Goal: Information Seeking & Learning: Learn about a topic

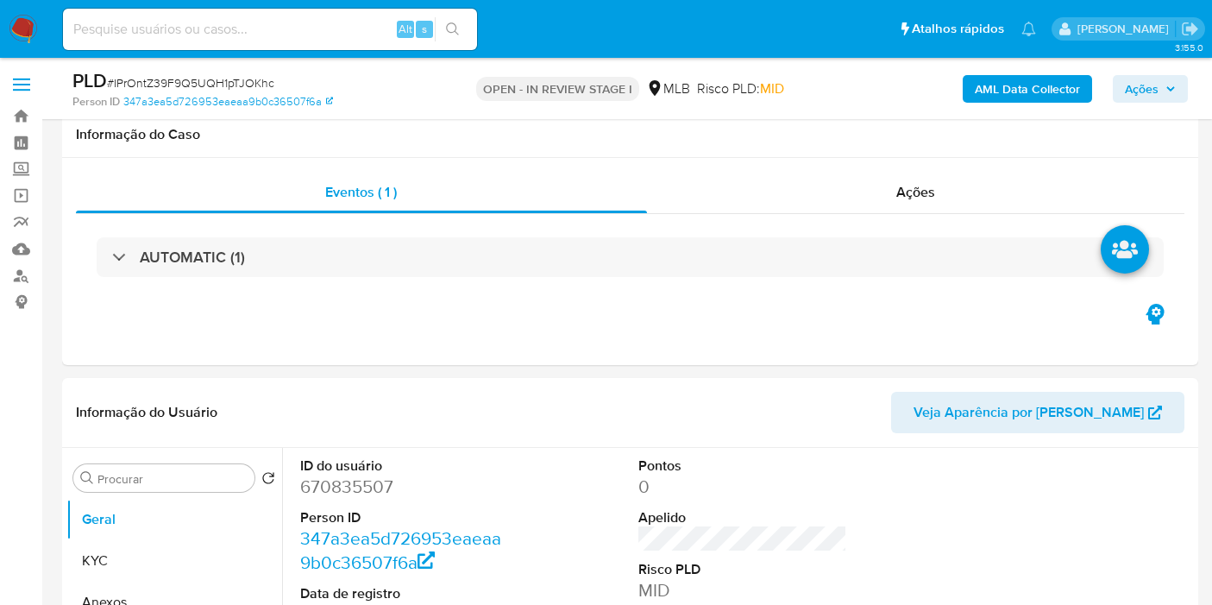
scroll to position [55, 0]
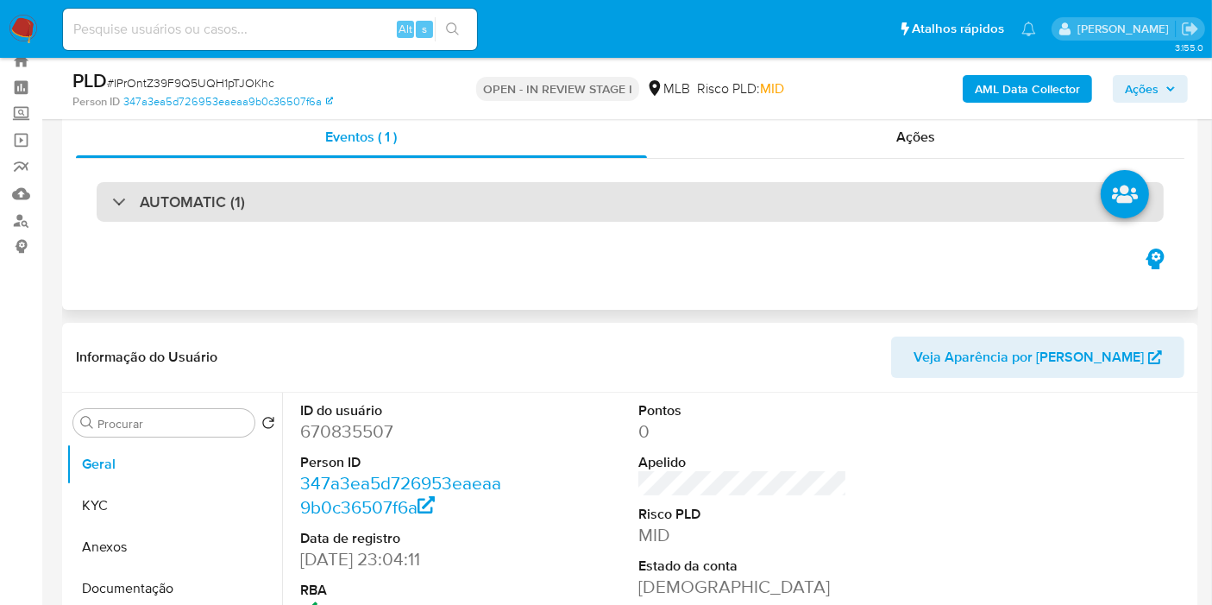
click at [687, 216] on div "AUTOMATIC (1)" at bounding box center [630, 202] width 1067 height 40
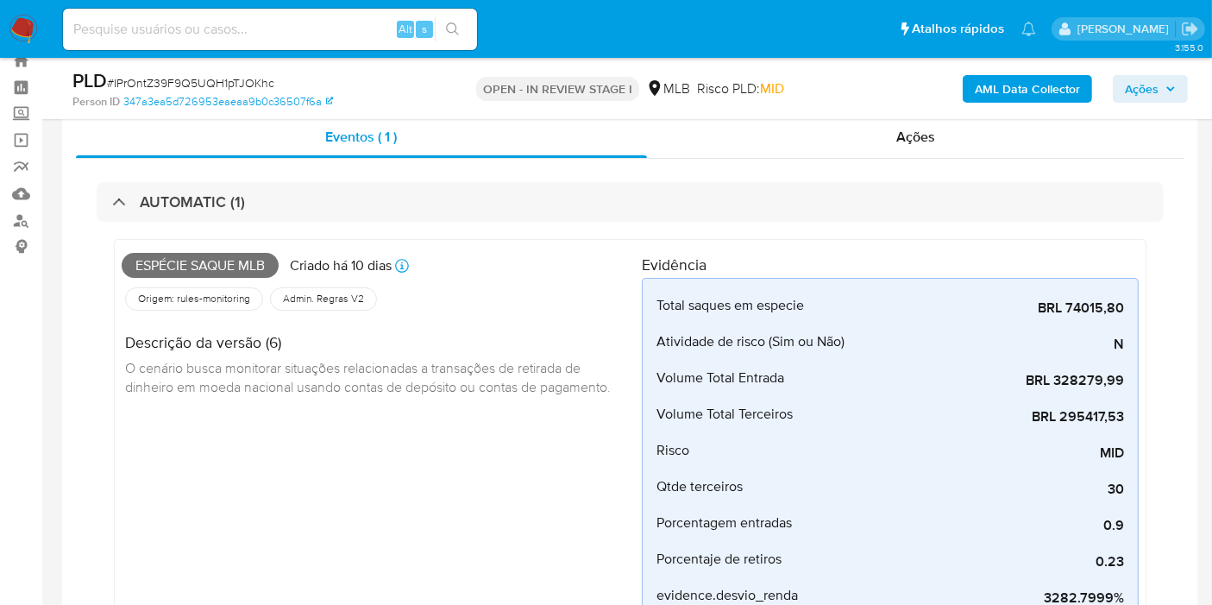
click at [235, 260] on span "Espécie saque mlb" at bounding box center [200, 266] width 157 height 26
copy span "Espécie saque mlb"
click at [1164, 90] on span "Ações" at bounding box center [1150, 89] width 51 height 24
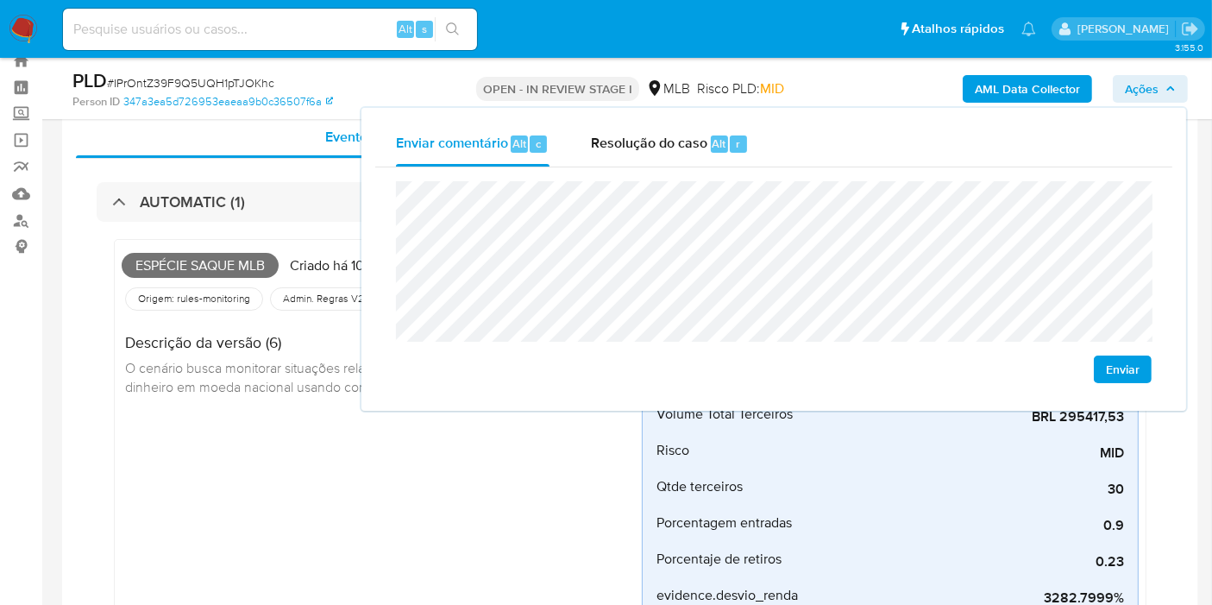
click at [295, 417] on div "Espécie saque mlb Criado há 10 dias Criado: 12/08/2025 00:20:15 Origem: rules-m…" at bounding box center [382, 525] width 520 height 557
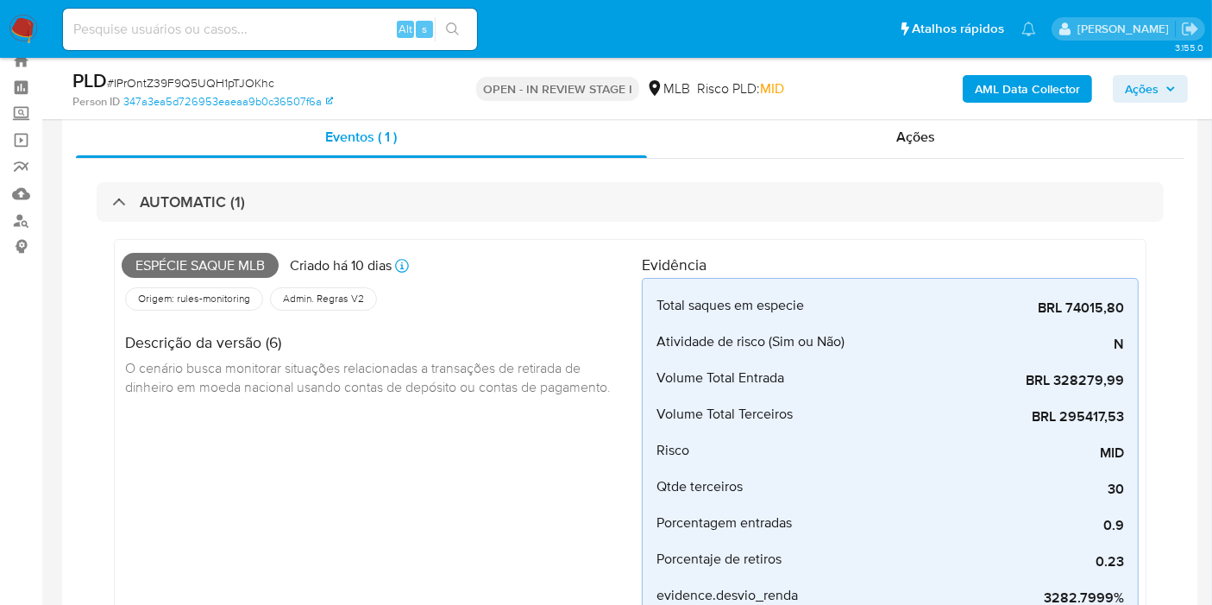
drag, startPoint x: 94, startPoint y: 291, endPoint x: 110, endPoint y: 287, distance: 16.1
click at [93, 291] on div "AUTOMATIC (1) Espécie saque mlb Criado há 10 dias Criado: 12/08/2025 00:20:15 O…" at bounding box center [630, 510] width 1108 height 702
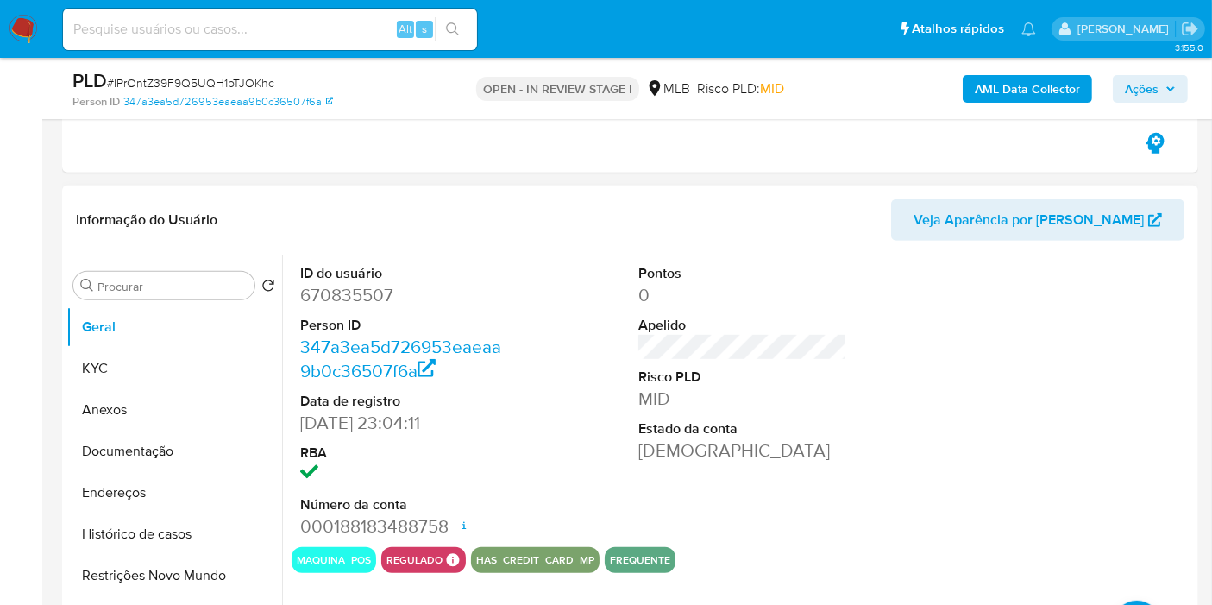
scroll to position [822, 0]
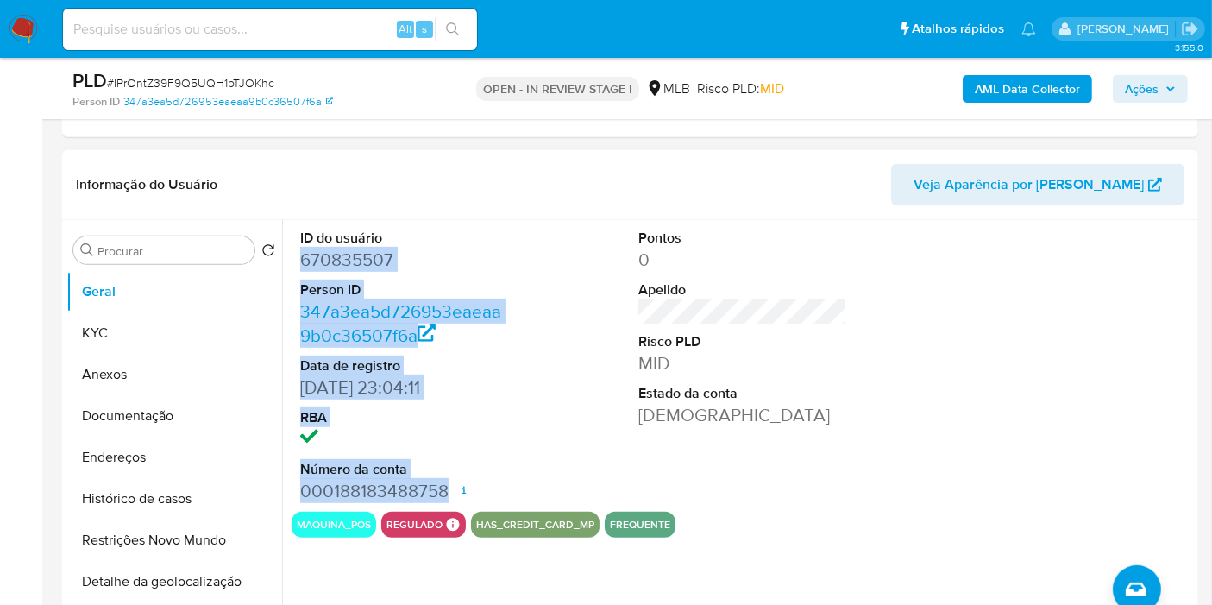
drag, startPoint x: 297, startPoint y: 260, endPoint x: 448, endPoint y: 491, distance: 276.0
click at [448, 491] on div "ID do usuário 670835507 Person ID 347a3ea5d726953eaeaa9b0c36507f6a Data de regi…" at bounding box center [404, 365] width 226 height 291
copy dl "670835507 Person ID 347a3ea5d726953eaeaa9b0c36507f6a Data de registro 10/11/202…"
click at [1147, 79] on span "Ações" at bounding box center [1142, 89] width 34 height 28
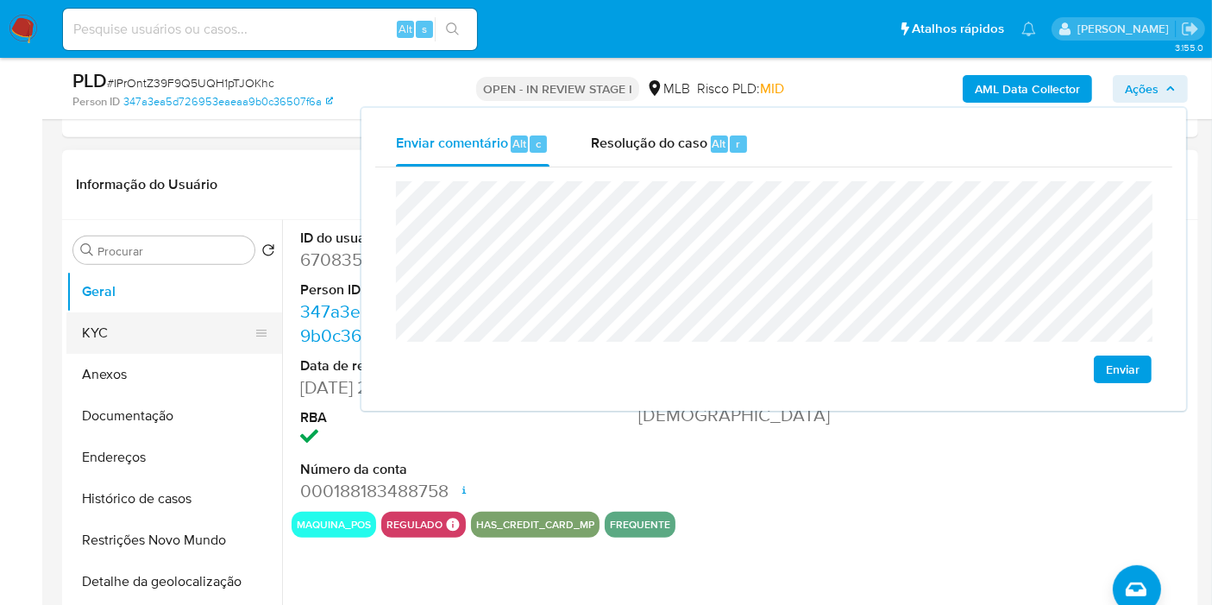
click at [112, 339] on button "KYC" at bounding box center [167, 332] width 202 height 41
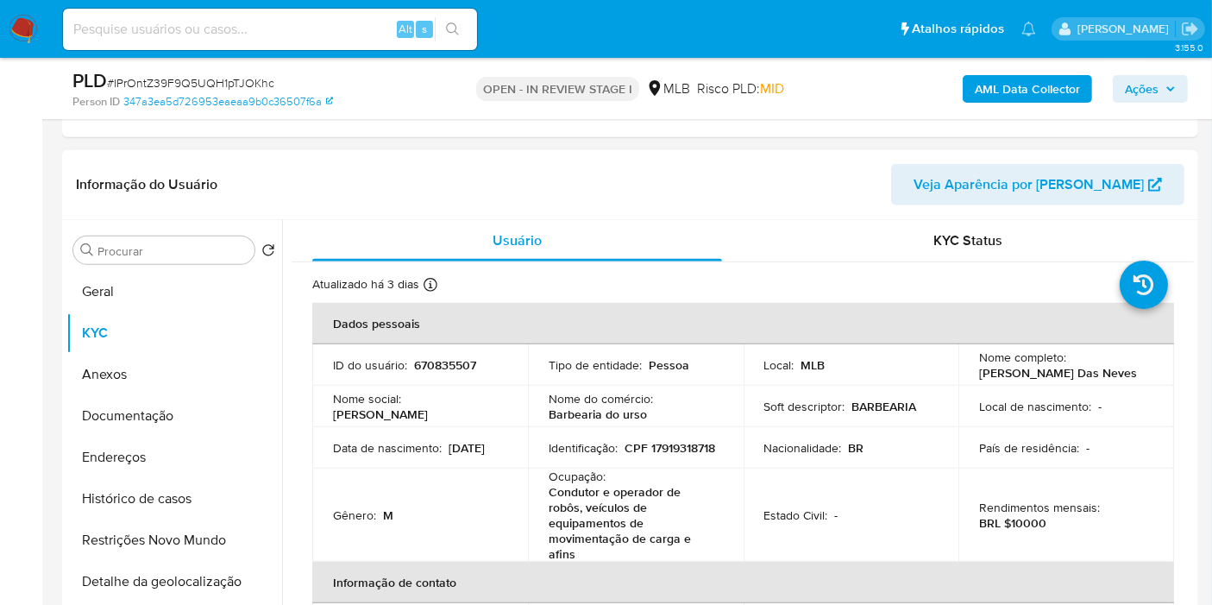
click at [624, 455] on p "CPF 17919318718" at bounding box center [669, 448] width 91 height 16
copy p "17919318718"
click at [1145, 91] on span "Ações" at bounding box center [1142, 89] width 34 height 28
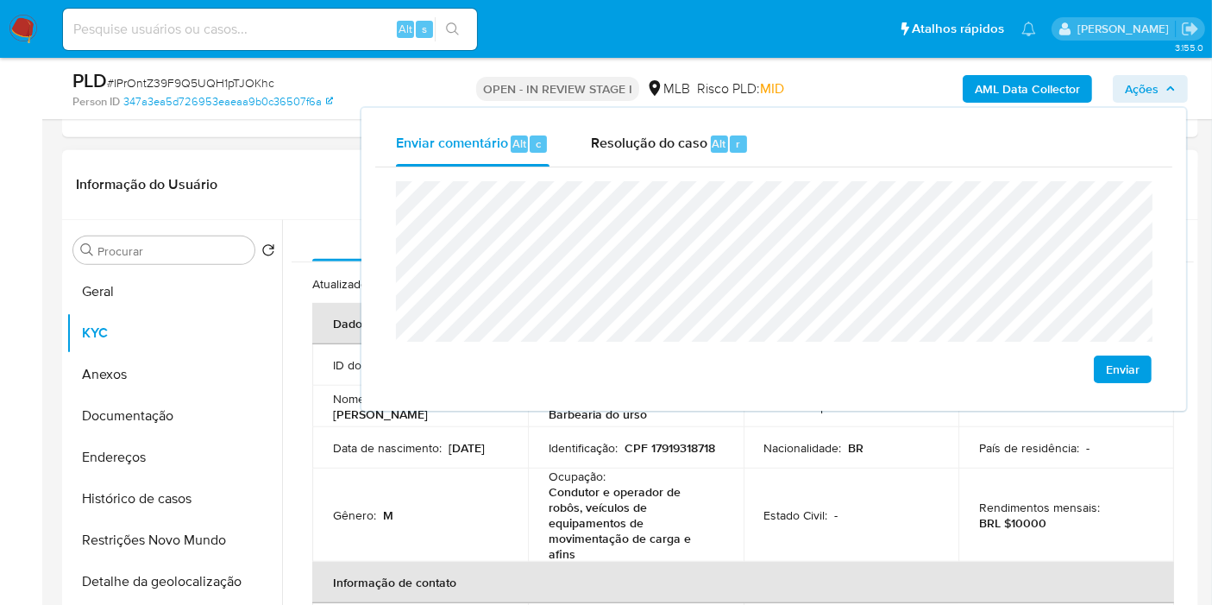
click at [572, 447] on p "Identificação :" at bounding box center [582, 448] width 69 height 16
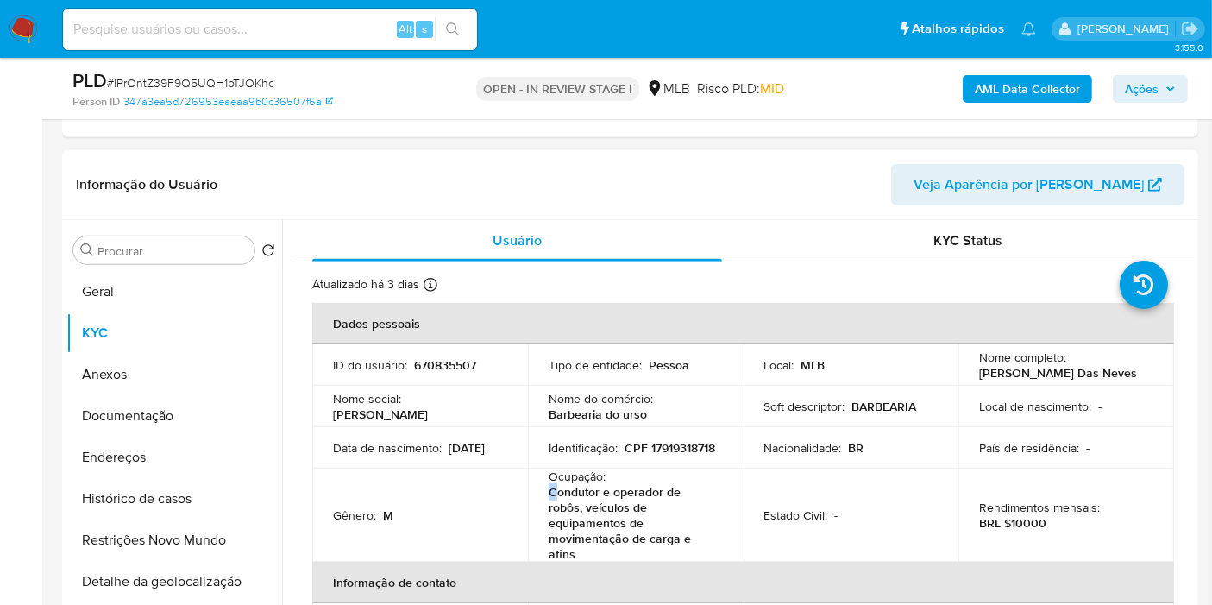
click at [548, 497] on p "Condutor e operador de robôs, veículos de equipamentos de movimentação de carga…" at bounding box center [631, 523] width 167 height 78
click at [544, 492] on td "Ocupação : Condutor e operador de robôs, veículos de equipamentos de movimentaç…" at bounding box center [636, 514] width 216 height 93
drag, startPoint x: 549, startPoint y: 493, endPoint x: 591, endPoint y: 555, distance: 74.6
click at [591, 555] on p "Condutor e operador de robôs, veículos de equipamentos de movimentação de carga…" at bounding box center [631, 523] width 167 height 78
copy p "Condutor e operador de robôs, veículos de equipamentos de movimentação de carga…"
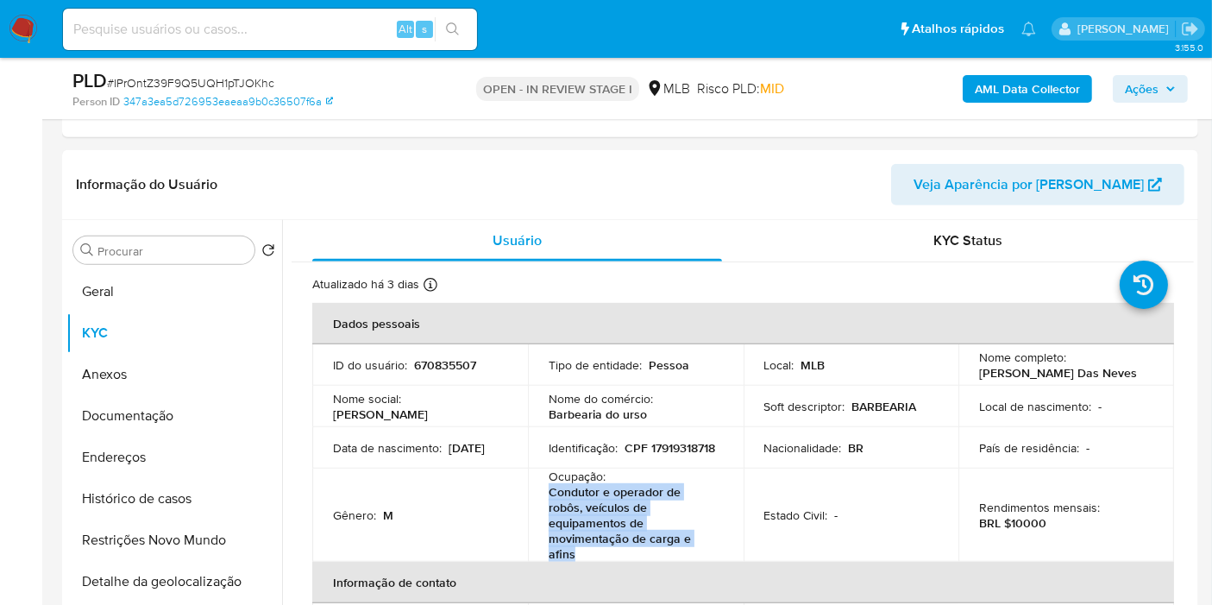
click at [1128, 92] on span "Ações" at bounding box center [1142, 89] width 34 height 28
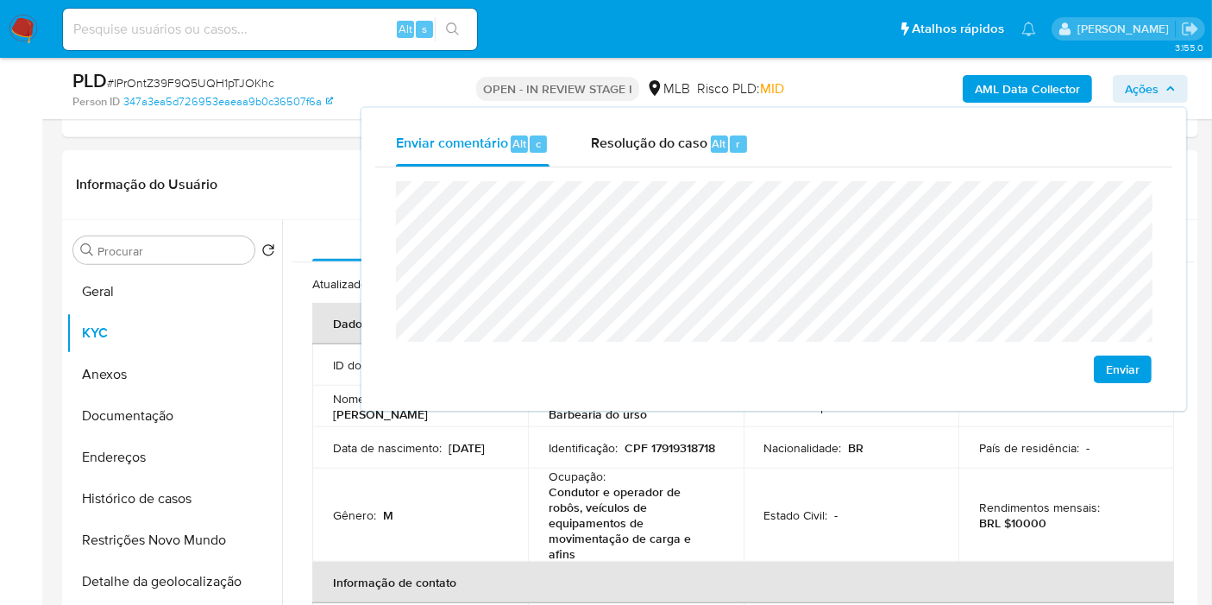
click at [0, 0] on lt-span "econômica" at bounding box center [0, 0] width 0 height 0
click at [199, 463] on button "Endereços" at bounding box center [167, 456] width 202 height 41
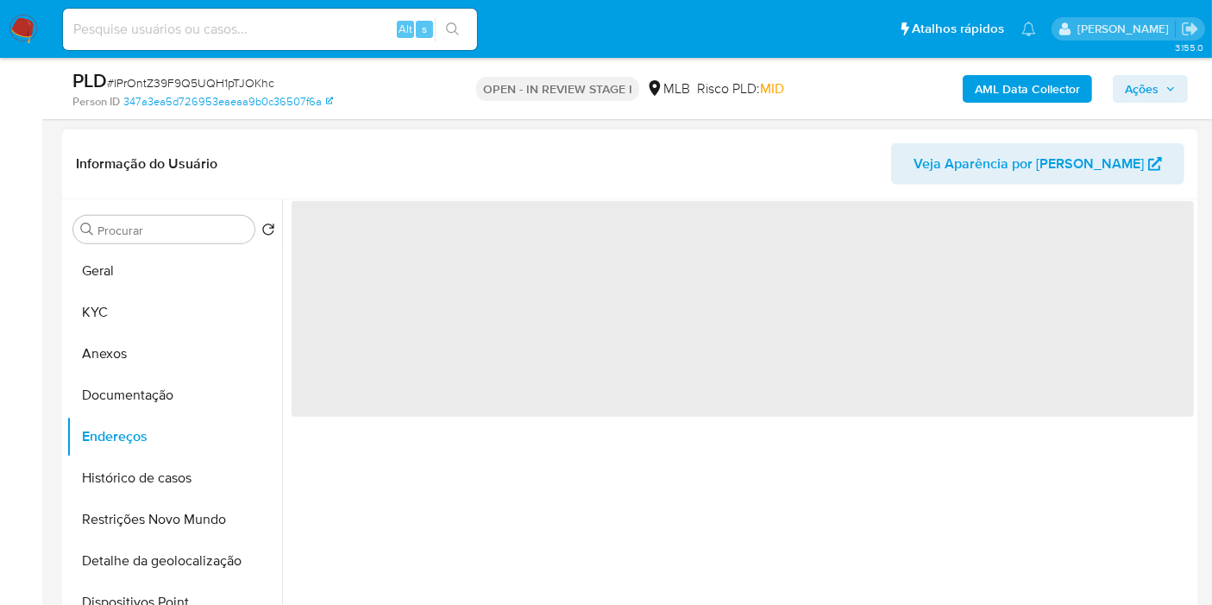
scroll to position [918, 0]
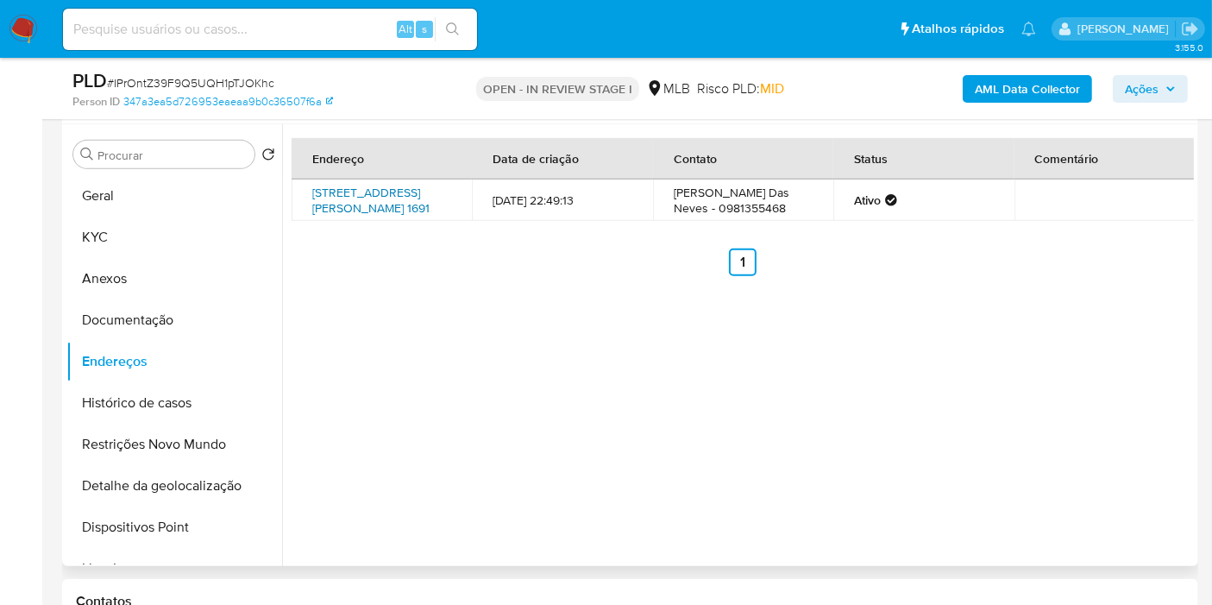
click at [370, 216] on link "Rua Edgard Werneck 1691, Rio De Janeiro, Rio De Janeiro, 22763011, Brasil 1691" at bounding box center [370, 200] width 117 height 33
click at [194, 310] on button "Documentação" at bounding box center [167, 319] width 202 height 41
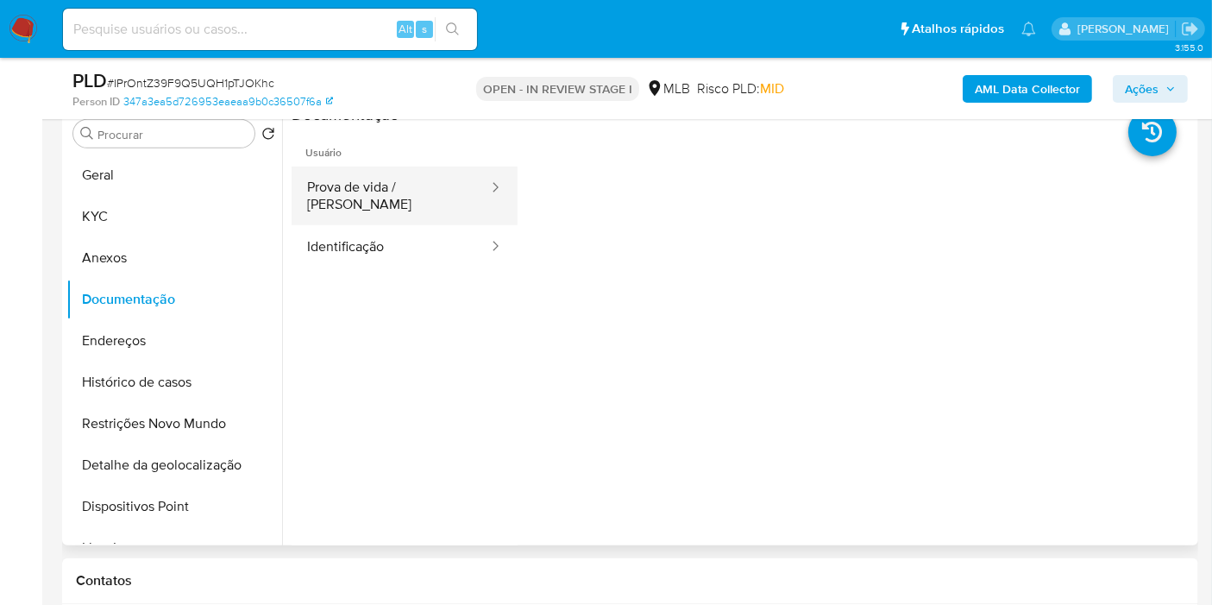
click at [416, 183] on button "Prova de vida / Selfie" at bounding box center [390, 195] width 198 height 59
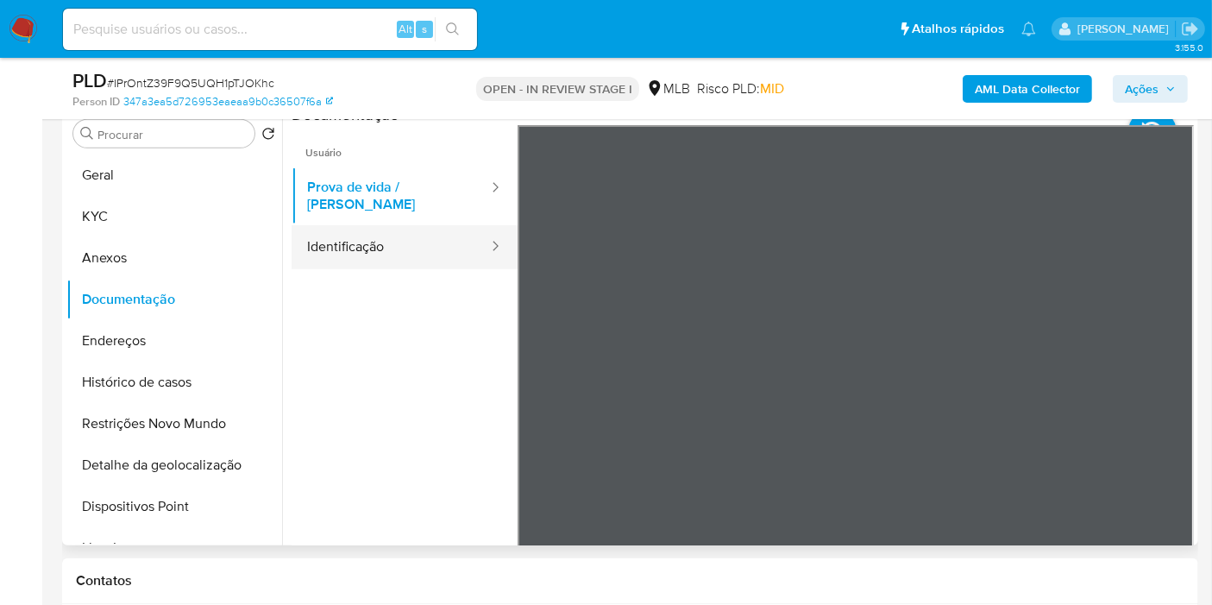
click at [369, 225] on button "Identificação" at bounding box center [390, 247] width 198 height 44
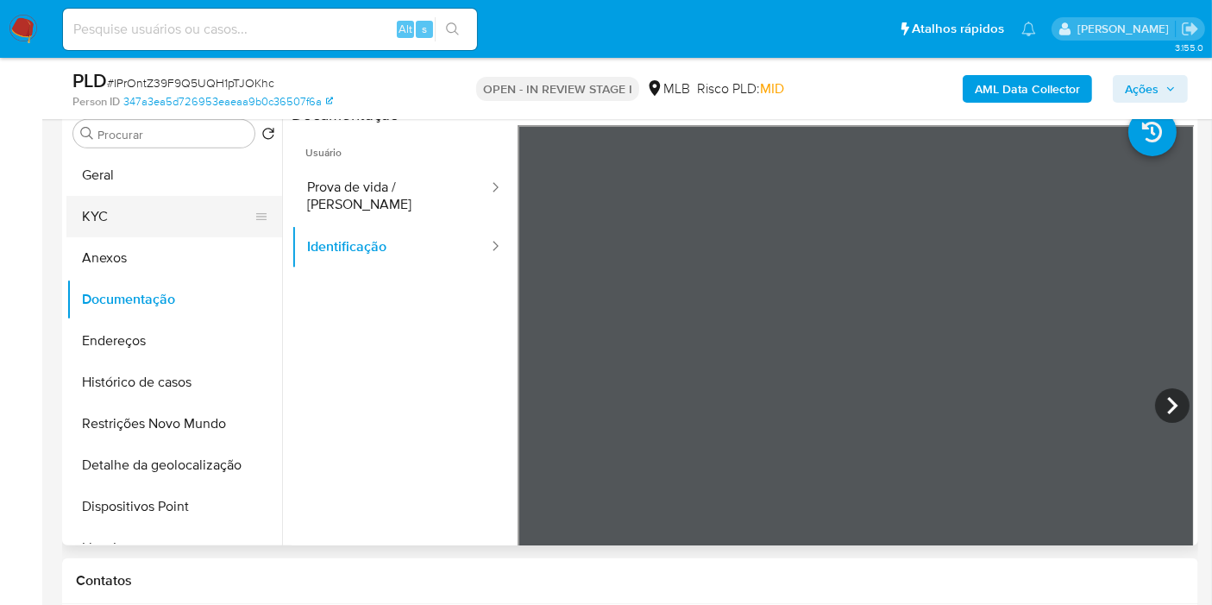
click at [194, 208] on button "KYC" at bounding box center [167, 216] width 202 height 41
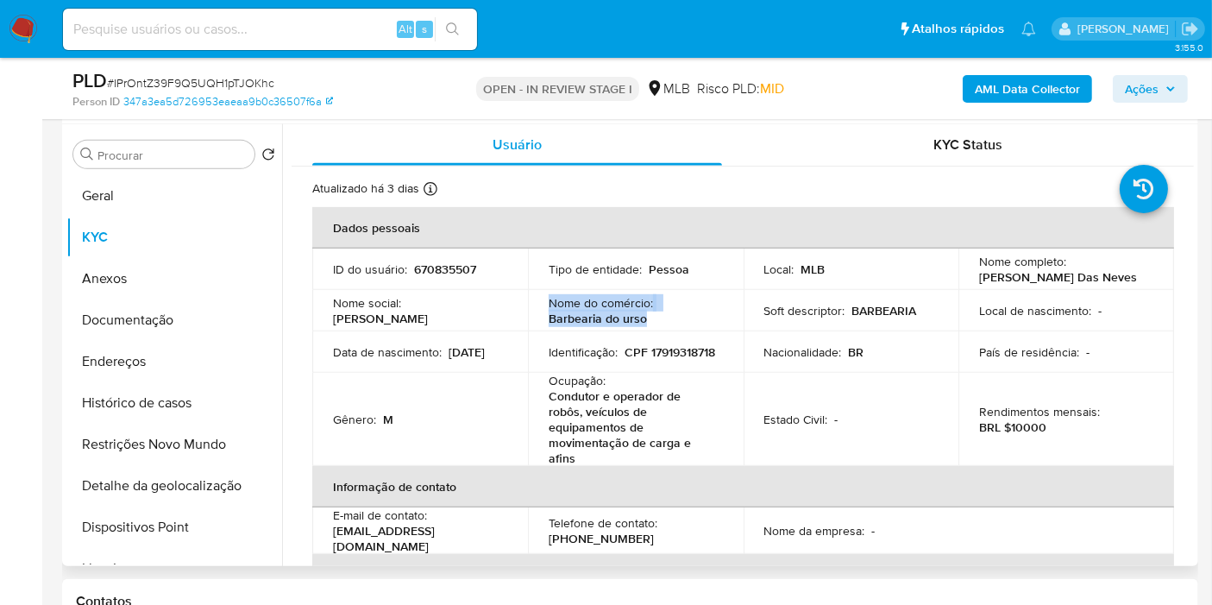
drag, startPoint x: 616, startPoint y: 322, endPoint x: 544, endPoint y: 306, distance: 73.2
click at [539, 307] on td "Nome do comércio : Barbearia do urso" at bounding box center [636, 310] width 216 height 41
copy div "Nome do comércio : Barbearia do urso"
click at [210, 405] on button "Histórico de casos" at bounding box center [167, 402] width 202 height 41
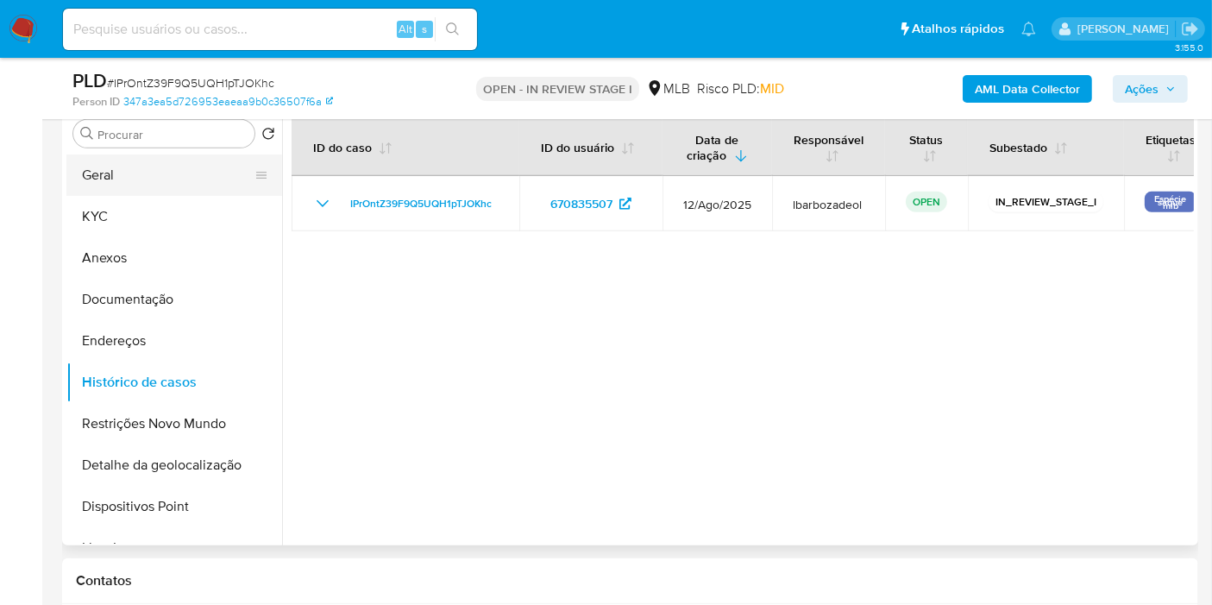
click at [167, 184] on button "Geral" at bounding box center [167, 174] width 202 height 41
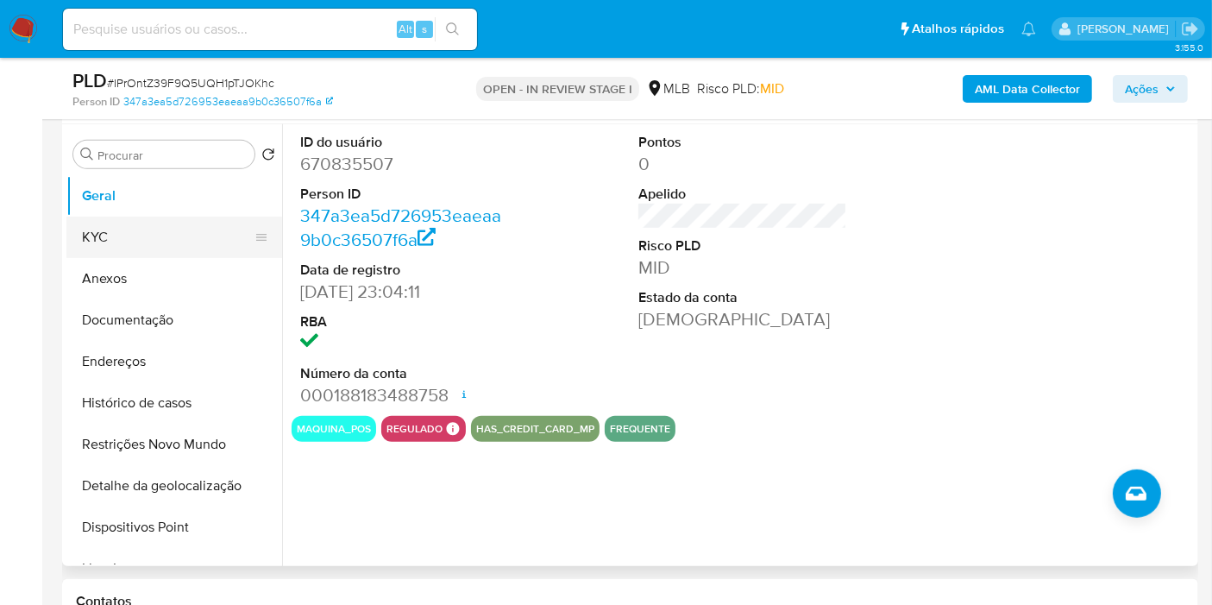
drag, startPoint x: 155, startPoint y: 225, endPoint x: 210, endPoint y: 225, distance: 54.3
click at [155, 225] on button "KYC" at bounding box center [167, 236] width 202 height 41
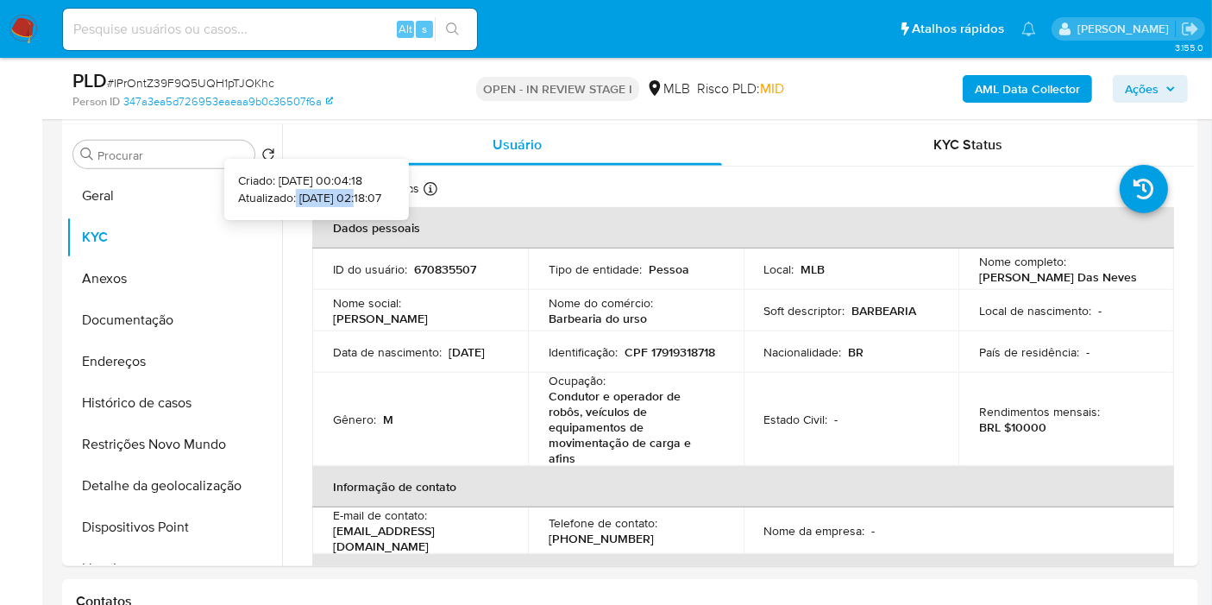
drag, startPoint x: 332, startPoint y: 196, endPoint x: 269, endPoint y: 196, distance: 63.0
click at [269, 196] on p "Atualizado: 19/08/2025 02:18:07" at bounding box center [309, 198] width 143 height 17
copy p "19/08/2025"
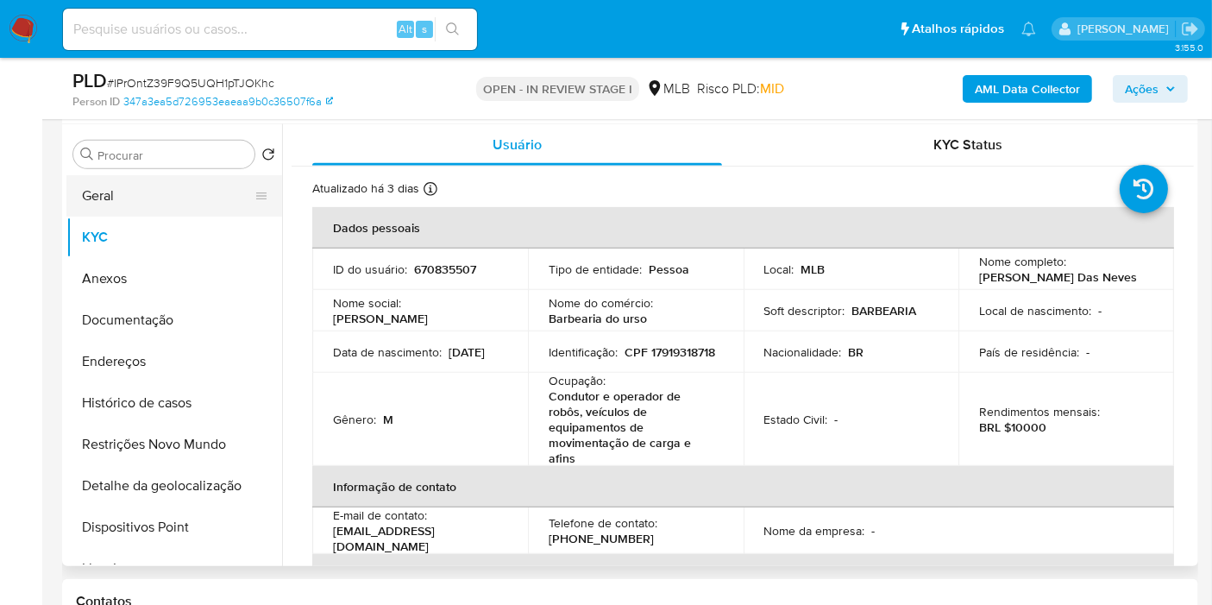
click at [187, 196] on button "Geral" at bounding box center [167, 195] width 202 height 41
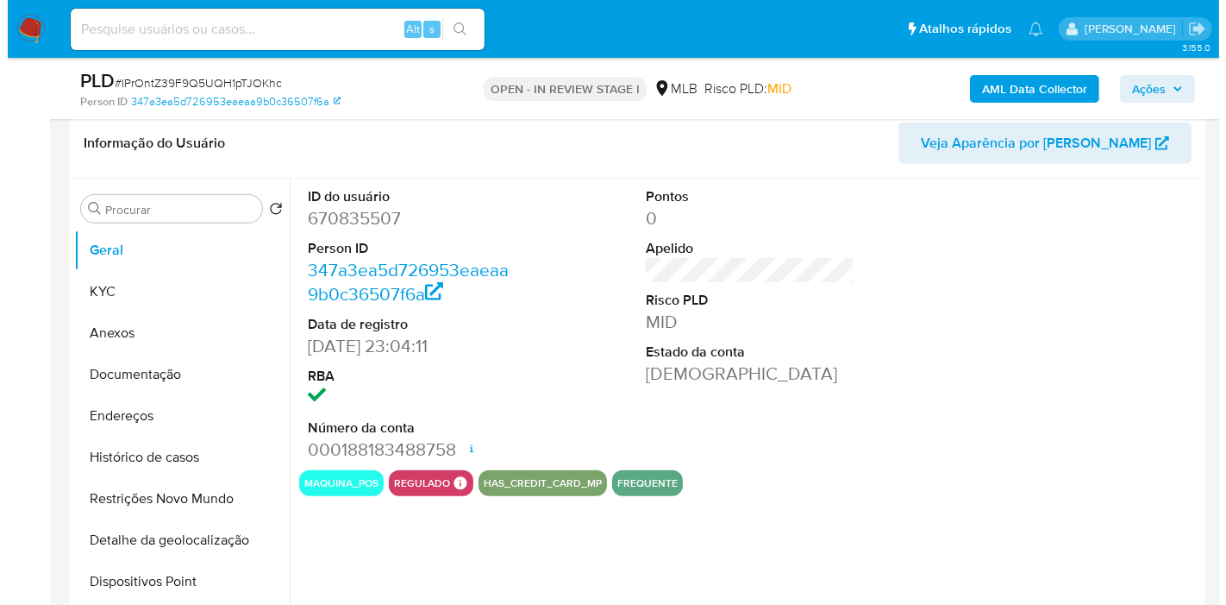
scroll to position [864, 0]
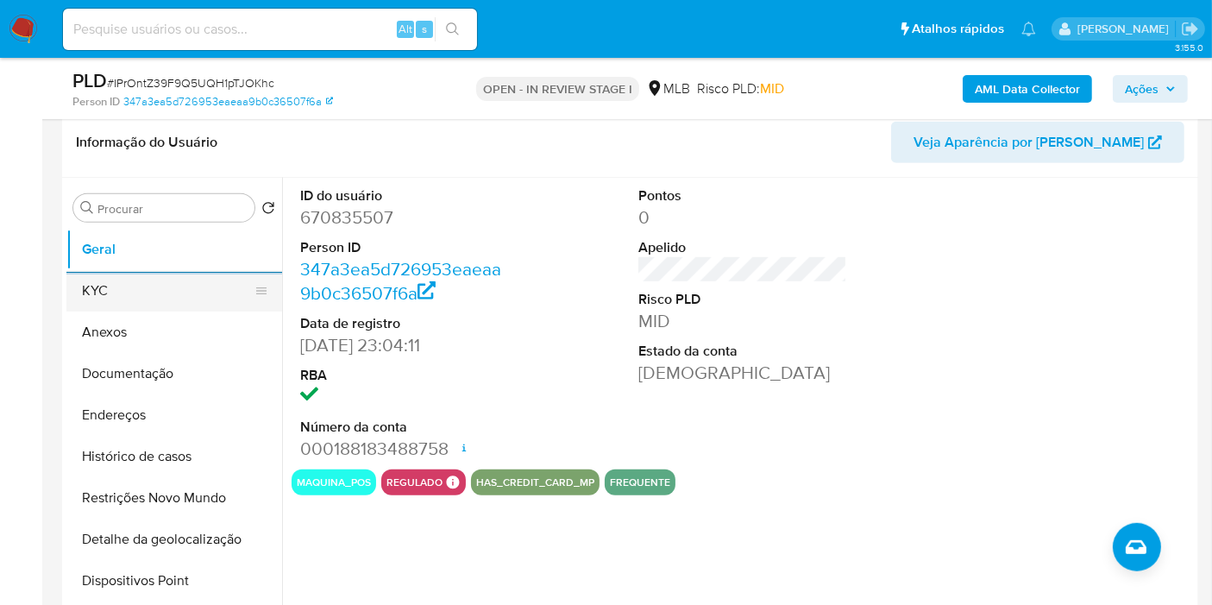
click at [103, 289] on button "KYC" at bounding box center [167, 290] width 202 height 41
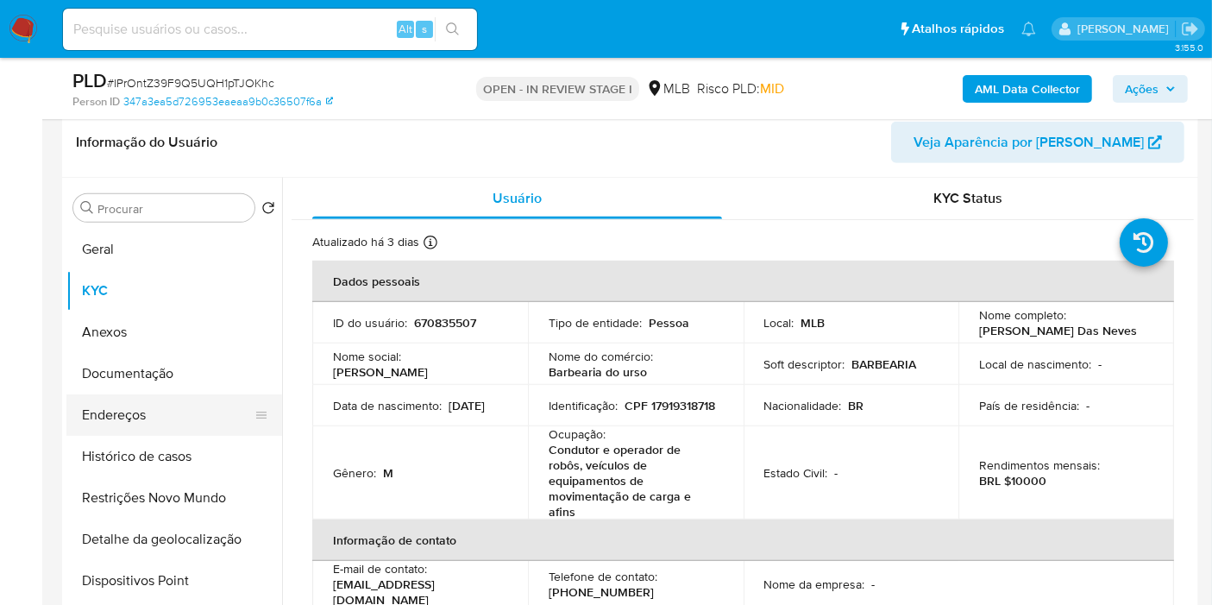
click at [177, 409] on button "Endereços" at bounding box center [167, 414] width 202 height 41
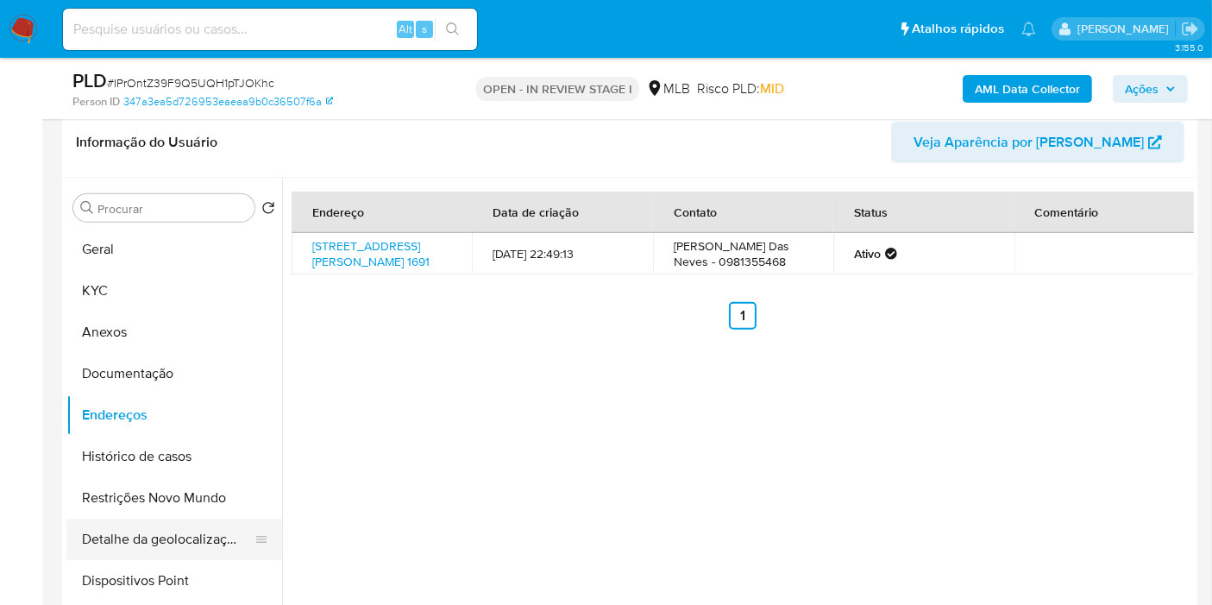
click at [180, 523] on button "Detalhe da geolocalização" at bounding box center [167, 538] width 202 height 41
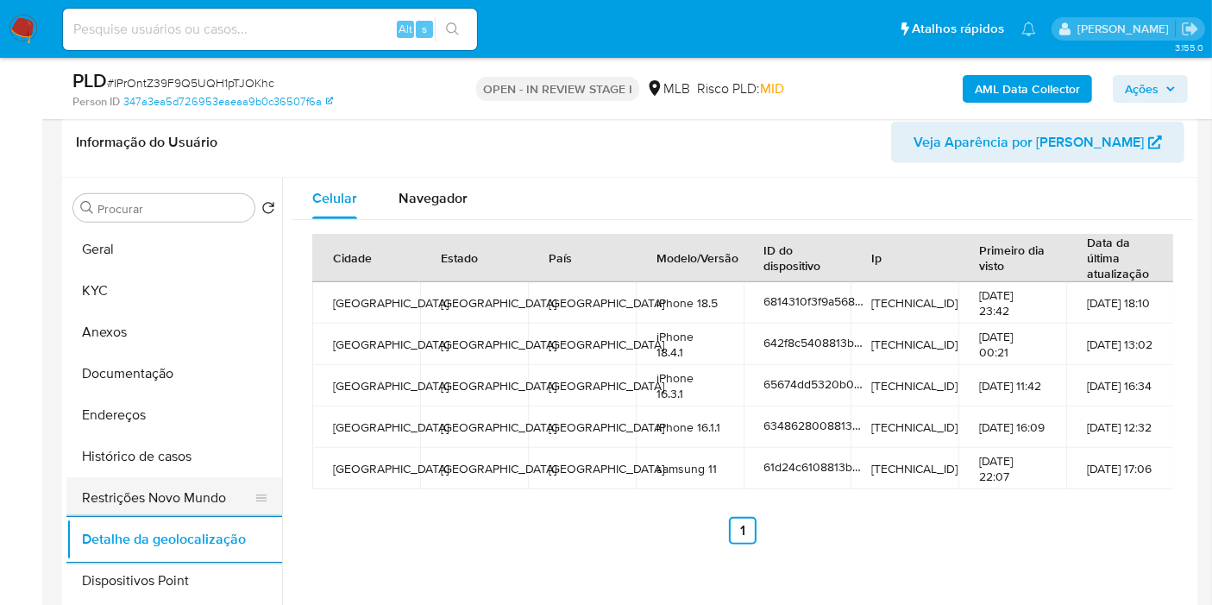
click at [209, 482] on button "Restrições Novo Mundo" at bounding box center [167, 497] width 202 height 41
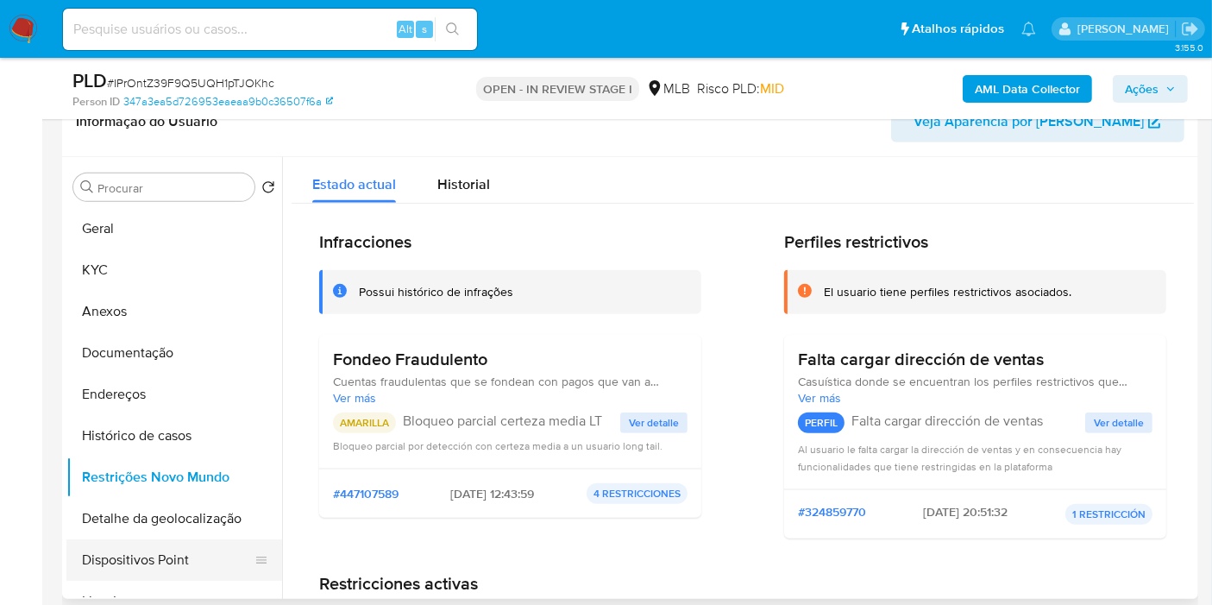
click at [185, 555] on button "Dispositivos Point" at bounding box center [167, 559] width 202 height 41
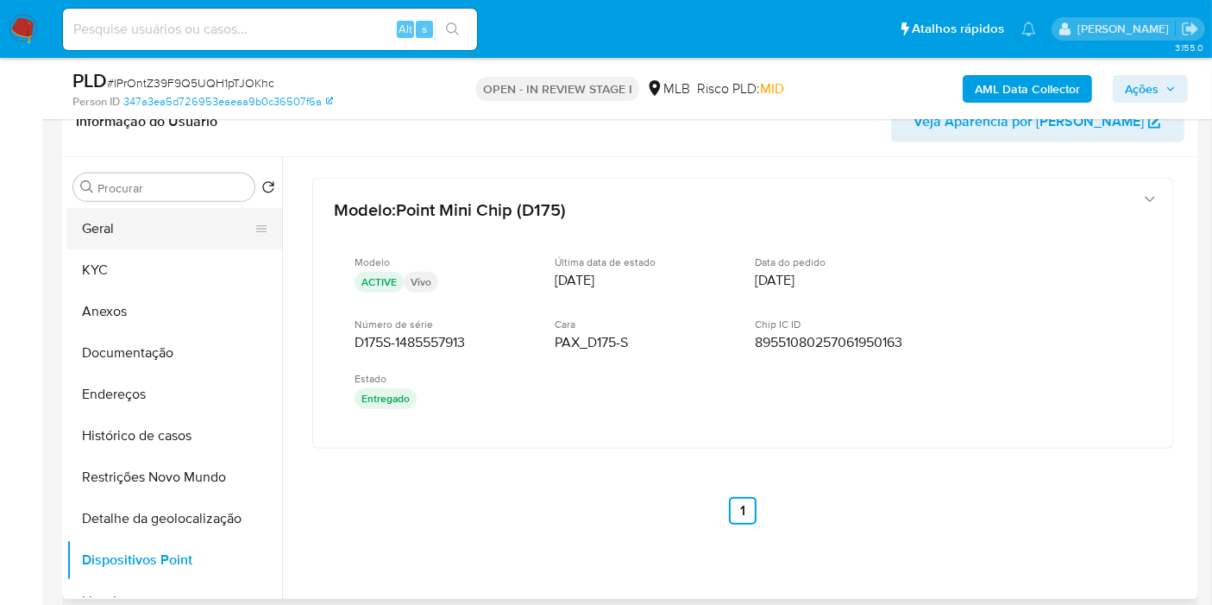
drag, startPoint x: 142, startPoint y: 243, endPoint x: 268, endPoint y: 237, distance: 126.1
click at [142, 243] on button "Geral" at bounding box center [167, 228] width 202 height 41
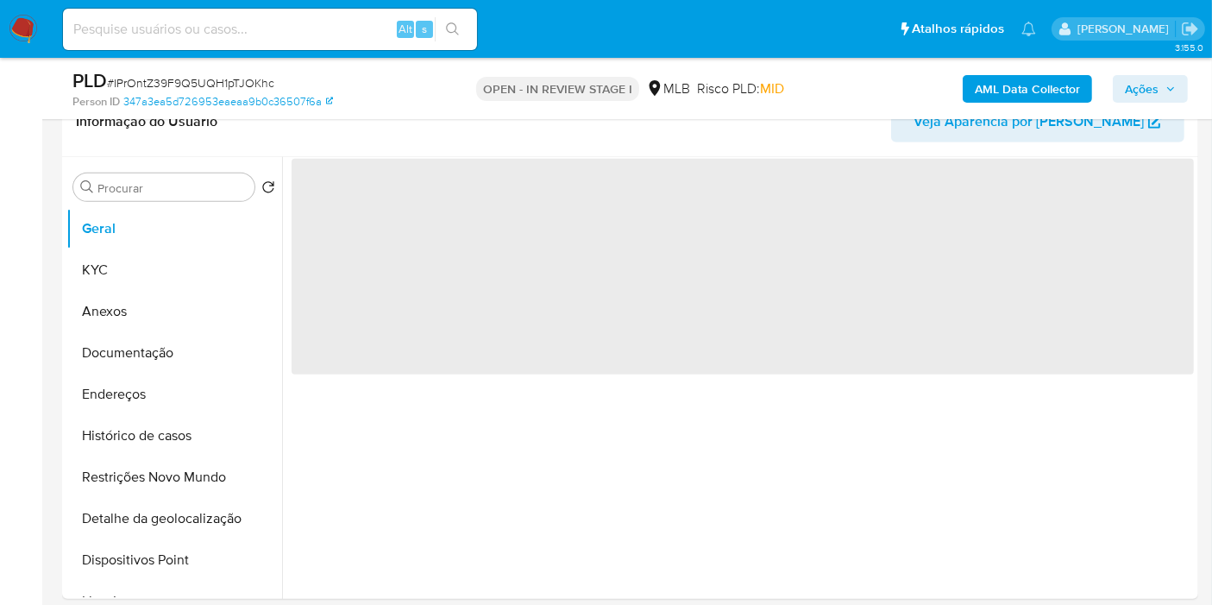
click at [1169, 99] on span "Ações" at bounding box center [1150, 89] width 51 height 24
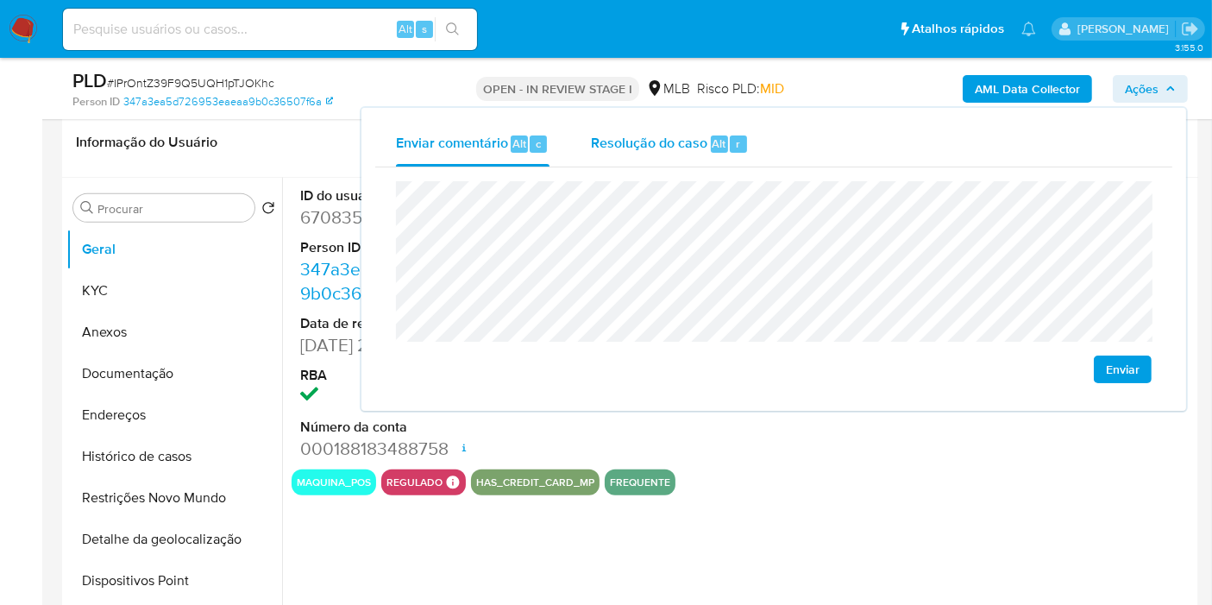
click at [724, 139] on div "Alt" at bounding box center [719, 143] width 17 height 17
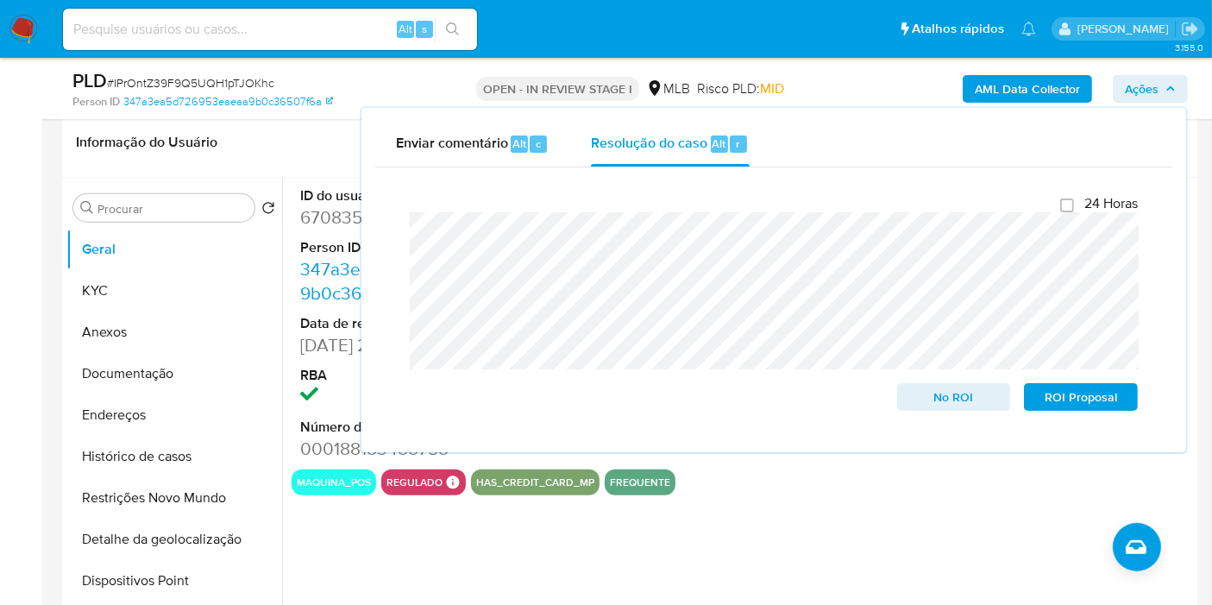
click at [1012, 93] on b "AML Data Collector" at bounding box center [1027, 89] width 105 height 28
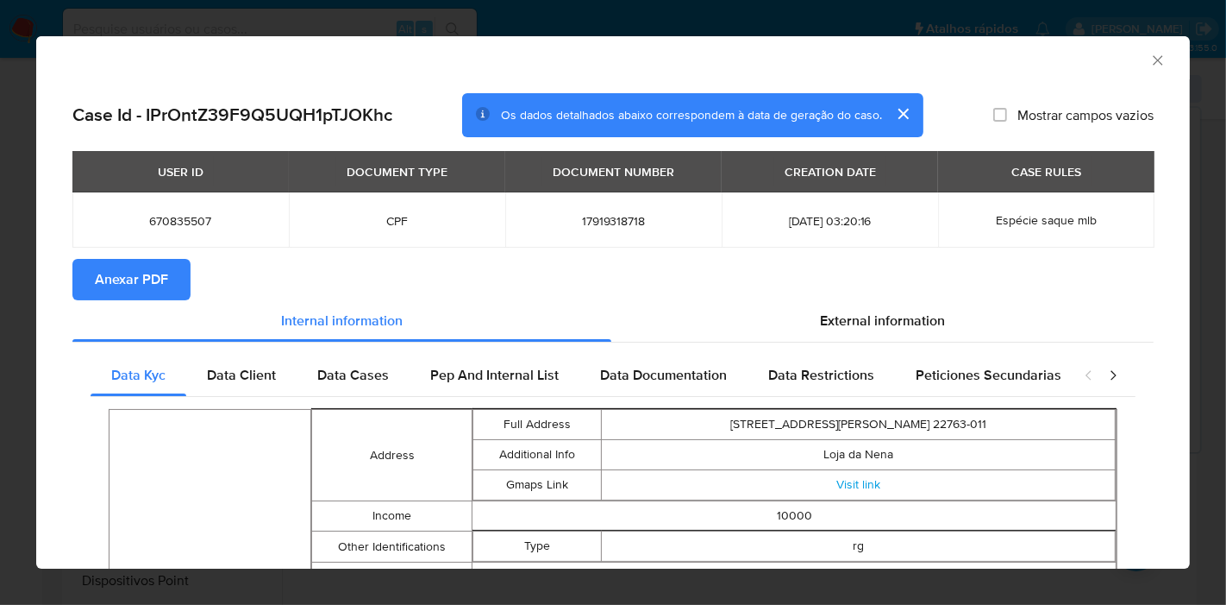
click at [157, 266] on span "Anexar PDF" at bounding box center [131, 279] width 73 height 38
click at [1153, 57] on icon "Fechar a janela" at bounding box center [1157, 59] width 9 height 9
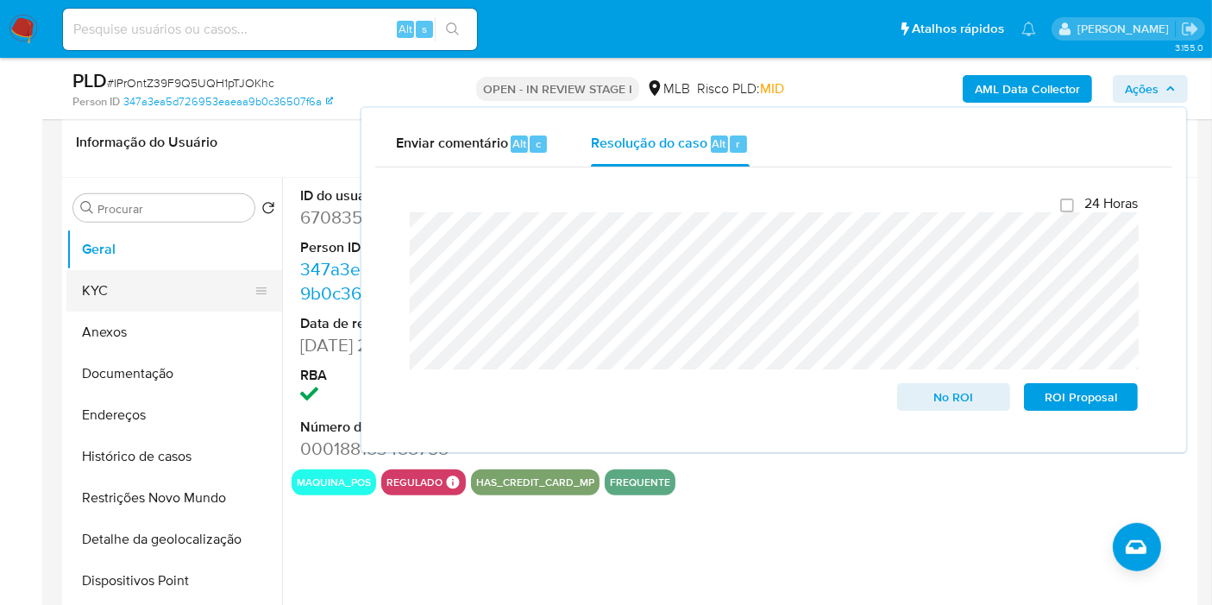
click at [175, 281] on button "KYC" at bounding box center [167, 290] width 202 height 41
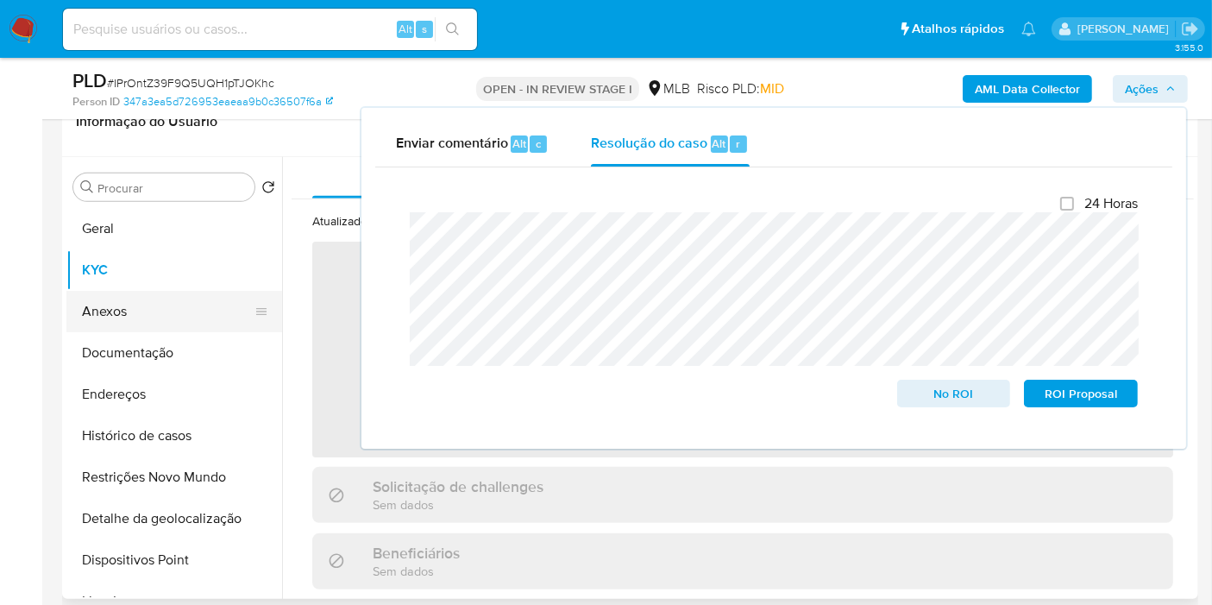
click at [160, 314] on button "Anexos" at bounding box center [167, 311] width 202 height 41
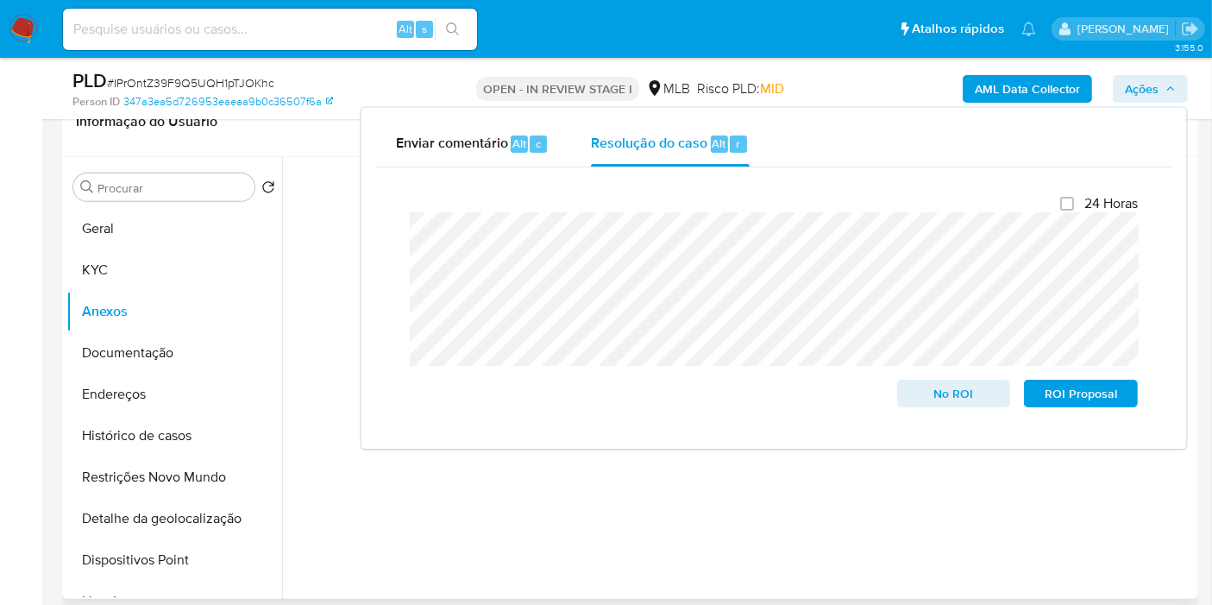
click at [1138, 544] on div at bounding box center [738, 378] width 912 height 442
click at [1150, 78] on span "Ações" at bounding box center [1142, 89] width 34 height 28
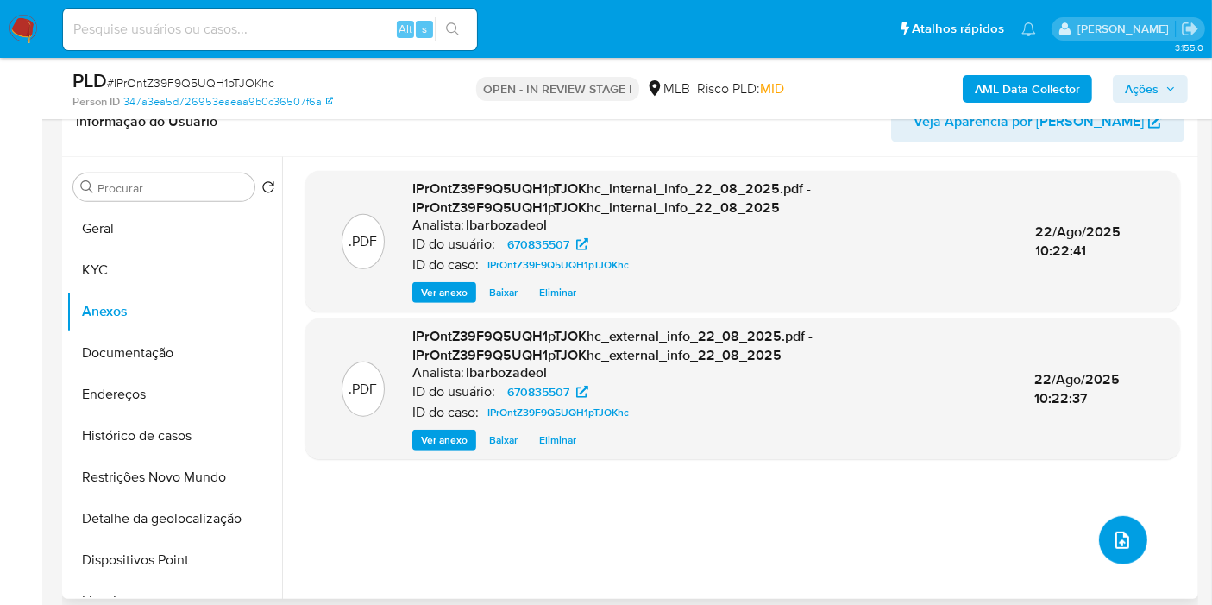
click at [1109, 523] on button "upload-file" at bounding box center [1123, 540] width 48 height 48
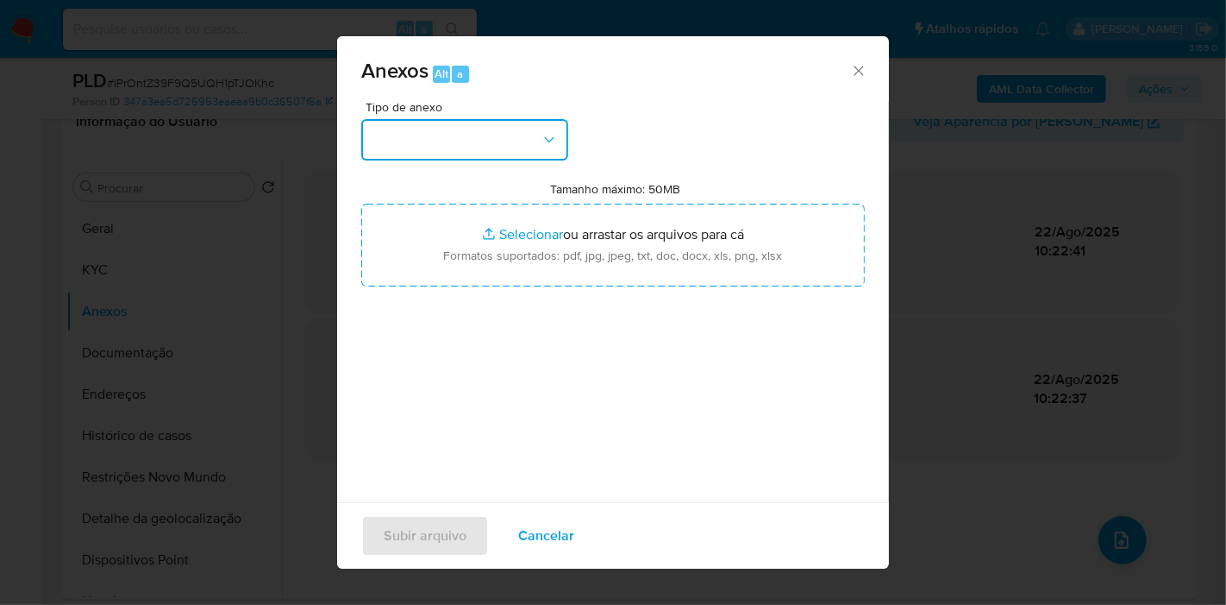
click at [520, 122] on button "button" at bounding box center [464, 139] width 207 height 41
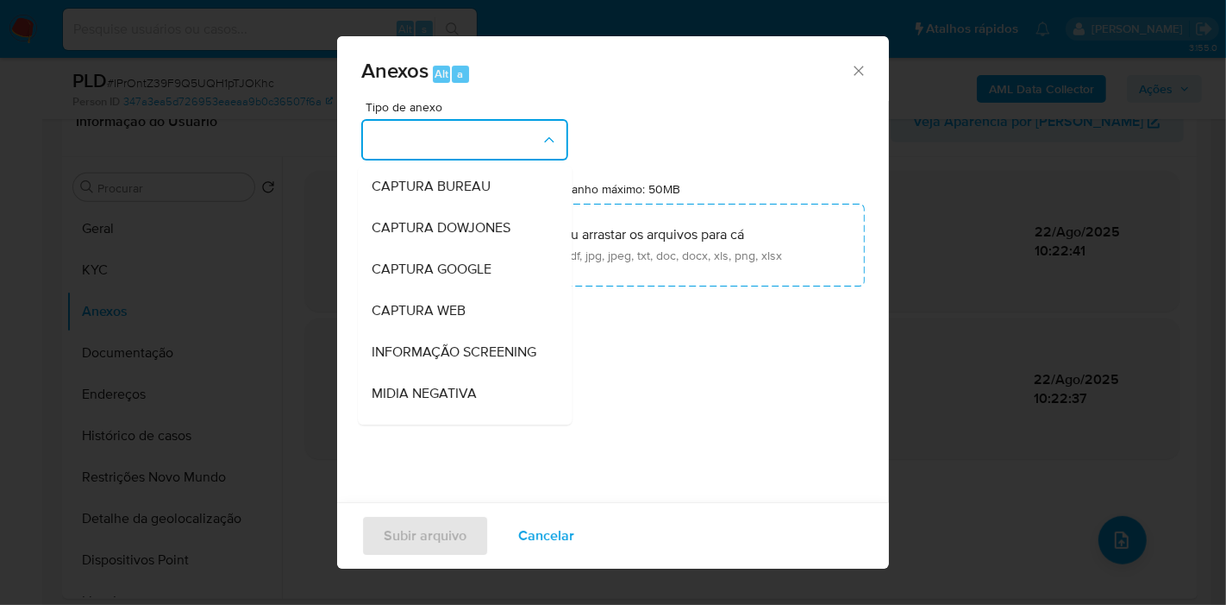
scroll to position [265, 0]
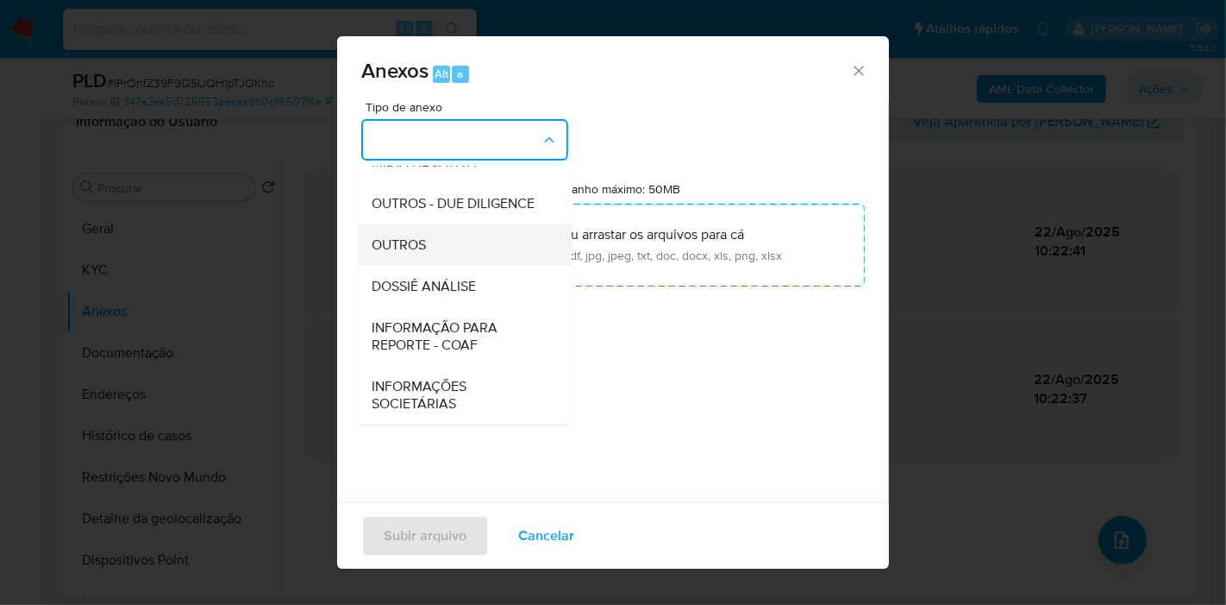
click at [488, 245] on div "OUTROS" at bounding box center [460, 244] width 176 height 41
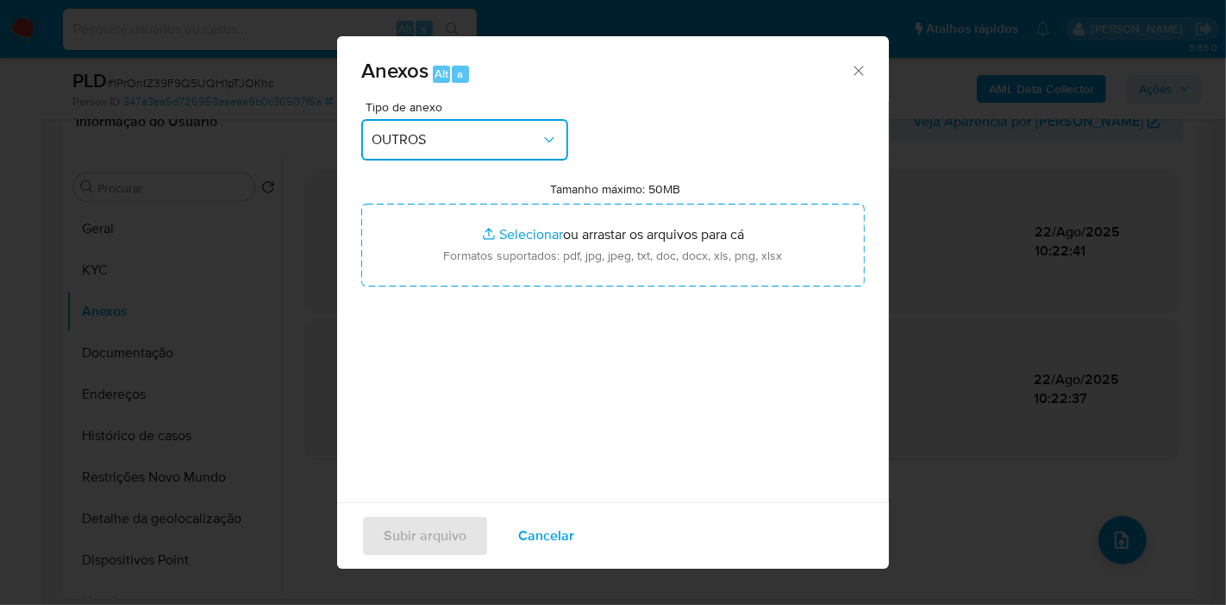
click at [492, 131] on span "OUTROS" at bounding box center [456, 139] width 169 height 17
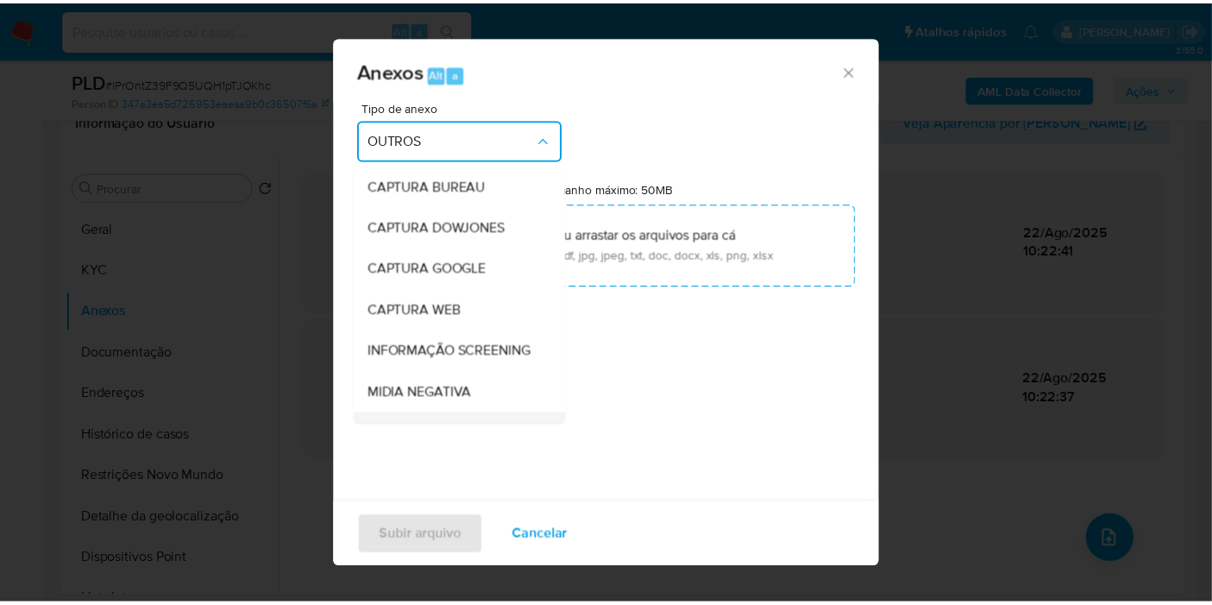
scroll to position [215, 0]
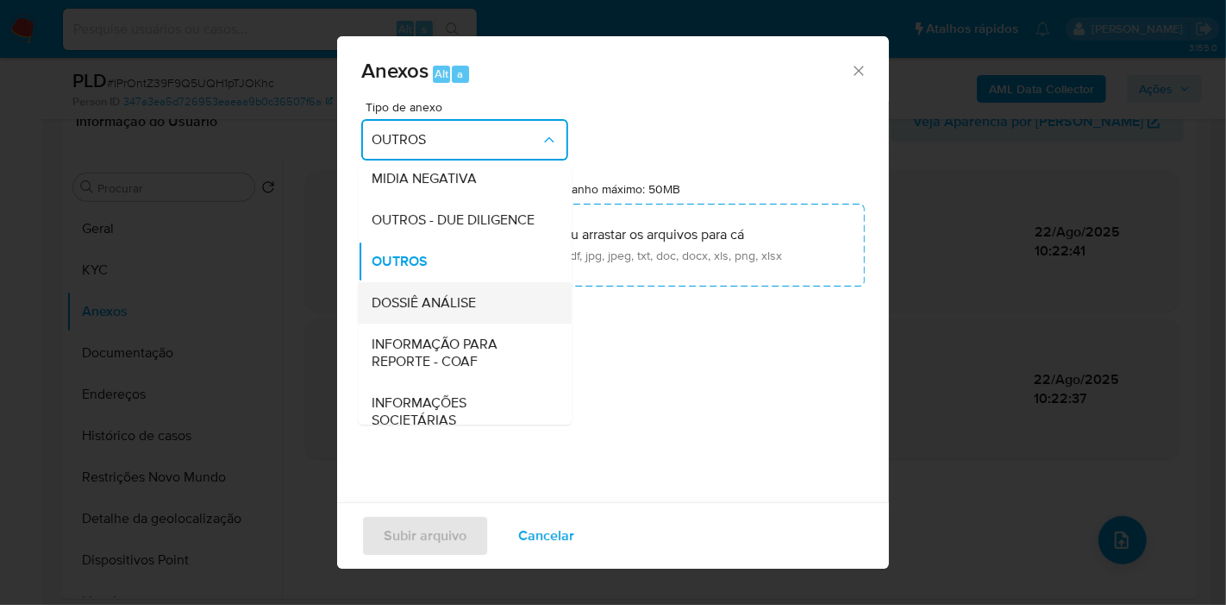
click at [453, 318] on div "DOSSIÊ ANÁLISE" at bounding box center [460, 302] width 176 height 41
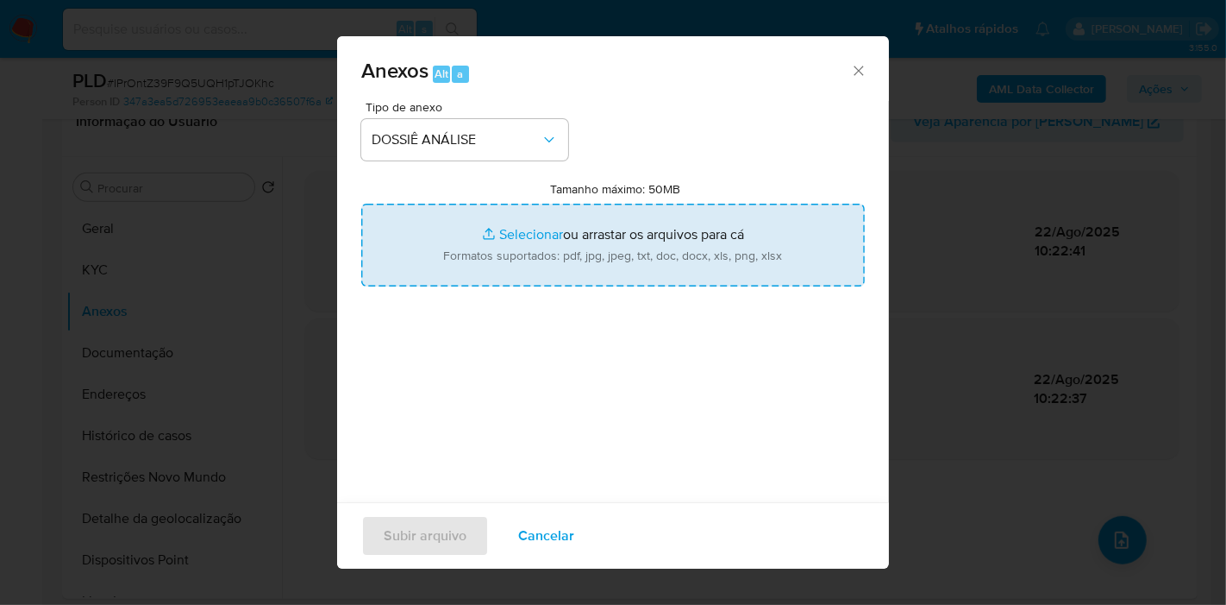
click at [535, 254] on input "Tamanho máximo: 50MB Selecionar arquivos" at bounding box center [613, 245] width 504 height 83
type input "C:\fakepath\SAR - XXXX - CPF 17919318718 - PAULO VICTOR DOURADO REIS DAS NEVES.…"
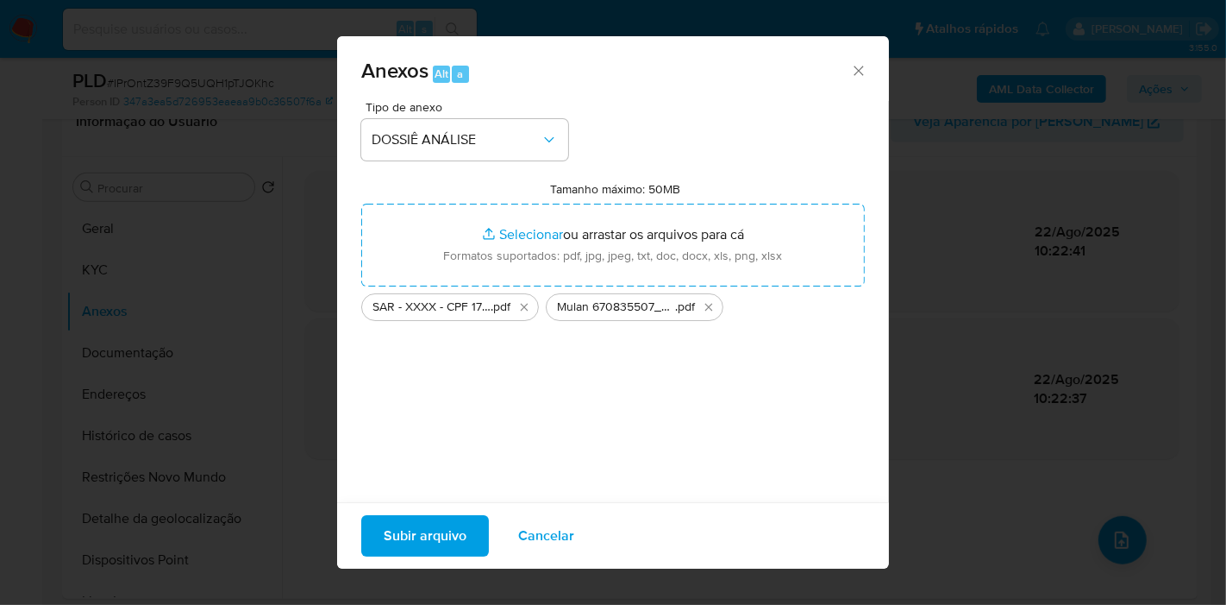
click at [452, 530] on span "Subir arquivo" at bounding box center [425, 536] width 83 height 38
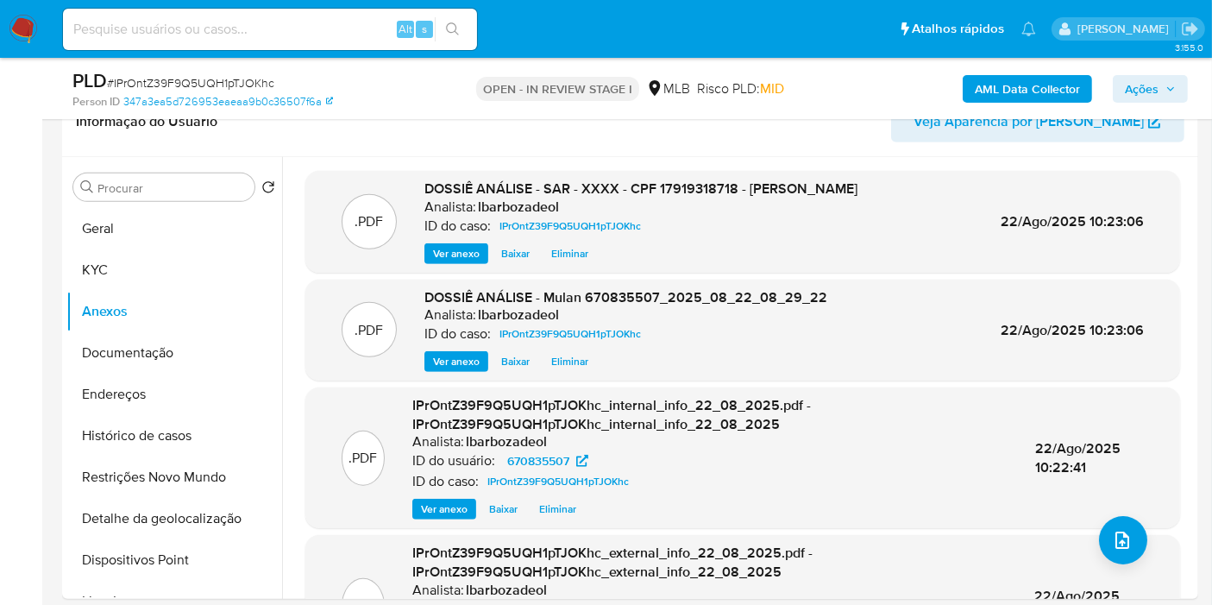
click at [1134, 86] on span "Ações" at bounding box center [1142, 89] width 34 height 28
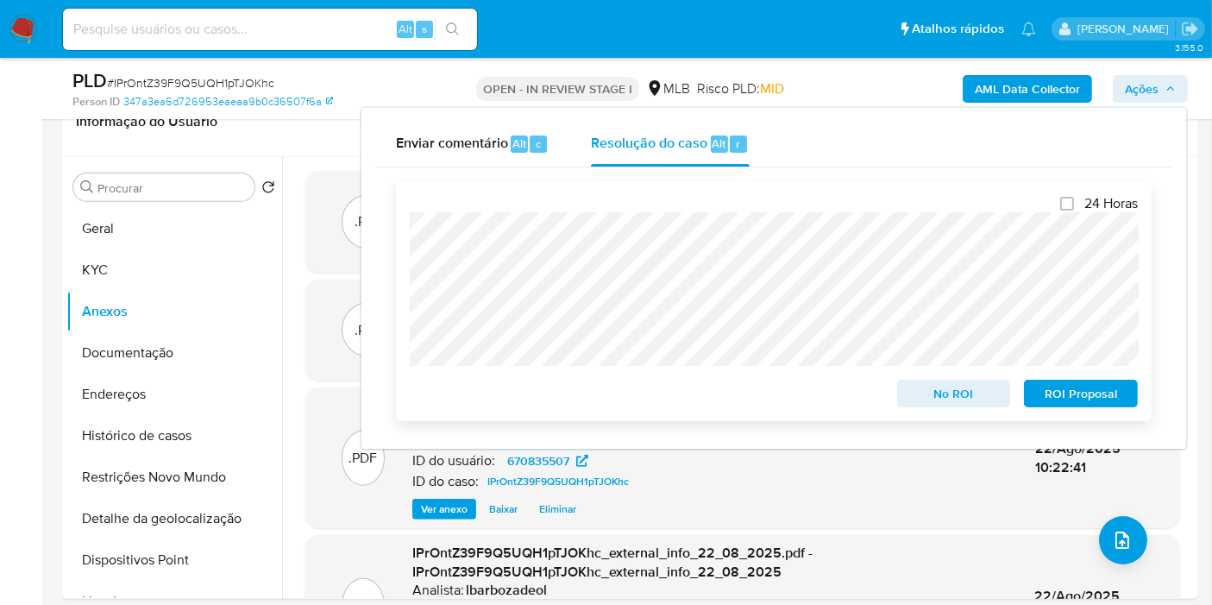
click at [1067, 395] on span "ROI Proposal" at bounding box center [1081, 393] width 90 height 24
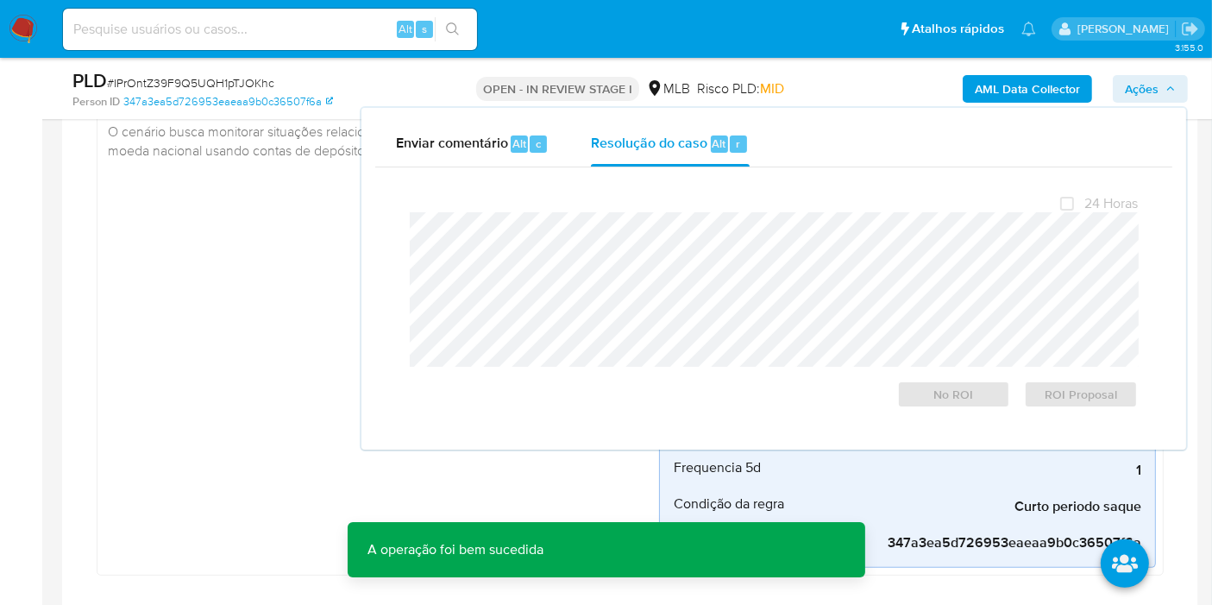
scroll to position [0, 0]
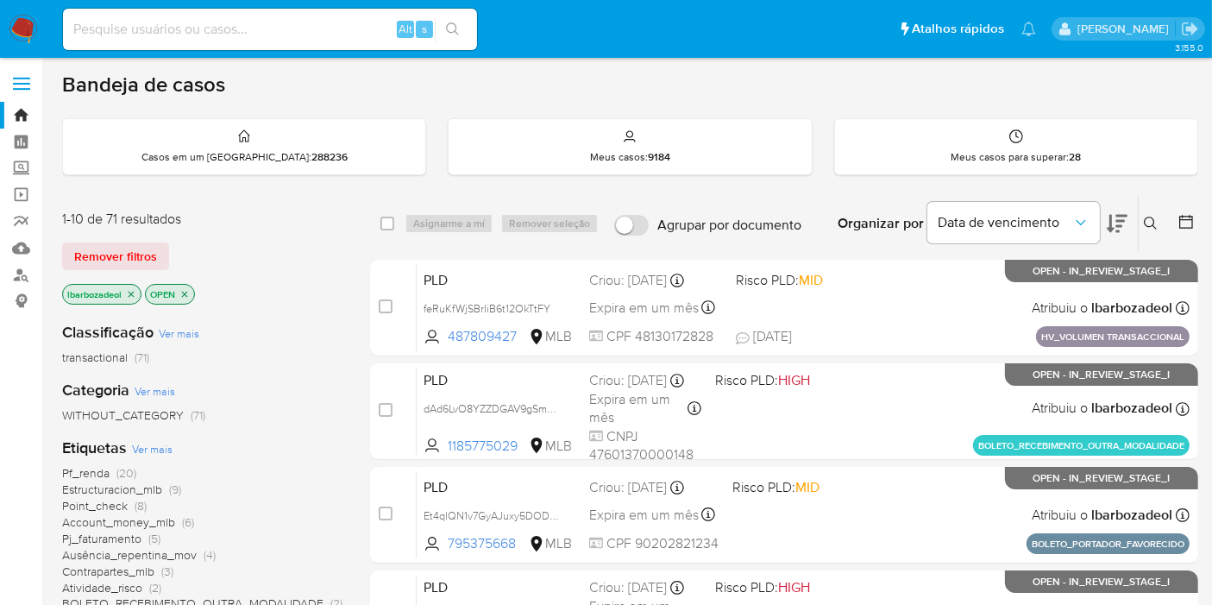
scroll to position [191, 0]
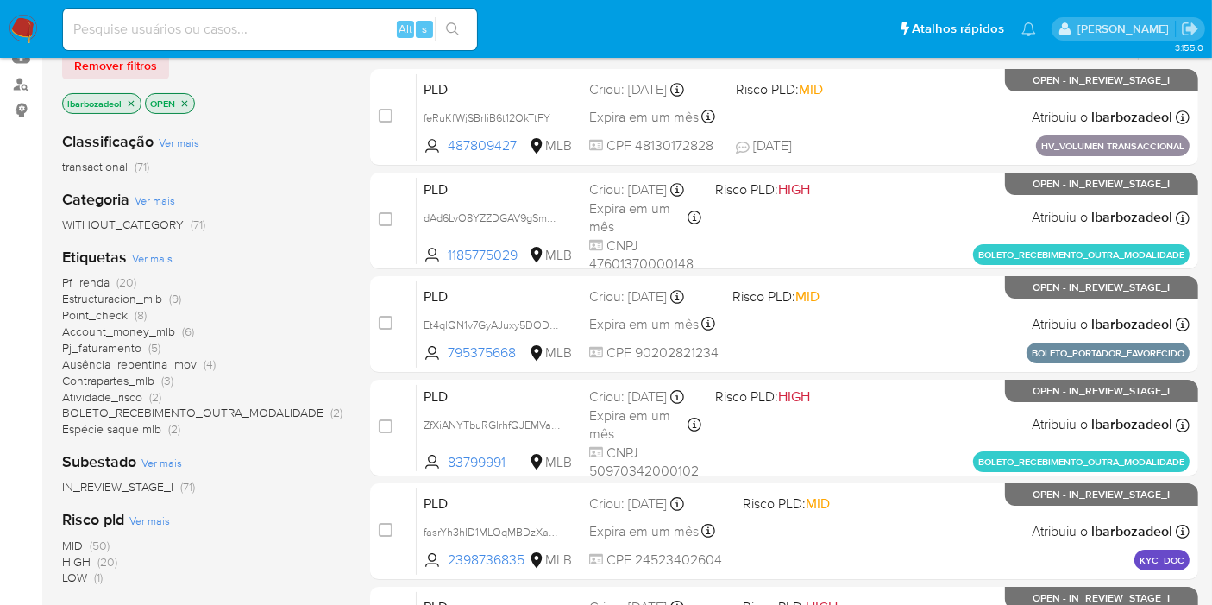
click at [113, 558] on span "(20)" at bounding box center [107, 561] width 20 height 17
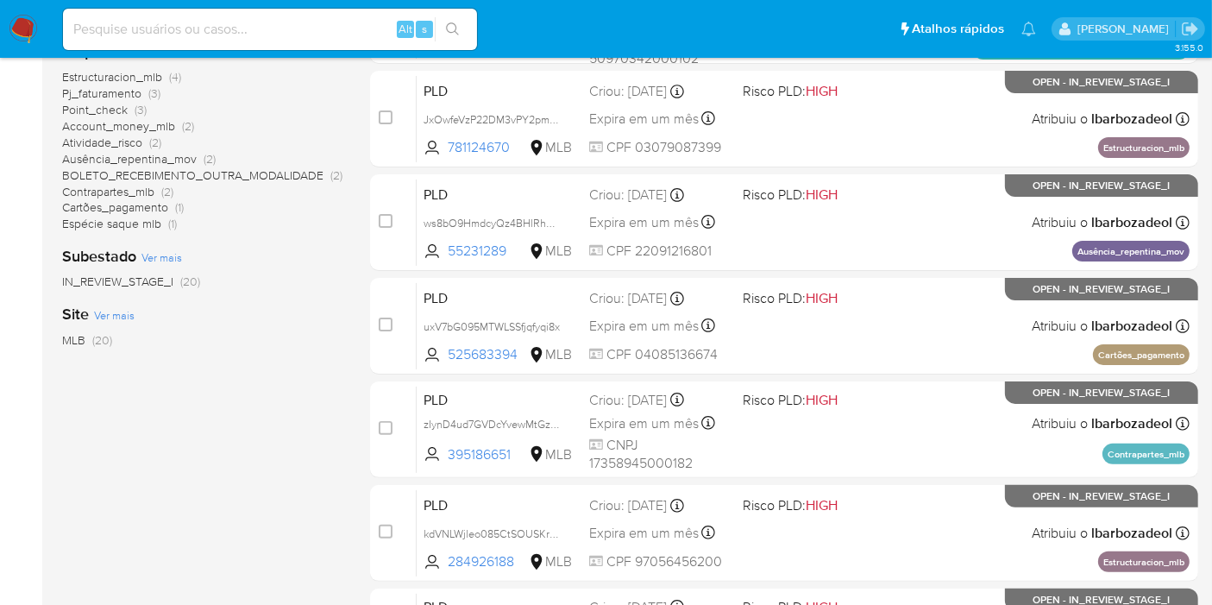
scroll to position [479, 0]
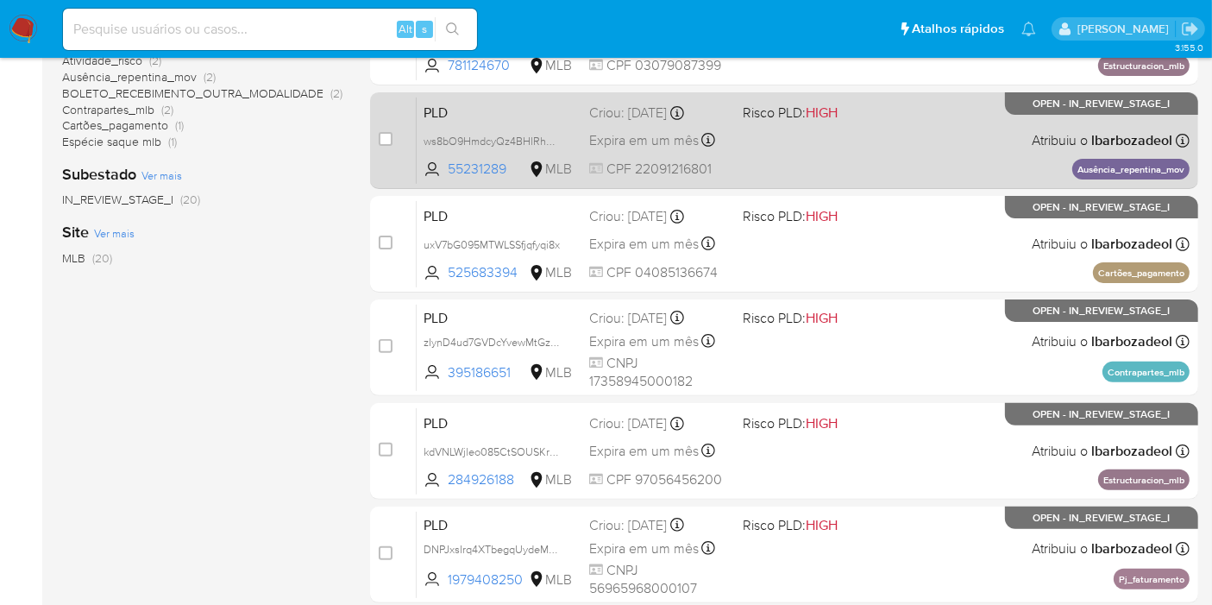
click at [837, 160] on div "PLD ws8bO9HmdcyQz4BHlRhUQOGX 55231289 MLB Risco PLD: HIGH Criou: 12/08/2025 Cri…" at bounding box center [803, 140] width 773 height 87
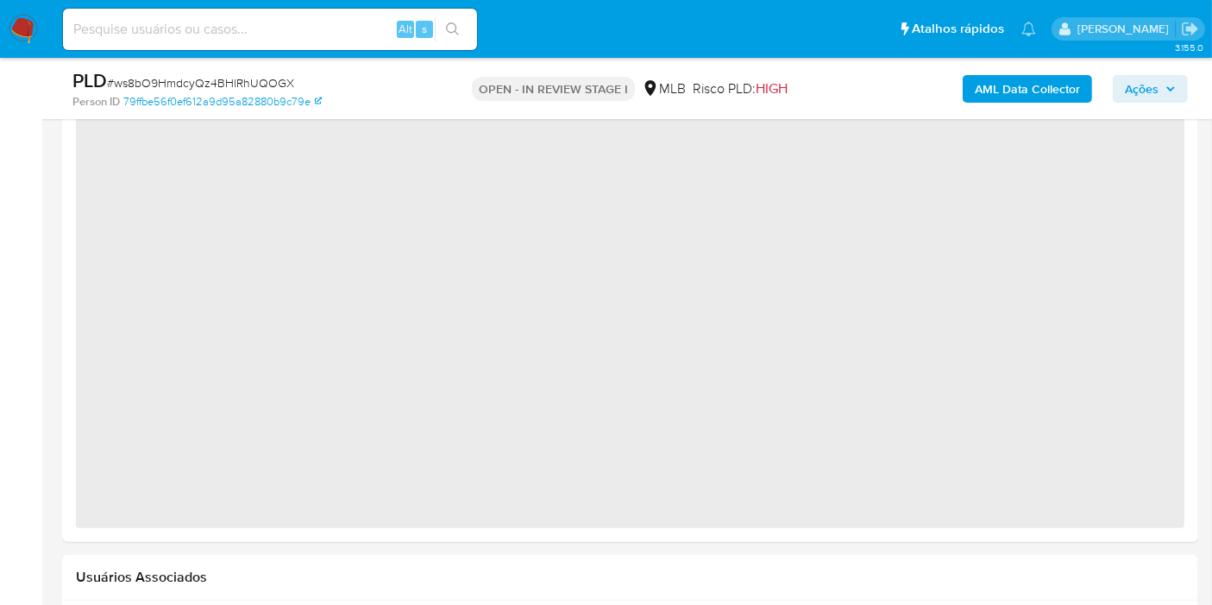
select select "10"
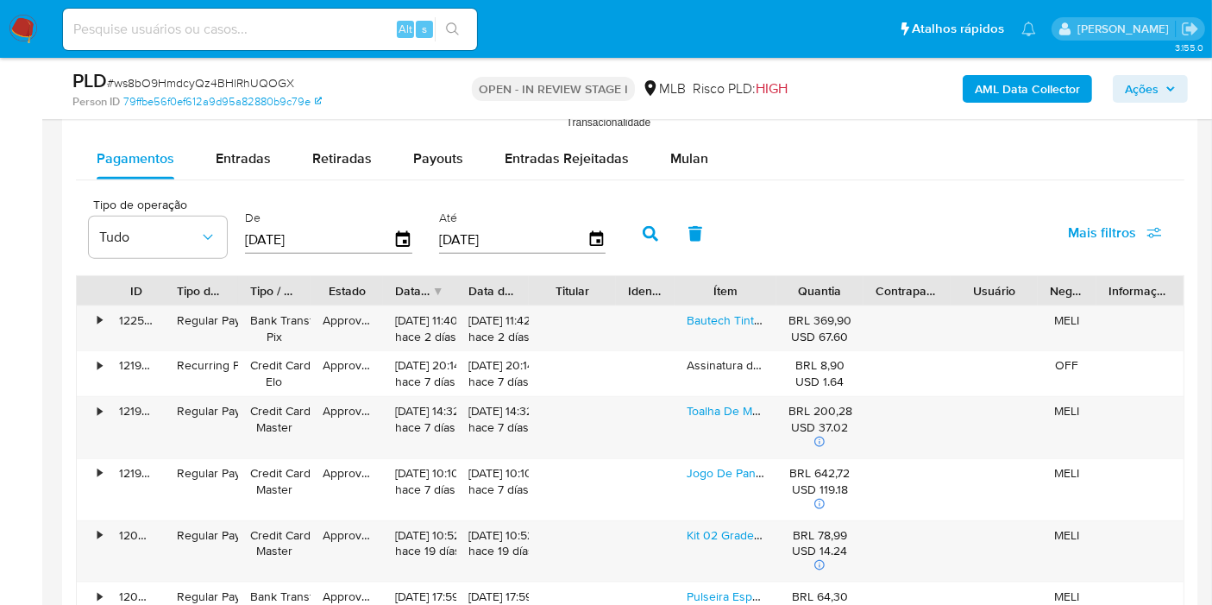
scroll to position [1916, 0]
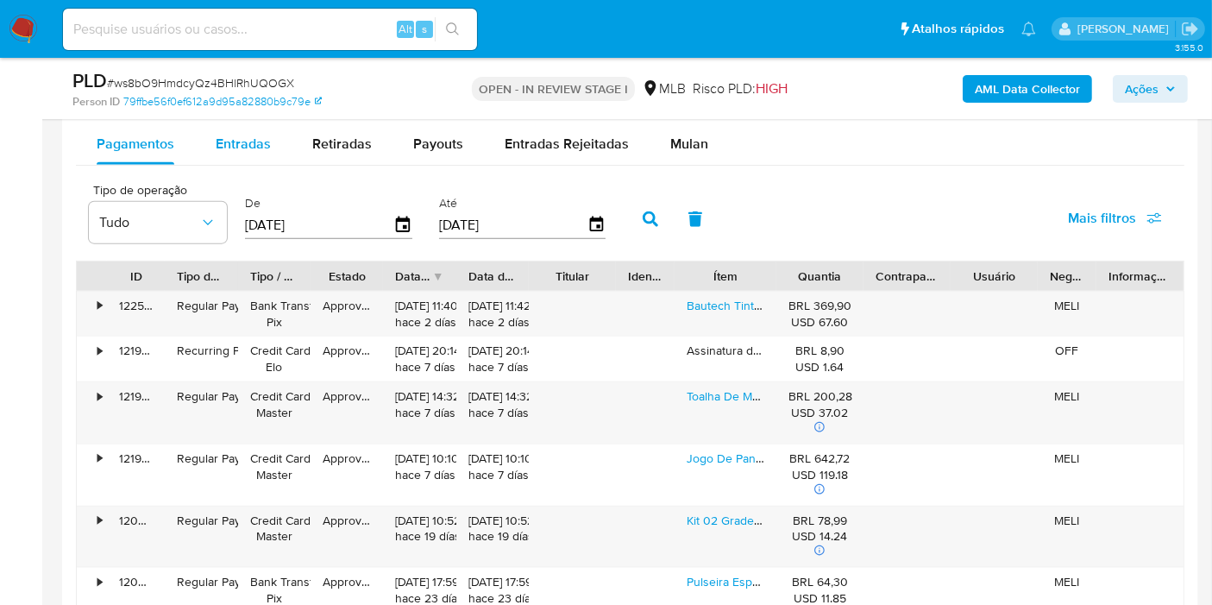
click at [229, 156] on div "Entradas" at bounding box center [243, 143] width 55 height 41
select select "10"
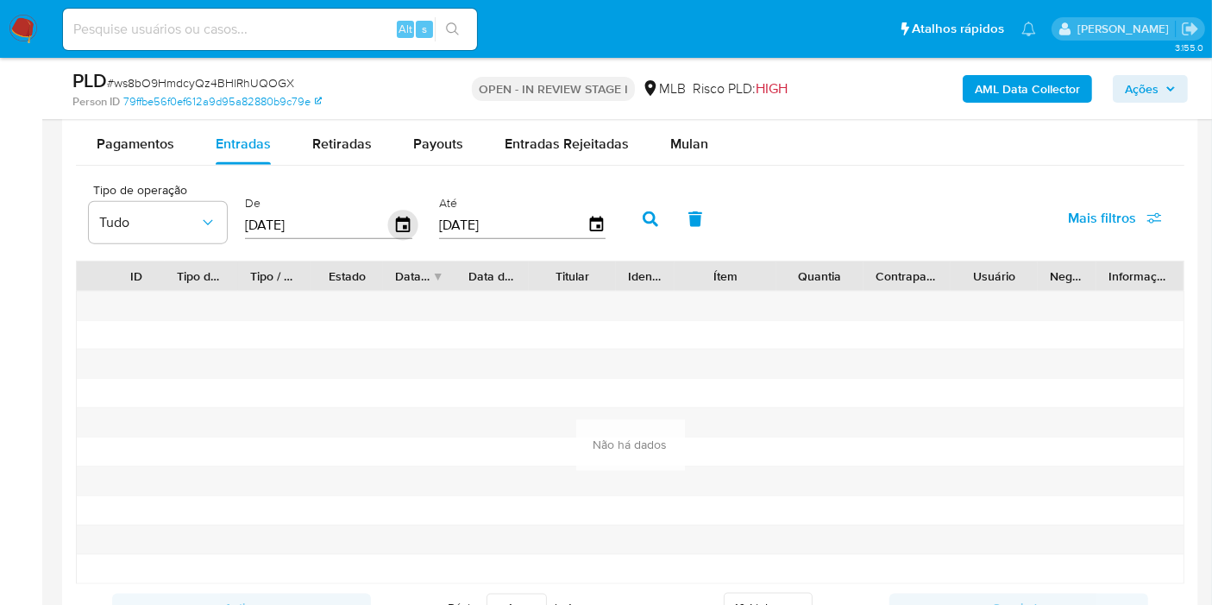
click at [401, 220] on icon "button" at bounding box center [403, 225] width 30 height 30
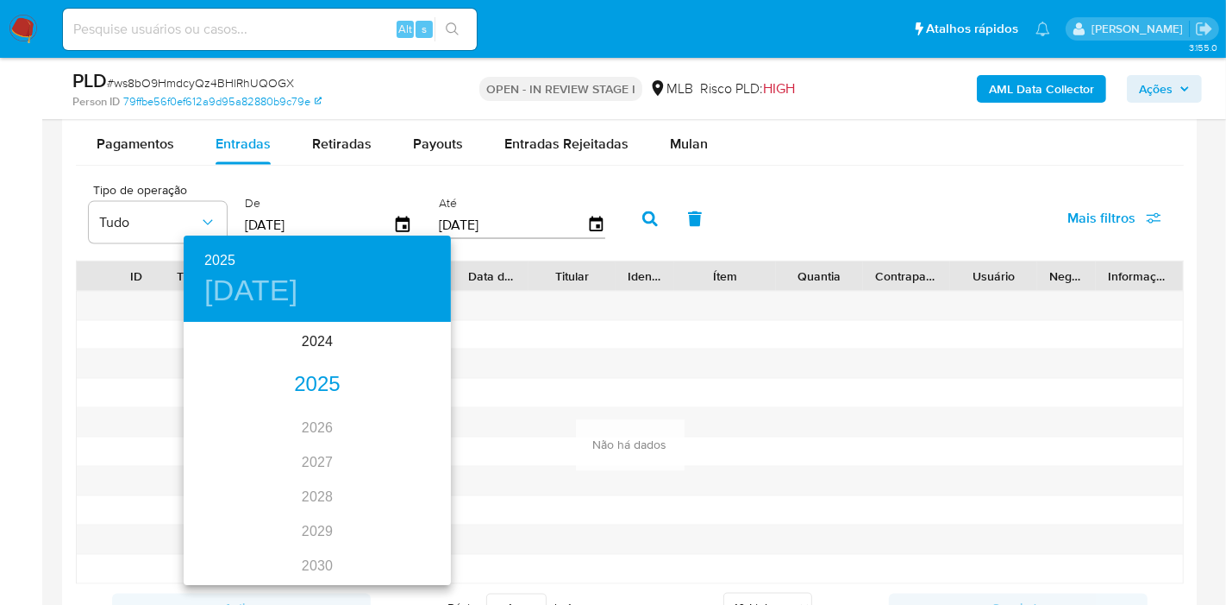
click at [325, 381] on div "2025" at bounding box center [317, 384] width 267 height 34
click at [236, 357] on div "ene." at bounding box center [228, 356] width 89 height 65
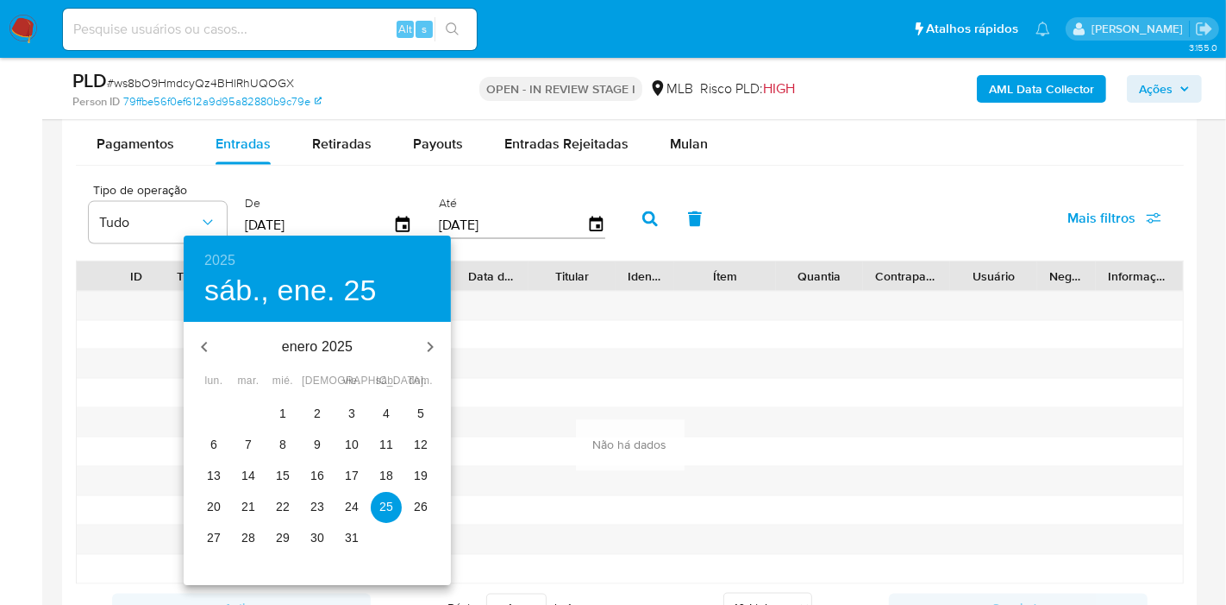
click at [285, 411] on p "1" at bounding box center [282, 412] width 7 height 17
type input "01/01/2025"
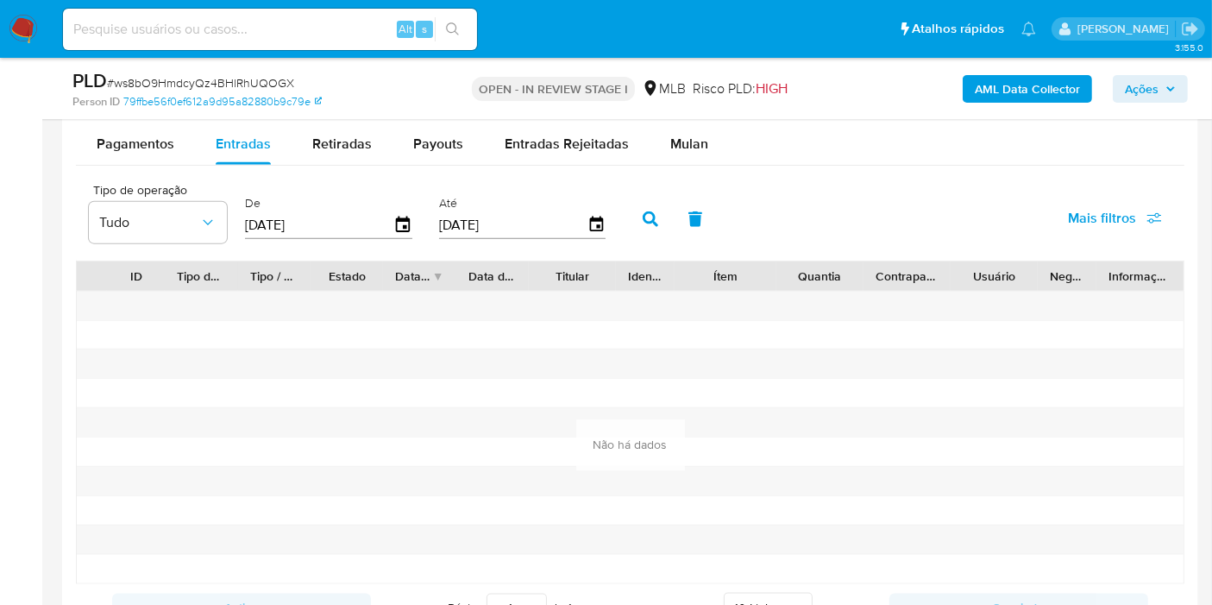
click at [643, 212] on icon "button" at bounding box center [650, 219] width 16 height 16
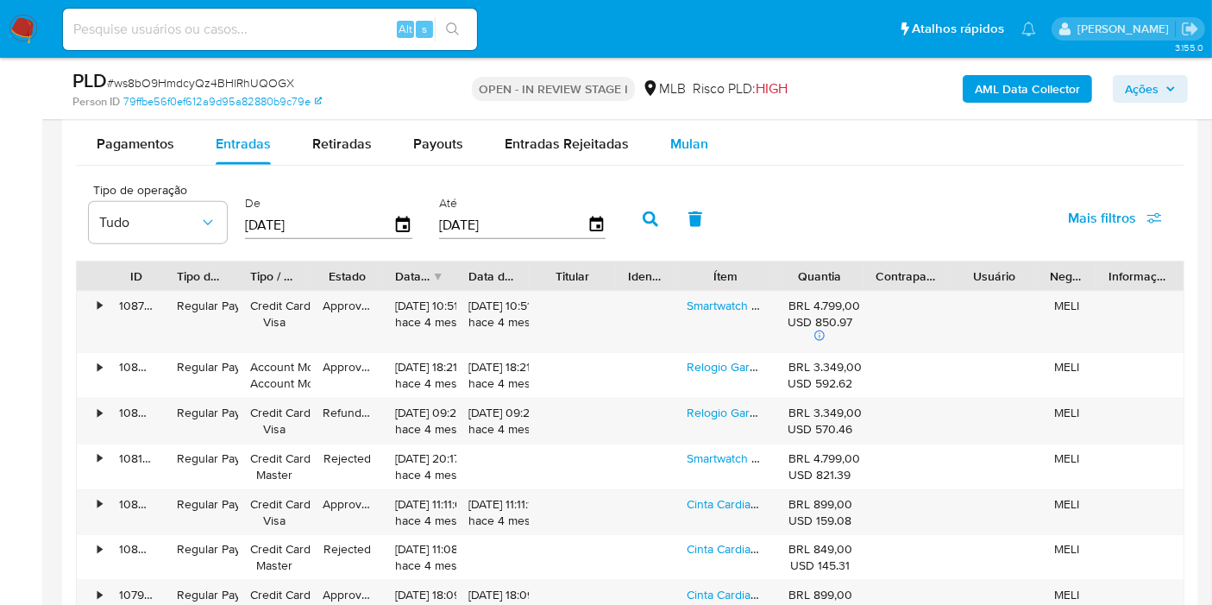
click at [687, 144] on span "Mulan" at bounding box center [689, 144] width 38 height 20
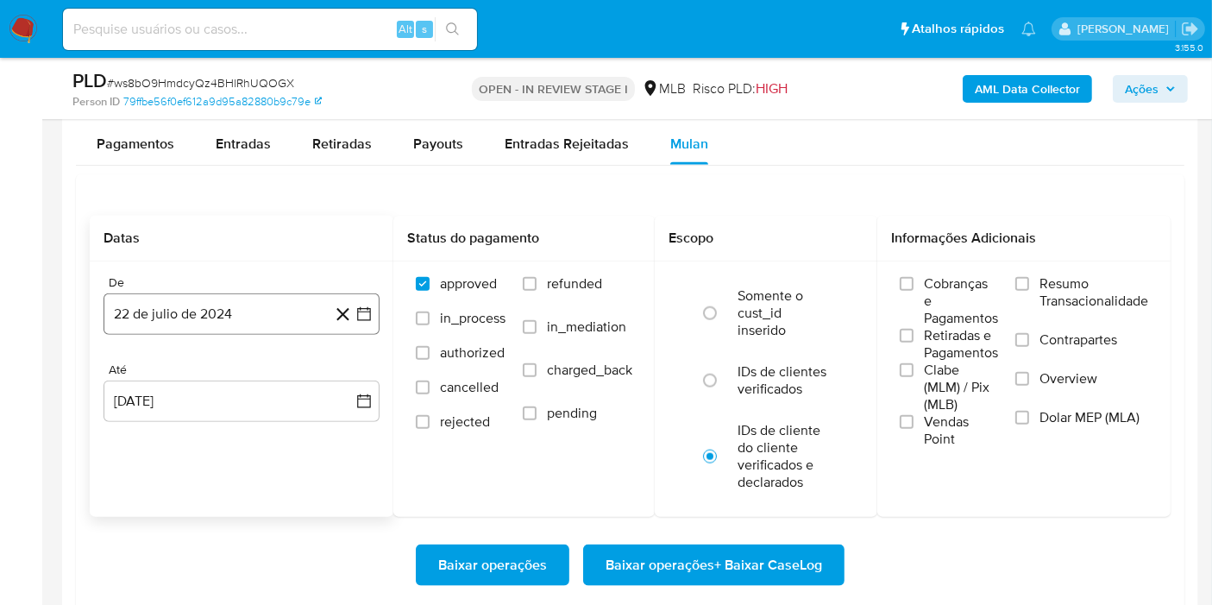
click at [245, 302] on button "22 de julio de 2024" at bounding box center [241, 313] width 276 height 41
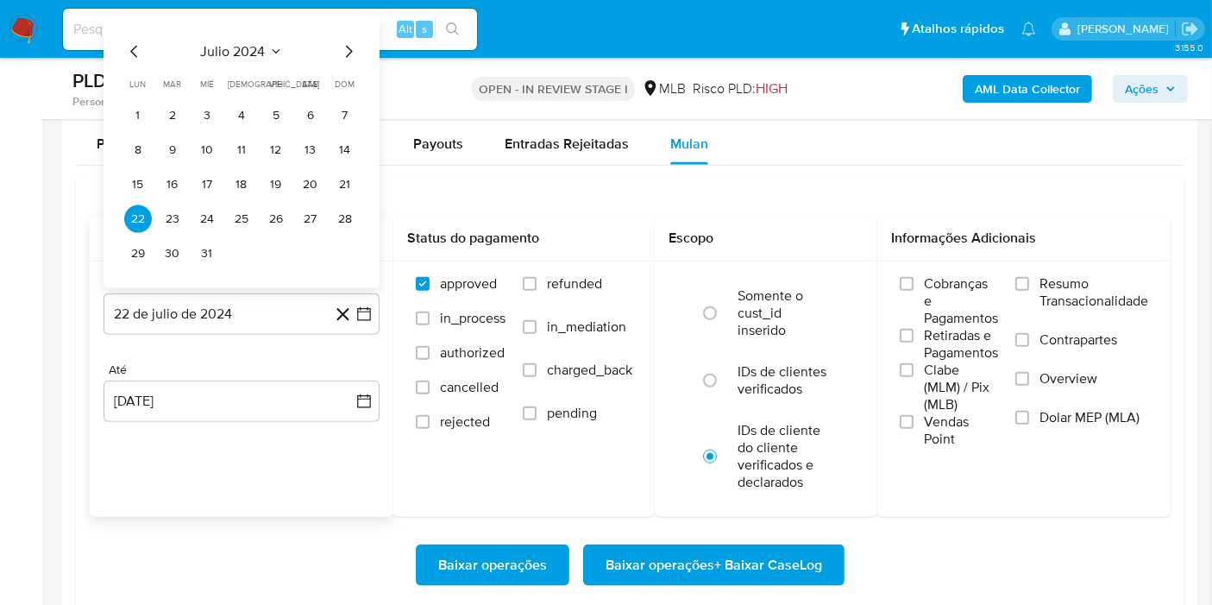
click at [239, 43] on span "julio 2024" at bounding box center [233, 51] width 65 height 17
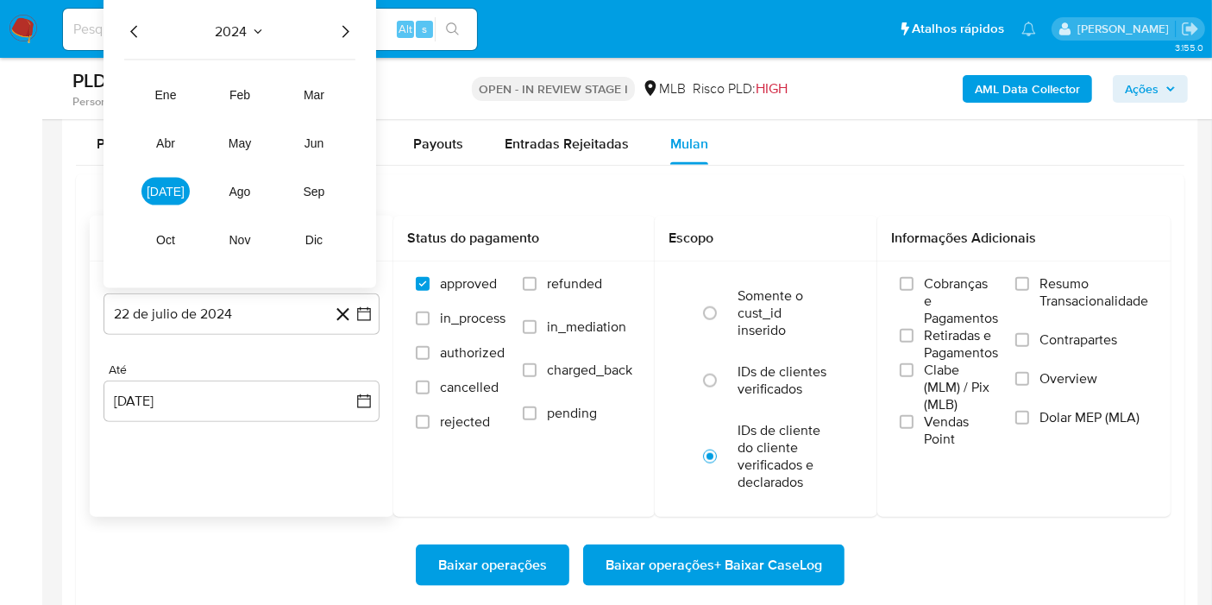
click at [345, 25] on icon "Año siguiente" at bounding box center [345, 31] width 7 height 12
click at [165, 94] on span "ene" at bounding box center [166, 95] width 22 height 14
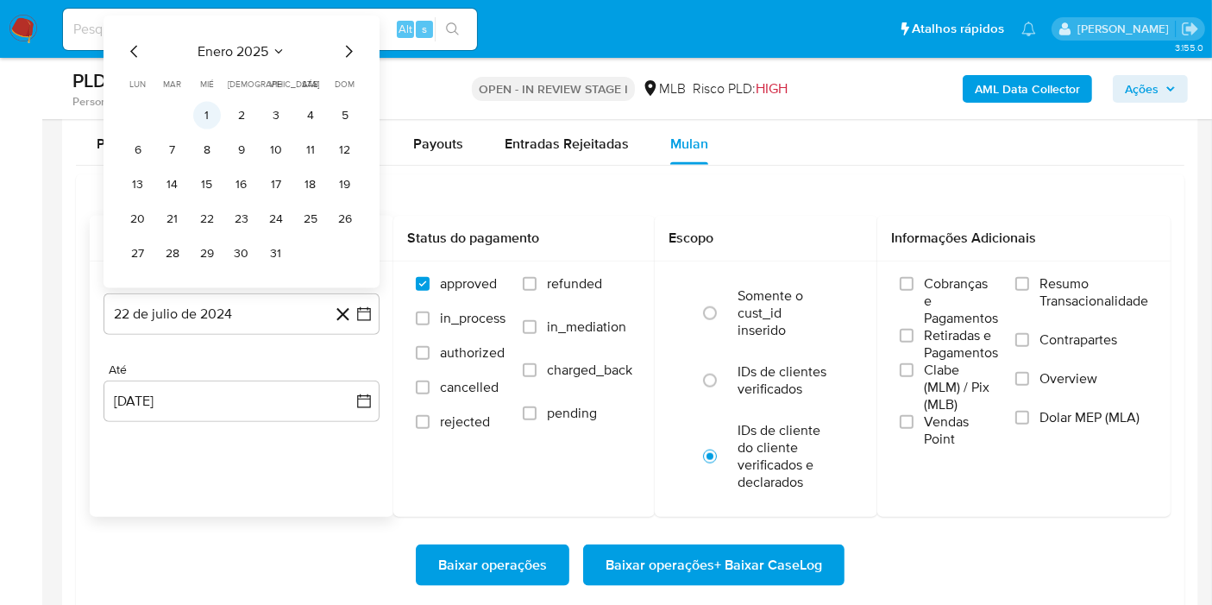
click at [207, 112] on button "1" at bounding box center [207, 116] width 28 height 28
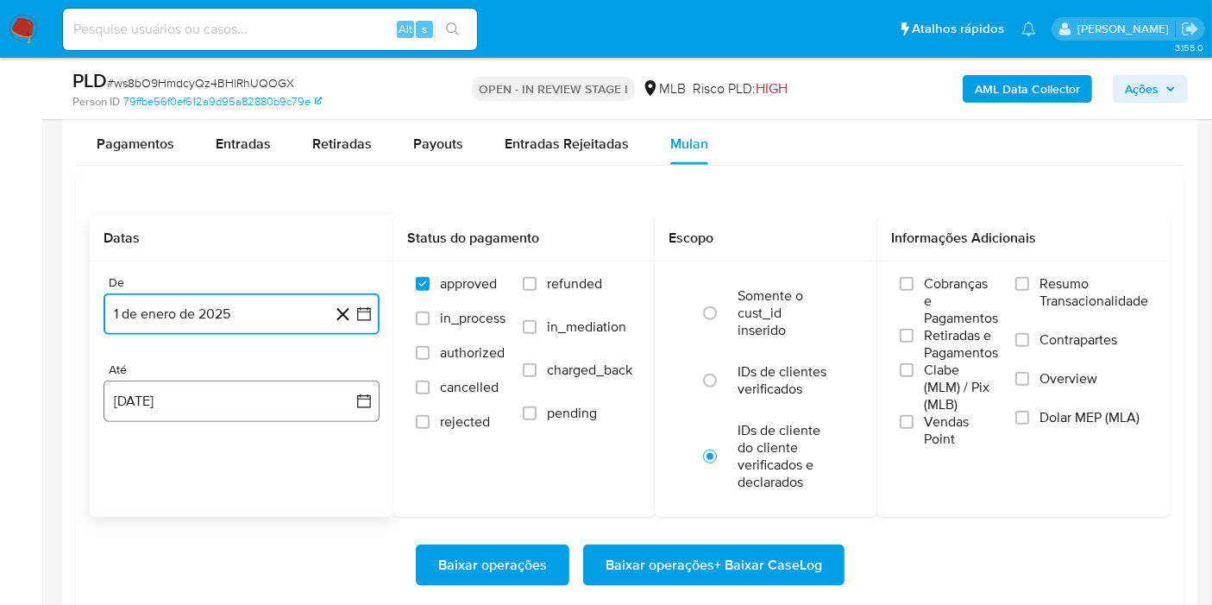
click at [241, 390] on button "22 de agosto de 2025" at bounding box center [241, 400] width 276 height 41
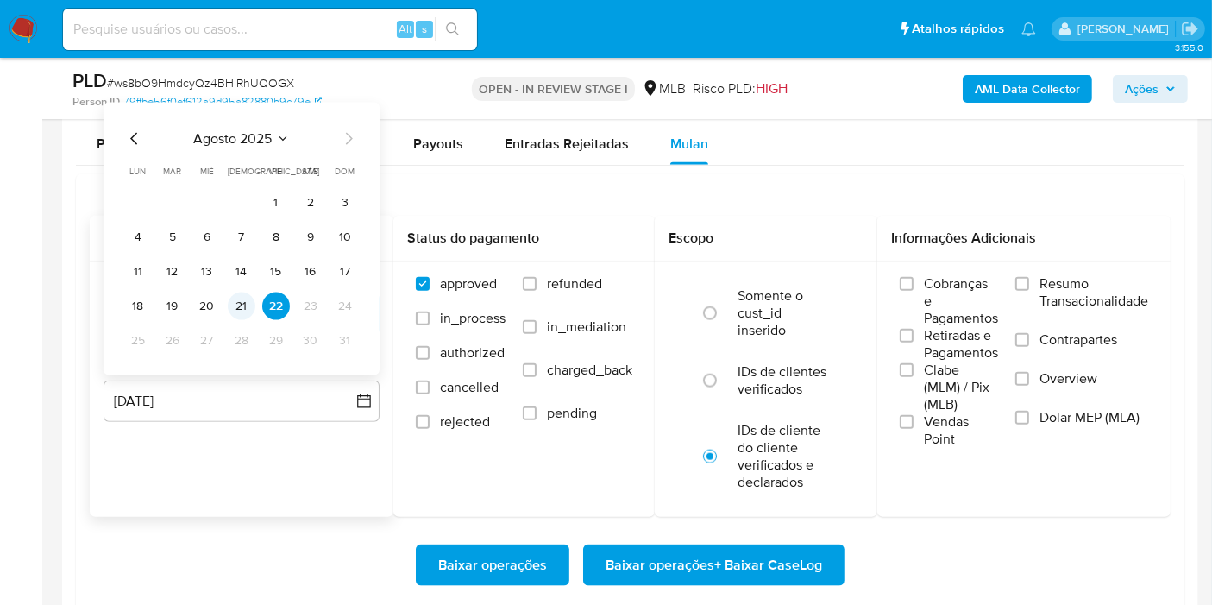
click at [248, 310] on button "21" at bounding box center [242, 306] width 28 height 28
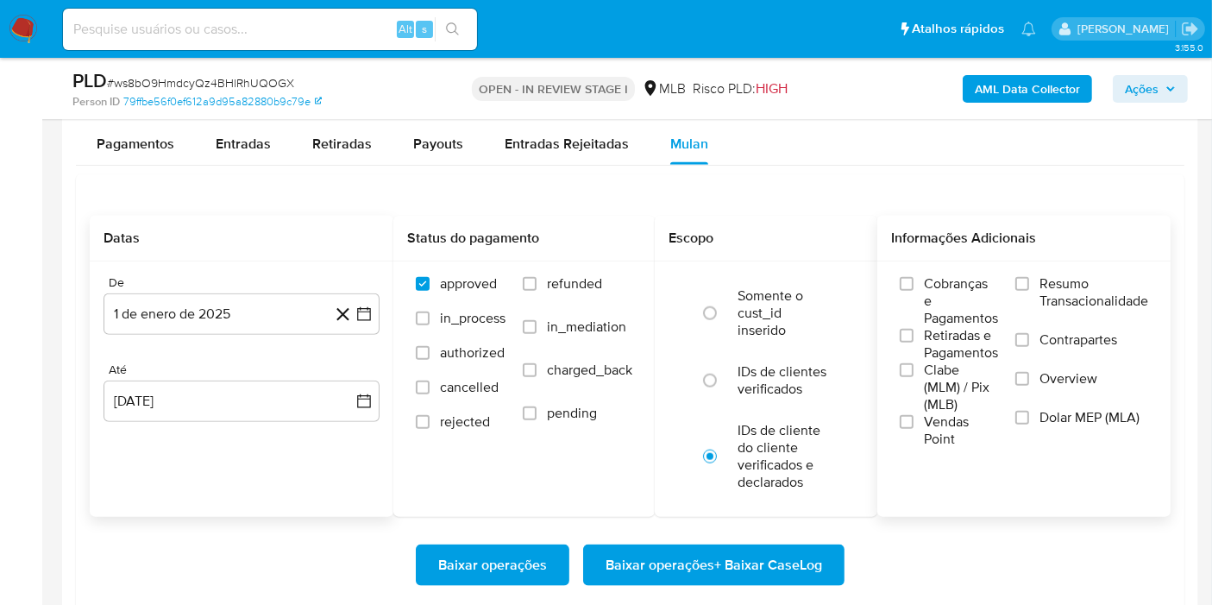
click at [1050, 284] on span "Resumo Transacionalidade" at bounding box center [1093, 292] width 109 height 34
click at [1029, 284] on input "Resumo Transacionalidade" at bounding box center [1022, 284] width 14 height 14
click at [798, 552] on span "Baixar operações + Baixar CaseLog" at bounding box center [713, 565] width 216 height 38
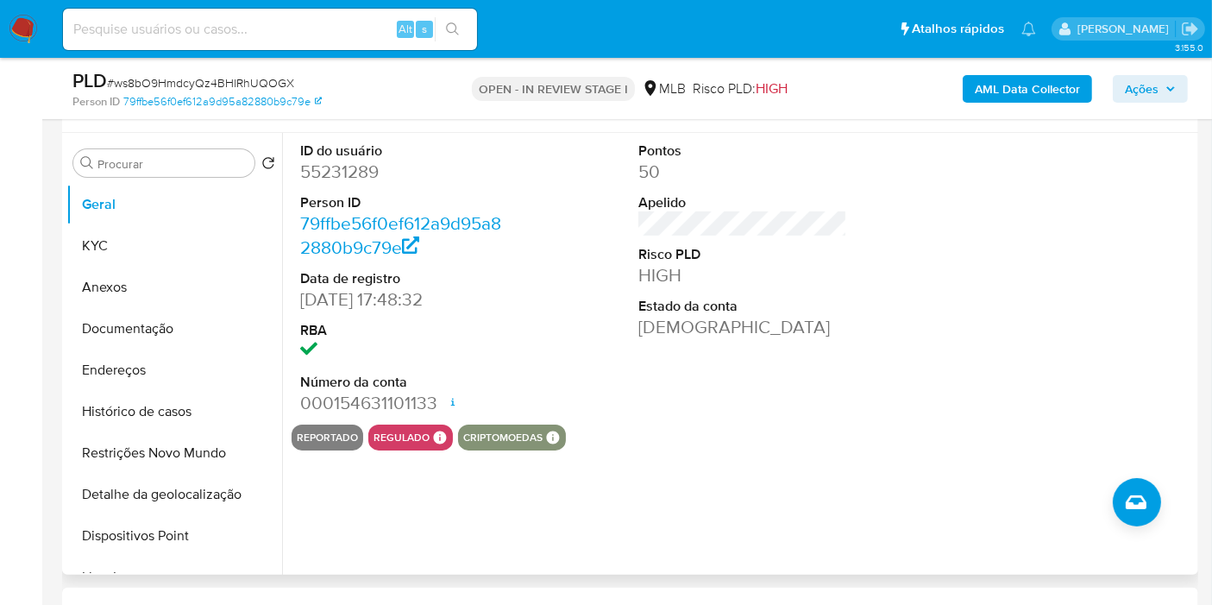
scroll to position [138, 0]
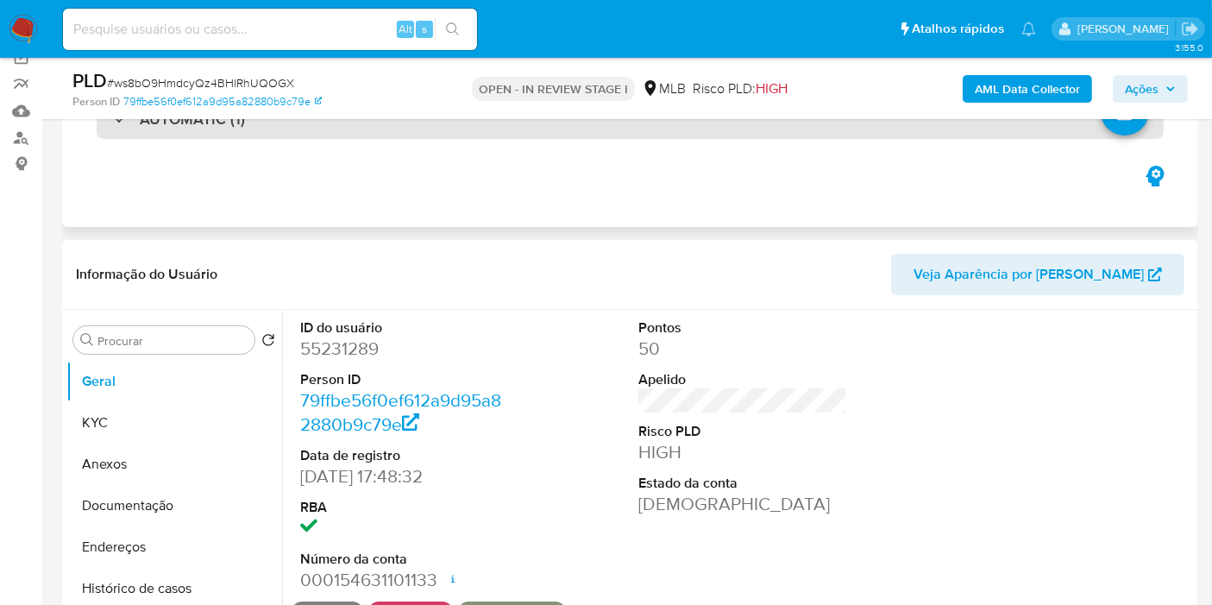
click at [587, 134] on div "AUTOMATIC (1)" at bounding box center [630, 119] width 1067 height 40
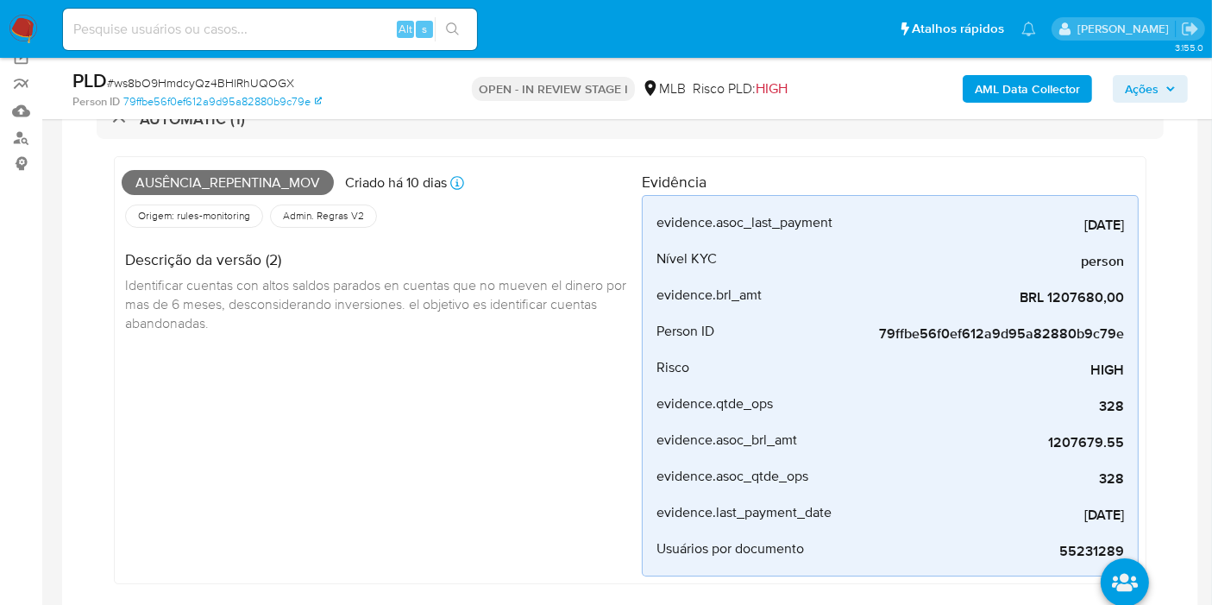
click at [282, 181] on span "Ausência_repentina_mov" at bounding box center [228, 183] width 212 height 26
copy span "Ausência_repentina_mov"
click at [1123, 90] on button "Ações" at bounding box center [1149, 89] width 75 height 28
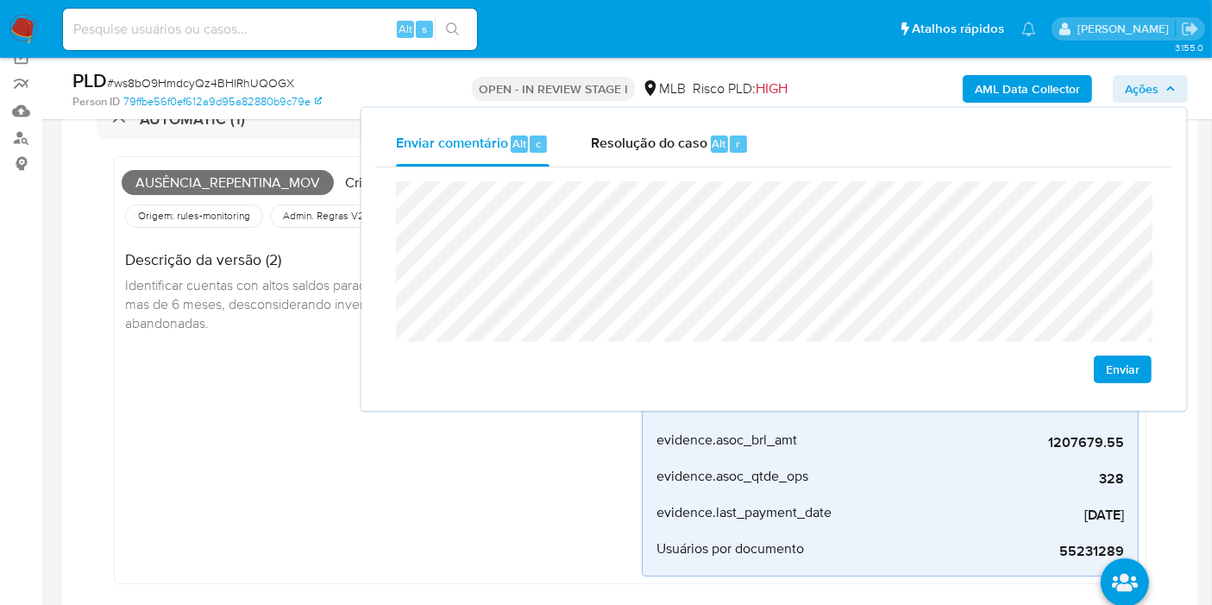
click at [179, 408] on div "Ausência_repentina_mov Criado há 10 dias Criado: 12/08/2025 00:28:14 Origem: ru…" at bounding box center [382, 370] width 520 height 412
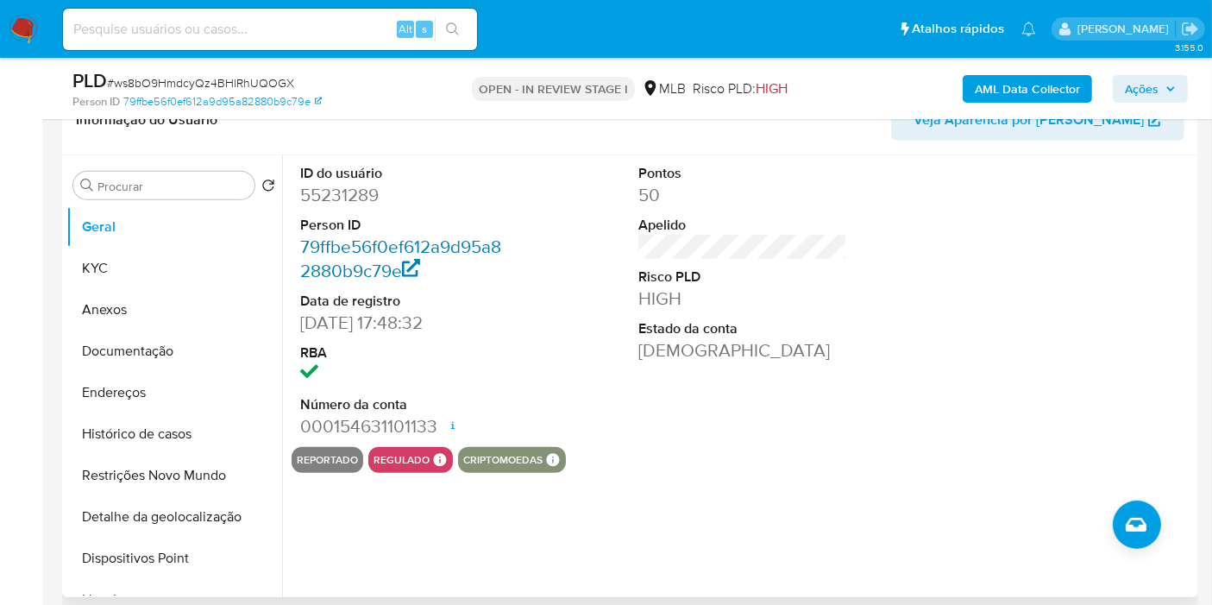
scroll to position [712, 0]
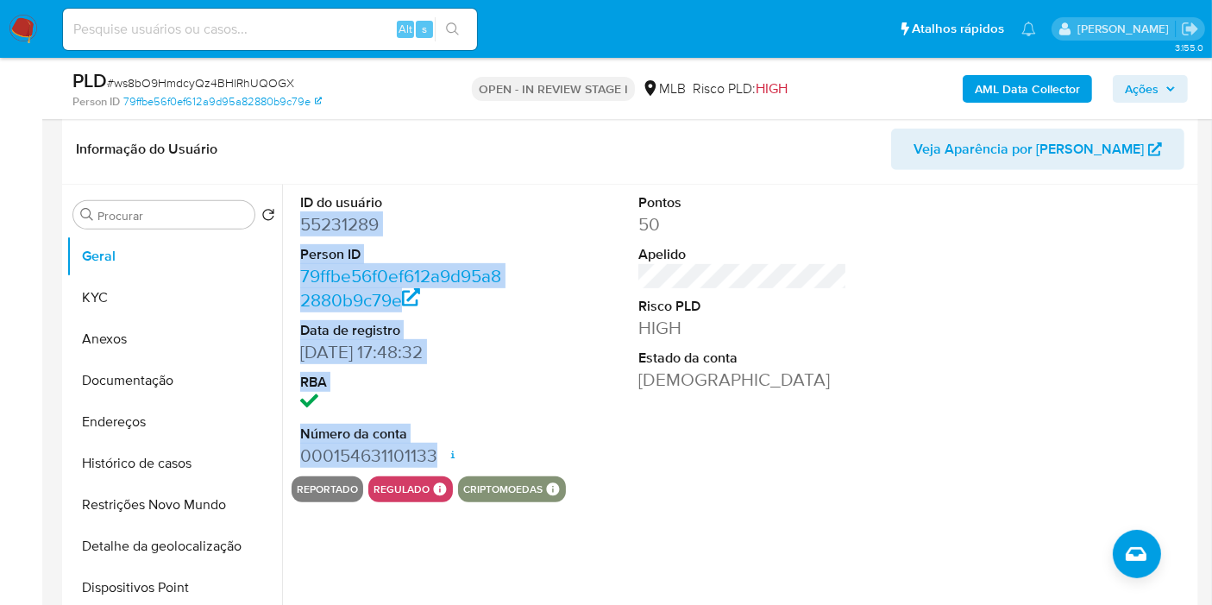
drag, startPoint x: 300, startPoint y: 221, endPoint x: 431, endPoint y: 444, distance: 259.0
click at [431, 444] on dl "ID do usuário 55231289 Person ID 79ffbe56f0ef612a9d95a82880b9c79e Data de regis…" at bounding box center [404, 330] width 209 height 274
copy dl "55231289 Person ID 79ffbe56f0ef612a9d95a82880b9c79e Data de registro 15/05/2011…"
click at [1136, 79] on span "Ações" at bounding box center [1142, 89] width 34 height 28
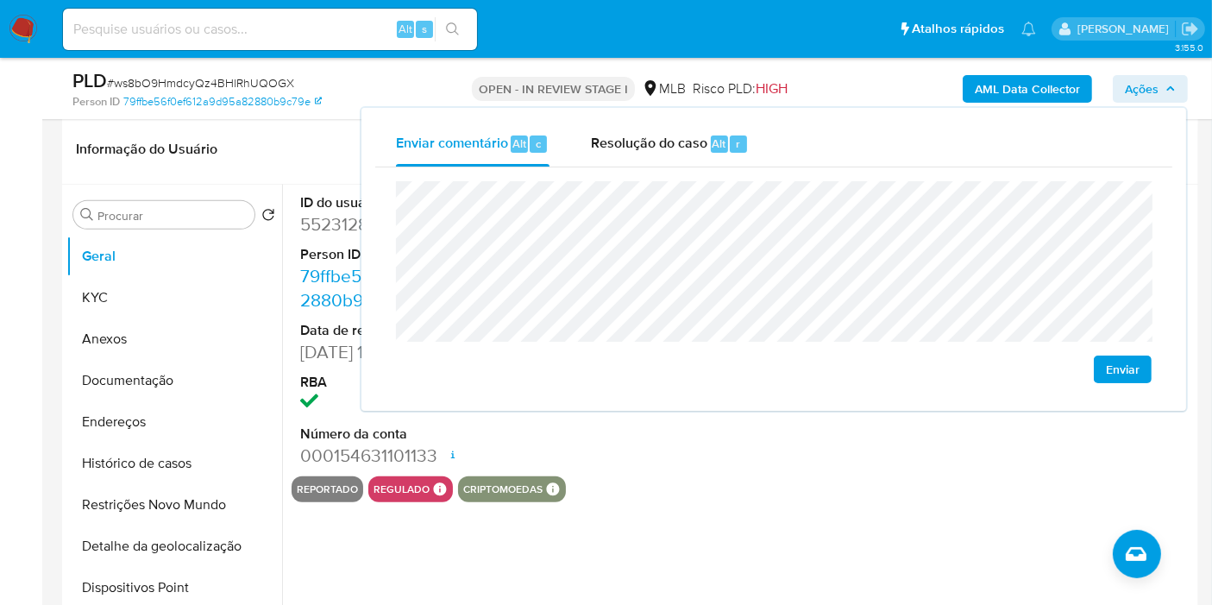
click at [680, 458] on div "Pontos 50 Apelido Risco PLD HIGH Estado da conta Ativa" at bounding box center [743, 330] width 226 height 291
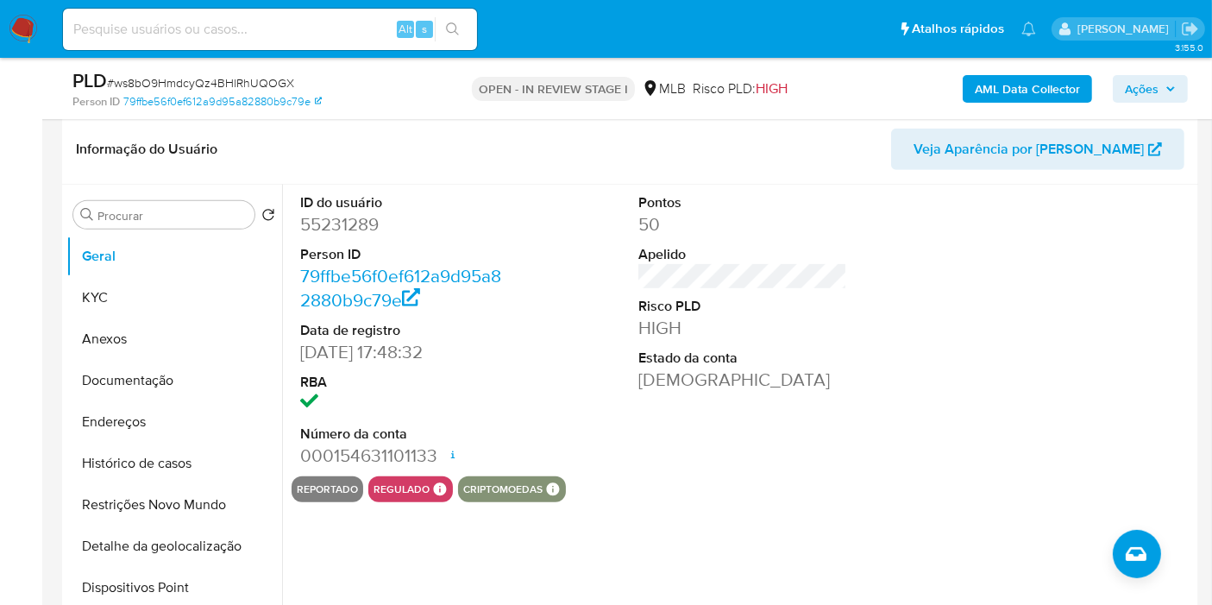
click at [1180, 95] on button "Ações" at bounding box center [1149, 89] width 75 height 28
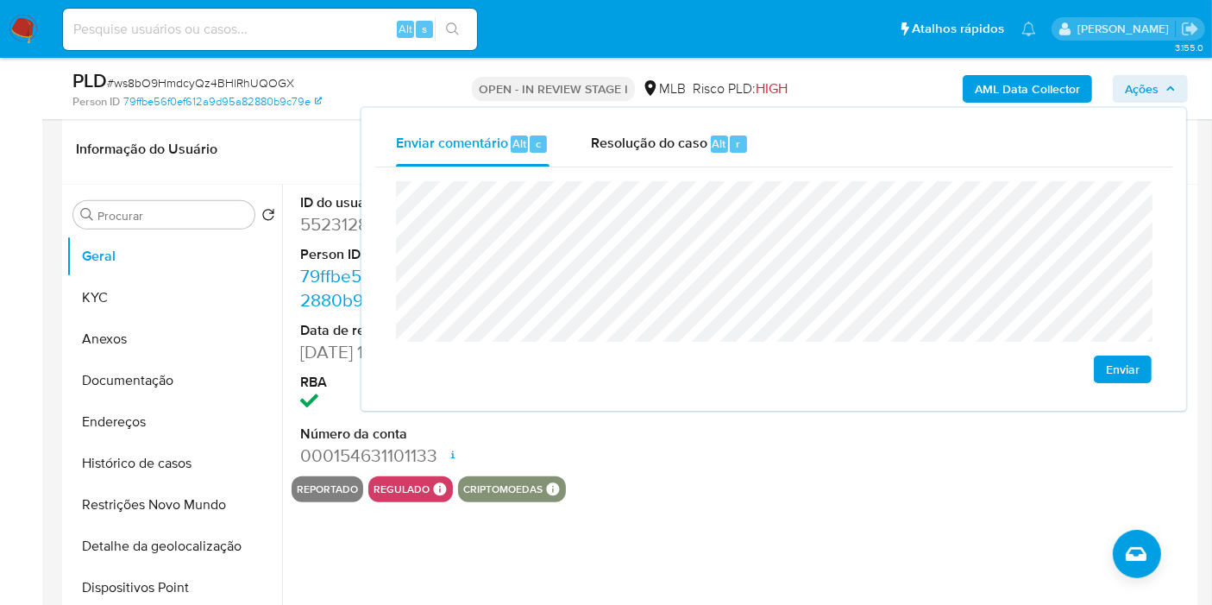
click at [1165, 87] on icon "button" at bounding box center [1170, 89] width 10 height 10
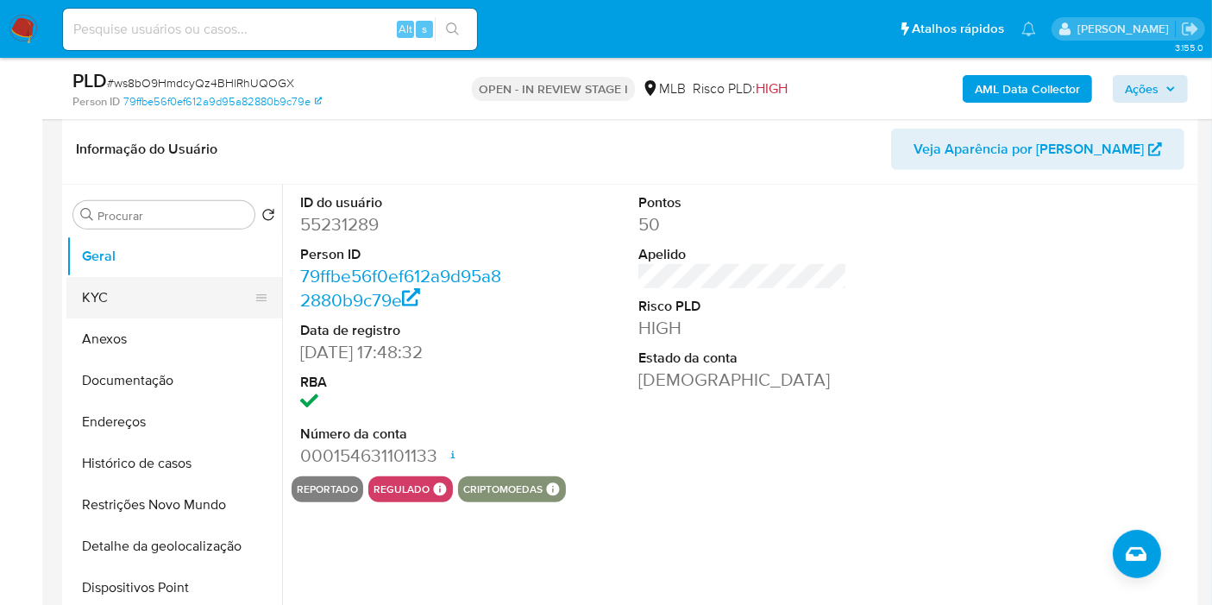
click at [98, 297] on button "KYC" at bounding box center [167, 297] width 202 height 41
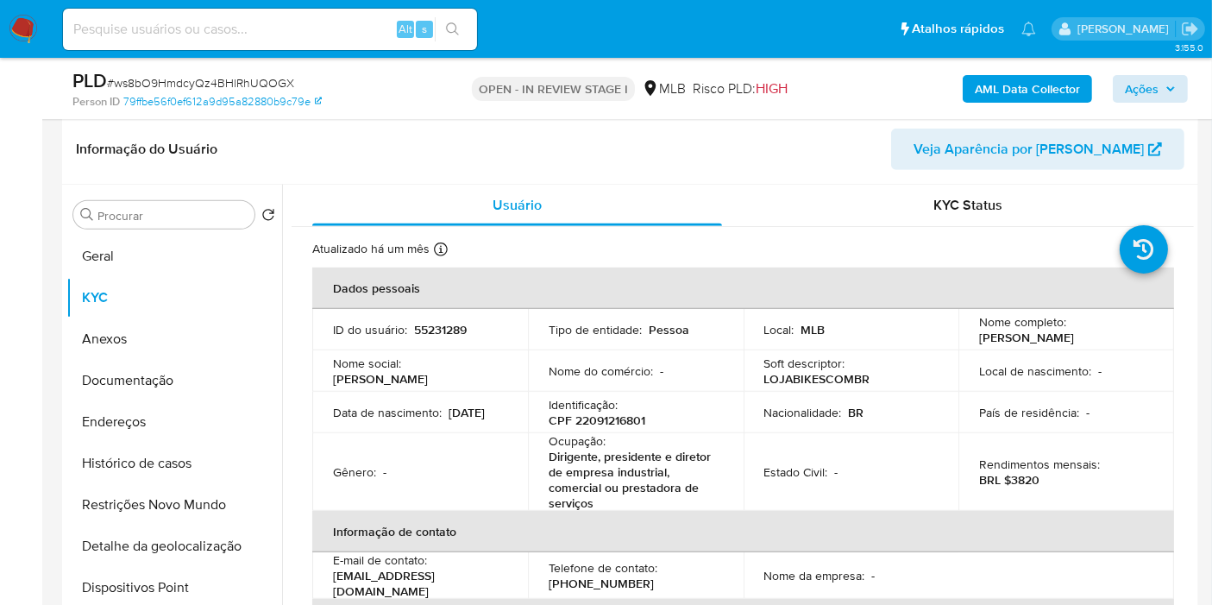
click at [613, 424] on p "CPF 22091216801" at bounding box center [596, 420] width 97 height 16
copy p "22091216801"
click at [1131, 81] on span "Ações" at bounding box center [1142, 89] width 34 height 28
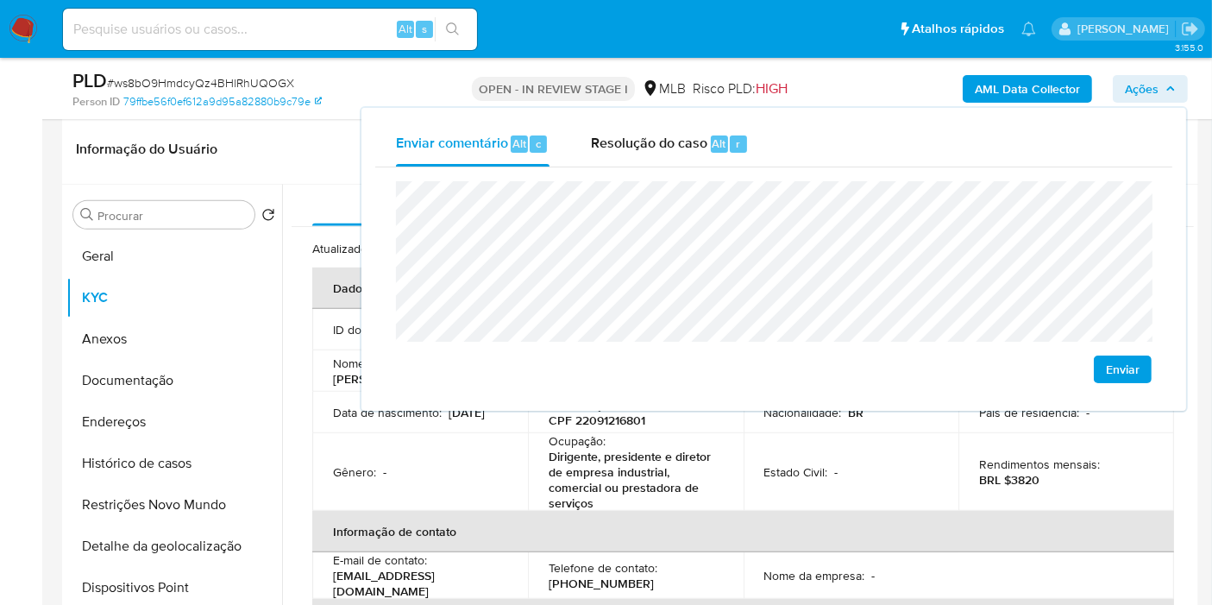
click at [636, 493] on p "Dirigente, presidente e diretor de empresa industrial, comercial ou prestadora …" at bounding box center [631, 479] width 167 height 62
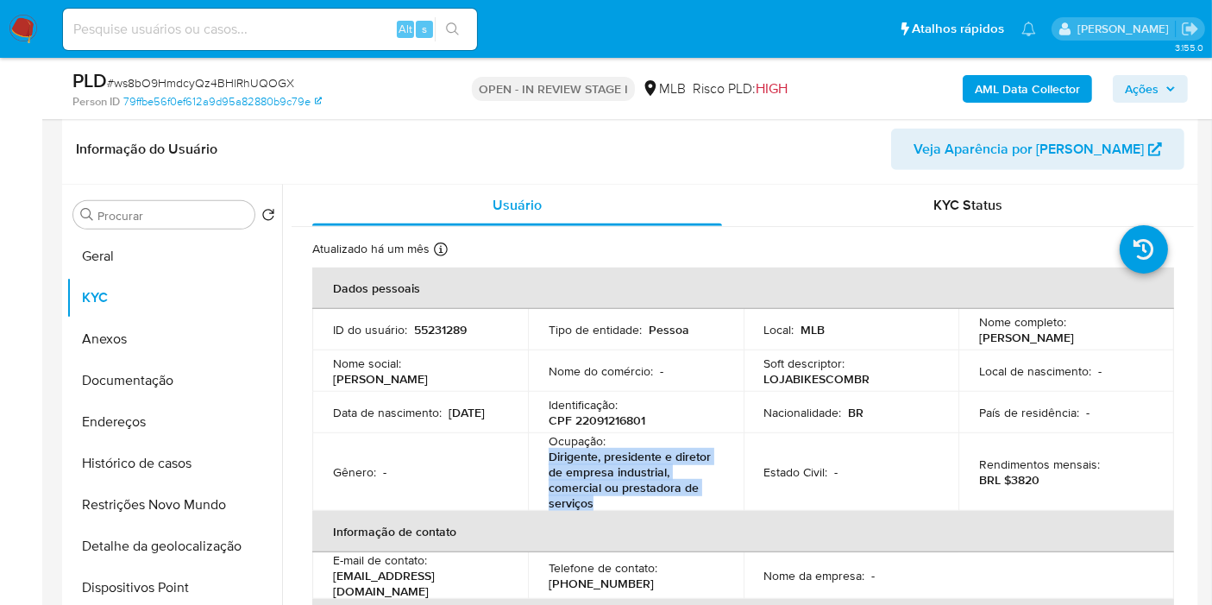
drag, startPoint x: 547, startPoint y: 460, endPoint x: 624, endPoint y: 502, distance: 88.4
click at [624, 502] on p "Dirigente, presidente e diretor de empresa industrial, comercial ou prestadora …" at bounding box center [631, 479] width 167 height 62
copy p "Dirigente, presidente e diretor de empresa industrial, comercial ou prestadora …"
click at [1158, 83] on span "Ações" at bounding box center [1150, 89] width 51 height 24
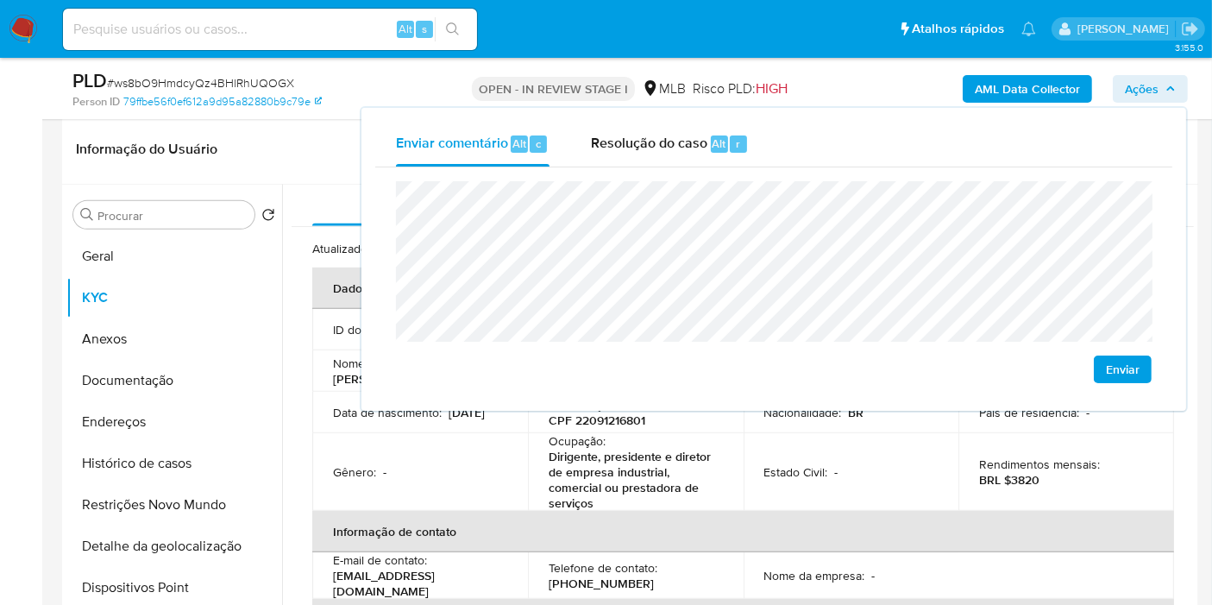
click at [0, 0] on lt-em "econômica" at bounding box center [0, 0] width 0 height 0
click at [935, 481] on td "Estado Civil : -" at bounding box center [851, 472] width 216 height 78
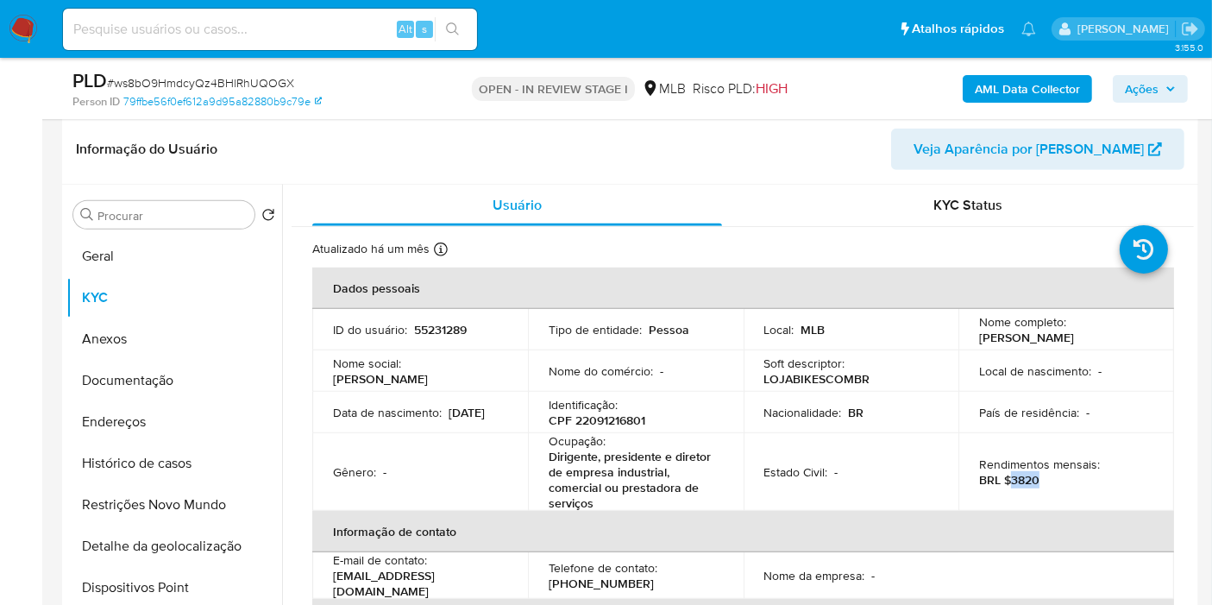
drag, startPoint x: 1005, startPoint y: 481, endPoint x: 1052, endPoint y: 479, distance: 47.5
click at [1052, 479] on div "Rendimentos mensais : BRL $3820" at bounding box center [1066, 471] width 174 height 31
copy p "3820"
click at [1145, 82] on span "Ações" at bounding box center [1142, 89] width 34 height 28
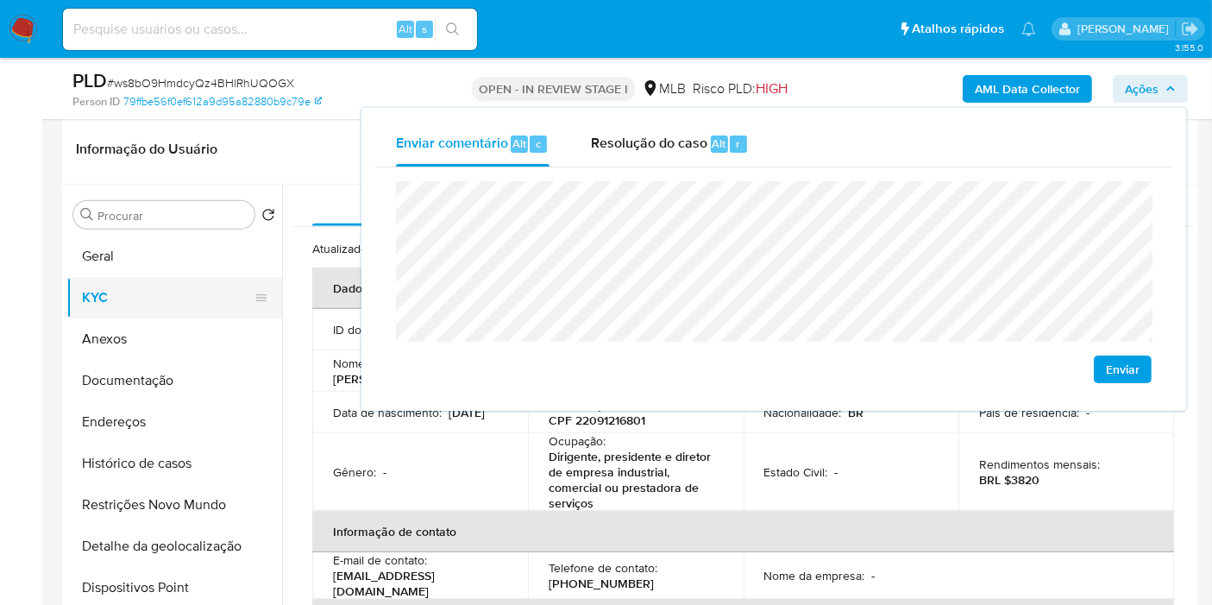
click at [150, 298] on button "KYC" at bounding box center [167, 297] width 202 height 41
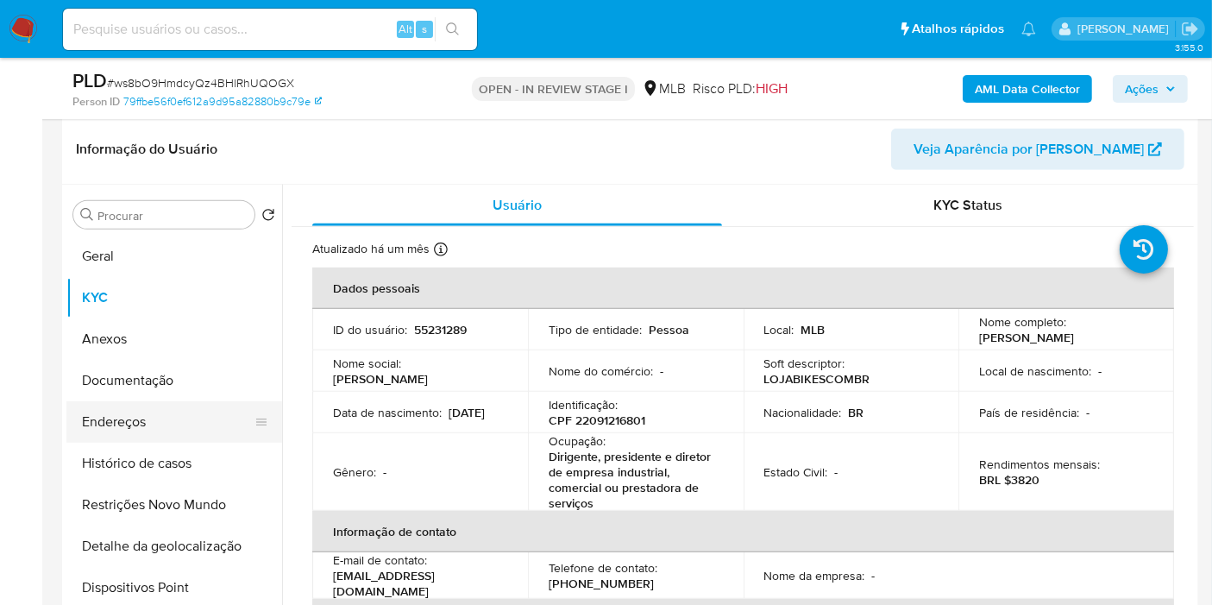
click at [124, 413] on button "Endereços" at bounding box center [167, 421] width 202 height 41
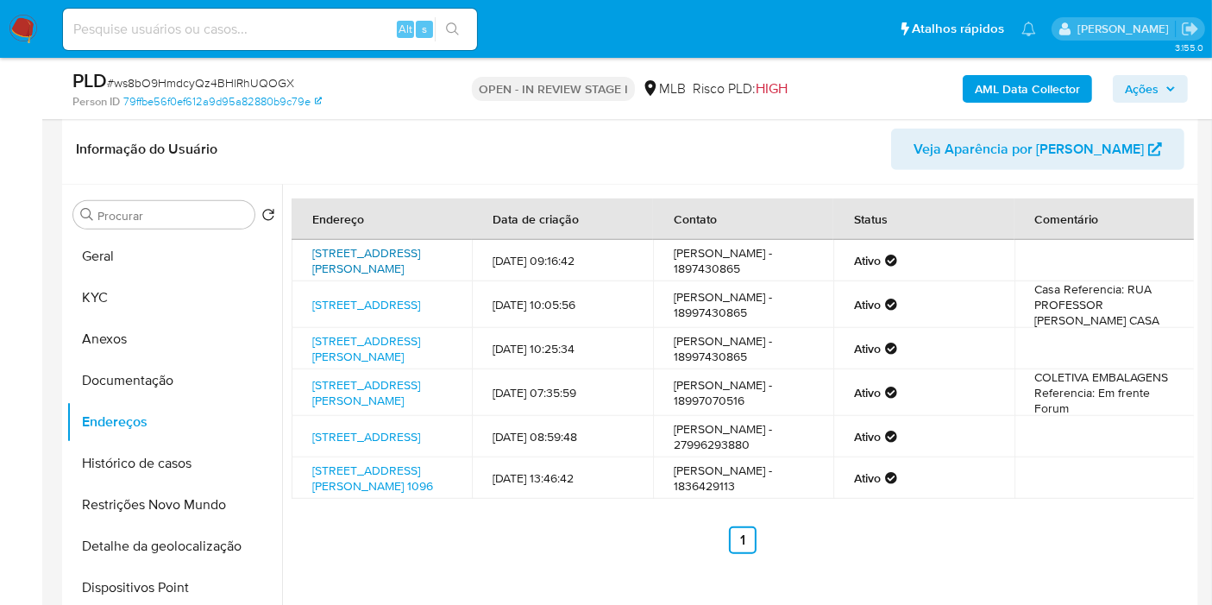
click at [350, 259] on link "Rua João Galo 2197, Birigui, São Paulo, 16200381, Brasil 2197" at bounding box center [366, 260] width 108 height 33
click at [357, 304] on link "Lote I 8, Birigui, São Paulo, 16200486, Brasil 8" at bounding box center [366, 304] width 108 height 17
click at [355, 351] on link "Rua Professor Hermínio Cantizani 654, Birigui, São Paulo, 16200382, Brasil 654" at bounding box center [366, 348] width 108 height 33
click at [348, 404] on link "Rua Francisco Martins Archila 330, Birigui, São Paulo, 16200344, Brasil 330" at bounding box center [366, 392] width 108 height 33
click at [375, 445] on link "Rua Uberlândia 72, Serra, Espírito Santo, 29166175, Brasil 72" at bounding box center [366, 436] width 108 height 17
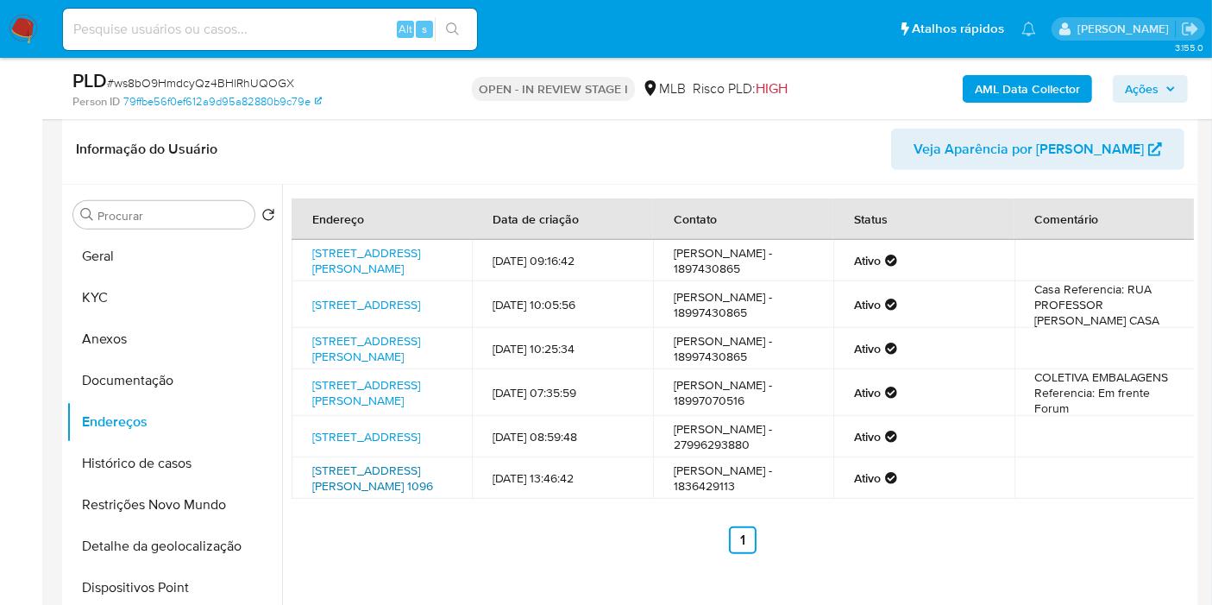
click at [364, 494] on link "R João Galo 1096, Birigui, São Paulo, 16200086, Brasil 1096" at bounding box center [372, 477] width 121 height 33
drag, startPoint x: 191, startPoint y: 375, endPoint x: 340, endPoint y: 348, distance: 151.6
click at [191, 375] on button "Documentação" at bounding box center [174, 380] width 216 height 41
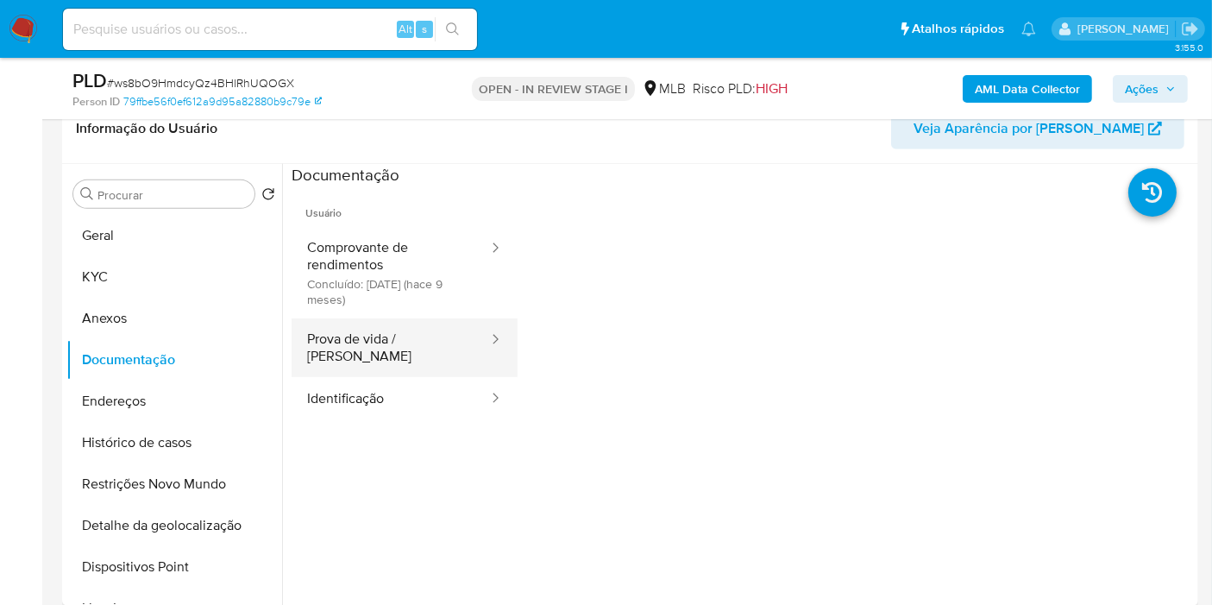
click at [436, 328] on button "Prova de vida / Selfie" at bounding box center [390, 347] width 198 height 59
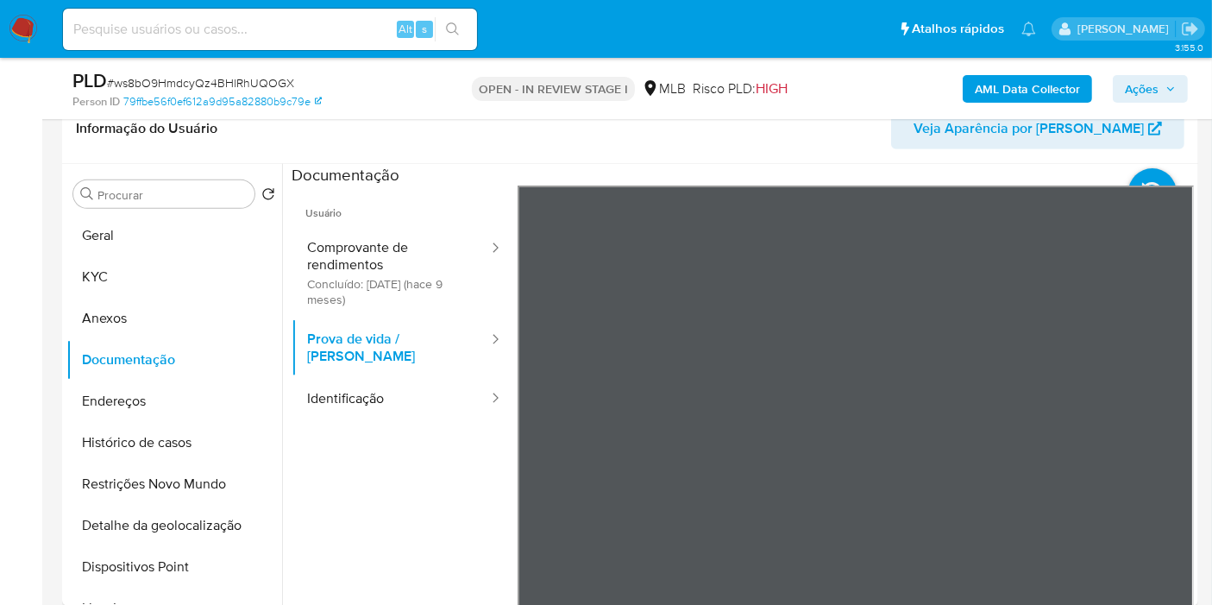
click at [1125, 91] on span "Ações" at bounding box center [1142, 89] width 34 height 28
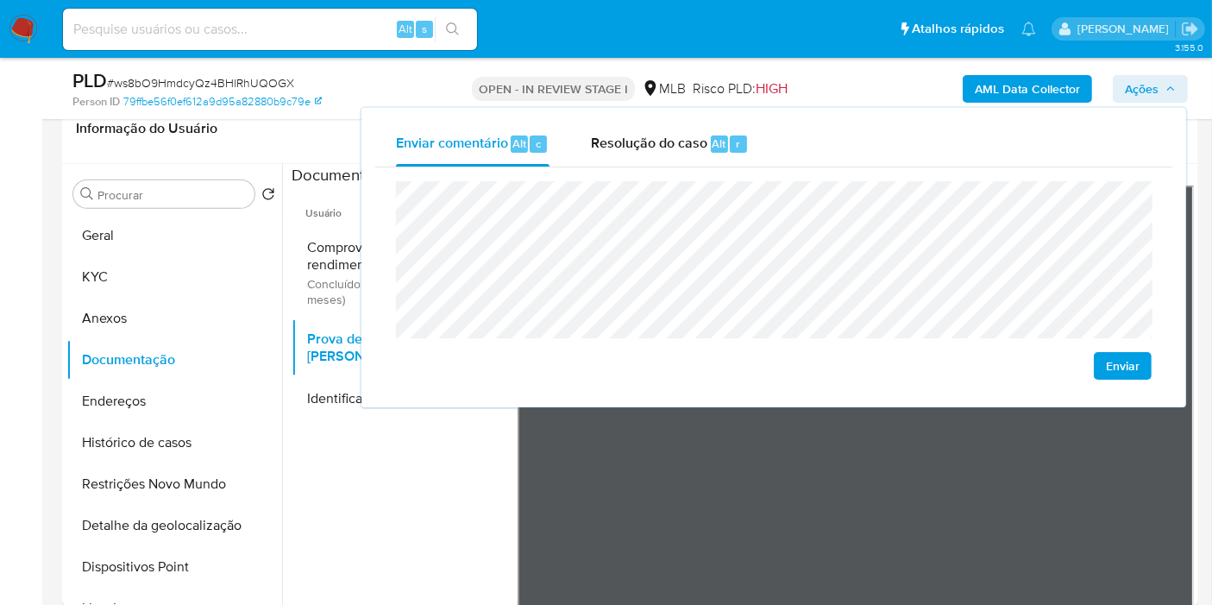
click at [1148, 82] on span "Ações" at bounding box center [1142, 89] width 34 height 28
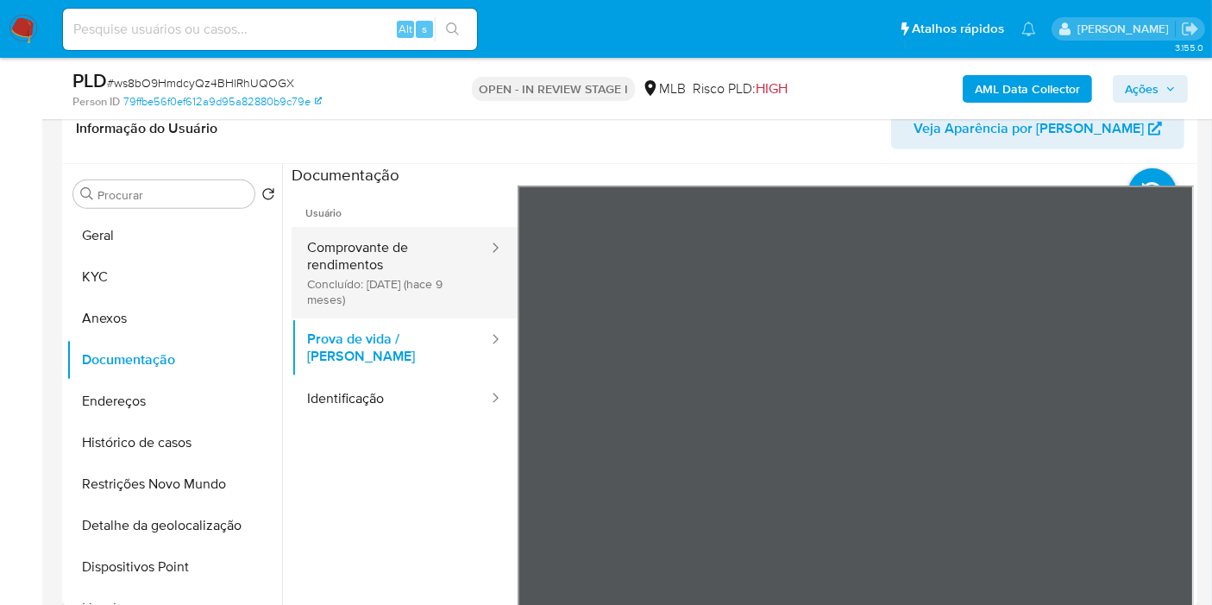
drag, startPoint x: 396, startPoint y: 259, endPoint x: 434, endPoint y: 263, distance: 38.2
click at [395, 259] on button "Comprovante de rendimentos Concluído: 26/11/2024 (hace 9 meses)" at bounding box center [390, 272] width 198 height 91
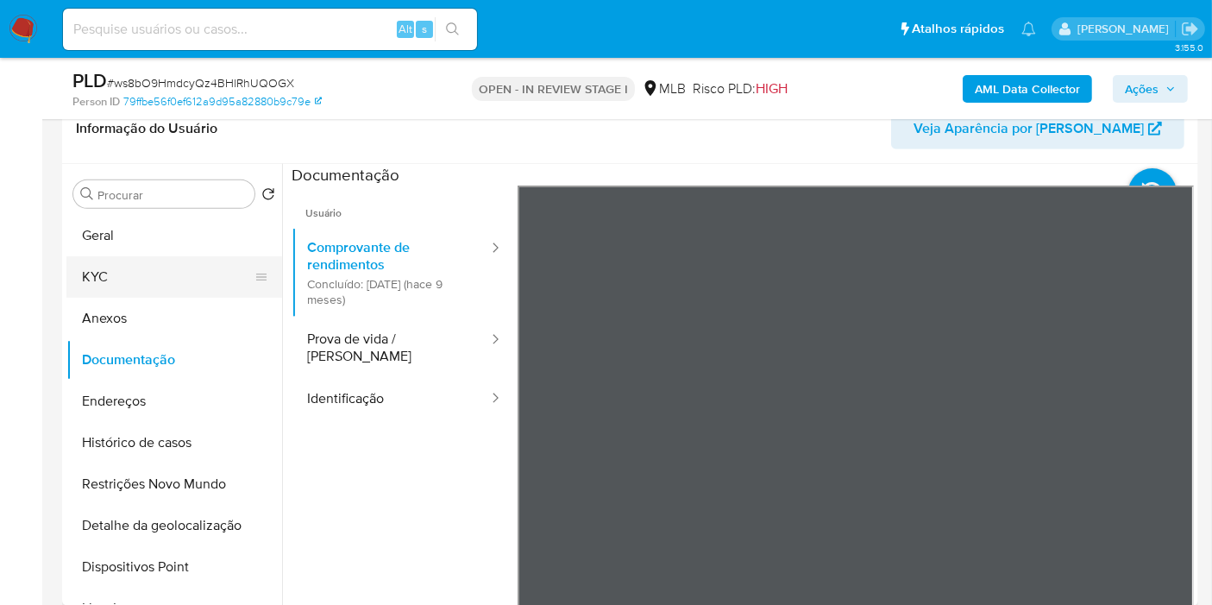
click at [115, 280] on button "KYC" at bounding box center [167, 276] width 202 height 41
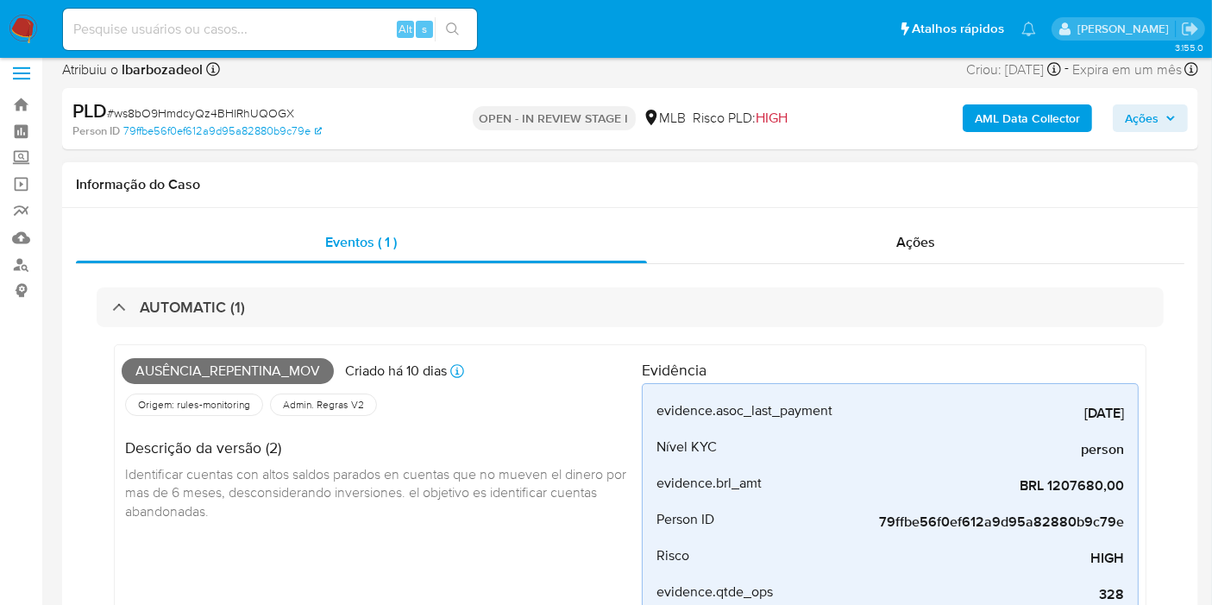
scroll to position [0, 0]
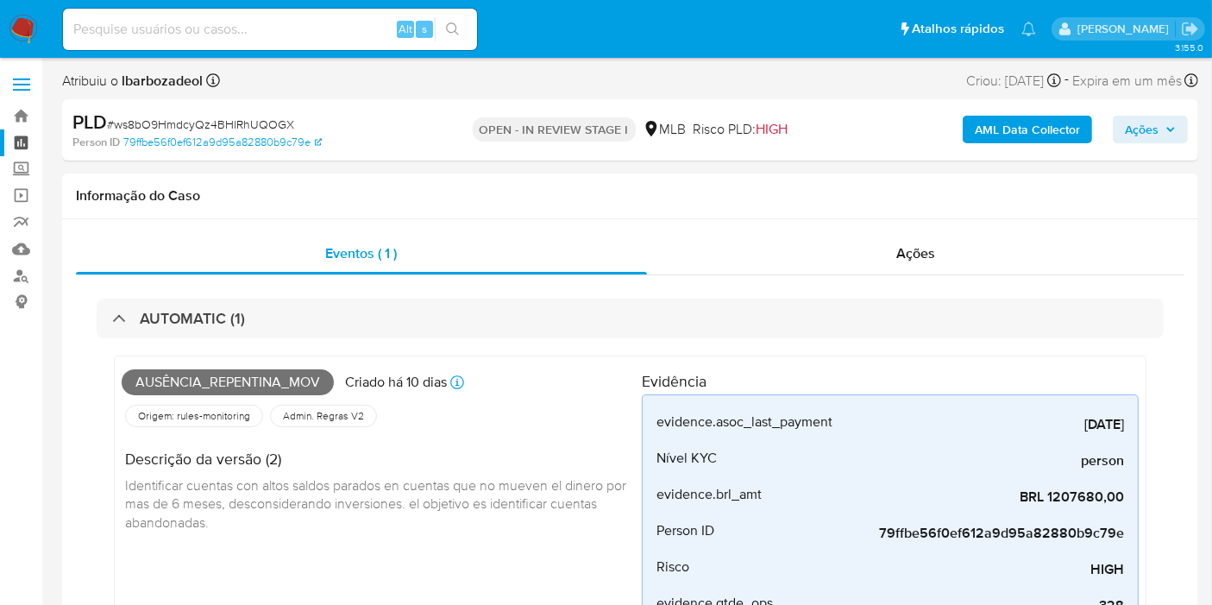
click at [24, 142] on link "Painel" at bounding box center [102, 142] width 205 height 27
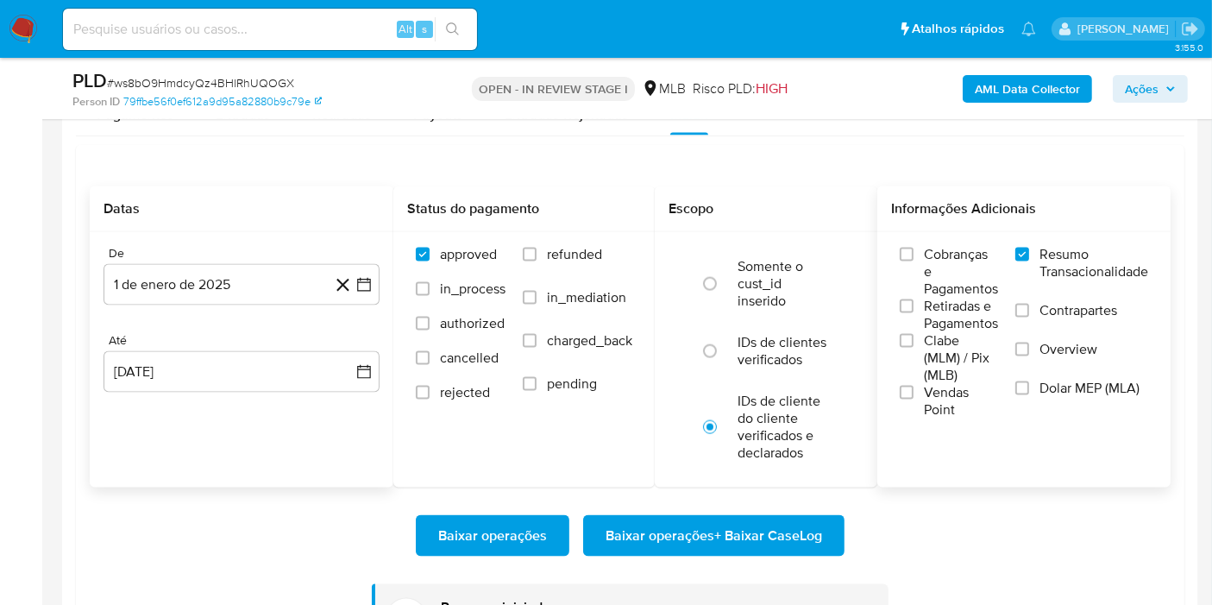
scroll to position [2299, 0]
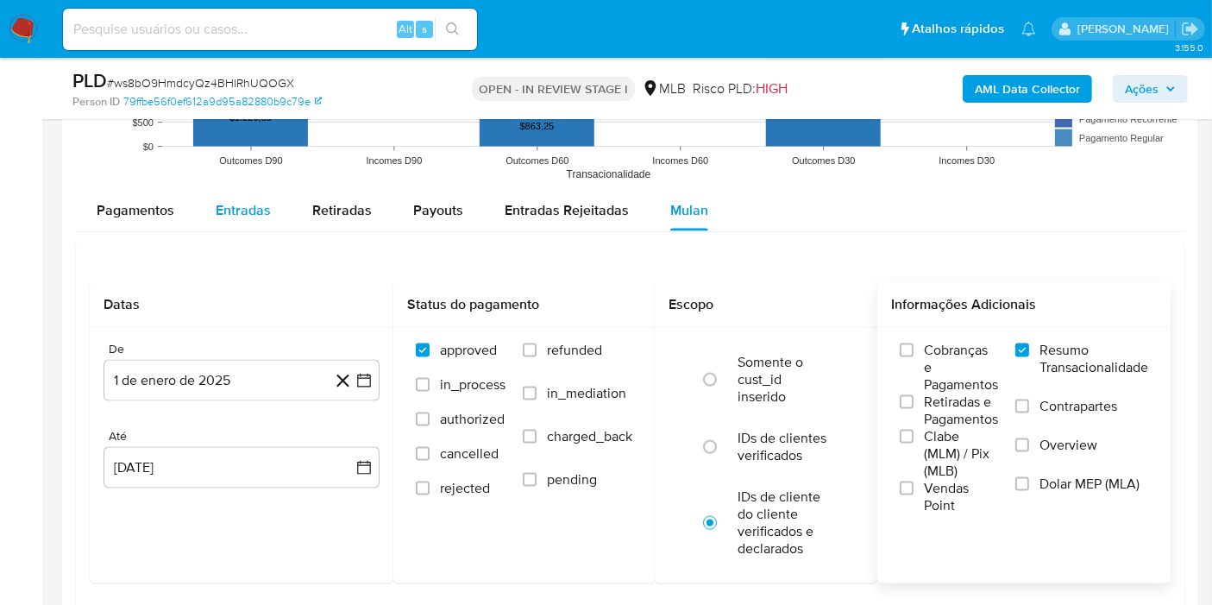
click at [247, 212] on span "Entradas" at bounding box center [243, 210] width 55 height 20
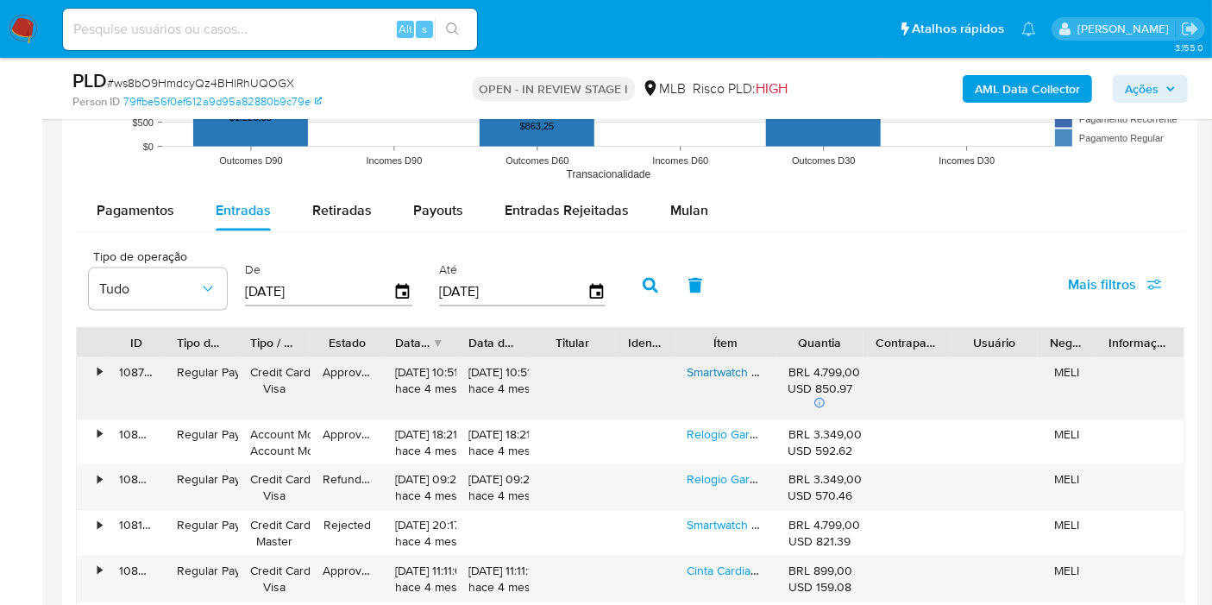
click at [707, 368] on link "Smartwatch Garmin Forerunner 965 Music Amoled 47mm C/ Nf Preto Preto" at bounding box center [885, 371] width 399 height 17
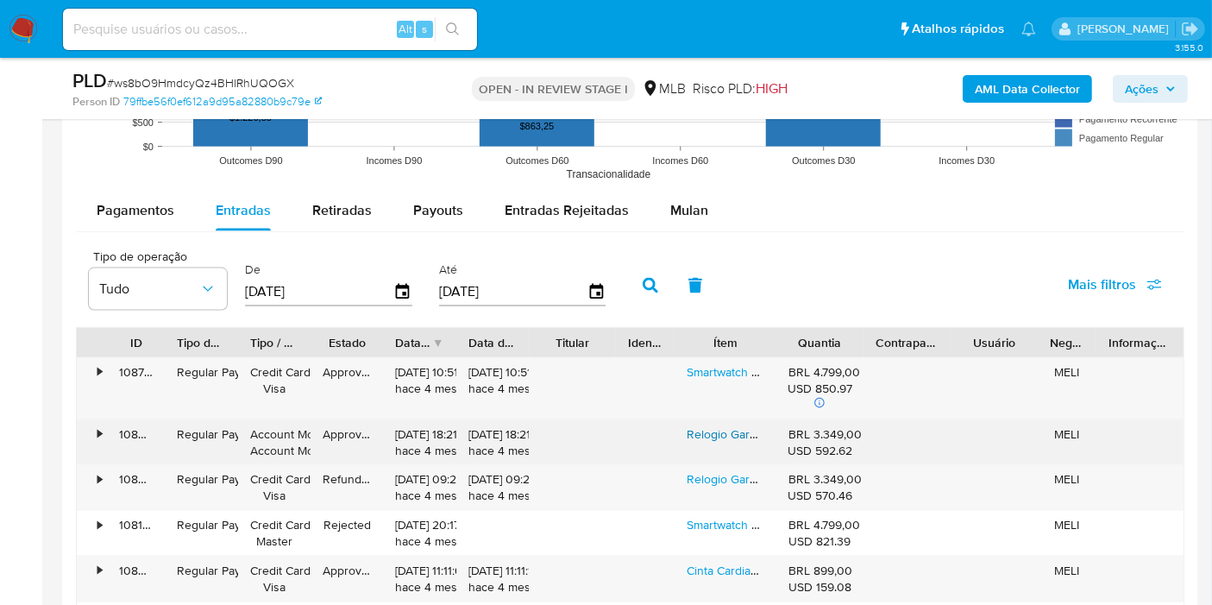
click at [703, 429] on link "Relogio Garmin Forerunner 945 Tri Music + Pulseira Preta Preto Mesh Preto Preto" at bounding box center [904, 433] width 436 height 17
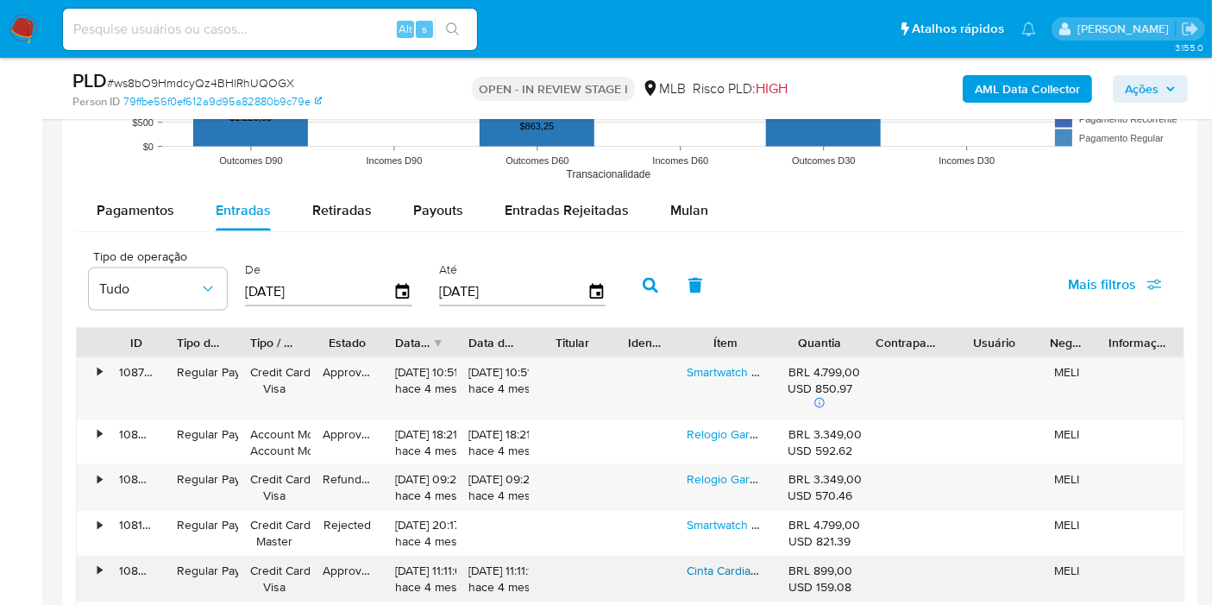
click at [709, 565] on link "Cinta Cardiaca Garmin Hrm-tri Preta Cor Preto" at bounding box center [807, 569] width 242 height 17
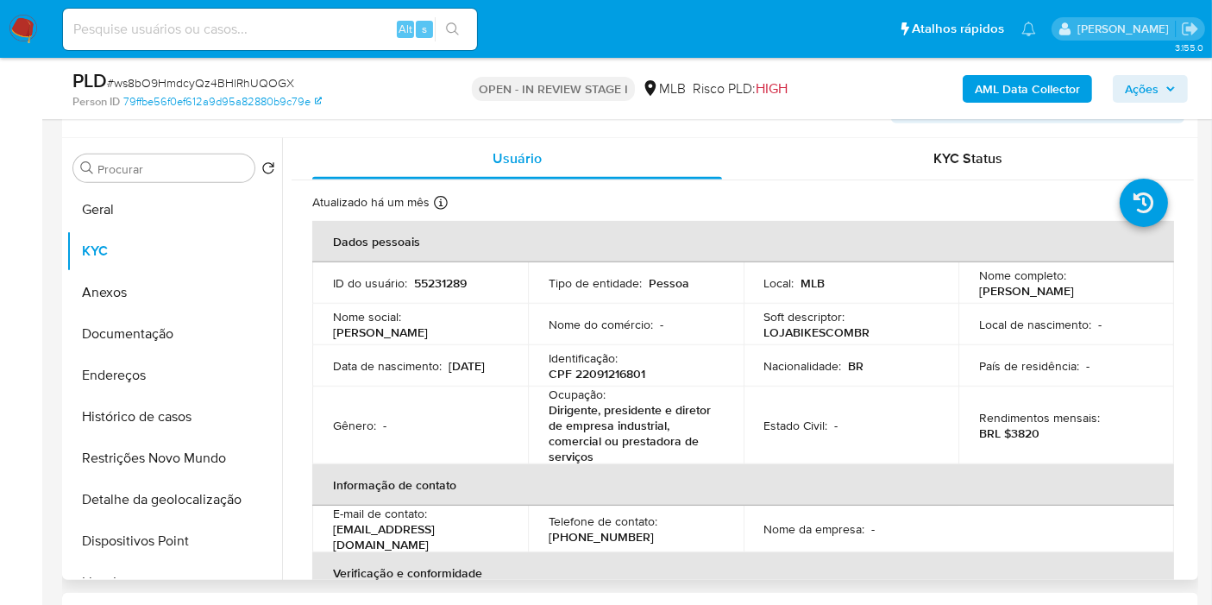
scroll to position [729, 0]
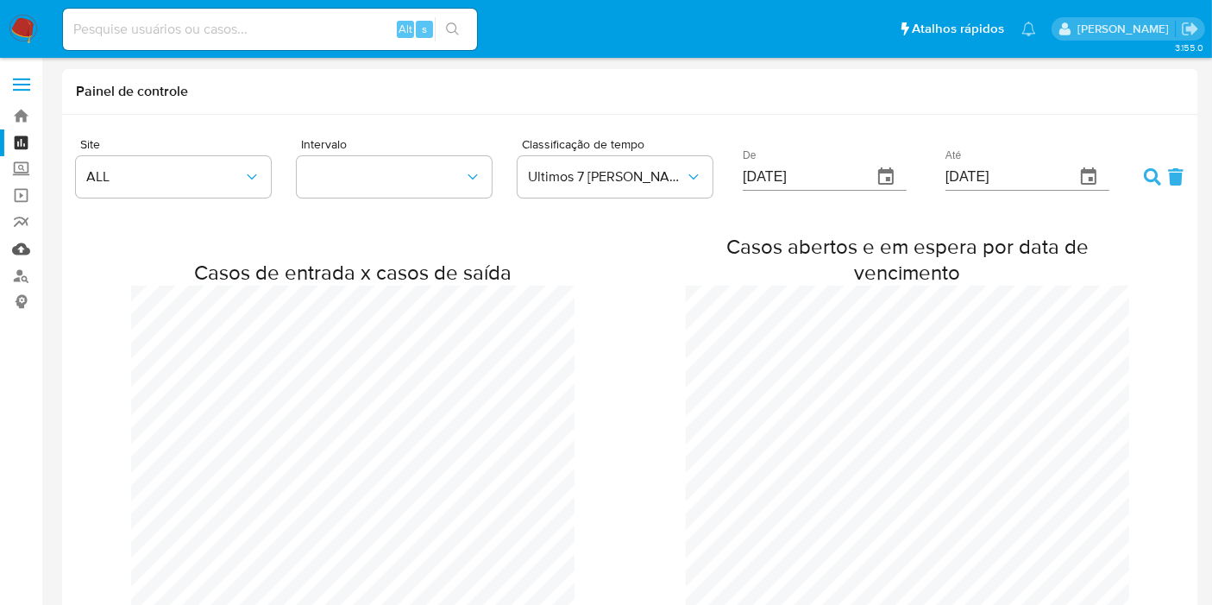
click at [12, 248] on link "Mulan" at bounding box center [102, 248] width 205 height 27
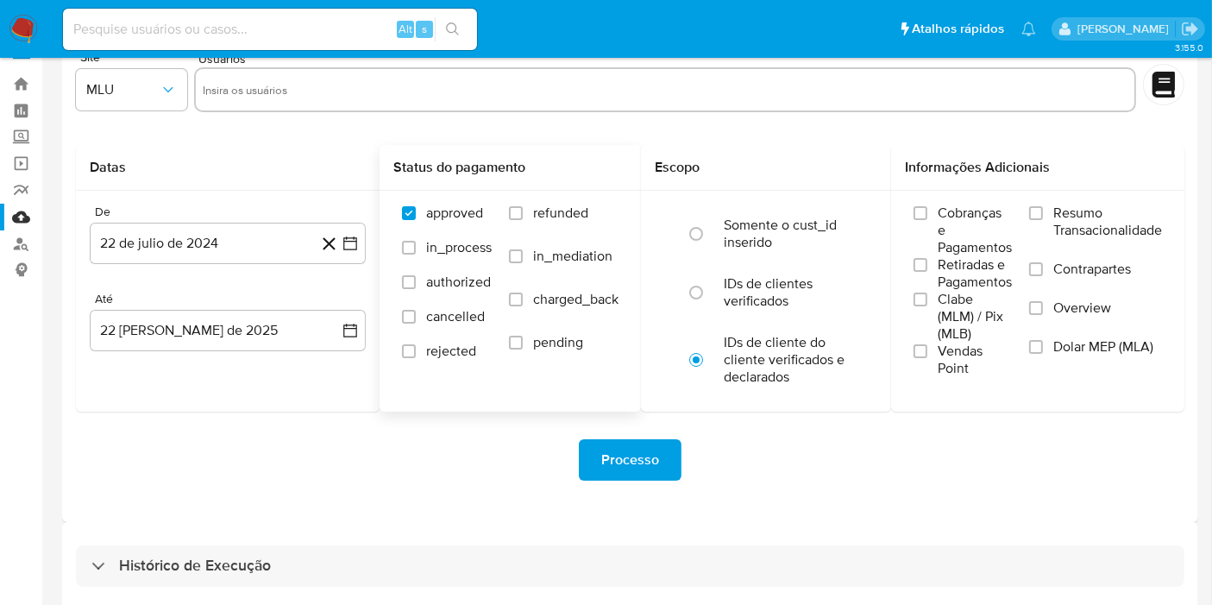
scroll to position [47, 0]
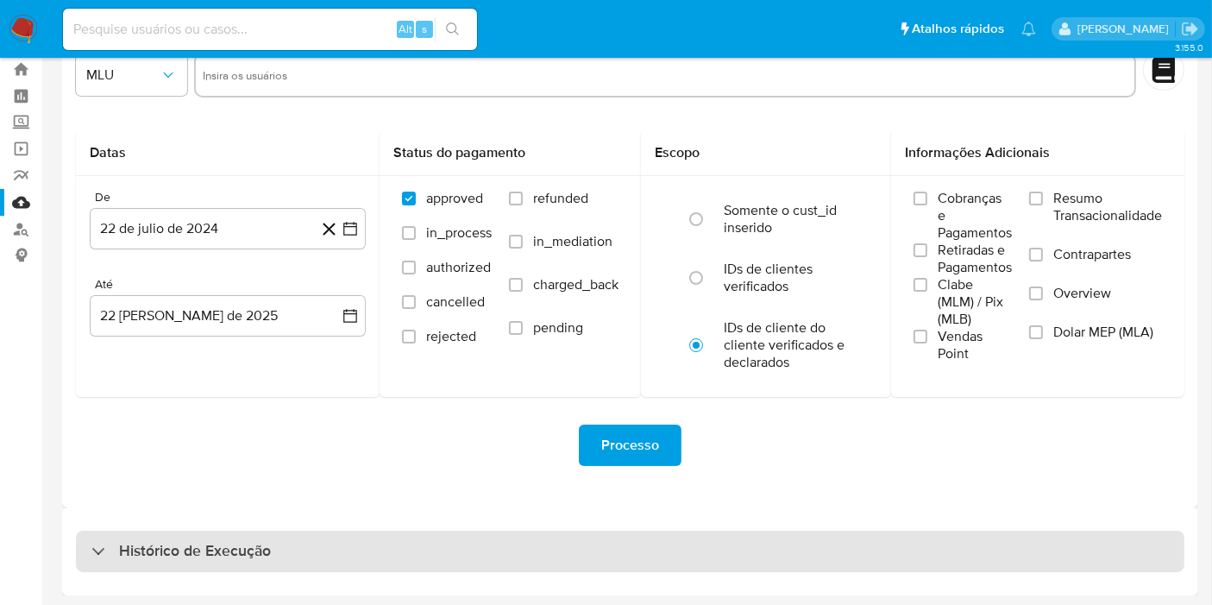
click at [433, 560] on div "Histórico de Execução" at bounding box center [630, 550] width 1108 height 41
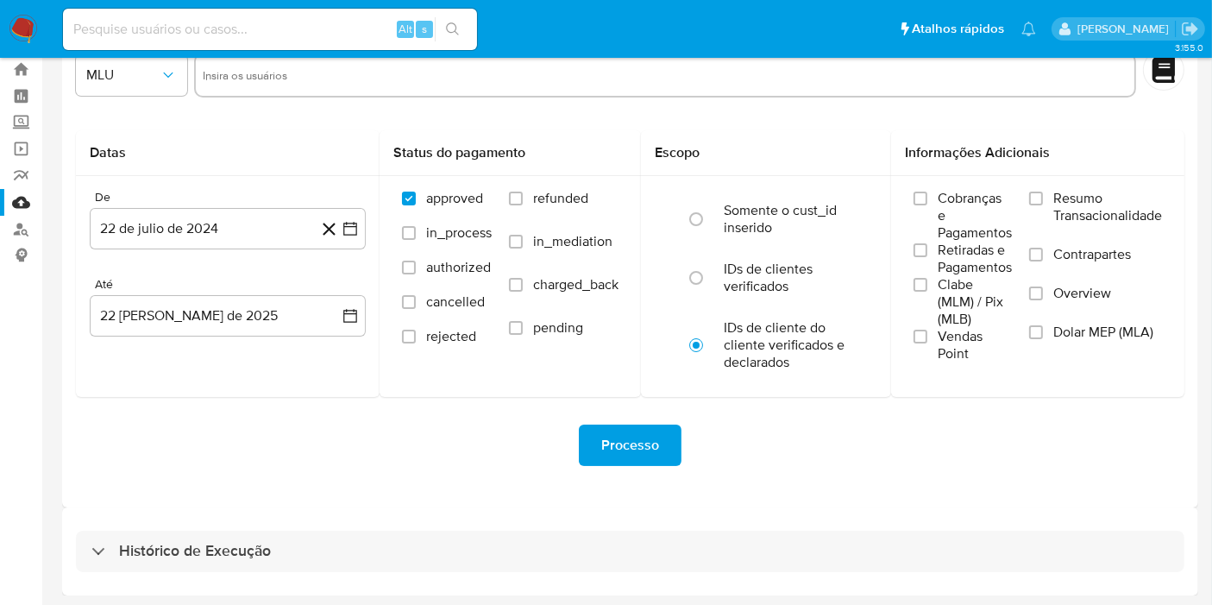
select select "10"
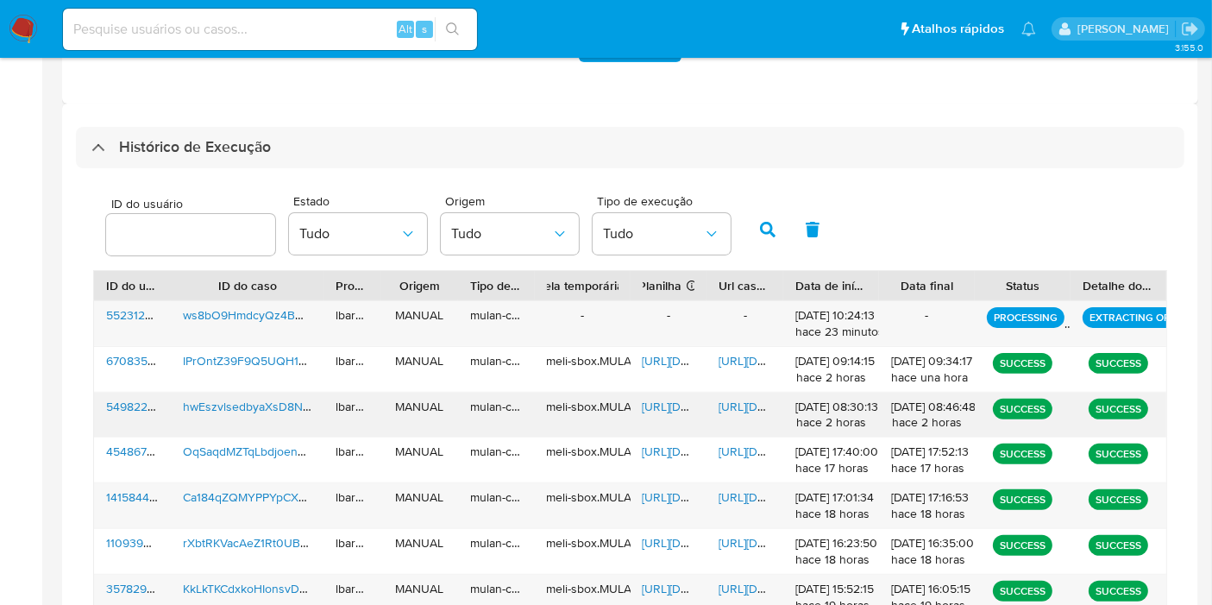
scroll to position [526, 0]
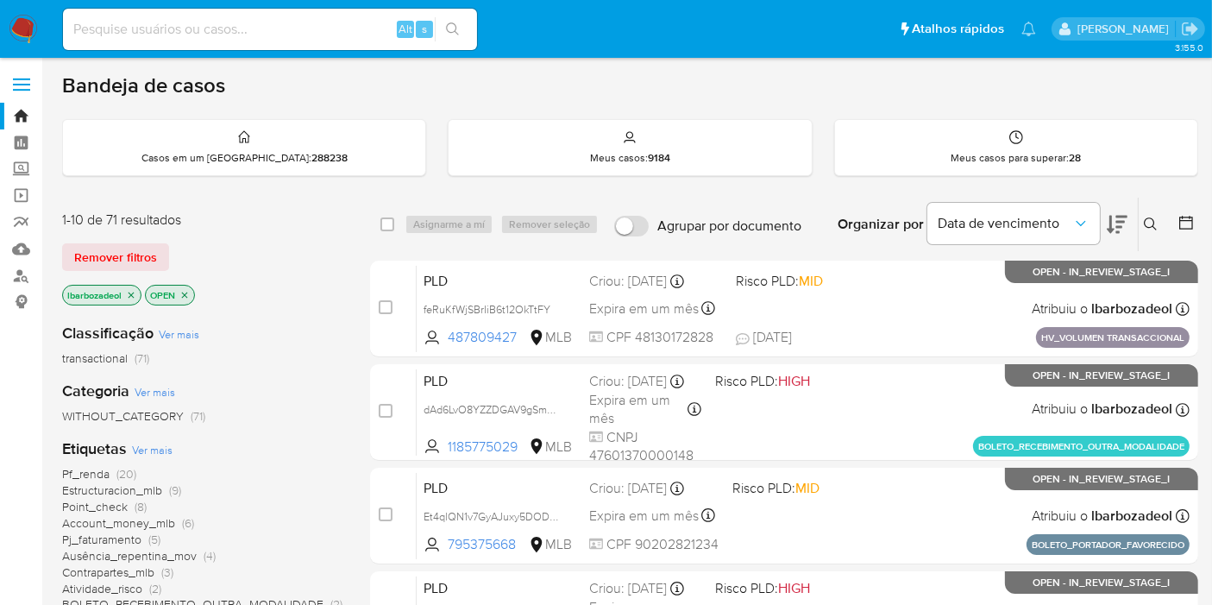
scroll to position [191, 0]
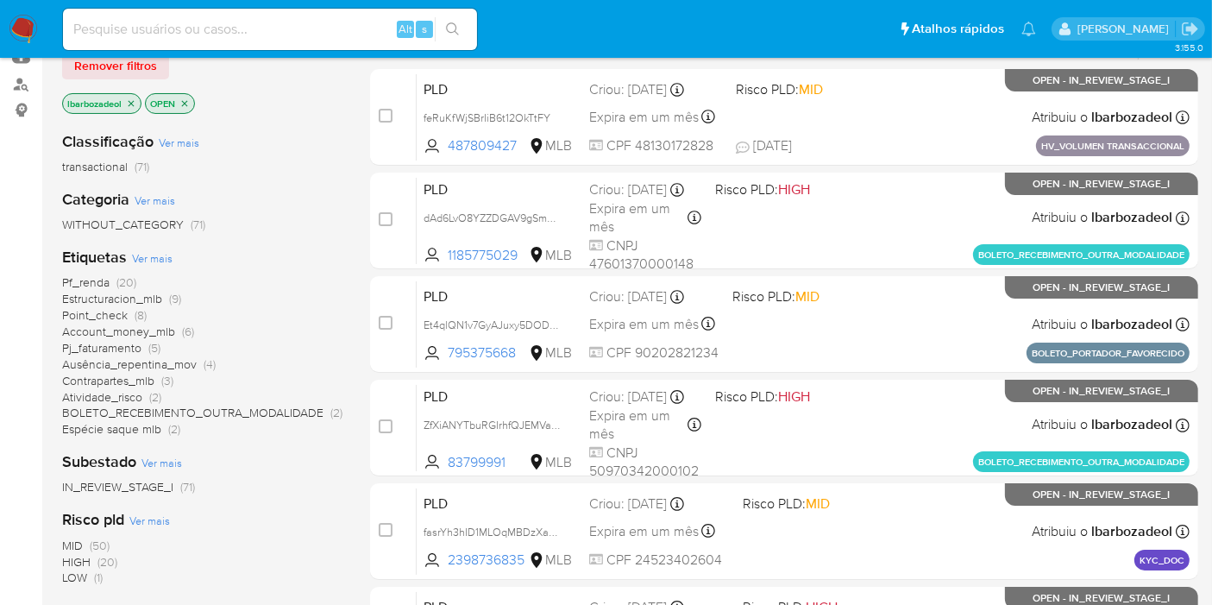
click at [104, 558] on span "(20)" at bounding box center [107, 561] width 20 height 17
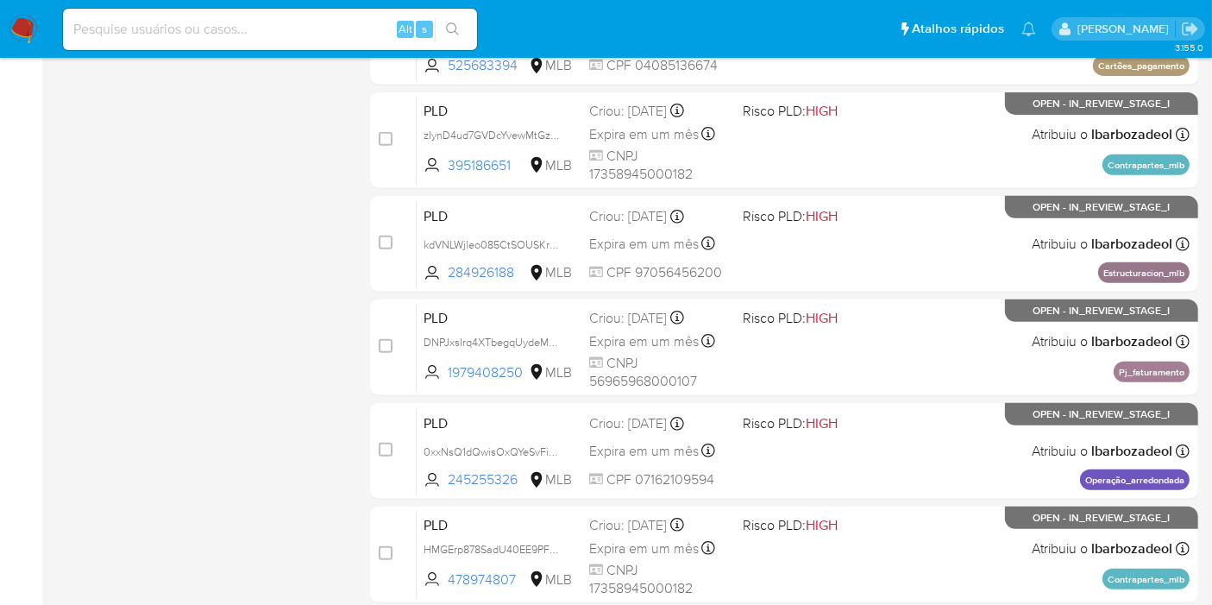
scroll to position [755, 0]
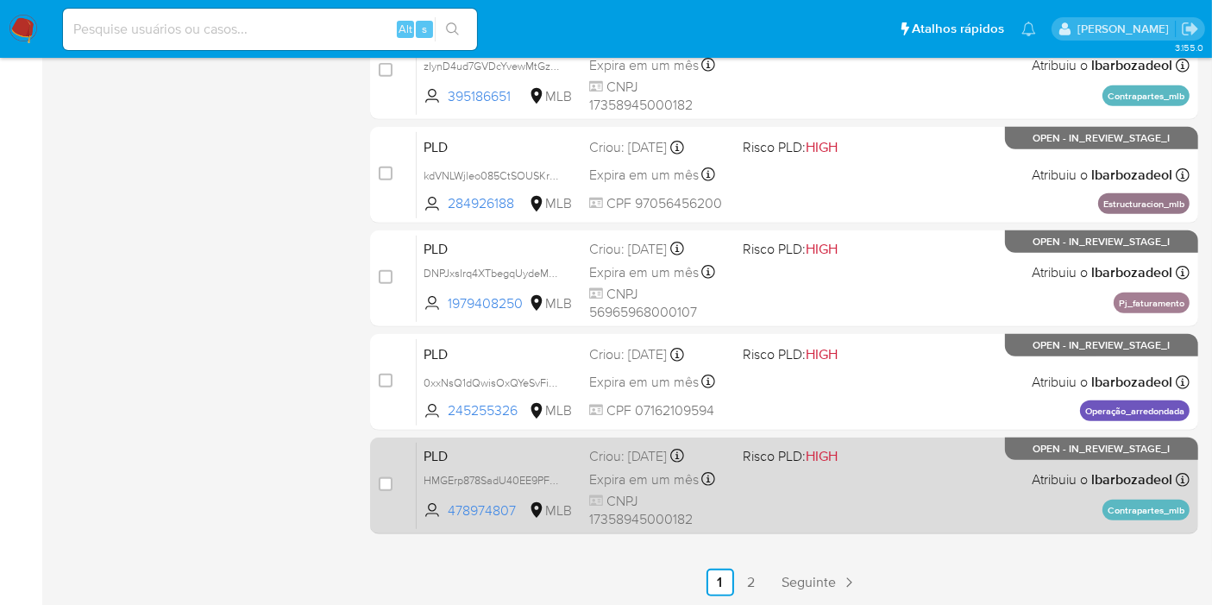
click at [827, 498] on div "PLD HMGErp878SadU40EE9PFVet4 478974807 MLB Risco PLD: HIGH Criou: 12/08/2025 Cr…" at bounding box center [803, 485] width 773 height 87
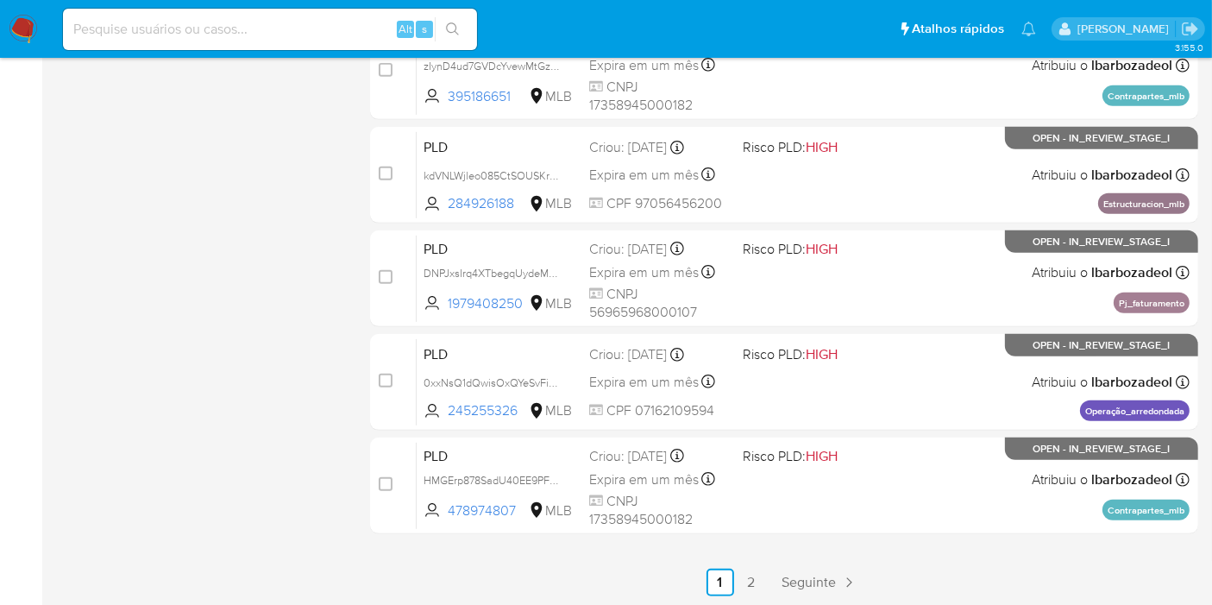
click at [798, 575] on span "Seguinte" at bounding box center [809, 582] width 54 height 14
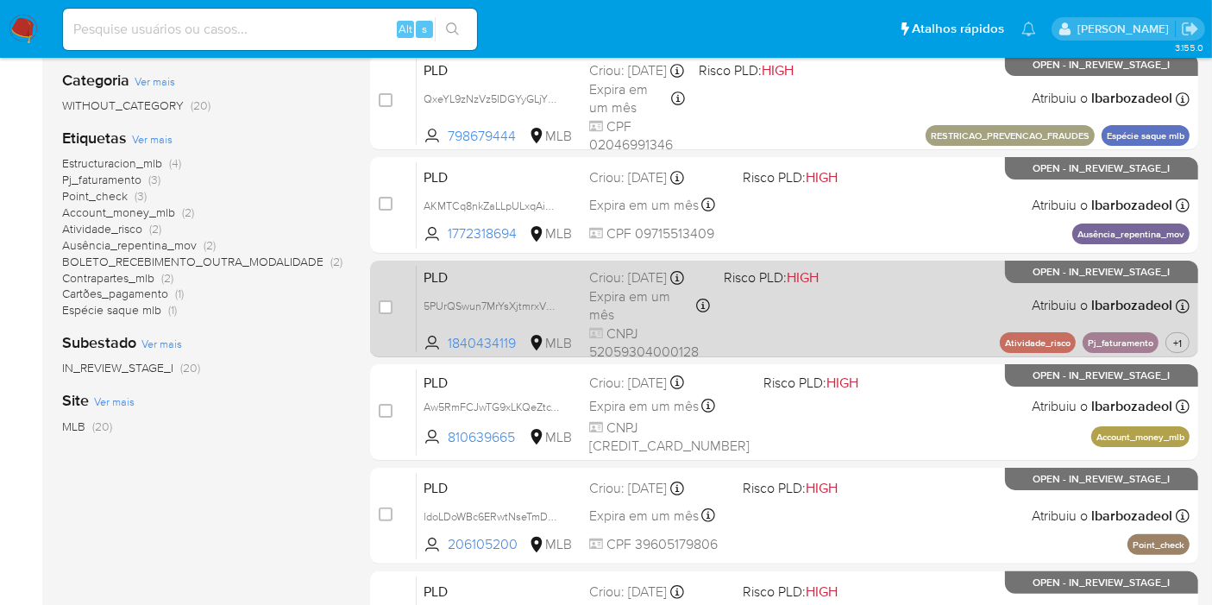
scroll to position [287, 0]
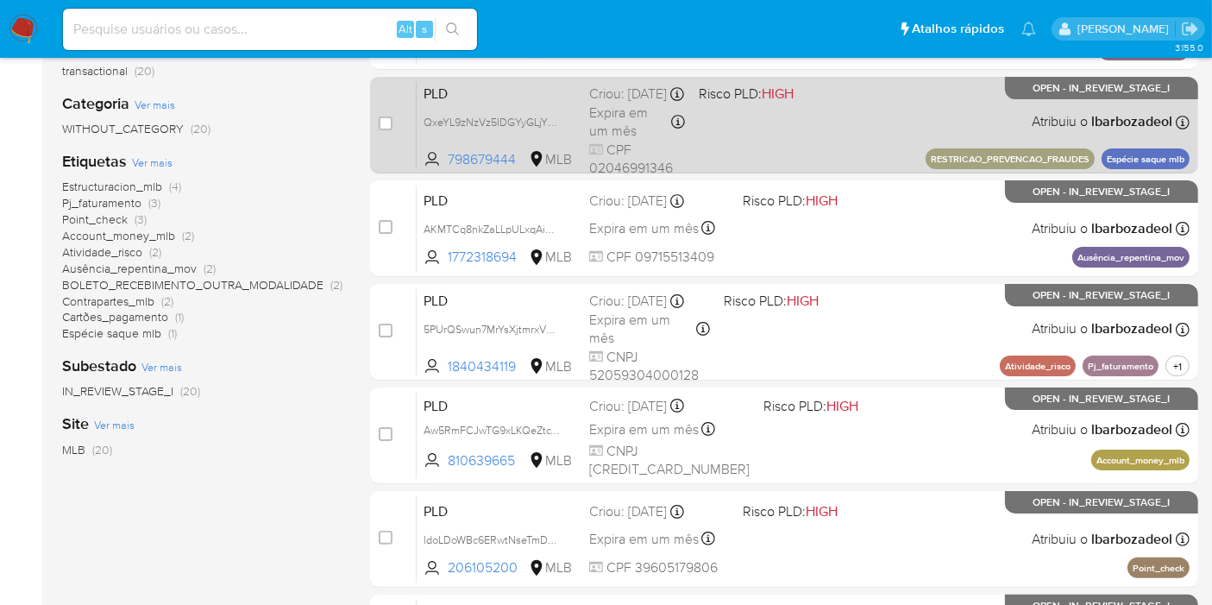
click at [837, 142] on div "PLD QxeYL9zNzVz5IDGYyGLjYFJg 798679444 MLB Risco PLD: HIGH Criou: 12/08/2025 Cr…" at bounding box center [803, 124] width 773 height 87
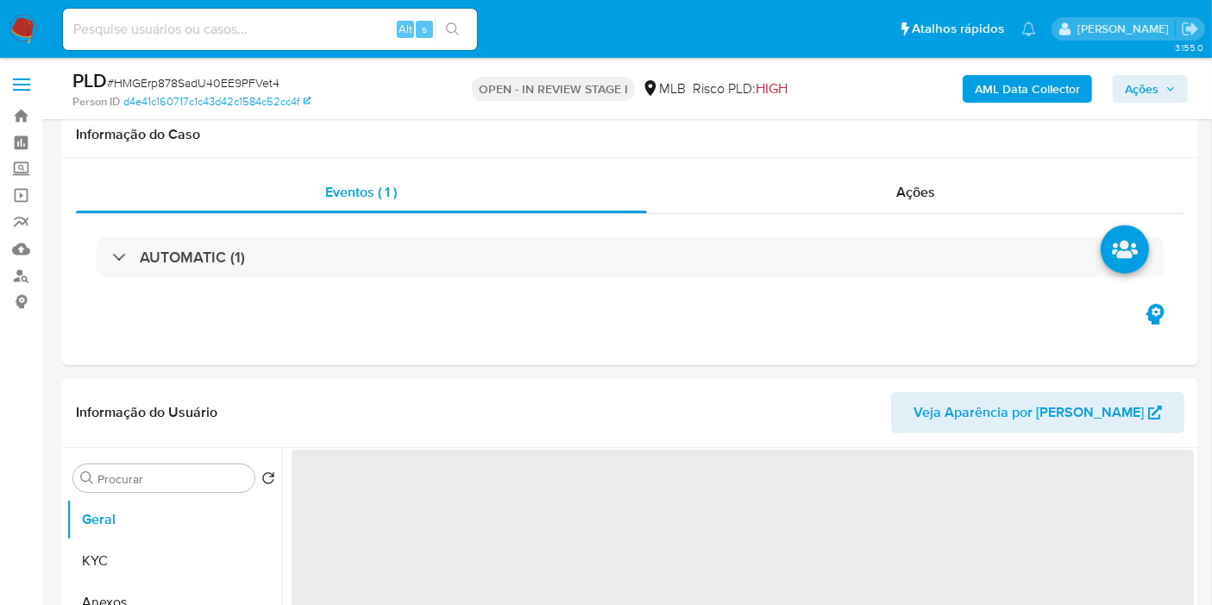
scroll to position [287, 0]
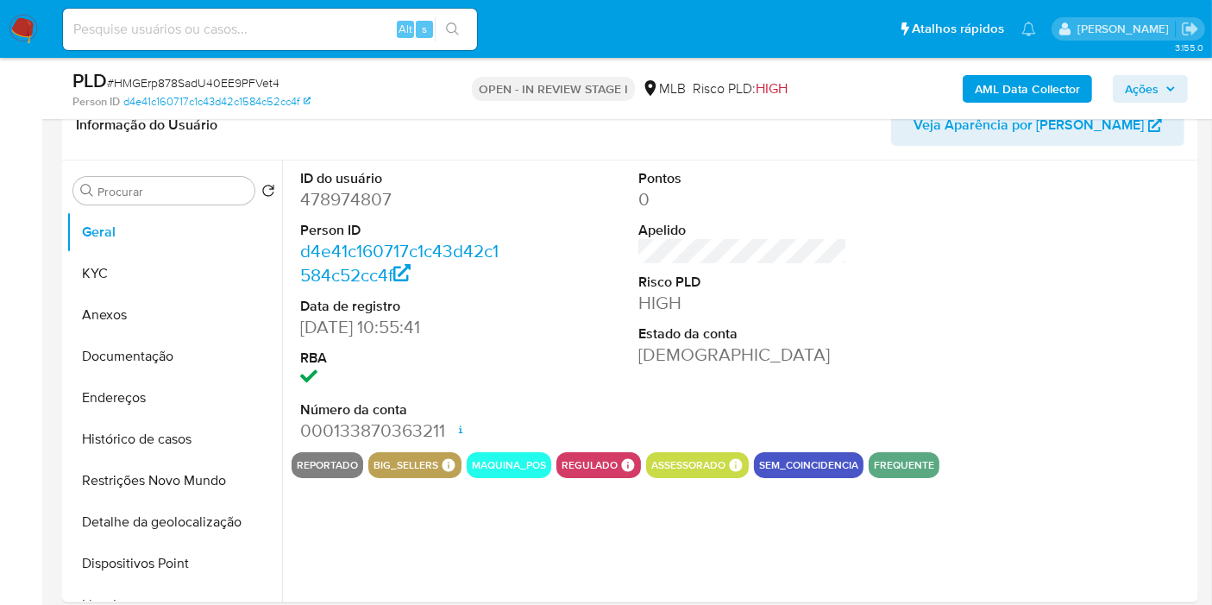
select select "10"
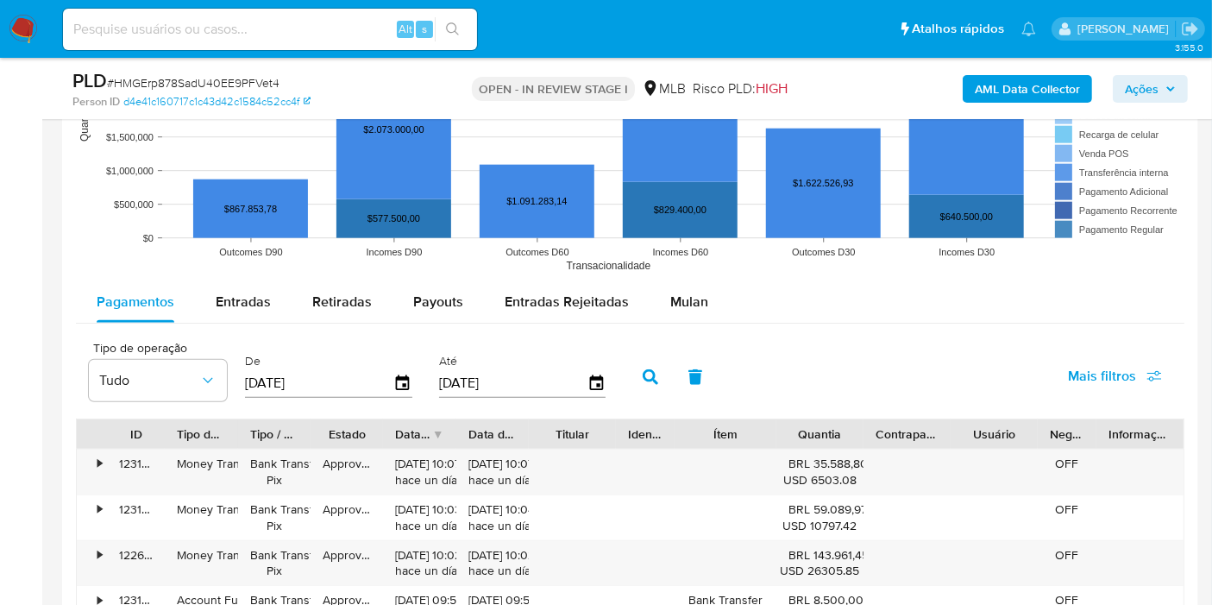
scroll to position [1725, 0]
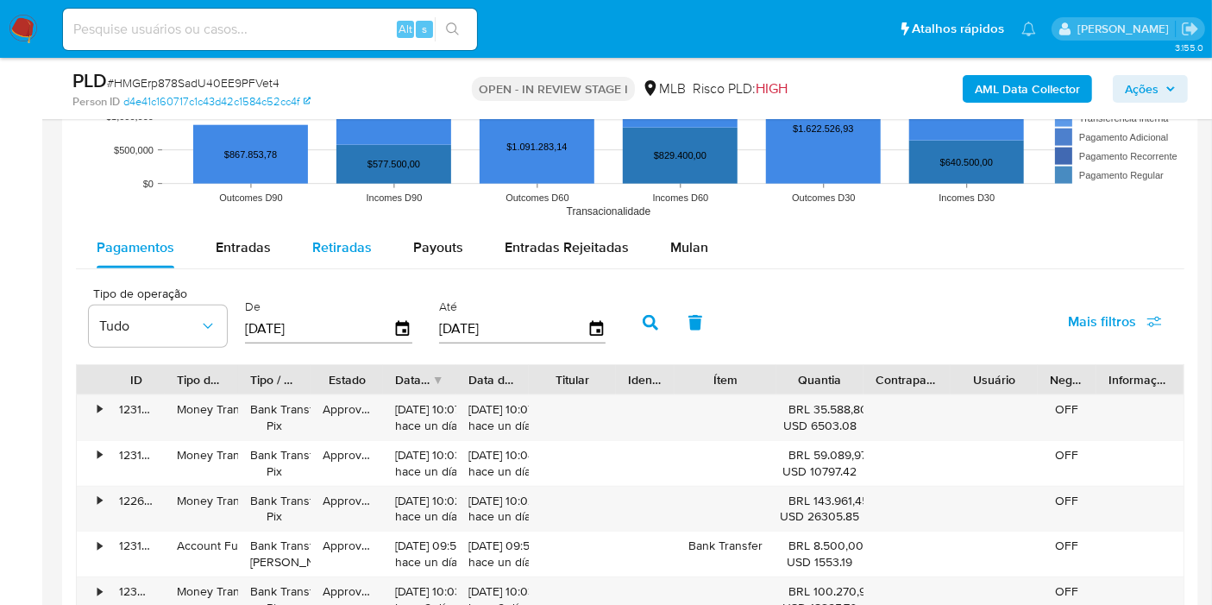
click at [244, 252] on span "Entradas" at bounding box center [243, 247] width 55 height 20
select select "10"
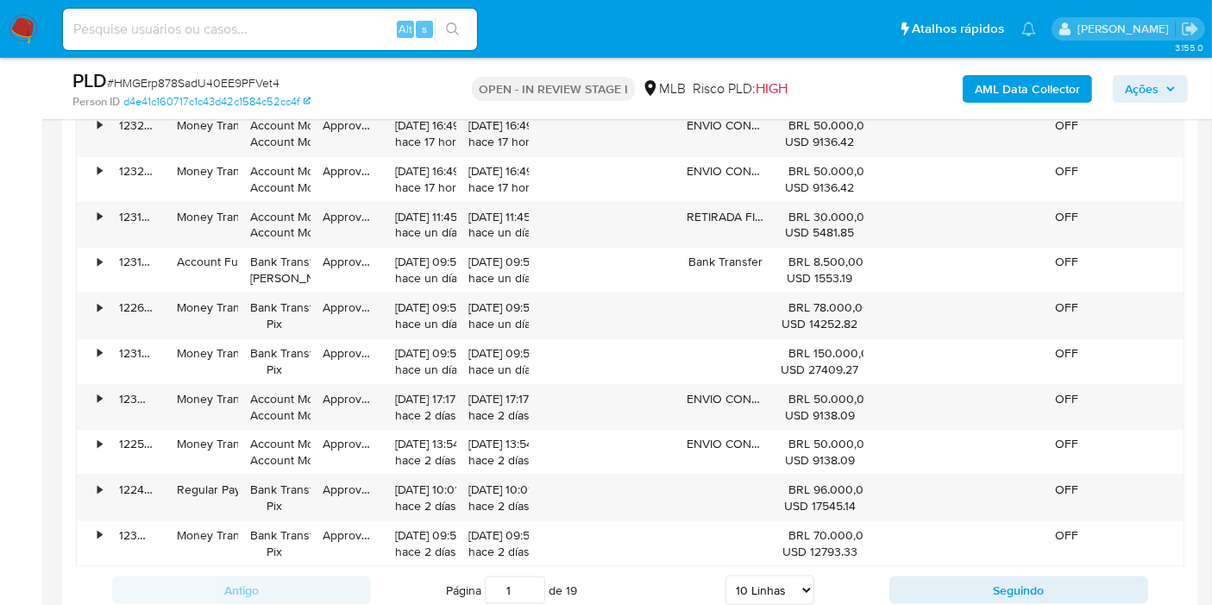
scroll to position [2012, 0]
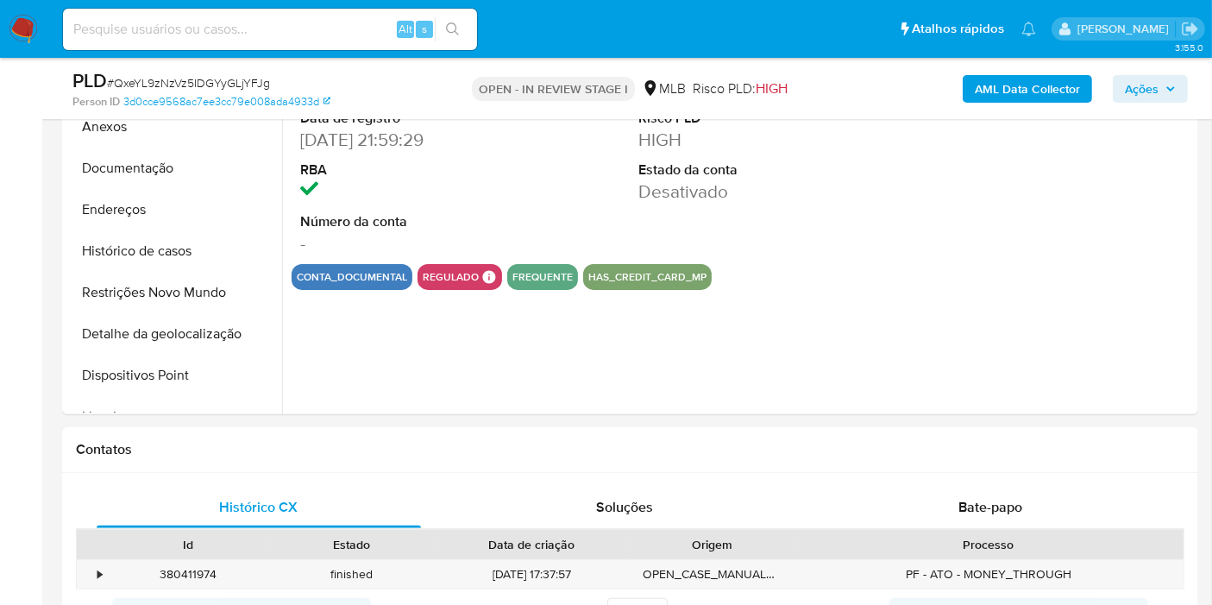
scroll to position [383, 0]
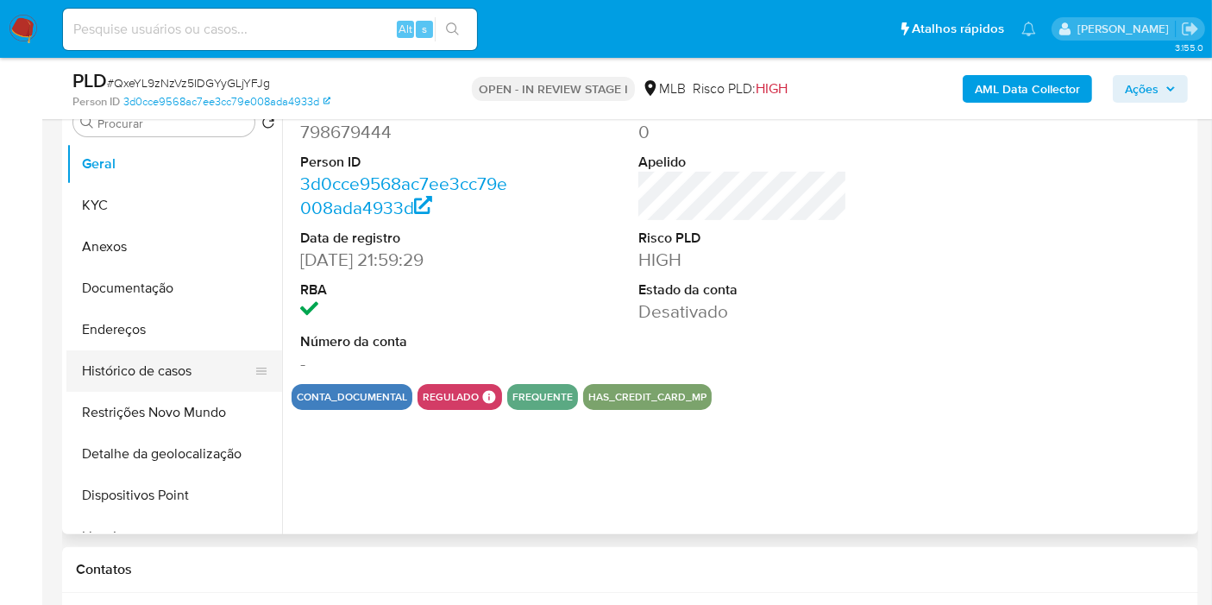
select select "10"
click at [197, 402] on button "Restrições Novo Mundo" at bounding box center [174, 412] width 216 height 41
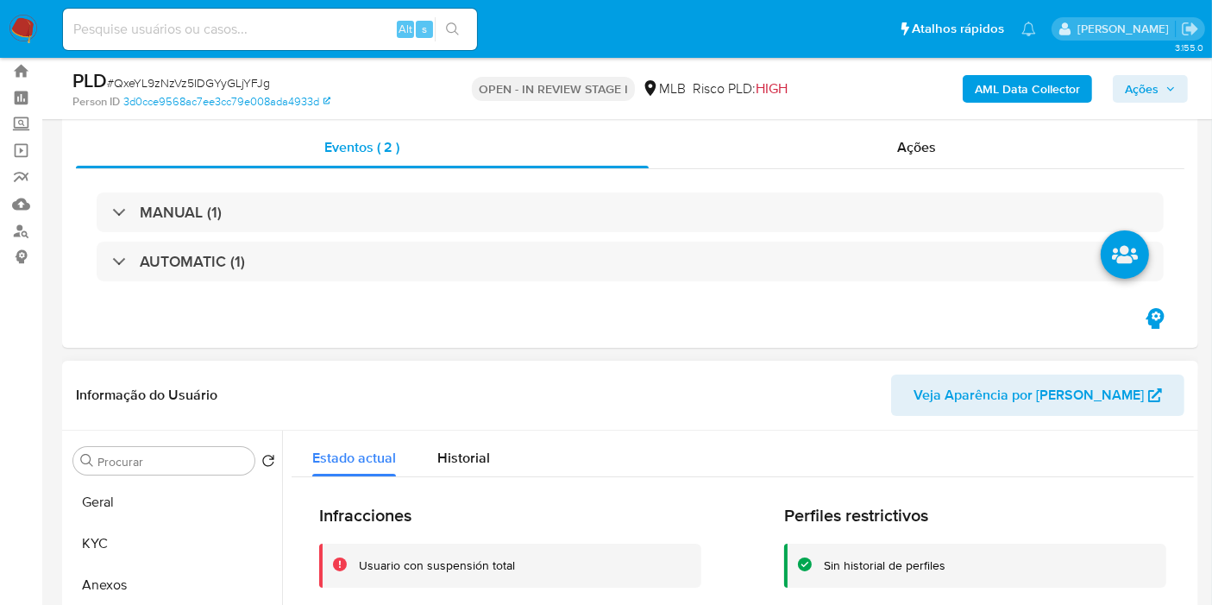
scroll to position [0, 0]
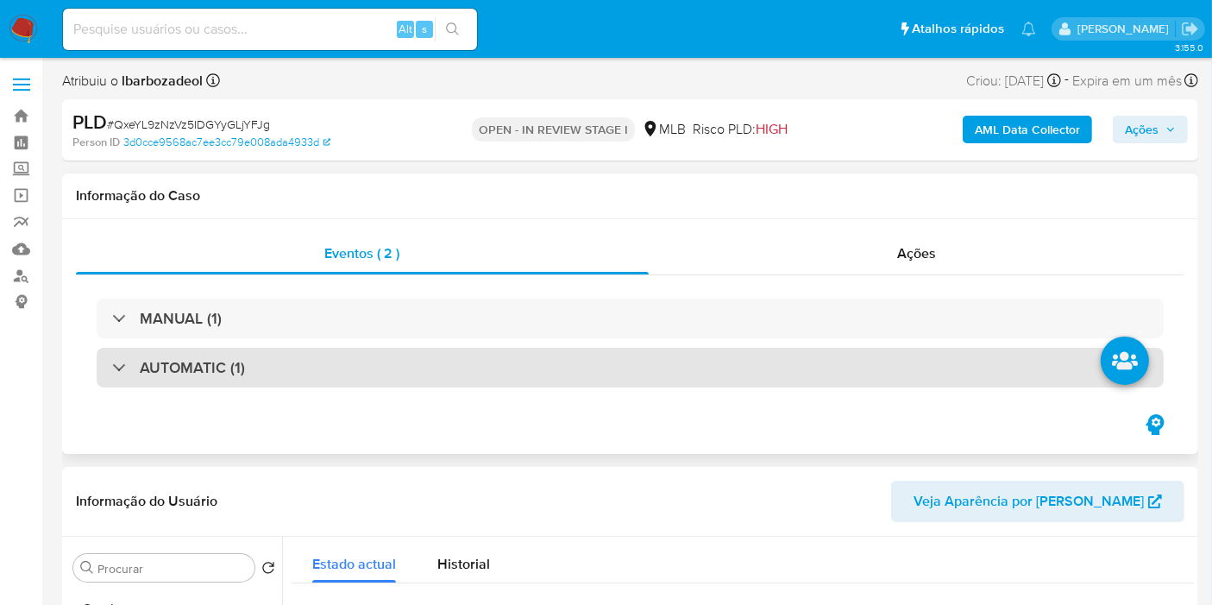
click at [599, 368] on div "AUTOMATIC (1)" at bounding box center [630, 368] width 1067 height 40
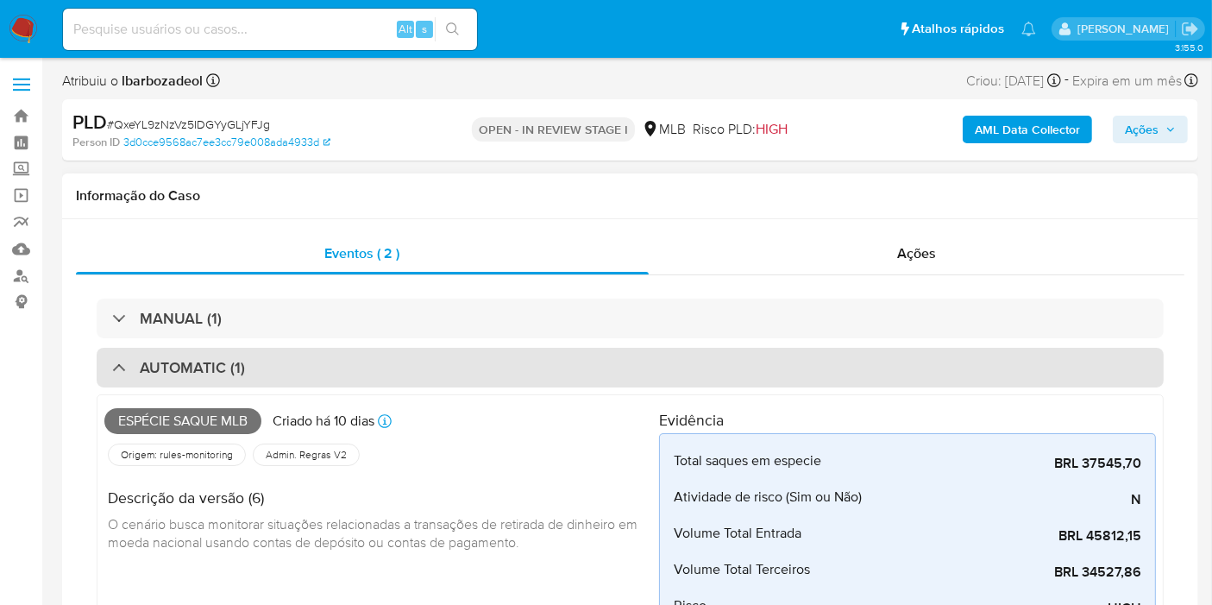
click at [597, 356] on div "AUTOMATIC (1)" at bounding box center [630, 368] width 1067 height 40
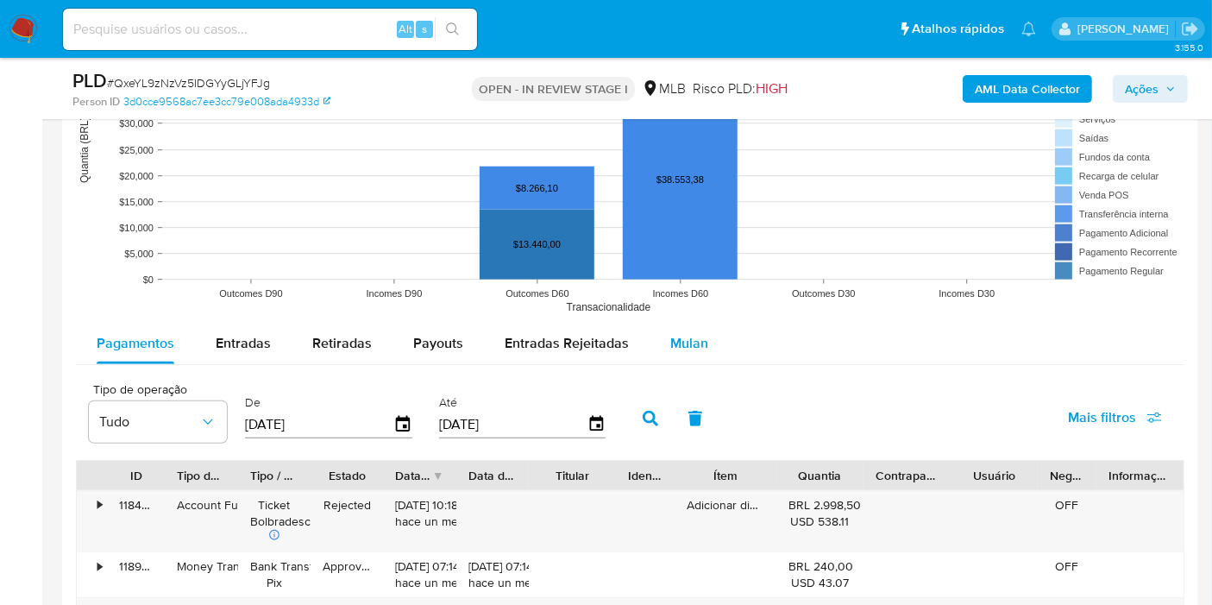
drag, startPoint x: 696, startPoint y: 336, endPoint x: 687, endPoint y: 338, distance: 8.8
click at [694, 336] on span "Mulan" at bounding box center [689, 343] width 38 height 20
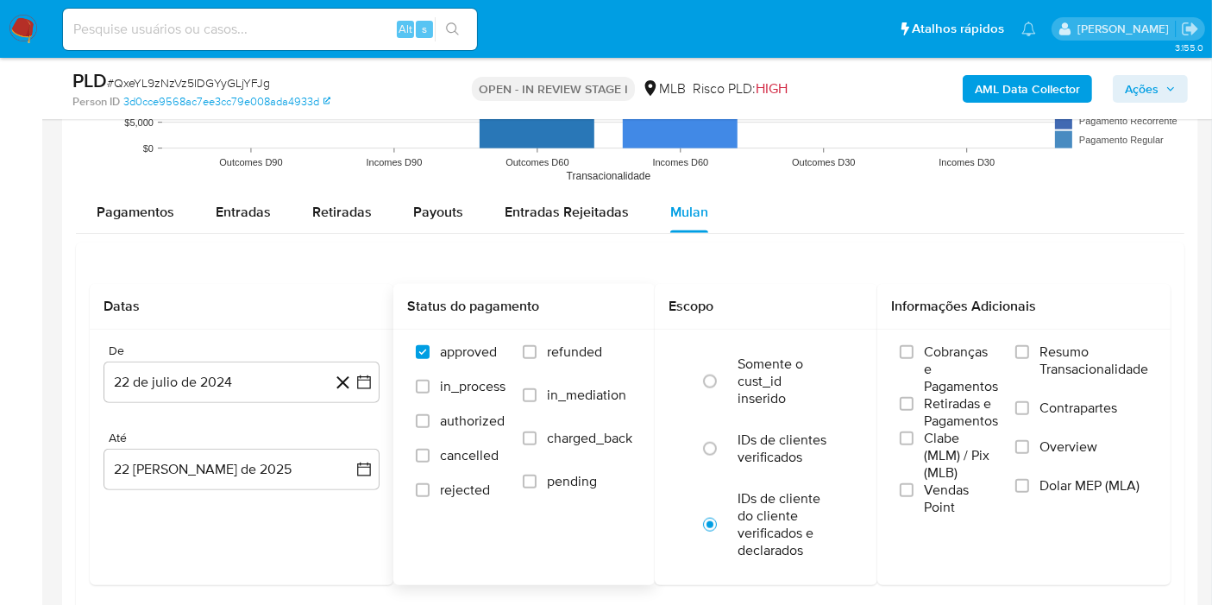
scroll to position [1821, 0]
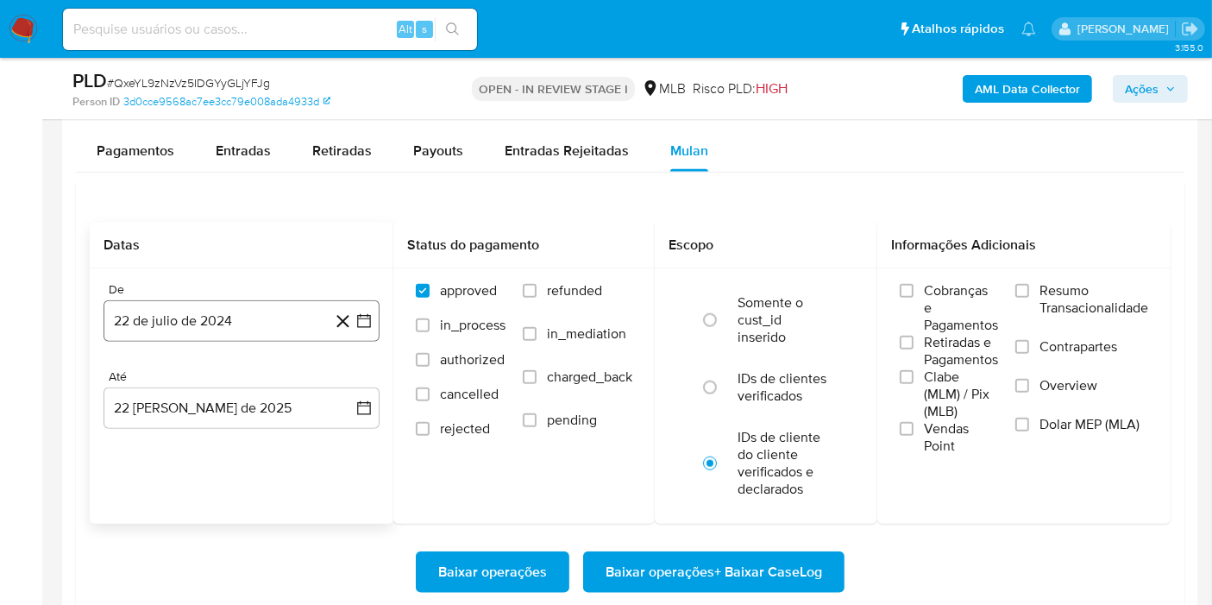
click at [258, 308] on button "22 de julio de 2024" at bounding box center [241, 320] width 276 height 41
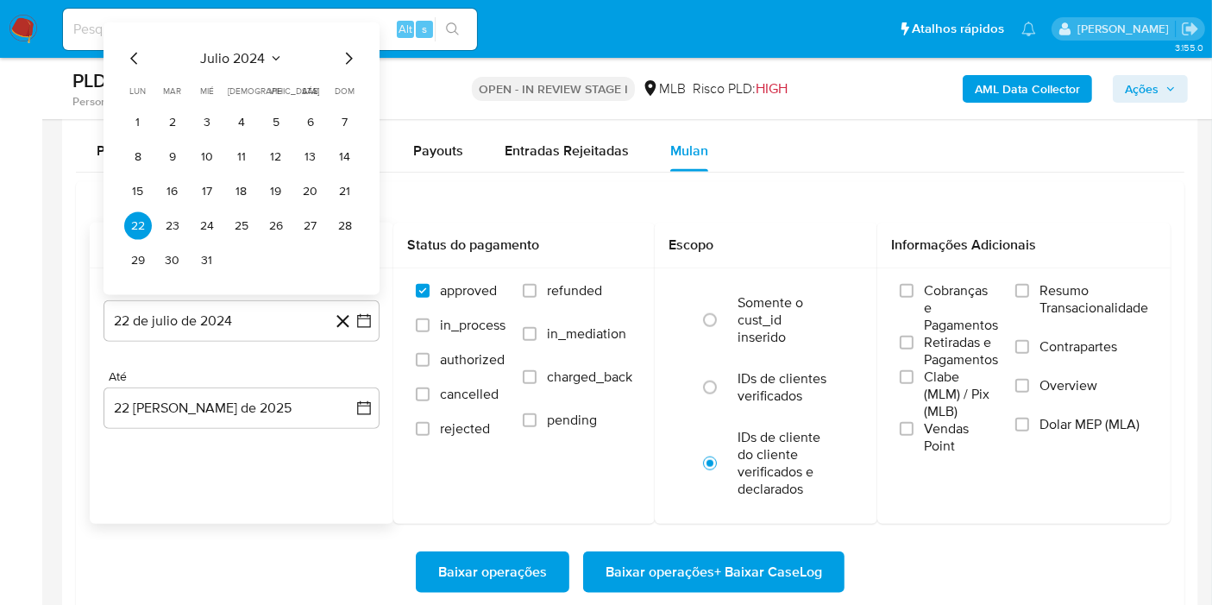
click at [248, 57] on span "julio 2024" at bounding box center [233, 58] width 65 height 17
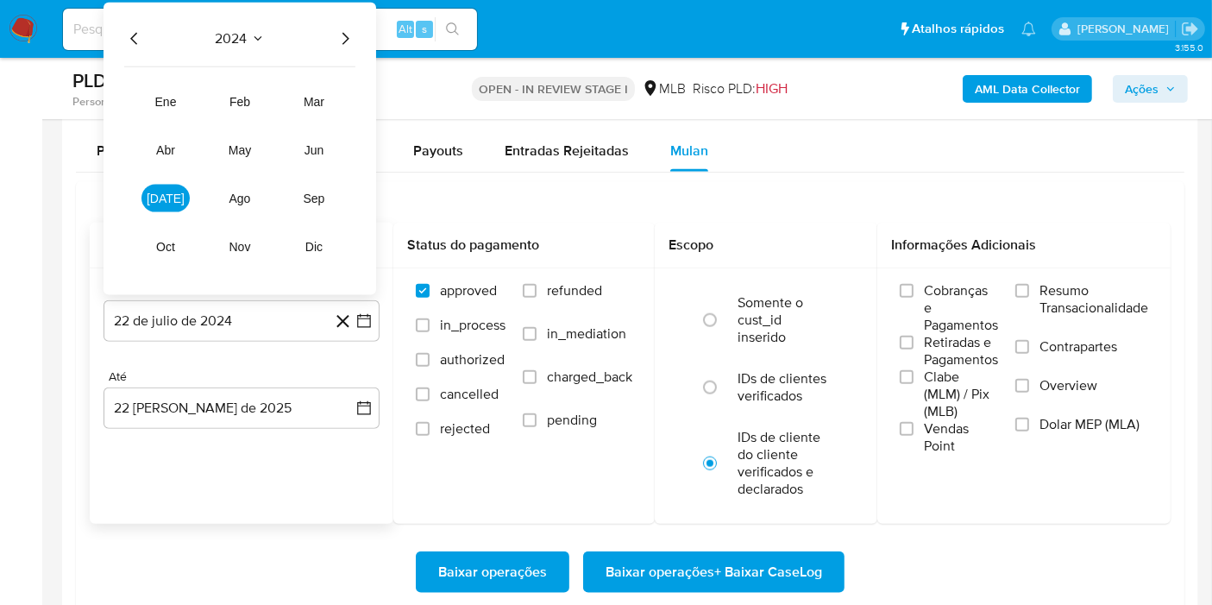
click at [342, 33] on icon "Año siguiente" at bounding box center [345, 38] width 21 height 21
click at [172, 194] on span "jul" at bounding box center [166, 198] width 38 height 14
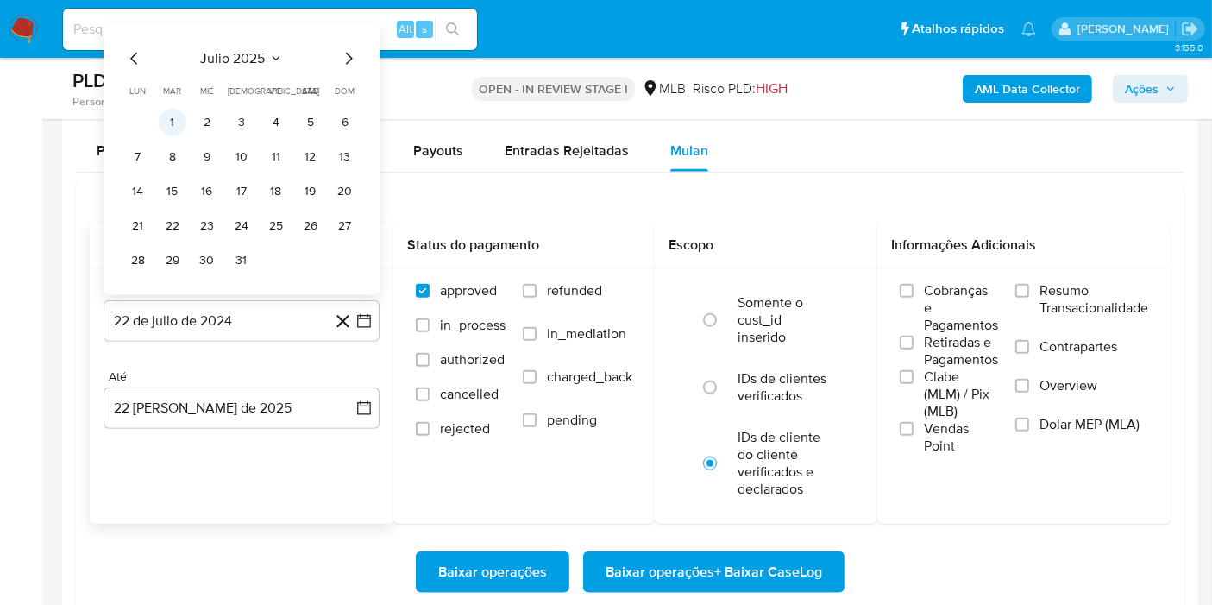
click at [166, 116] on button "1" at bounding box center [173, 123] width 28 height 28
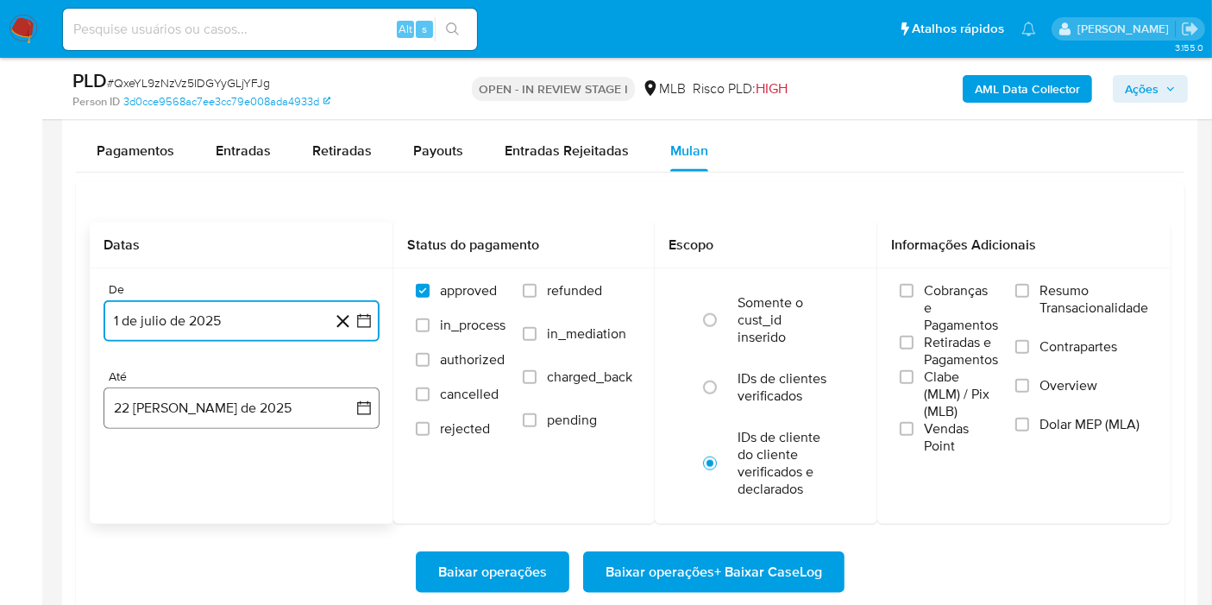
click at [185, 400] on button "22 de agosto de 2025" at bounding box center [241, 407] width 276 height 41
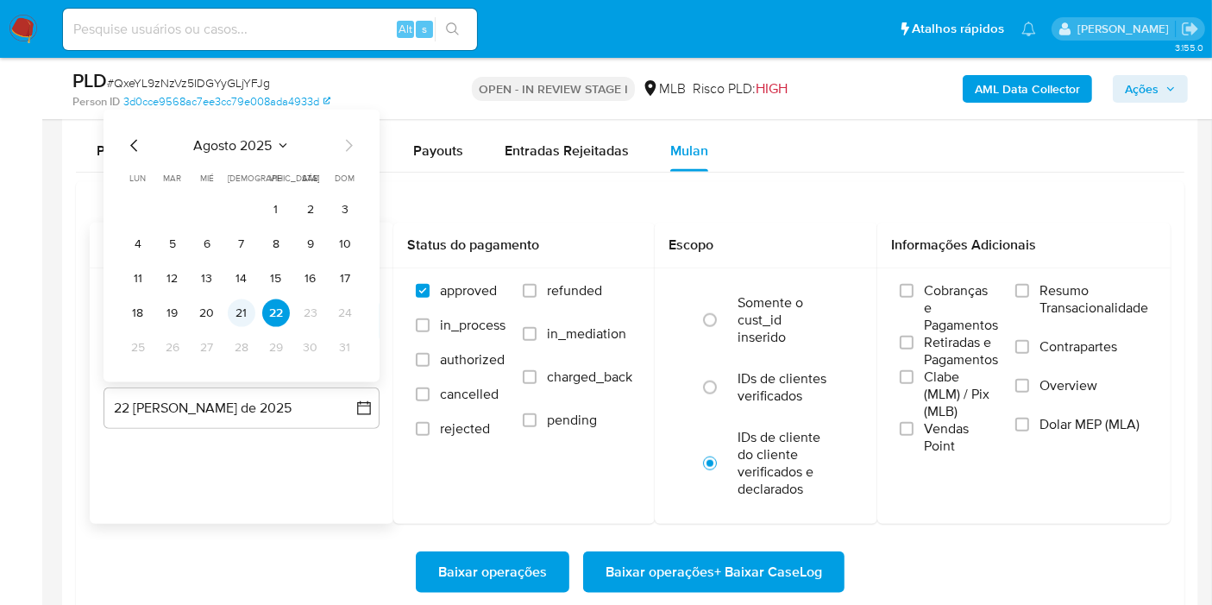
click at [240, 308] on button "21" at bounding box center [242, 313] width 28 height 28
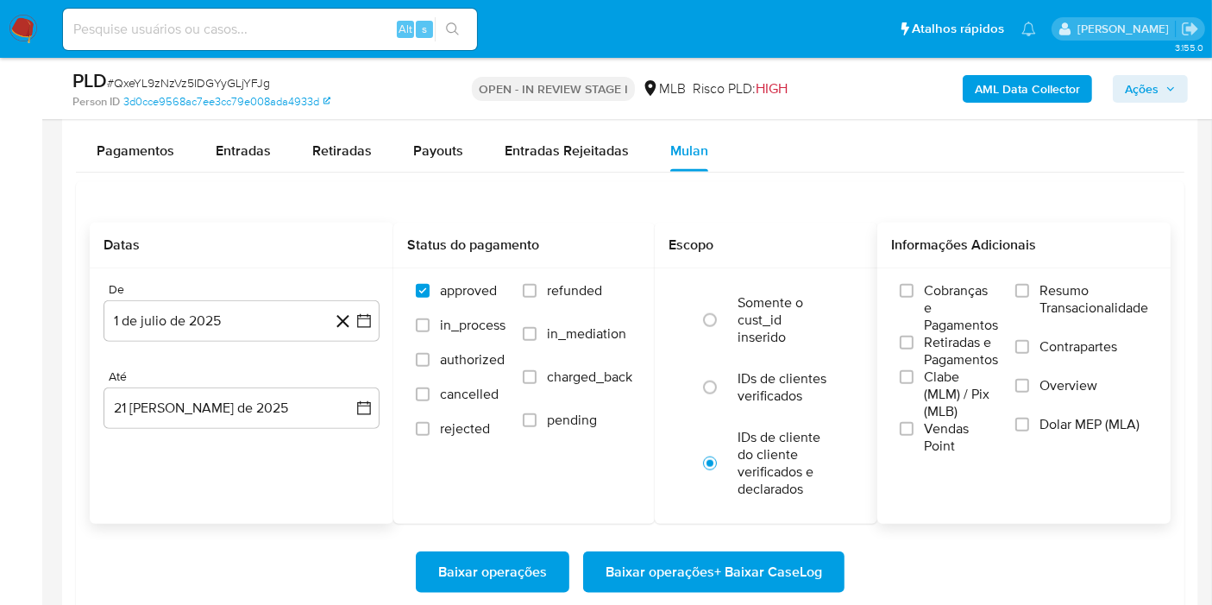
click at [1080, 310] on span "Resumo Transacionalidade" at bounding box center [1093, 299] width 109 height 34
click at [1029, 298] on input "Resumo Transacionalidade" at bounding box center [1022, 291] width 14 height 14
click at [783, 566] on span "Baixar operações + Baixar CaseLog" at bounding box center [713, 572] width 216 height 38
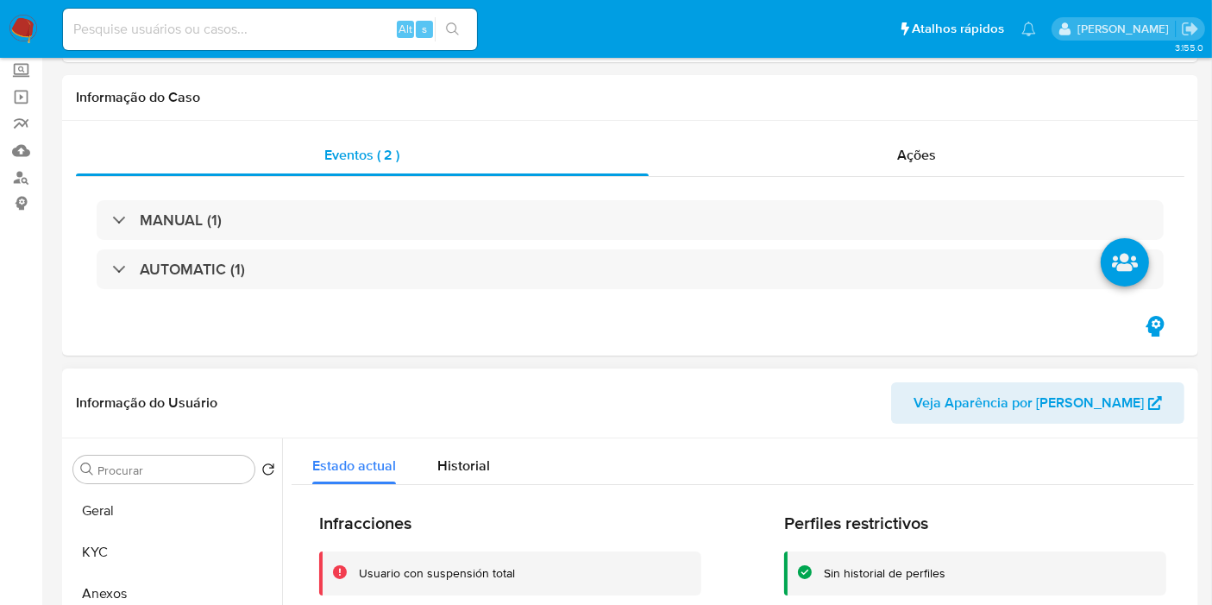
scroll to position [32, 0]
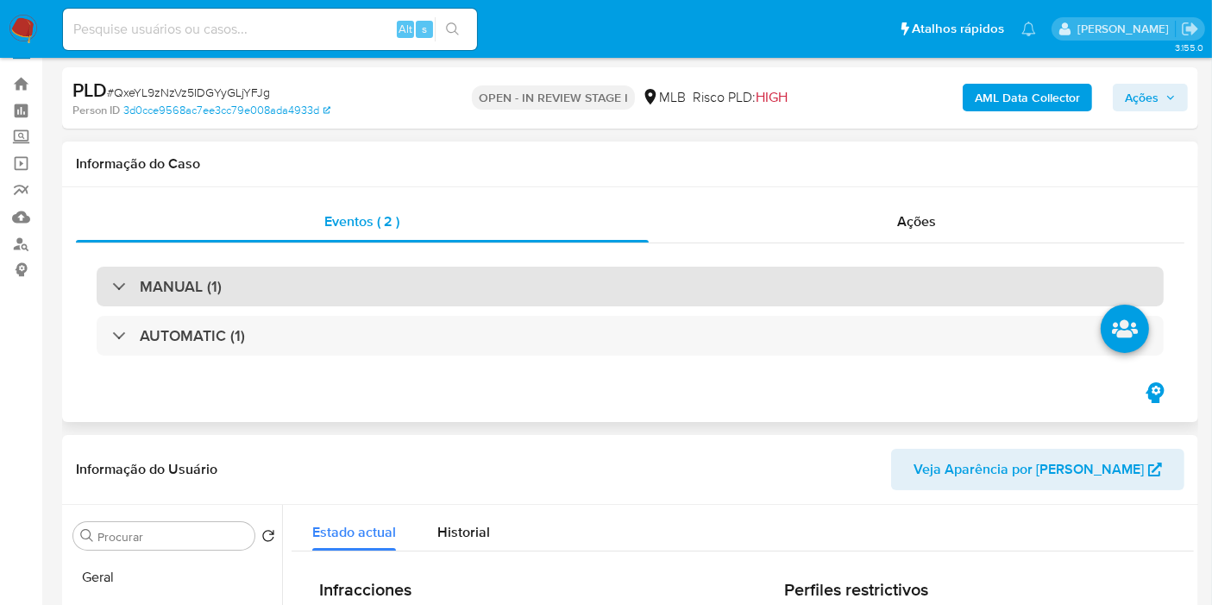
click at [614, 291] on div "MANUAL (1)" at bounding box center [630, 286] width 1067 height 40
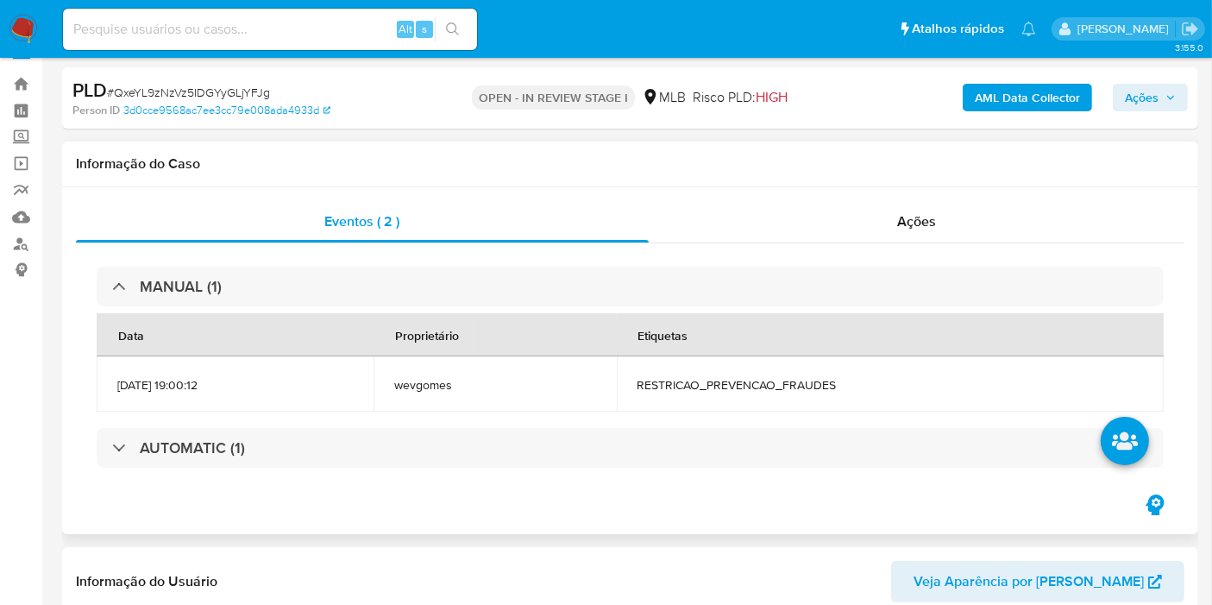
click at [731, 381] on span "RESTRICAO_PREVENCAO_FRAUDES" at bounding box center [889, 385] width 505 height 16
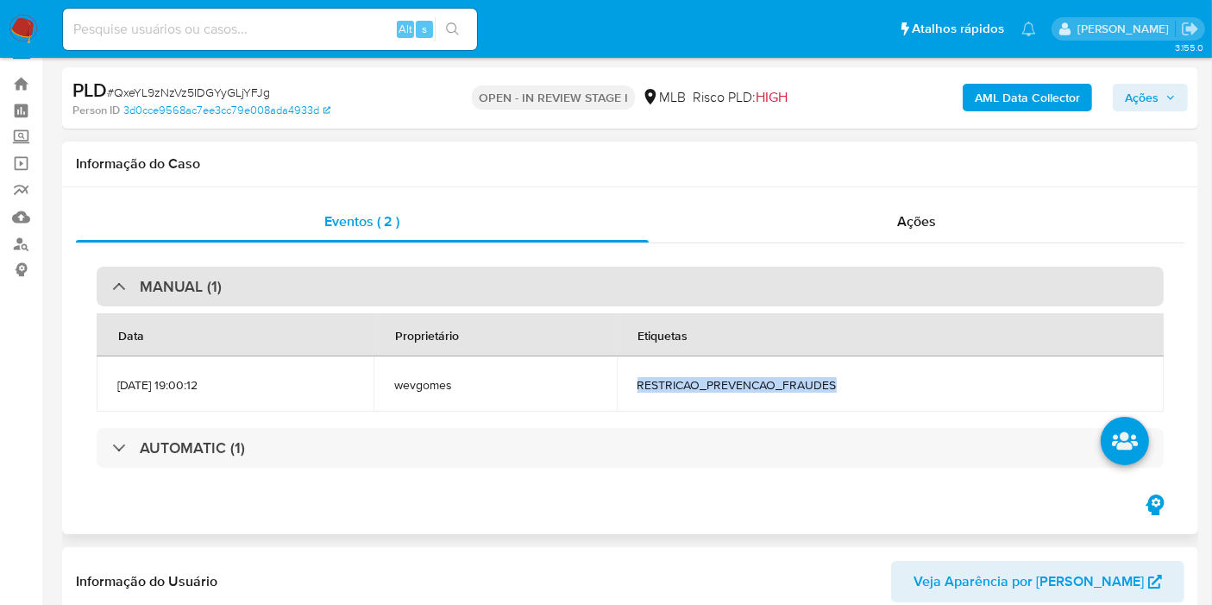
copy span "RESTRICAO_PREVENCAO_FRAUDES"
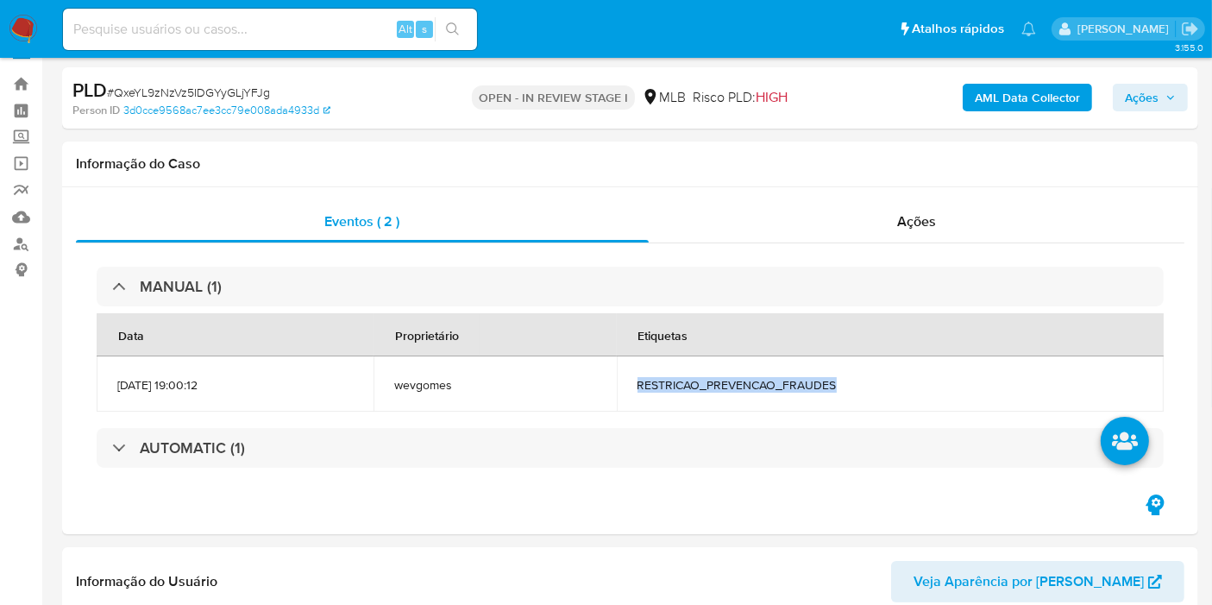
click at [1121, 103] on button "Ações" at bounding box center [1149, 98] width 75 height 28
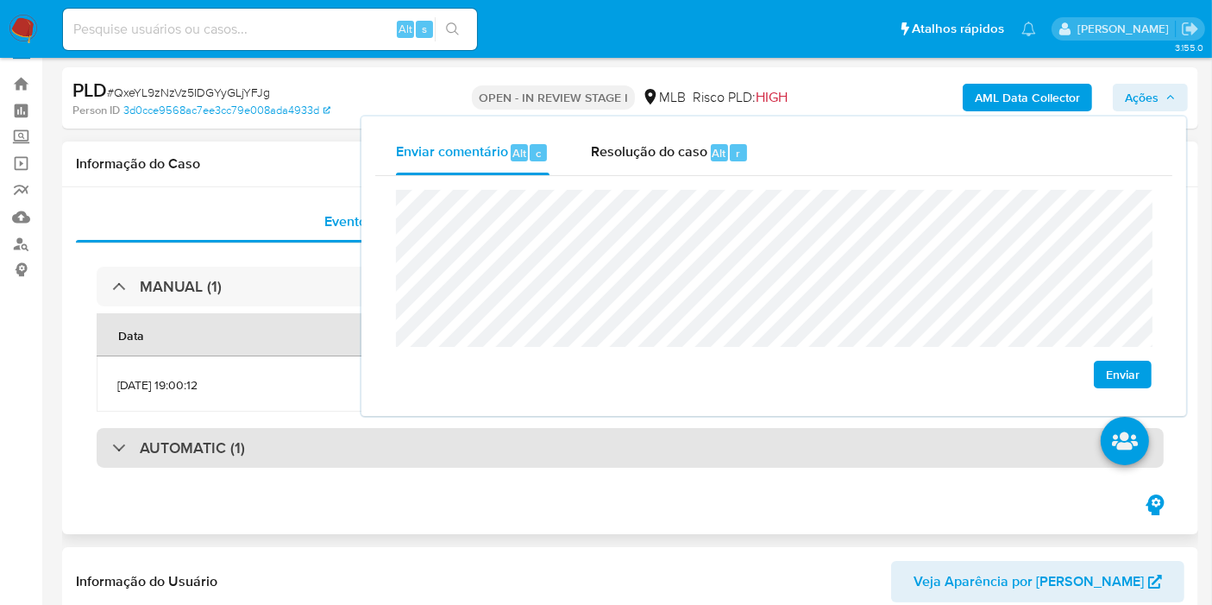
click at [509, 431] on div "AUTOMATIC (1)" at bounding box center [630, 448] width 1067 height 40
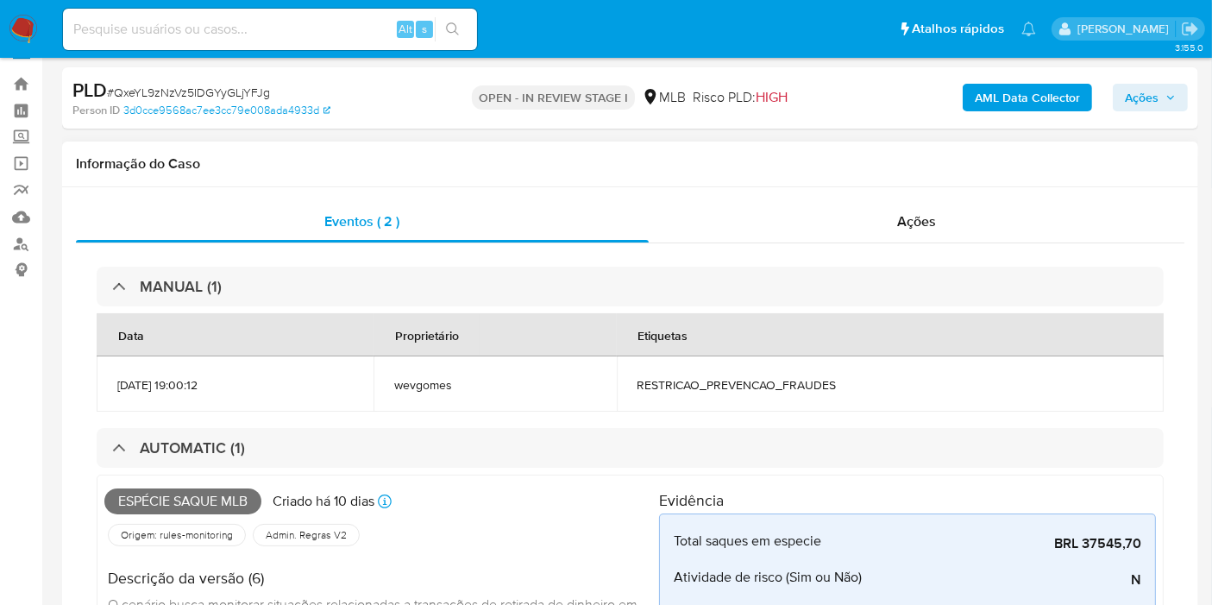
click at [224, 500] on span "Espécie saque mlb" at bounding box center [182, 501] width 157 height 26
click at [225, 500] on span "Espécie saque mlb" at bounding box center [182, 501] width 157 height 26
copy span "Espécie saque mlb"
click at [1163, 103] on span "Ações" at bounding box center [1150, 97] width 51 height 24
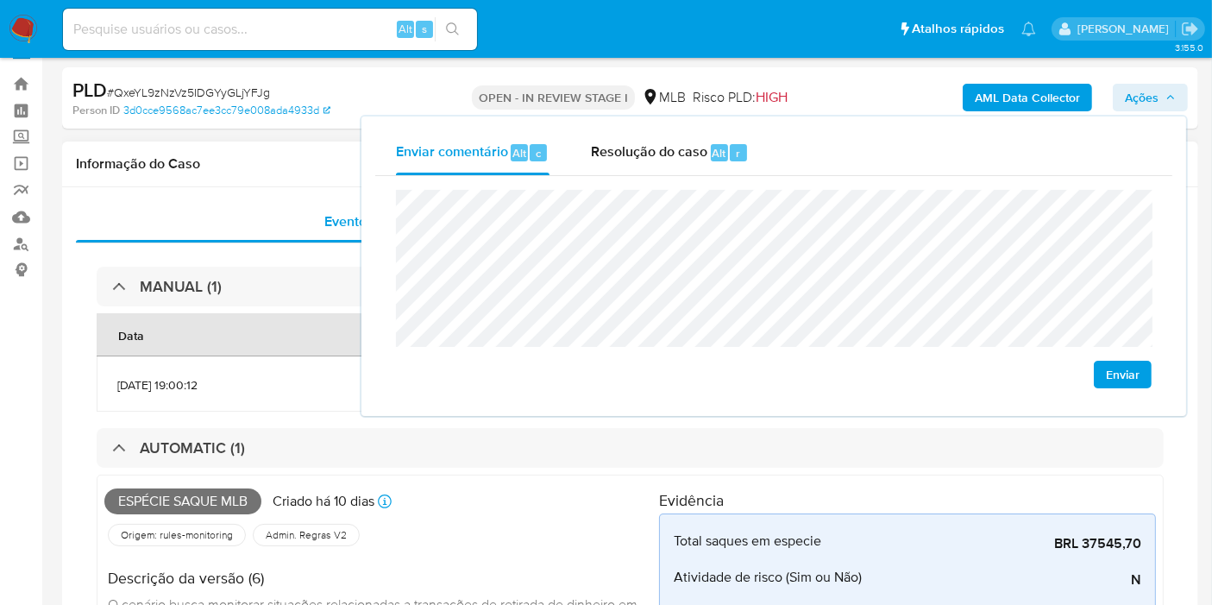
click at [177, 141] on div "Informação do Caso" at bounding box center [630, 164] width 1136 height 46
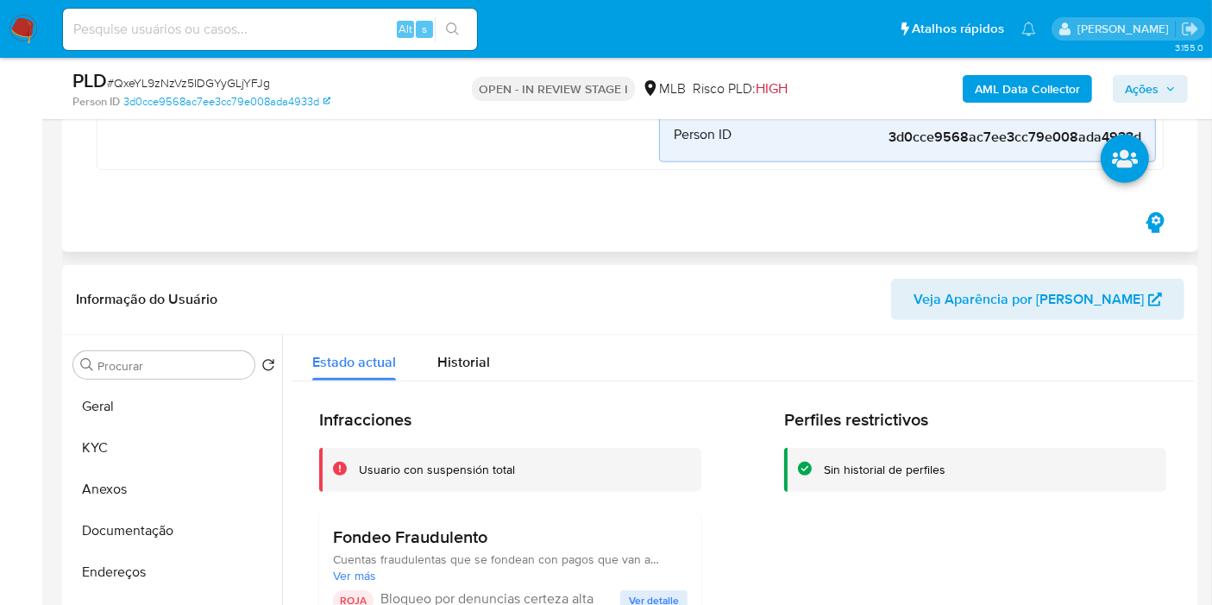
scroll to position [990, 0]
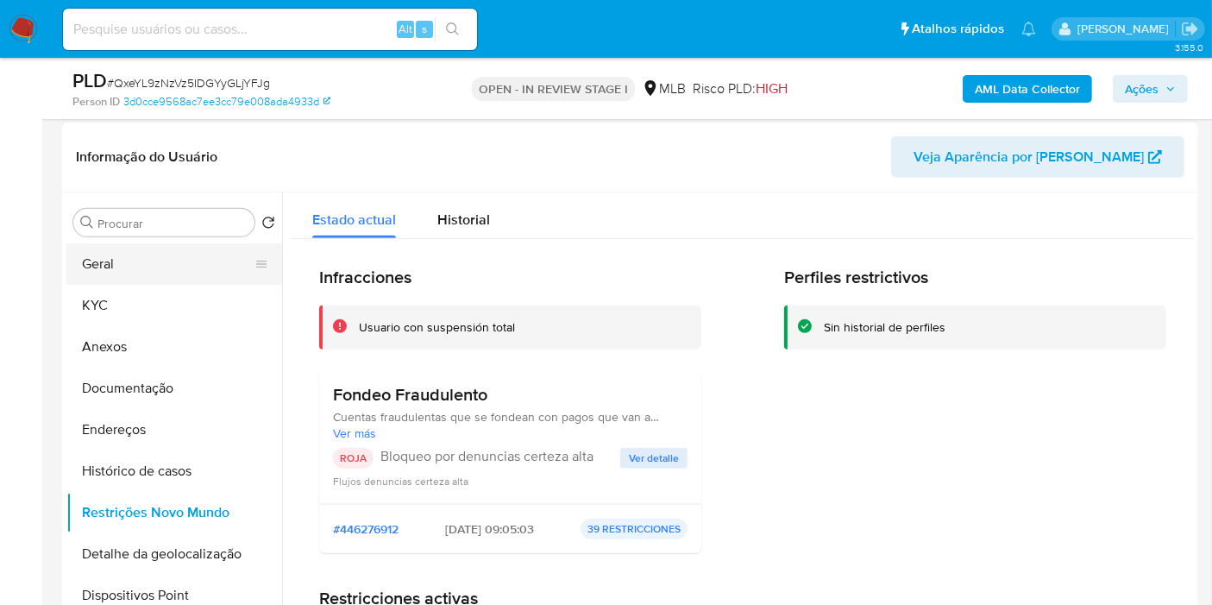
click at [172, 260] on button "Geral" at bounding box center [167, 263] width 202 height 41
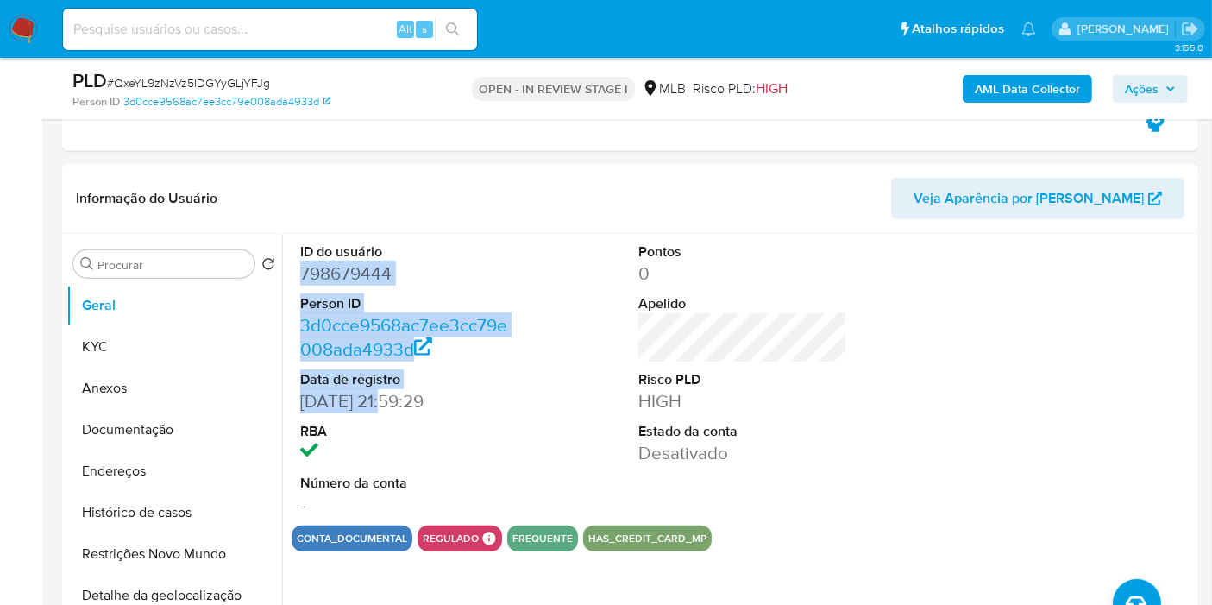
drag, startPoint x: 299, startPoint y: 271, endPoint x: 392, endPoint y: 397, distance: 156.1
click at [388, 401] on dl "ID do usuário 798679444 Person ID 3d0cce9568ac7ee3cc79e008ada4933d Data de regi…" at bounding box center [404, 379] width 209 height 274
copy dl "798679444 Person ID 3d0cce9568ac7ee3cc79e008ada4933d Data de registro 28/07/2021"
click at [1125, 91] on span "Ações" at bounding box center [1142, 89] width 34 height 28
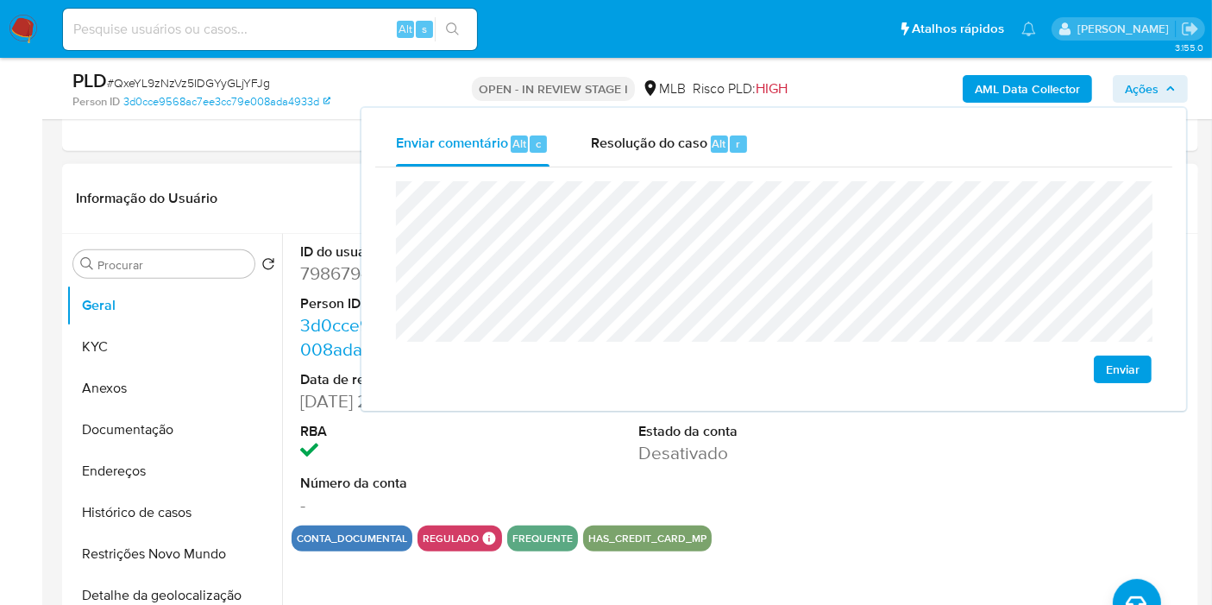
click at [479, 457] on dd at bounding box center [404, 453] width 209 height 24
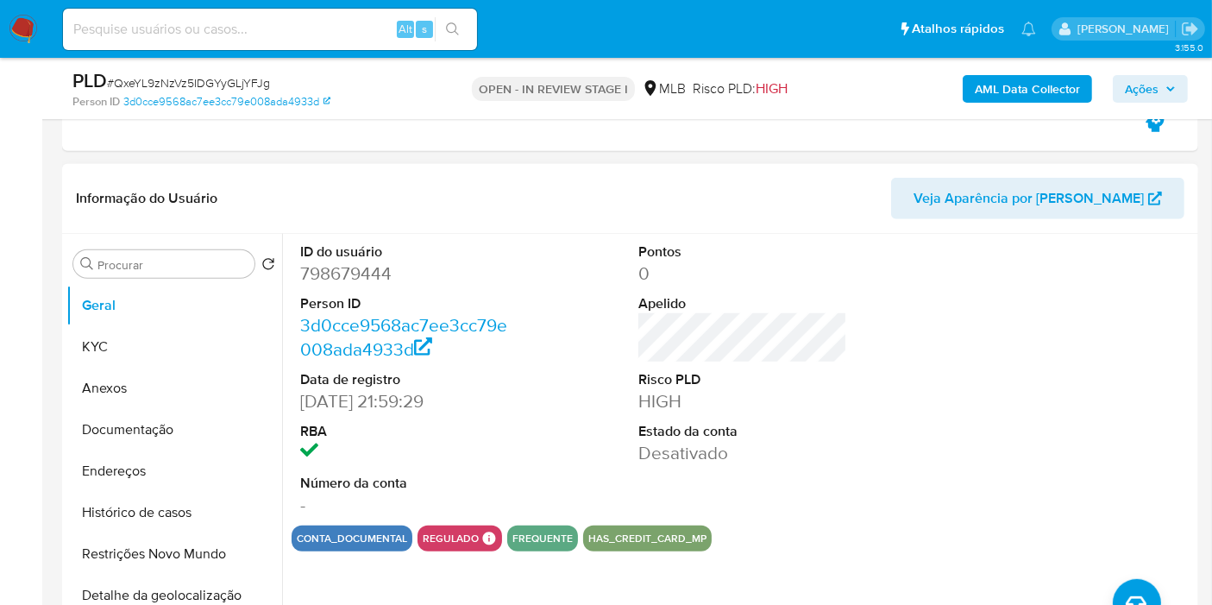
click at [118, 335] on button "KYC" at bounding box center [174, 346] width 216 height 41
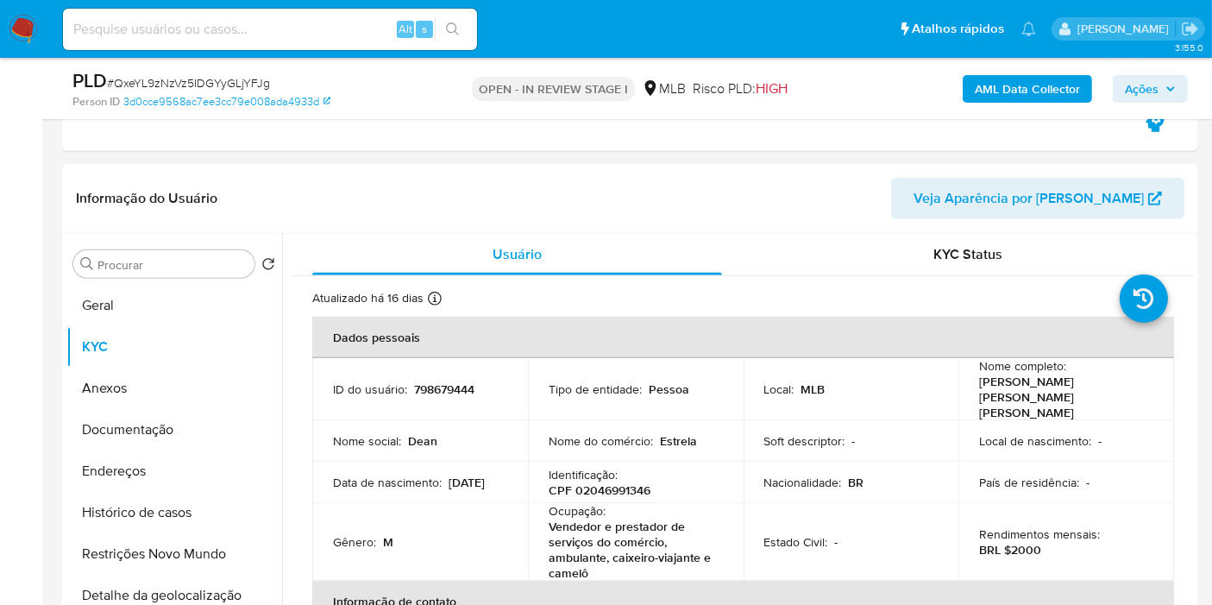
click at [621, 482] on p "CPF 02046991346" at bounding box center [599, 490] width 102 height 16
copy p "02046991346"
click at [1164, 94] on span "Ações" at bounding box center [1150, 89] width 51 height 24
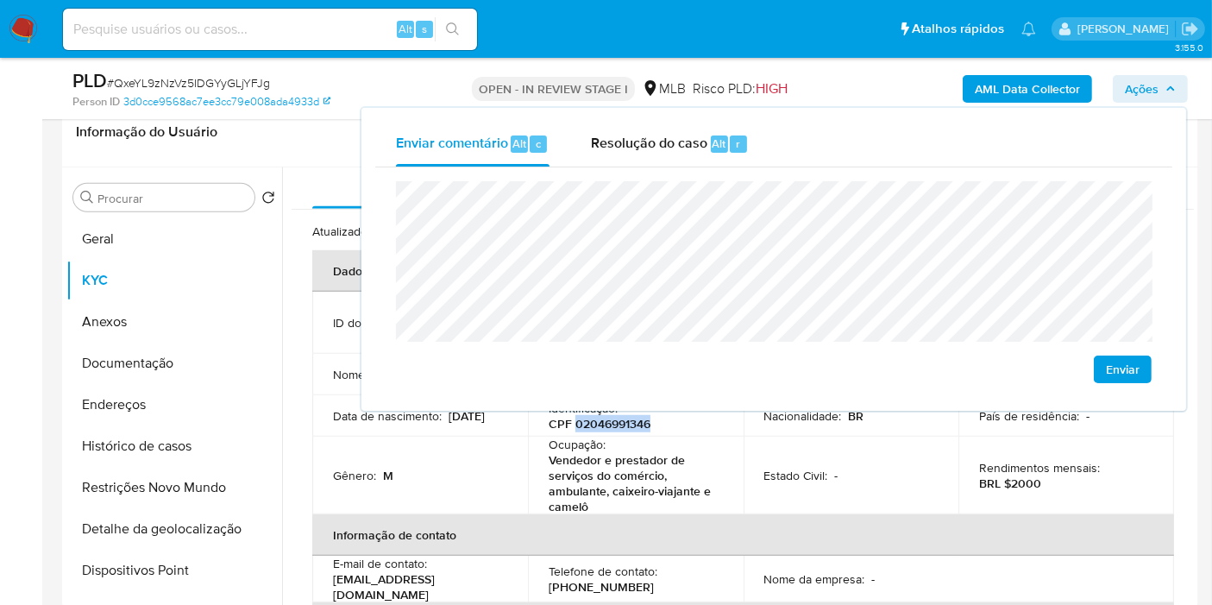
scroll to position [1086, 0]
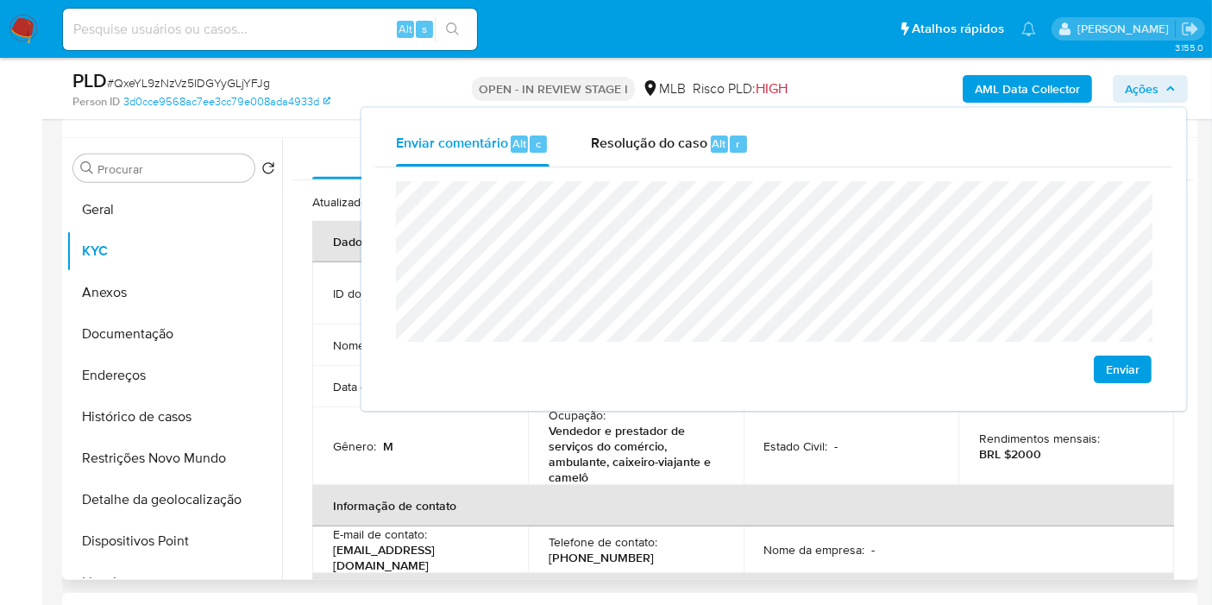
click at [480, 485] on th "Informação de contato" at bounding box center [743, 505] width 862 height 41
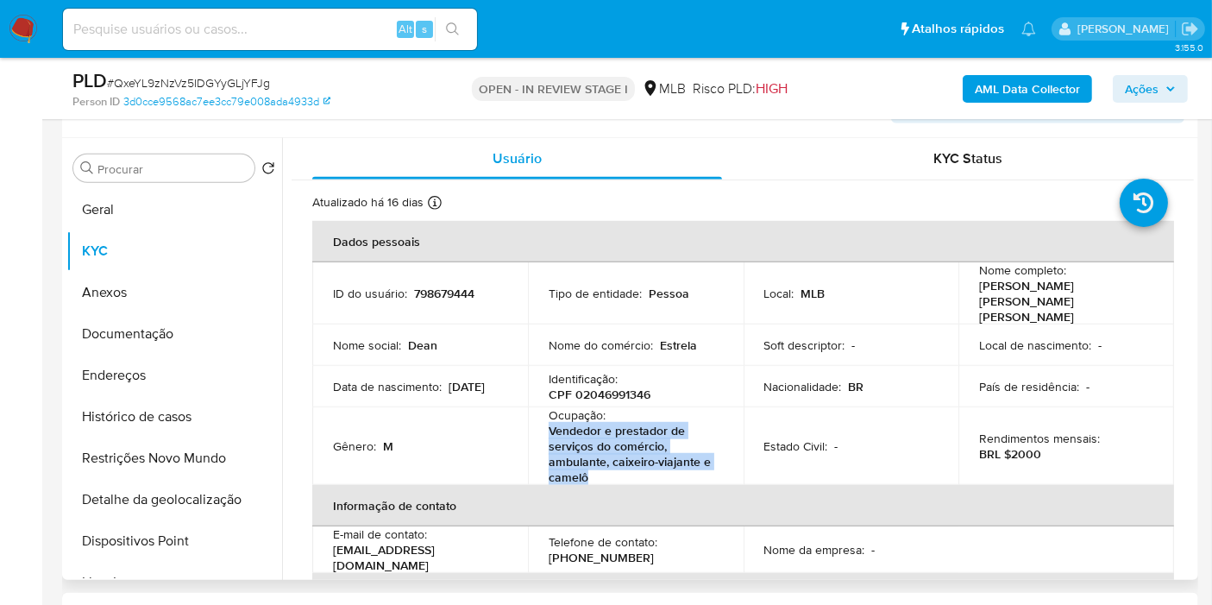
drag, startPoint x: 548, startPoint y: 407, endPoint x: 601, endPoint y: 458, distance: 73.2
click at [601, 458] on p "Vendedor e prestador de serviços do comércio, ambulante, caixeiro-viajante e ca…" at bounding box center [631, 454] width 167 height 62
copy p "Vendedor e prestador de serviços do comércio, ambulante, caixeiro-viajante e ca…"
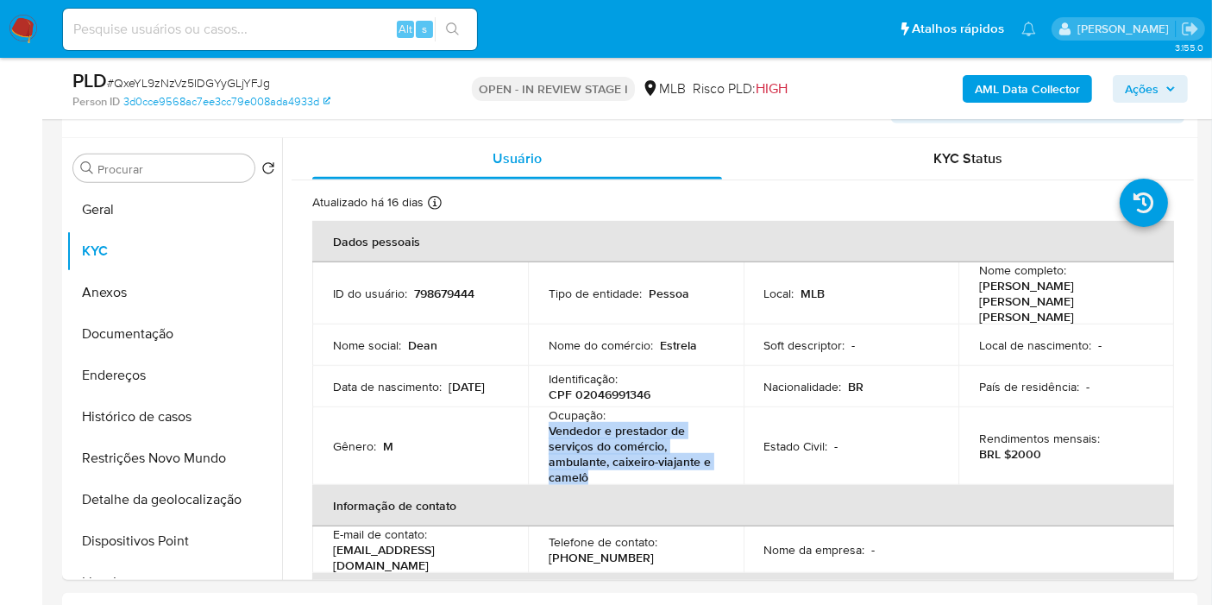
click at [1133, 85] on span "Ações" at bounding box center [1142, 89] width 34 height 28
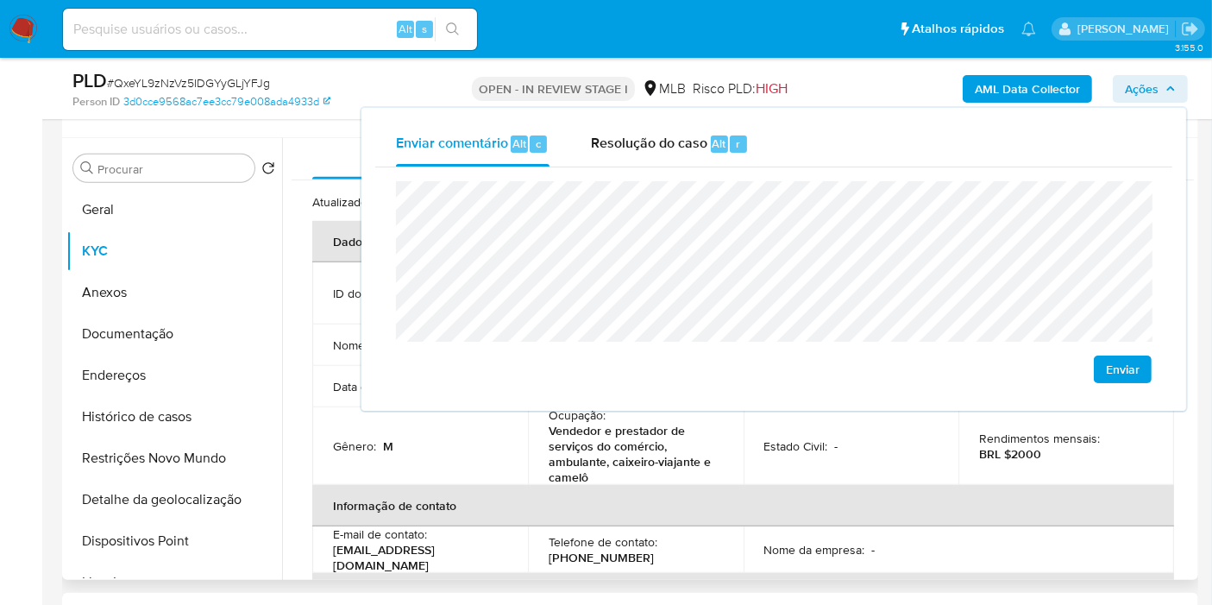
click at [823, 454] on td "Estado Civil : -" at bounding box center [851, 446] width 216 height 78
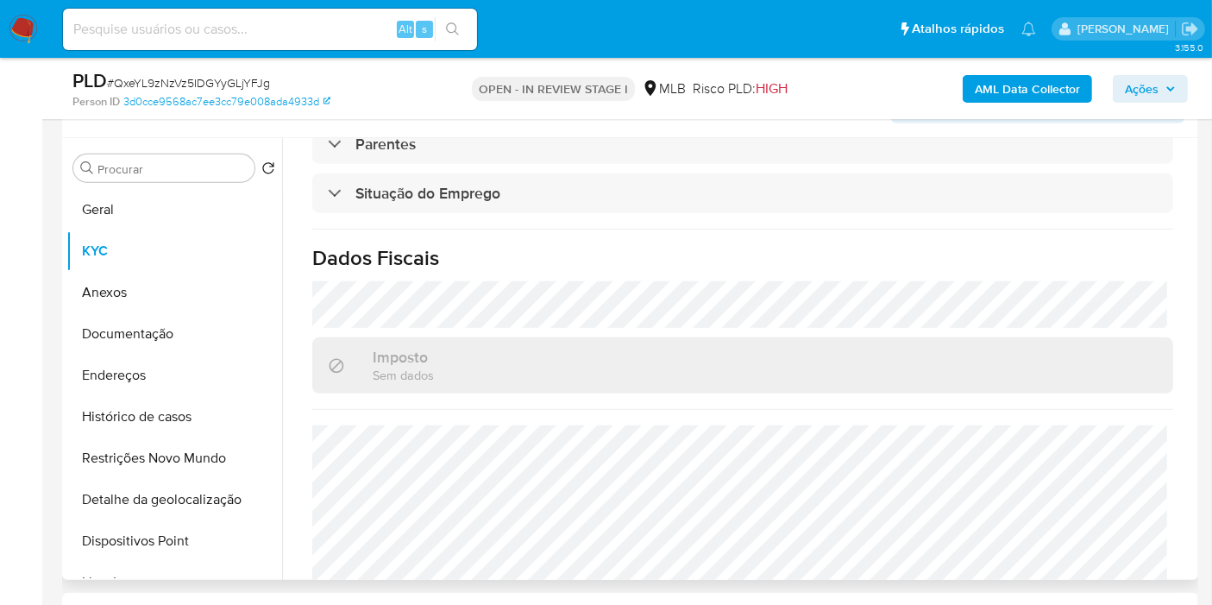
scroll to position [819, 0]
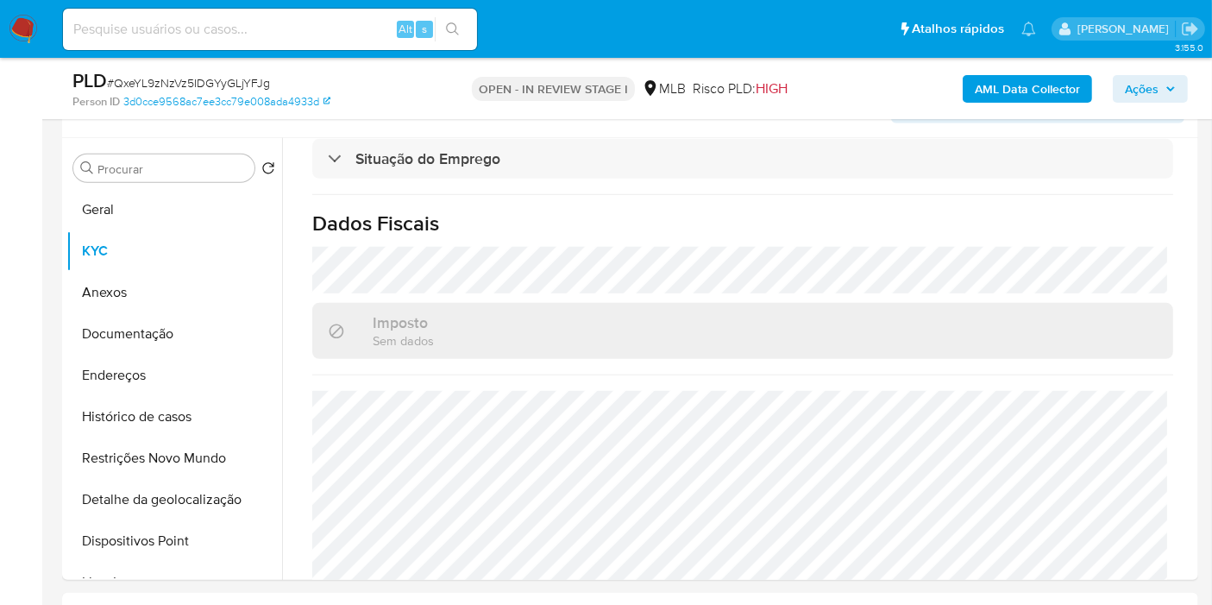
click at [1128, 93] on span "Ações" at bounding box center [1142, 89] width 34 height 28
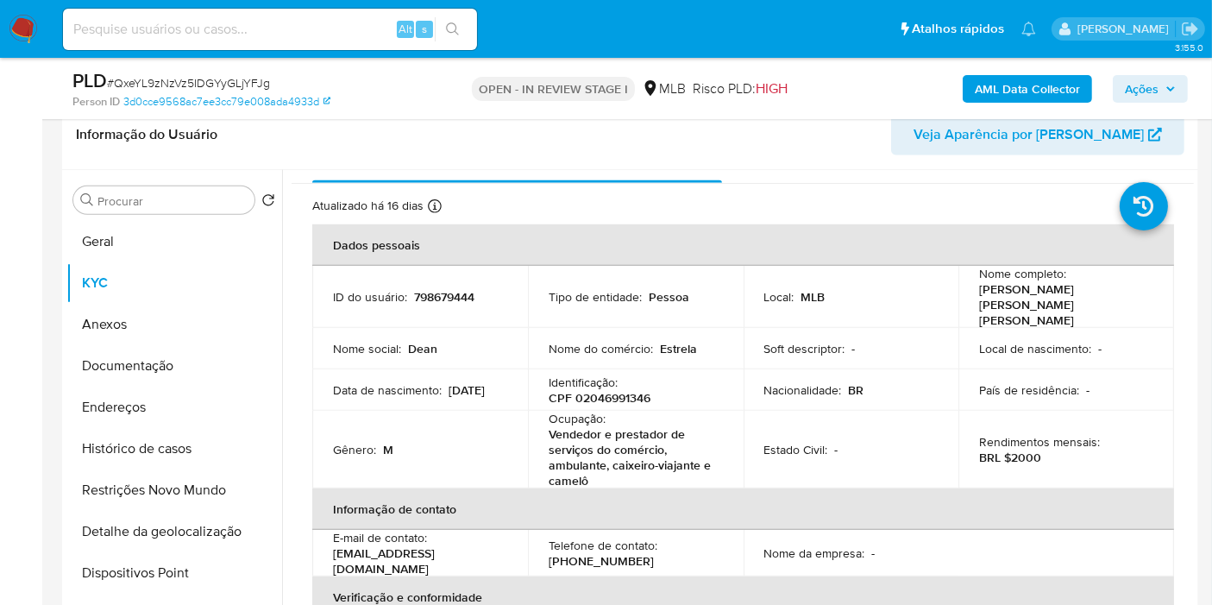
scroll to position [0, 0]
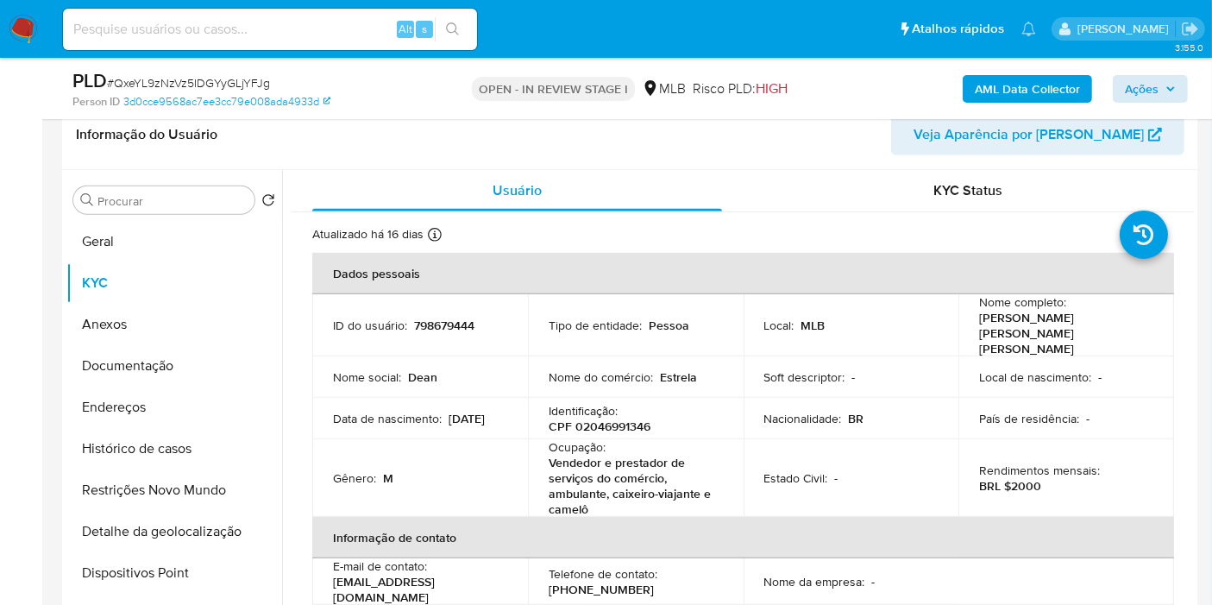
click at [1154, 103] on div "AML Data Collector Ações" at bounding box center [1003, 88] width 367 height 41
click at [1136, 85] on span "Ações" at bounding box center [1142, 89] width 34 height 28
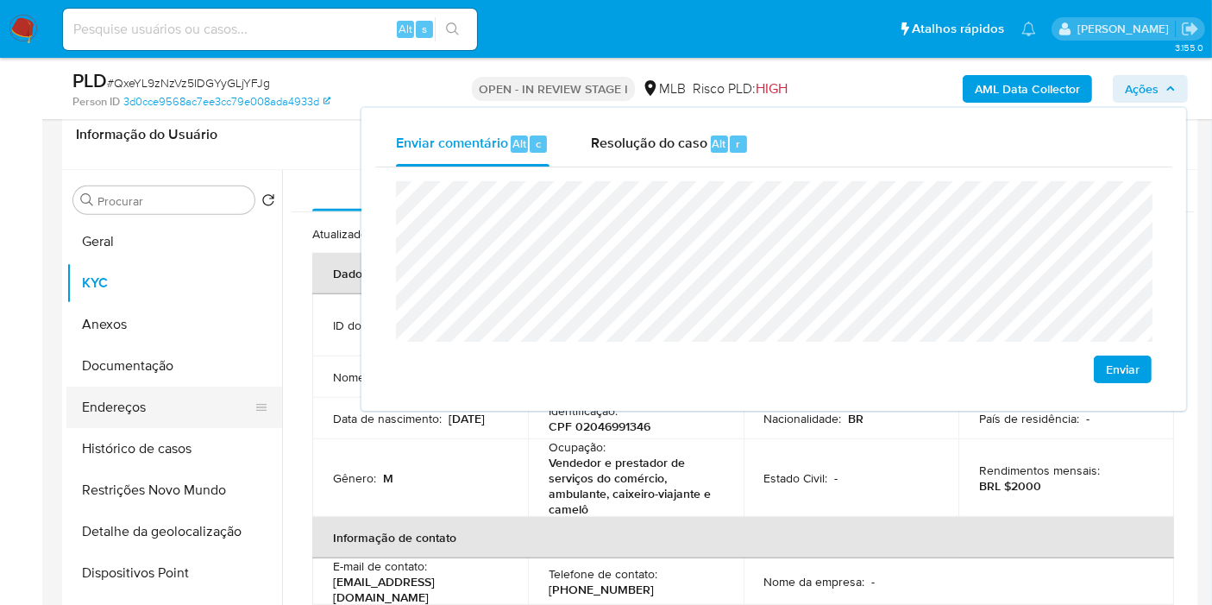
click at [172, 401] on button "Endereços" at bounding box center [167, 406] width 202 height 41
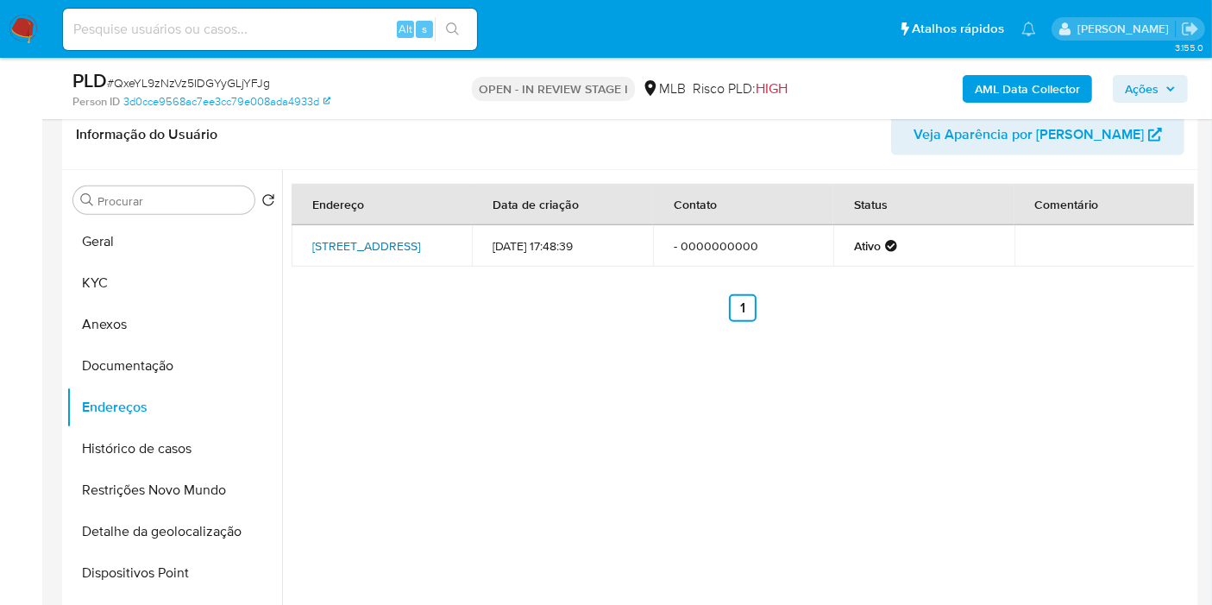
click at [382, 242] on link "Rua 11 288, Maracanaú, Ceará, 61900280, Brasil 288" at bounding box center [366, 245] width 108 height 17
click at [196, 367] on button "Documentação" at bounding box center [167, 365] width 202 height 41
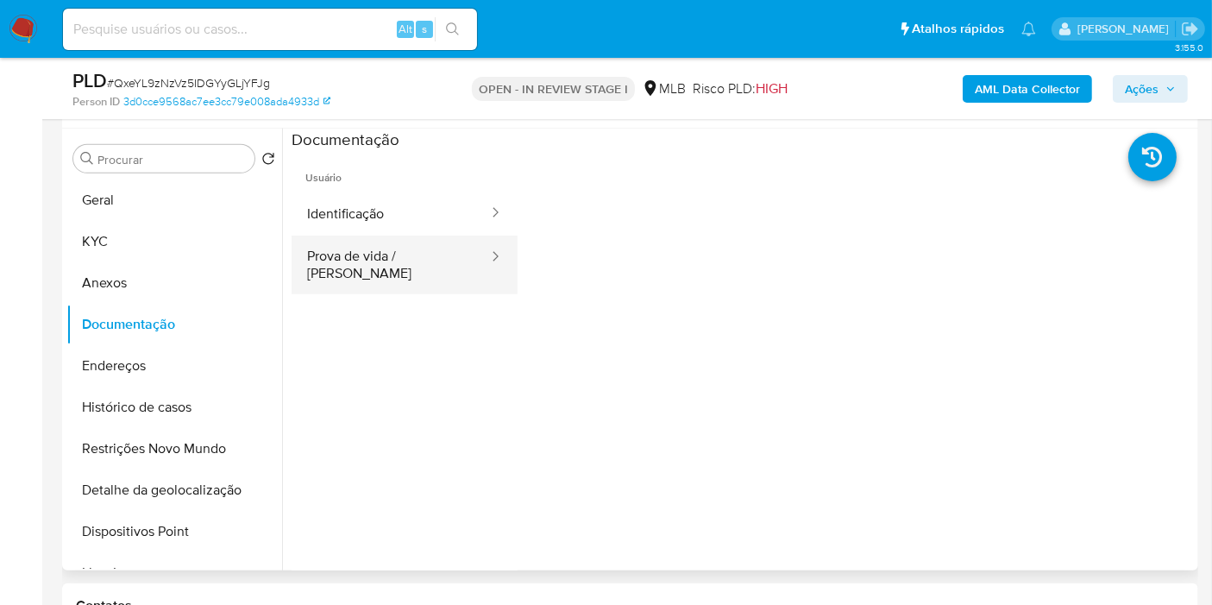
click at [376, 257] on button "Prova de vida / Selfie" at bounding box center [390, 264] width 198 height 59
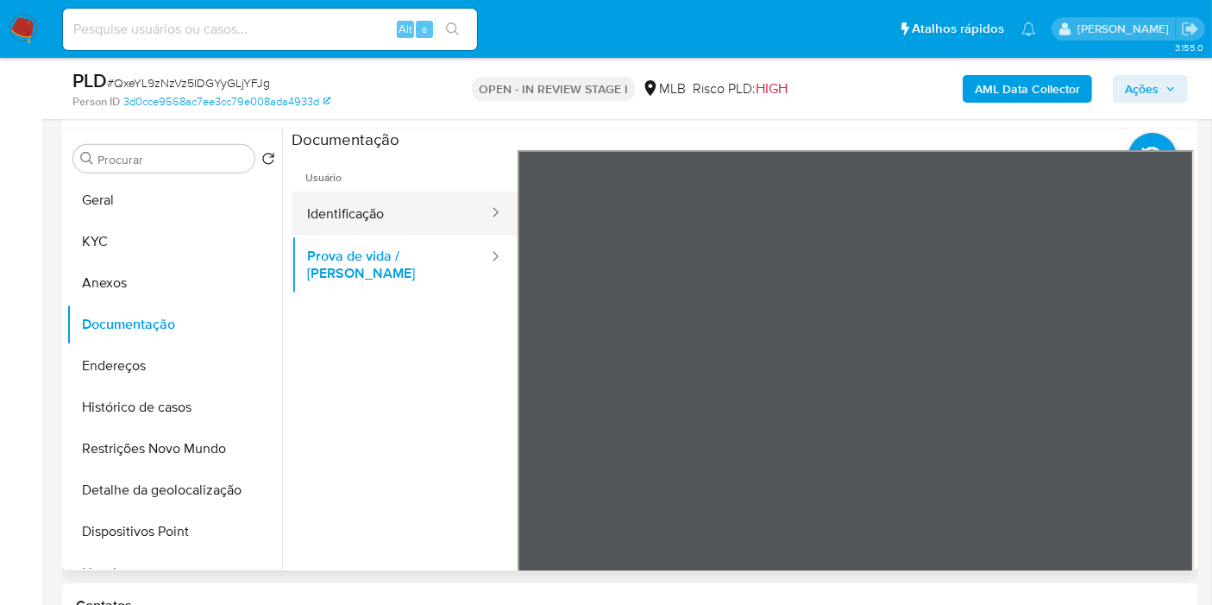
click at [384, 217] on button "Identificação" at bounding box center [390, 213] width 198 height 44
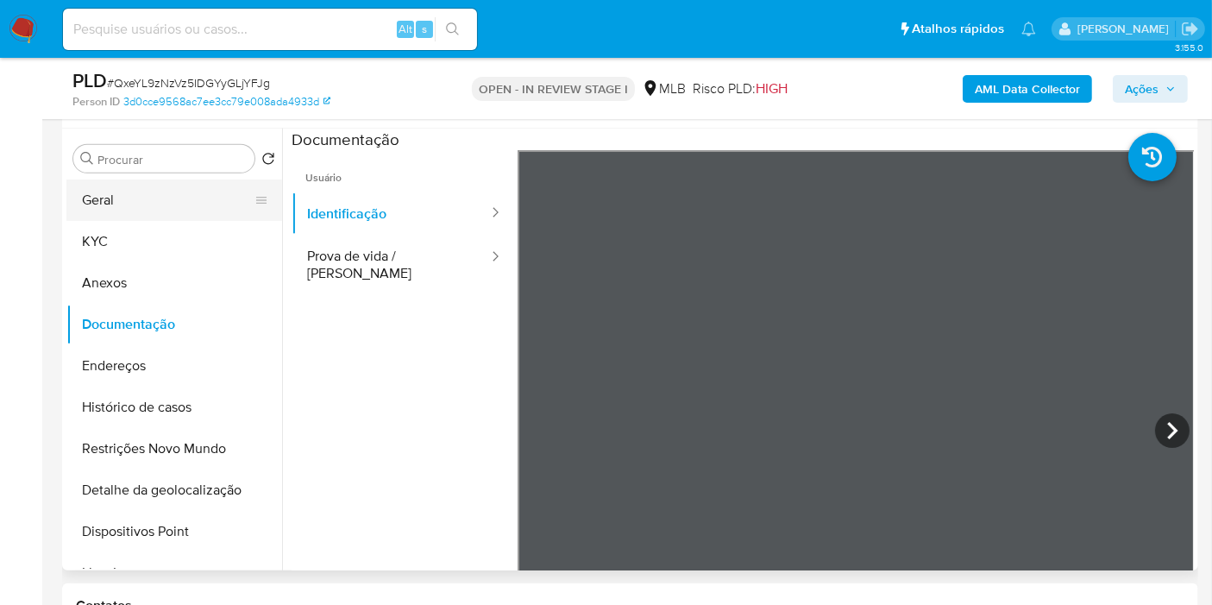
click at [153, 214] on button "Geral" at bounding box center [167, 199] width 202 height 41
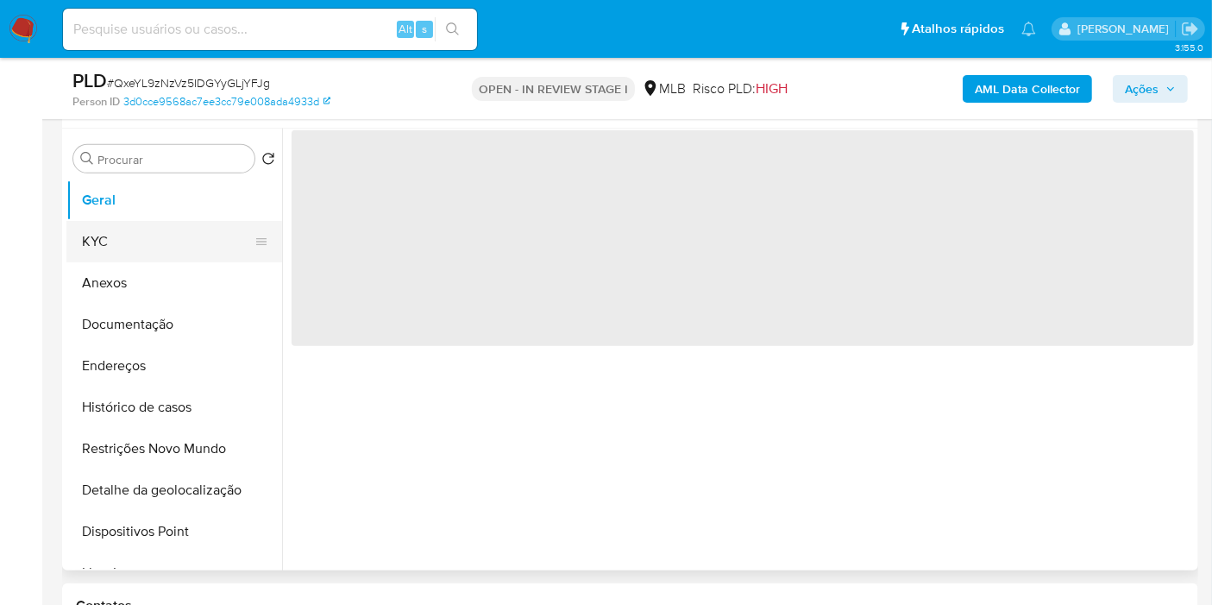
click at [157, 235] on button "KYC" at bounding box center [167, 241] width 202 height 41
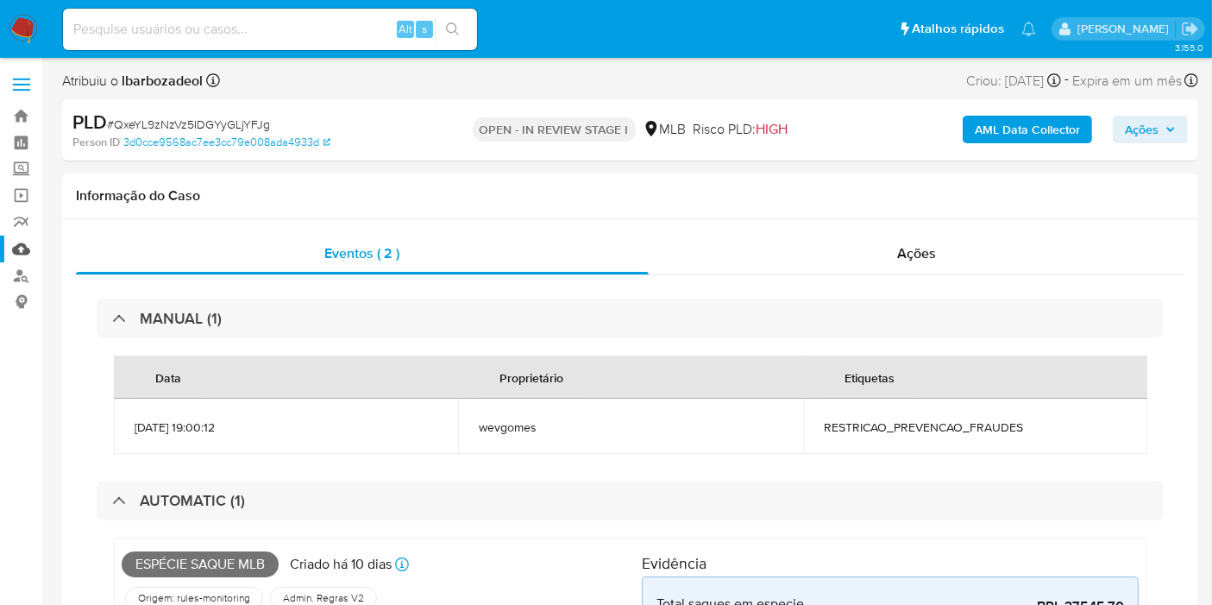
click at [29, 253] on link "Mulan" at bounding box center [102, 248] width 205 height 27
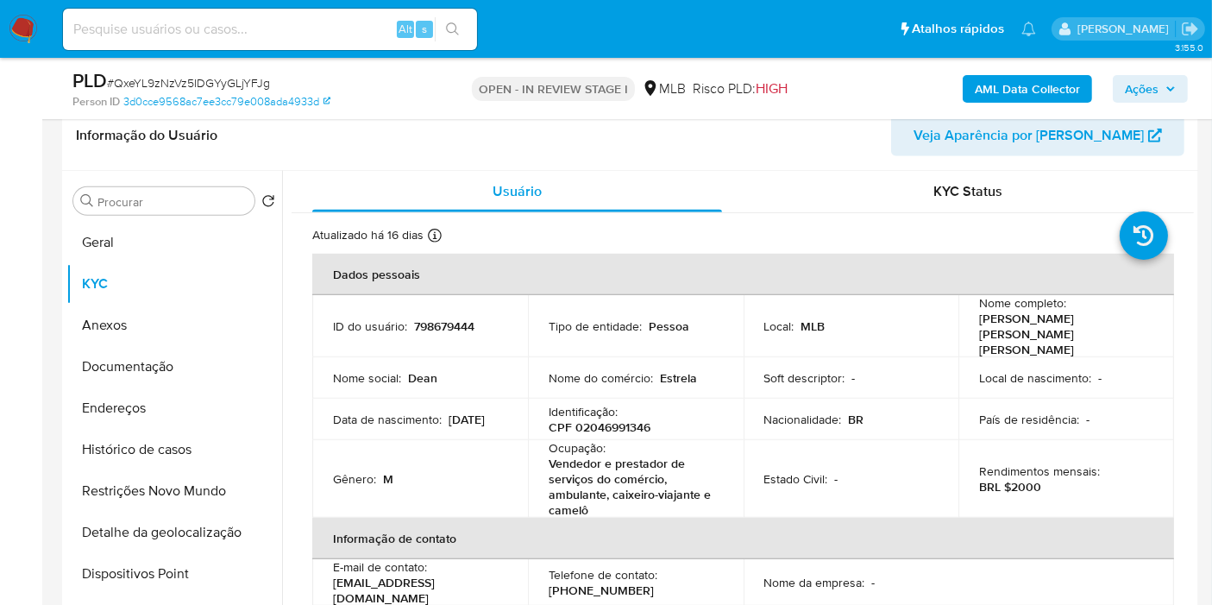
scroll to position [1054, 0]
click at [434, 317] on p "798679444" at bounding box center [444, 325] width 60 height 16
copy p "798679444"
click at [155, 248] on button "Geral" at bounding box center [174, 241] width 216 height 41
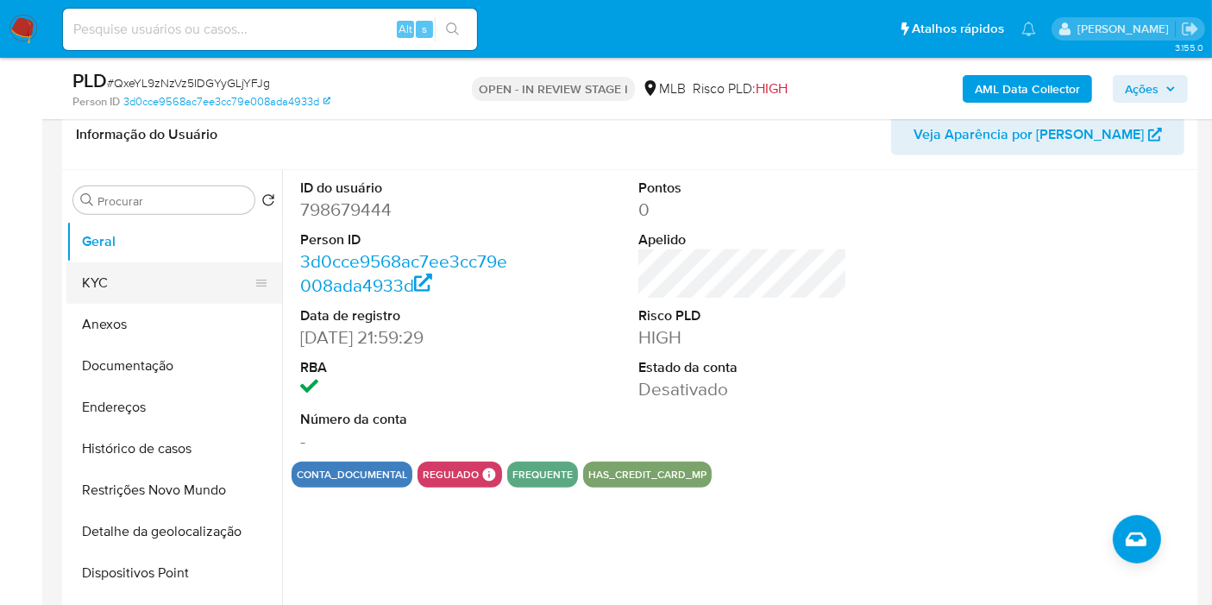
click at [160, 277] on button "KYC" at bounding box center [167, 282] width 202 height 41
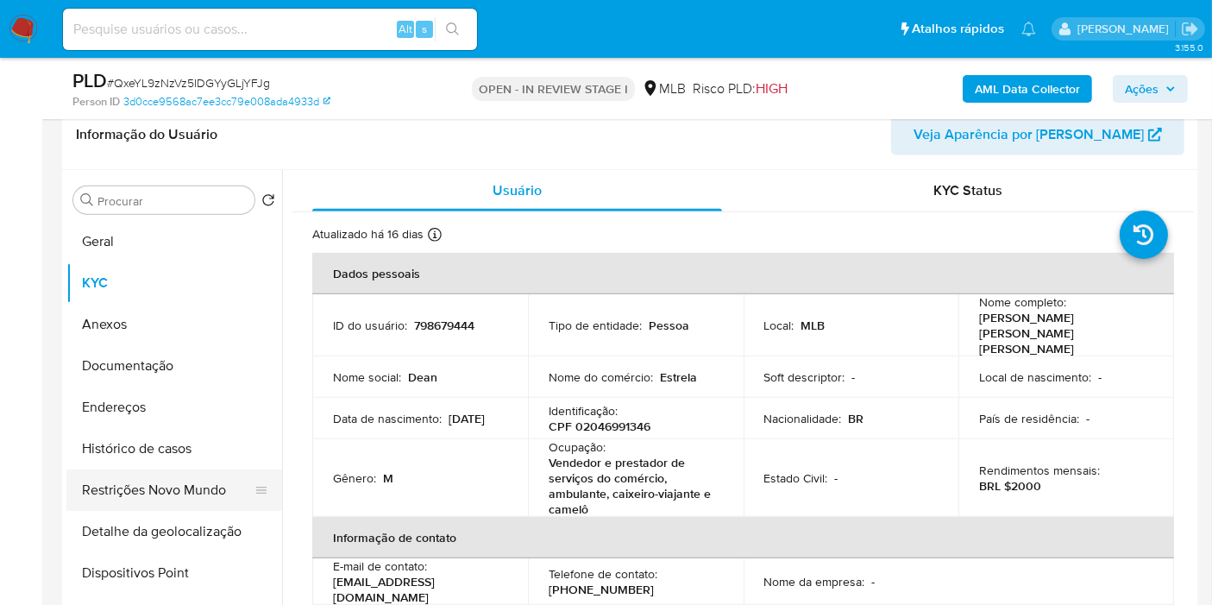
click at [182, 503] on button "Restrições Novo Mundo" at bounding box center [167, 489] width 202 height 41
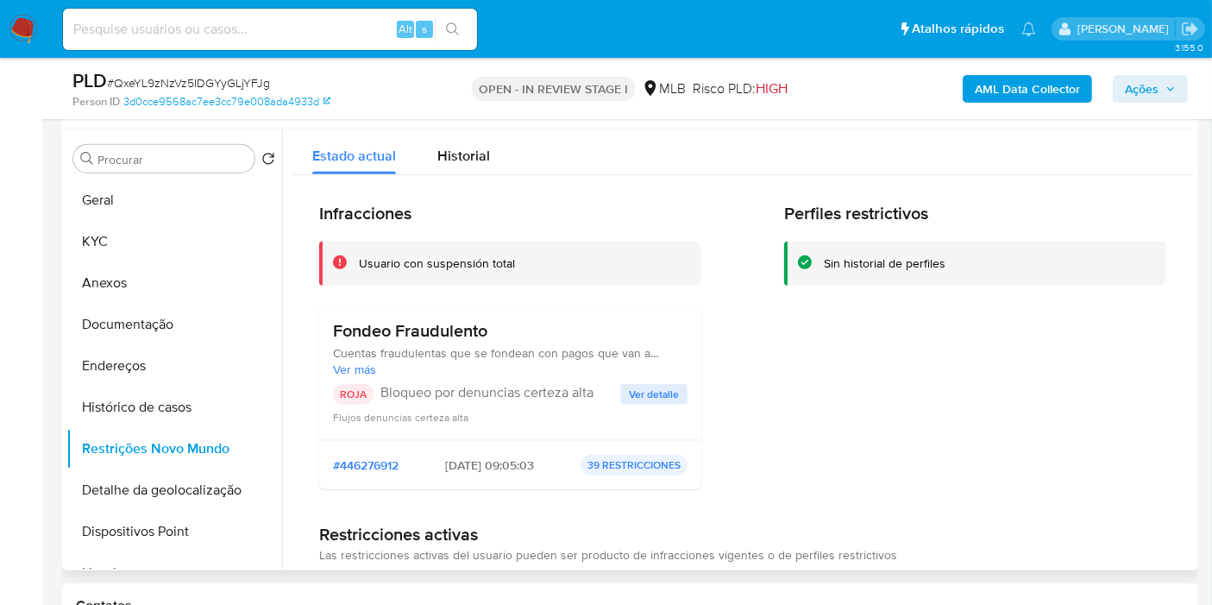
click at [623, 396] on button "Ver detalle" at bounding box center [653, 394] width 67 height 21
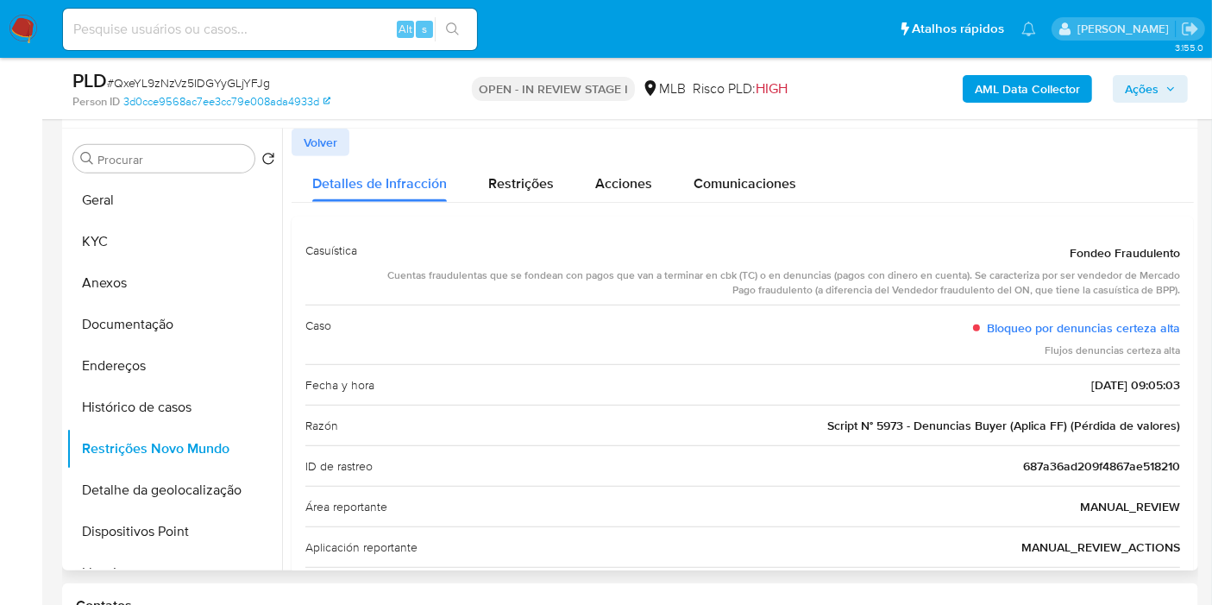
drag, startPoint x: 441, startPoint y: 272, endPoint x: 851, endPoint y: 279, distance: 410.6
click at [851, 279] on div "Cuentas fraudulentas que se fondean con pagos que van a terminar en cbk (TC) o …" at bounding box center [775, 282] width 809 height 29
click at [862, 274] on div "Cuentas fraudulentas que se fondean con pagos que van a terminar en cbk (TC) o …" at bounding box center [775, 282] width 809 height 29
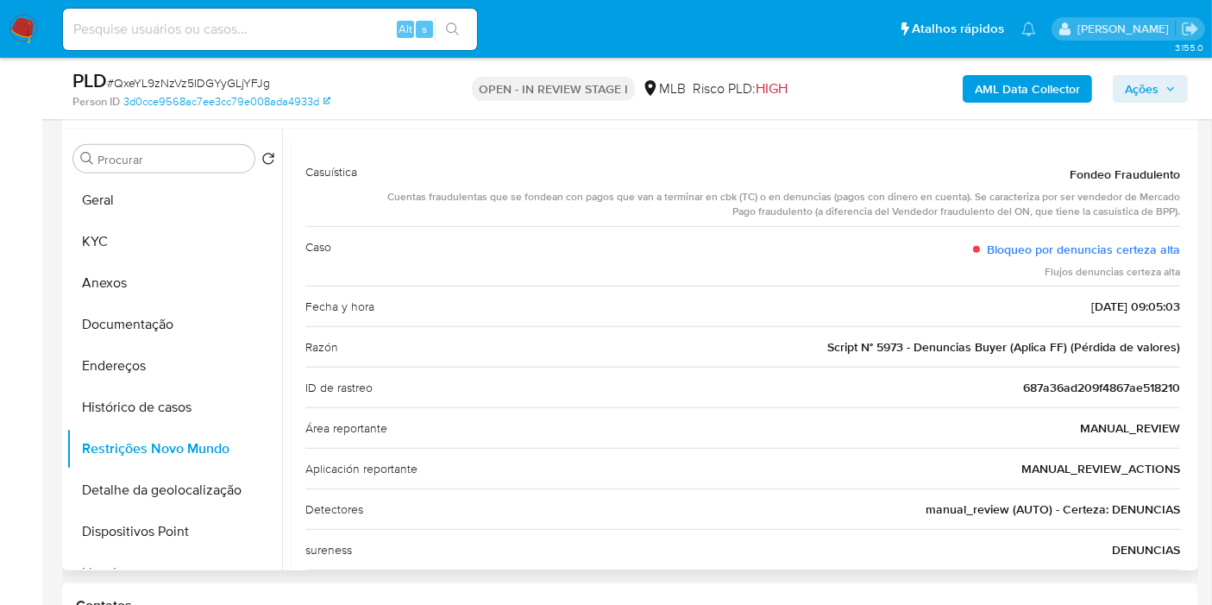
scroll to position [0, 0]
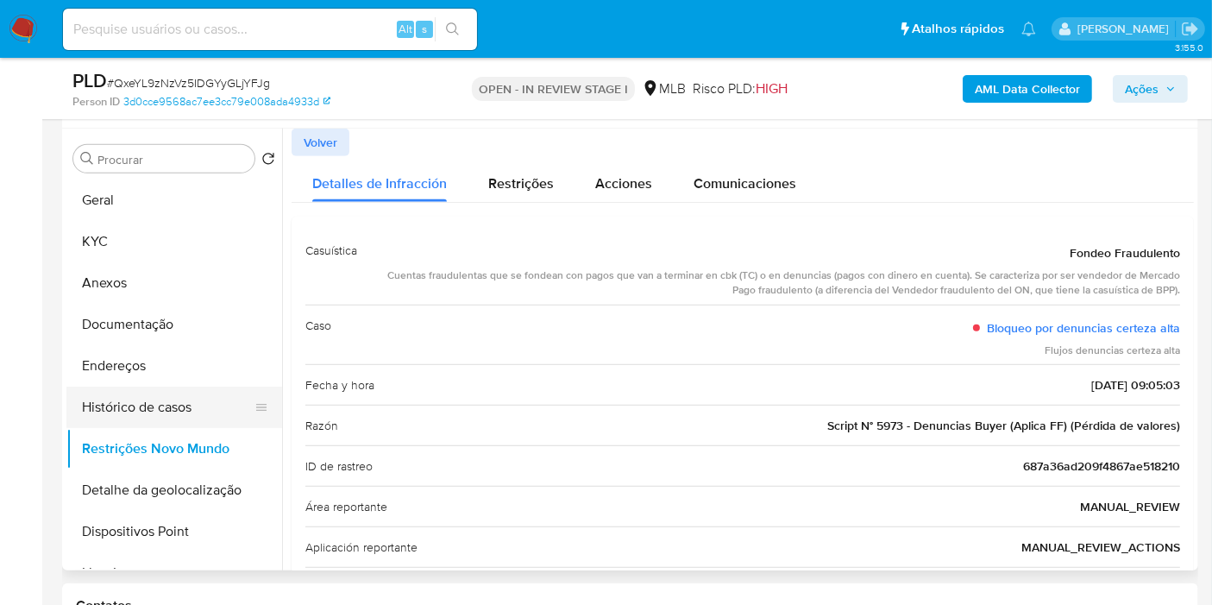
click at [166, 402] on button "Histórico de casos" at bounding box center [167, 406] width 202 height 41
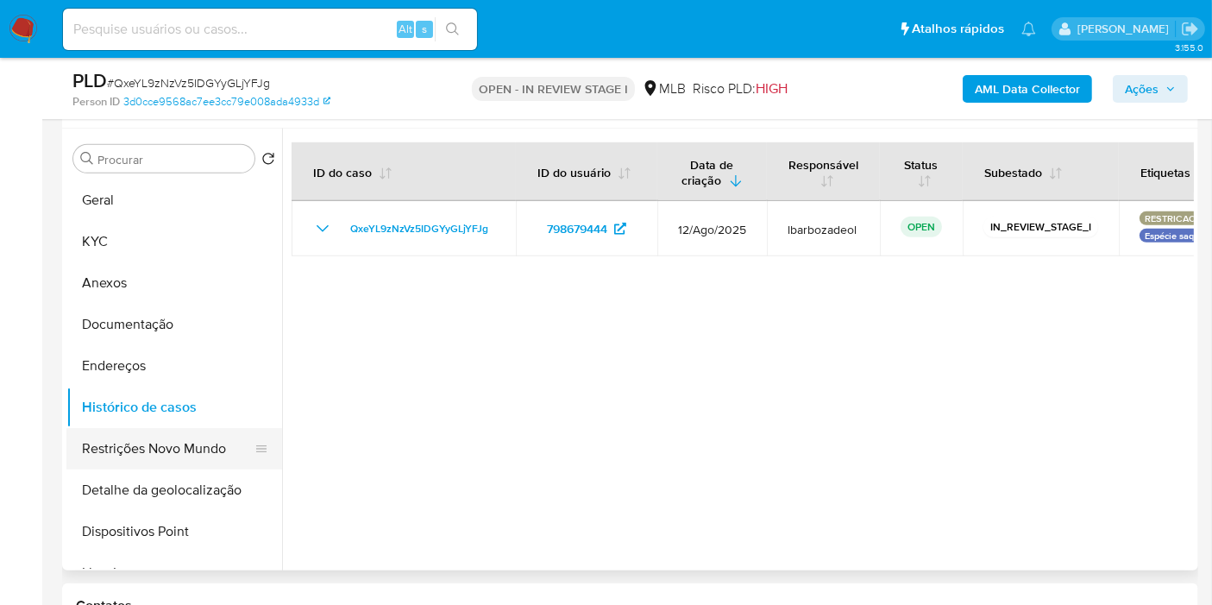
click at [177, 448] on button "Restrições Novo Mundo" at bounding box center [167, 448] width 202 height 41
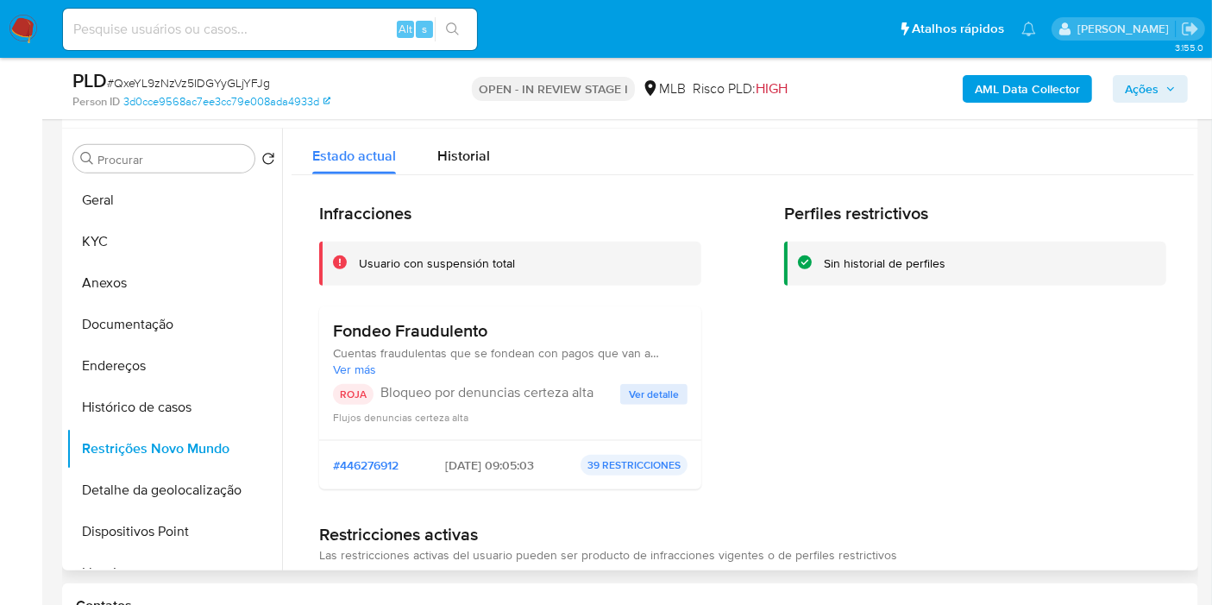
click at [642, 387] on span "Ver detalle" at bounding box center [654, 393] width 50 height 17
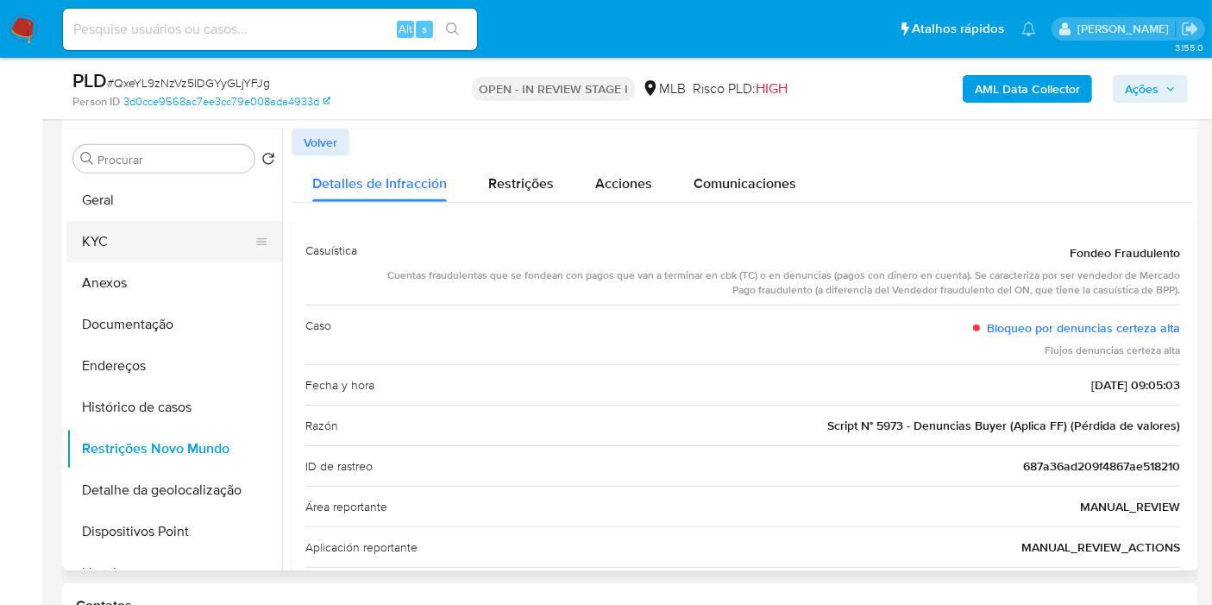
click at [165, 228] on button "KYC" at bounding box center [167, 241] width 202 height 41
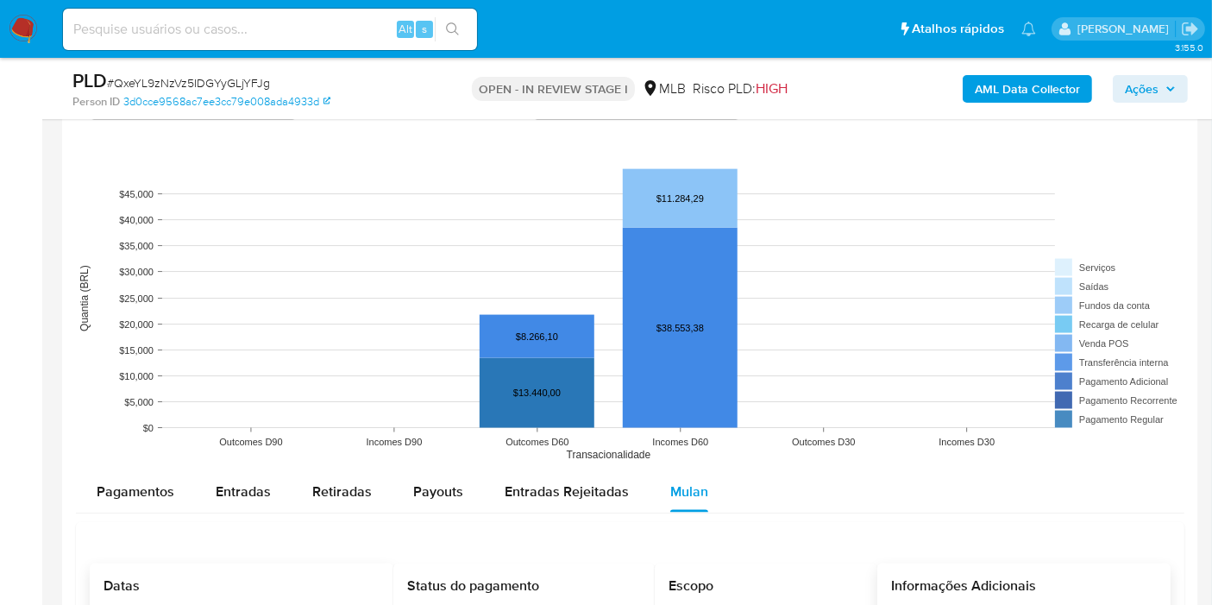
scroll to position [2491, 0]
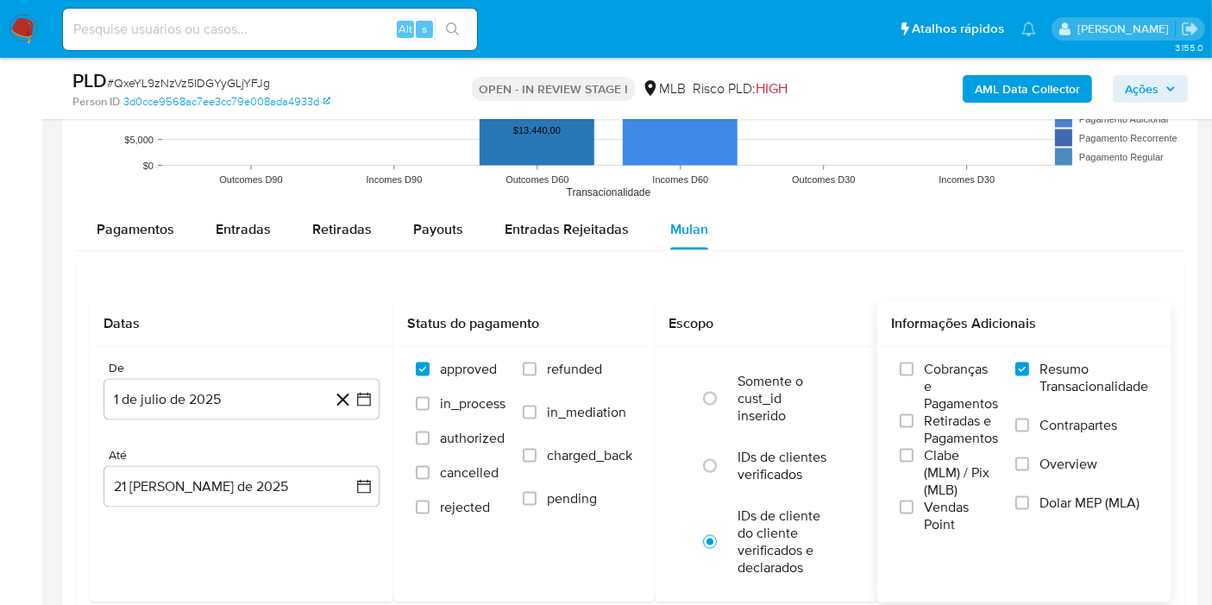
click at [239, 225] on span "Entradas" at bounding box center [243, 229] width 55 height 20
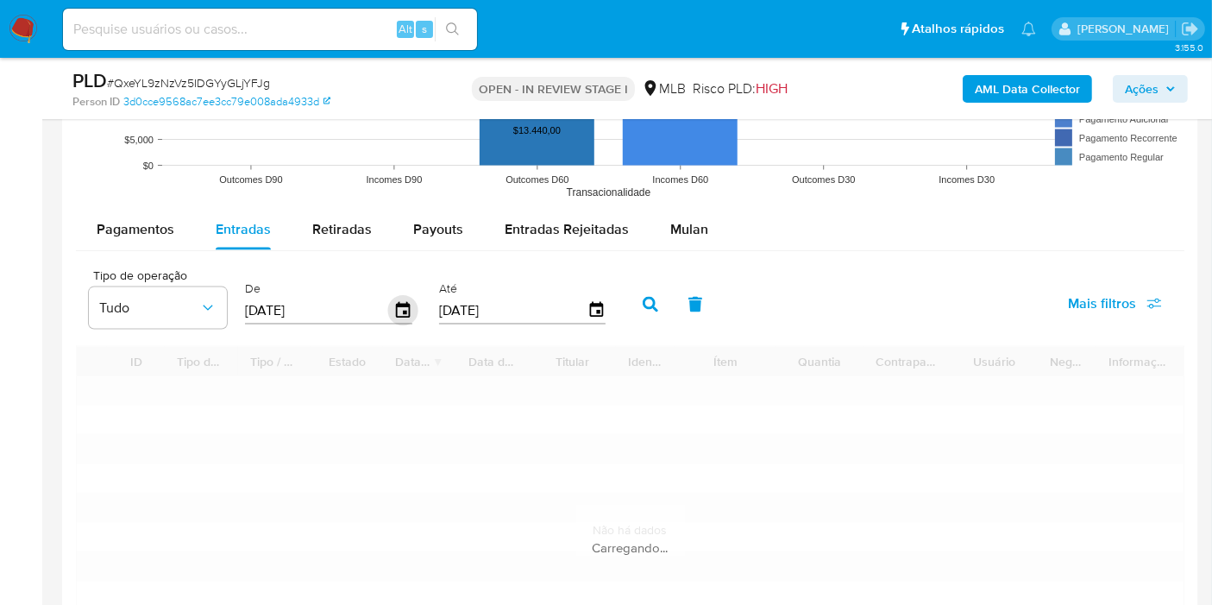
click at [401, 302] on icon "button" at bounding box center [403, 310] width 14 height 16
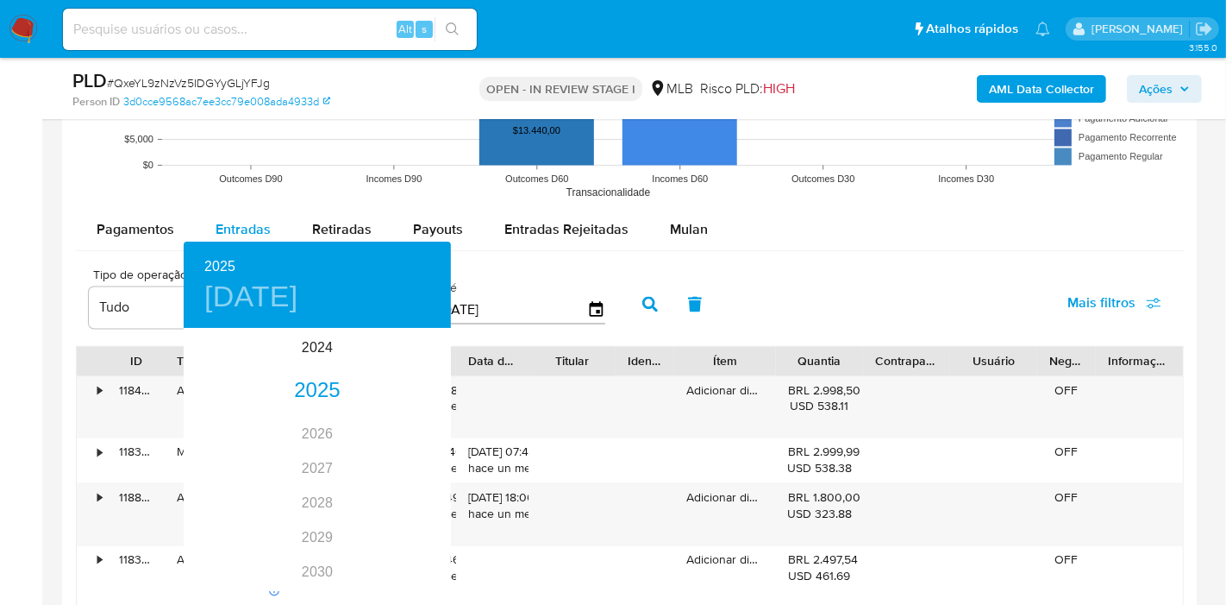
click at [831, 279] on div at bounding box center [613, 302] width 1226 height 605
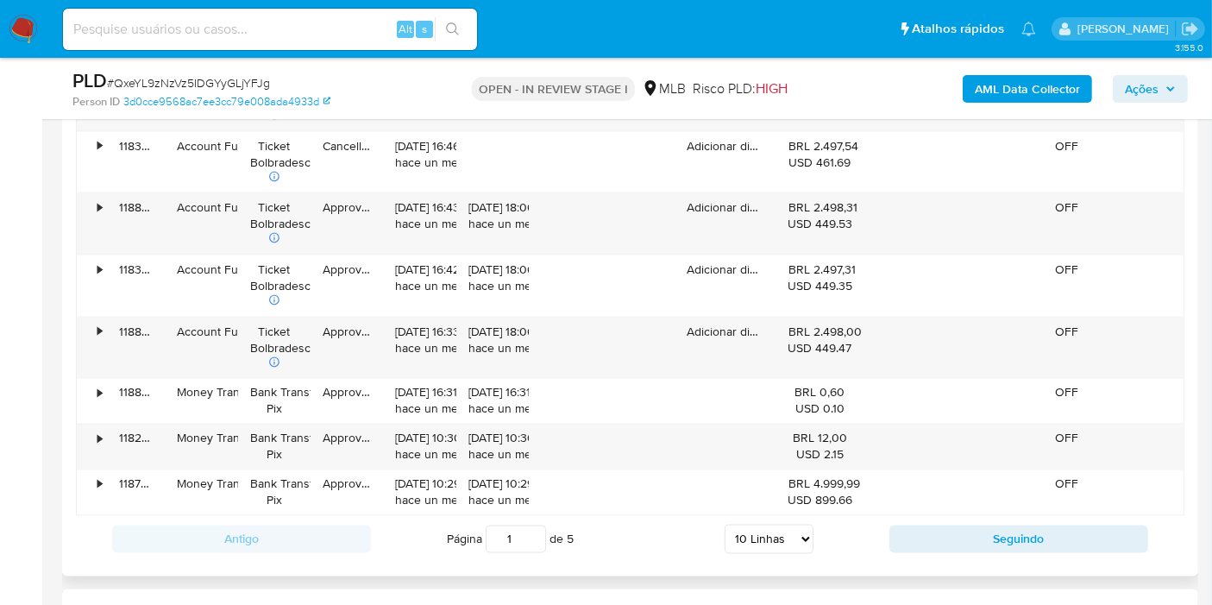
scroll to position [2970, 0]
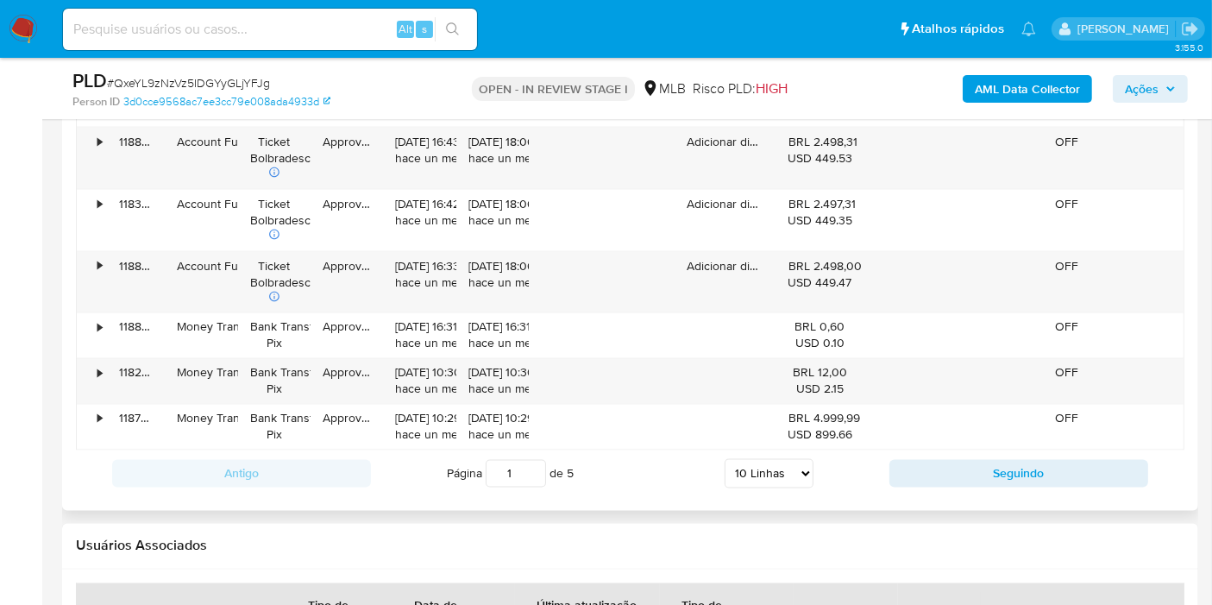
click at [758, 470] on select "5 Linhas 10 Linhas 20 Linhas 25 Linhas 50 Linhas 100 Linhas" at bounding box center [768, 473] width 89 height 29
select select "50"
click at [725, 459] on select "5 Linhas 10 Linhas 20 Linhas 25 Linhas 50 Linhas 100 Linhas" at bounding box center [768, 473] width 89 height 29
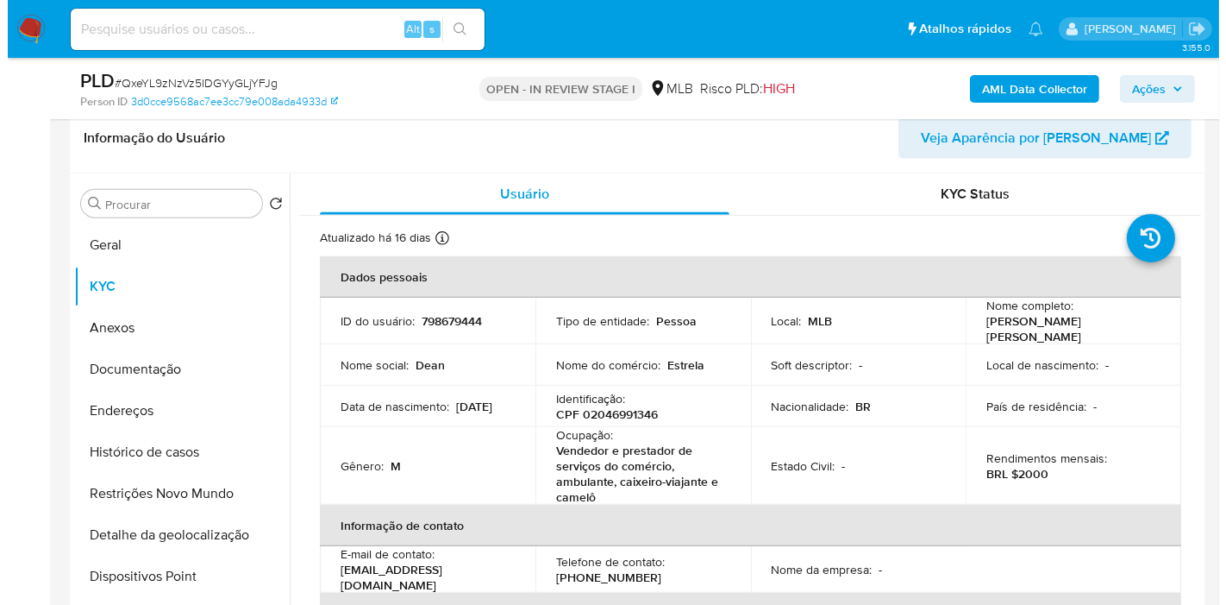
scroll to position [1054, 0]
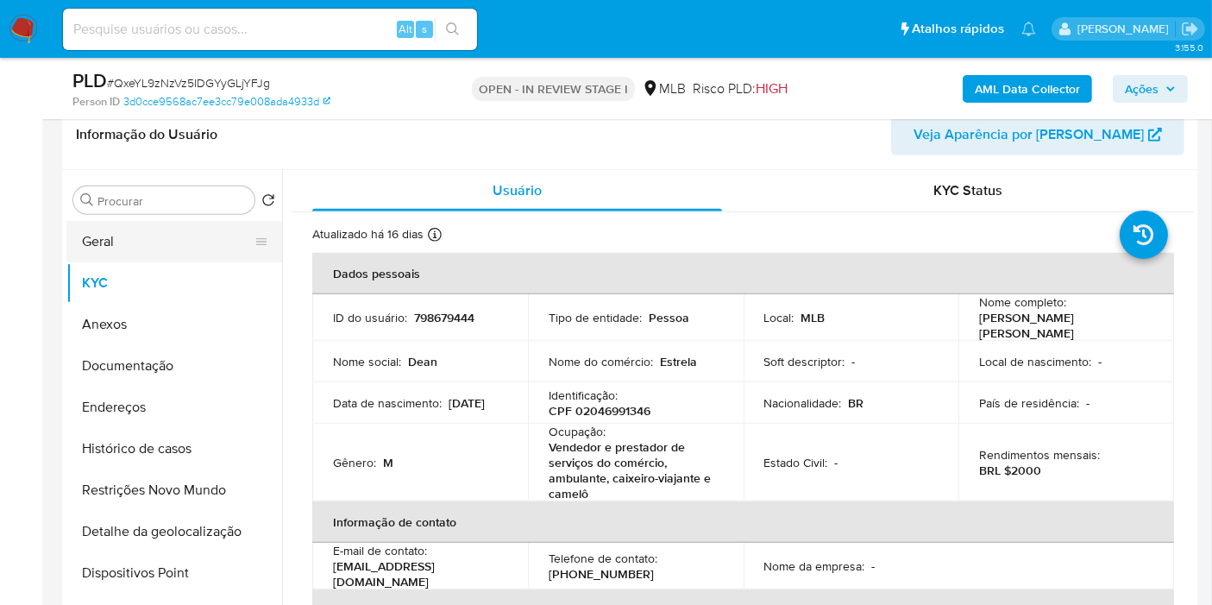
drag, startPoint x: 139, startPoint y: 230, endPoint x: 229, endPoint y: 210, distance: 91.9
click at [139, 230] on button "Geral" at bounding box center [167, 241] width 202 height 41
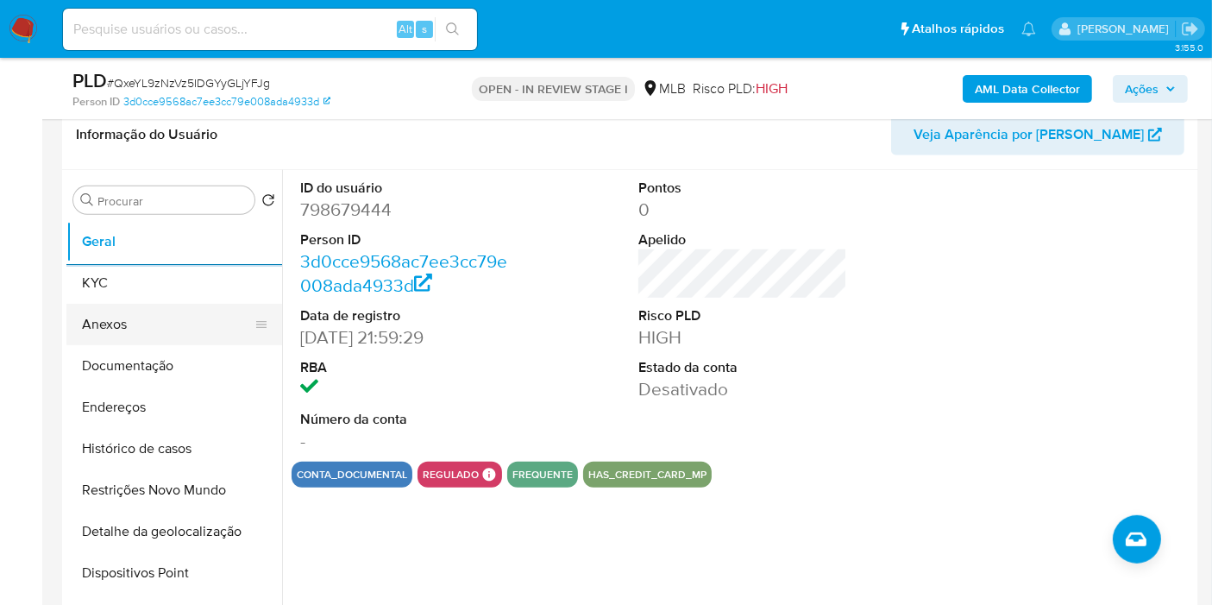
click at [162, 282] on button "KYC" at bounding box center [174, 282] width 216 height 41
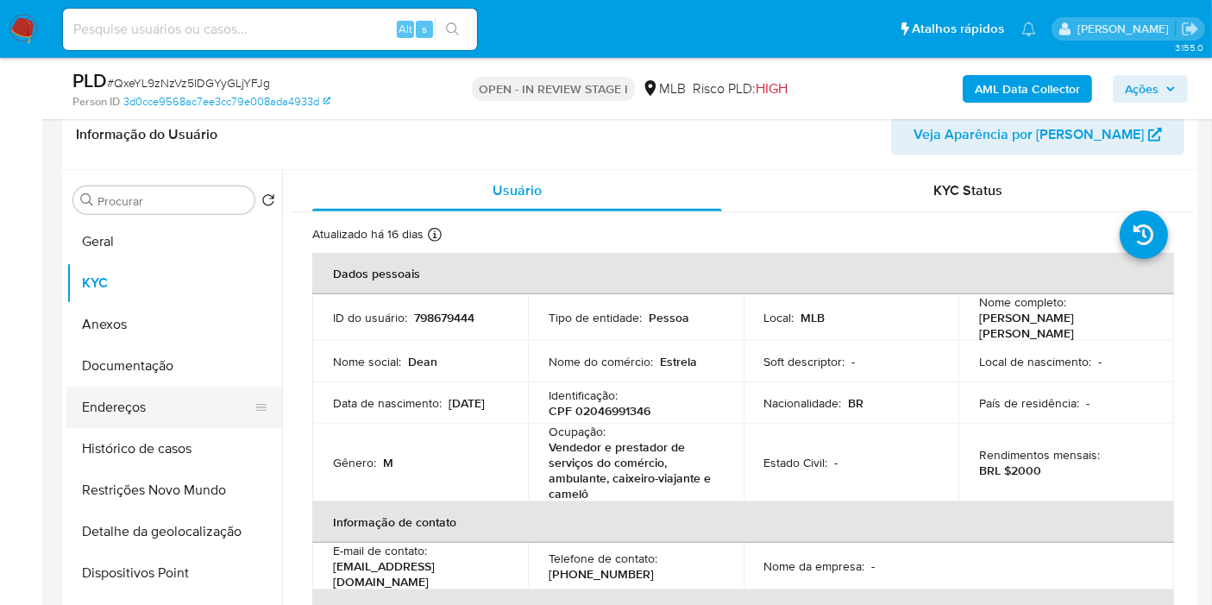
click at [177, 398] on button "Endereços" at bounding box center [167, 406] width 202 height 41
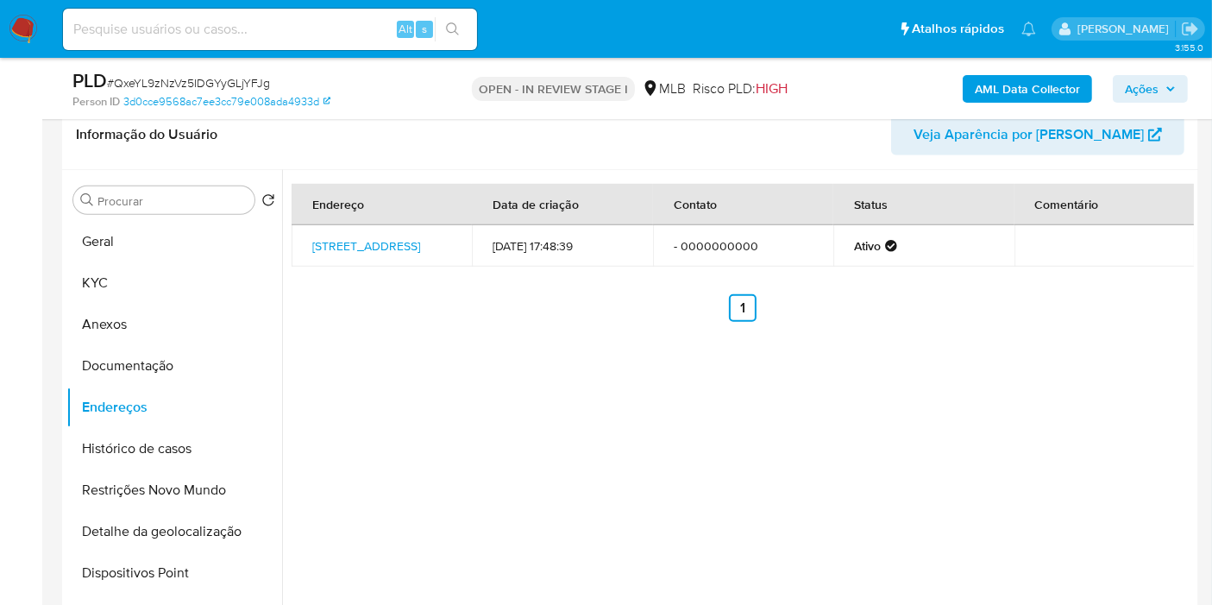
drag, startPoint x: 204, startPoint y: 527, endPoint x: 444, endPoint y: 518, distance: 240.8
click at [202, 527] on button "Detalhe da geolocalização" at bounding box center [174, 531] width 216 height 41
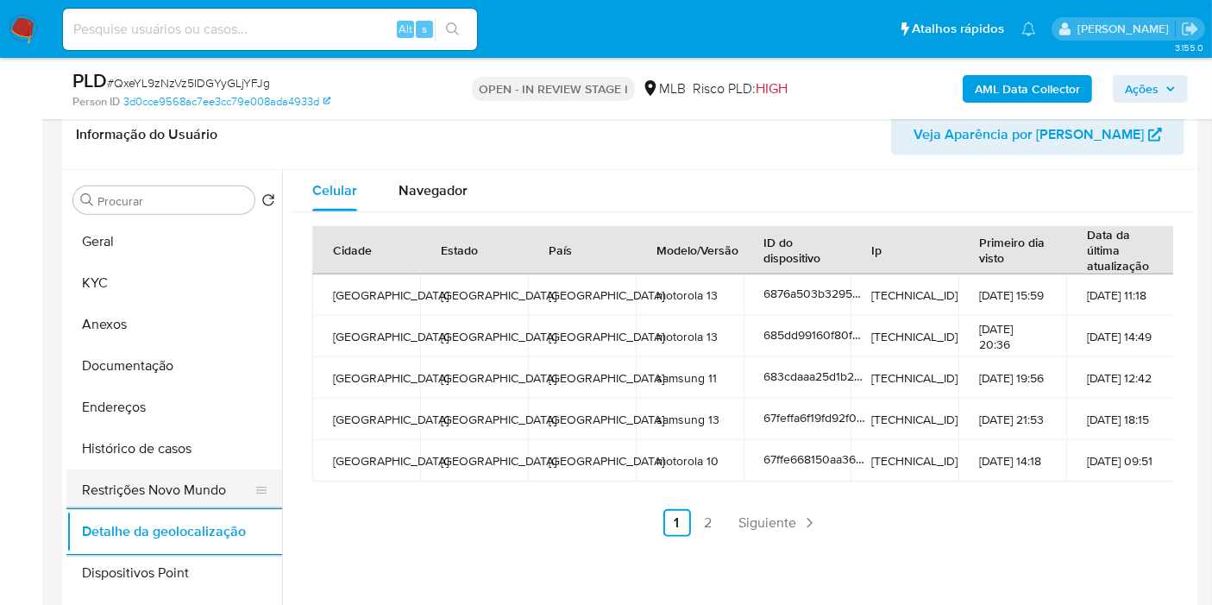
click at [119, 502] on button "Restrições Novo Mundo" at bounding box center [167, 489] width 202 height 41
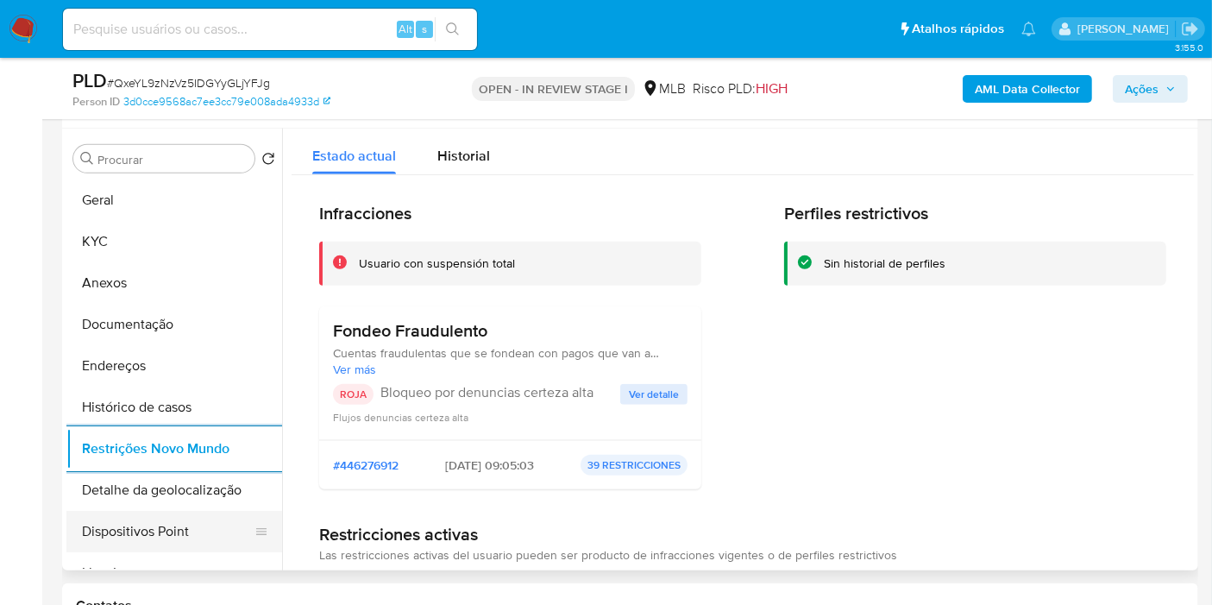
click at [224, 523] on button "Dispositivos Point" at bounding box center [167, 531] width 202 height 41
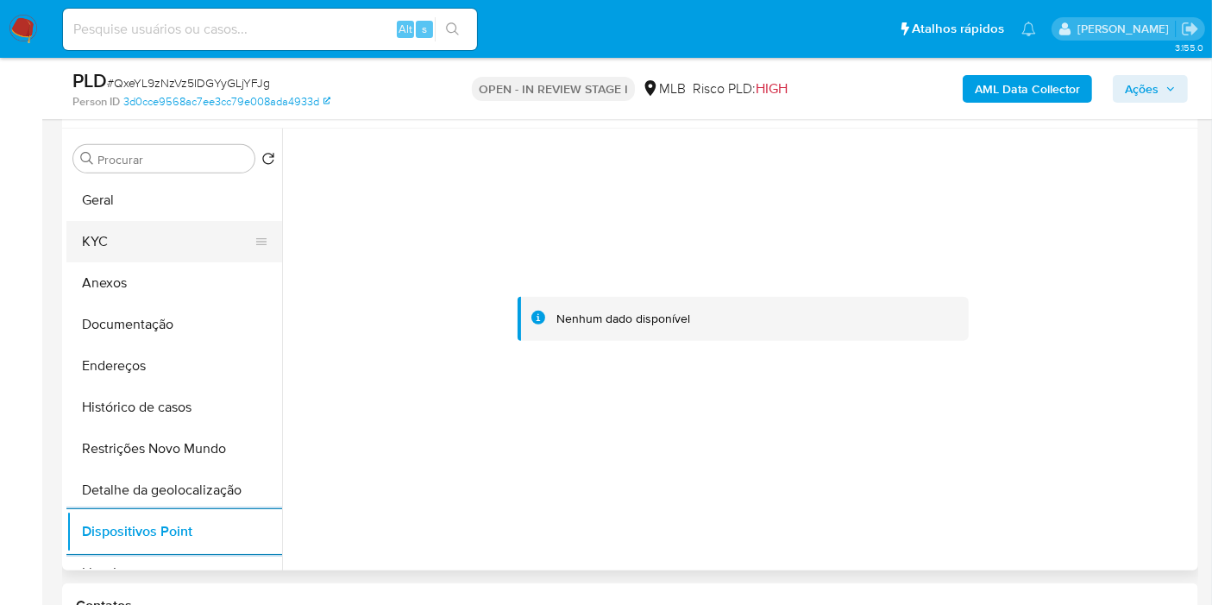
click at [166, 237] on button "KYC" at bounding box center [167, 241] width 202 height 41
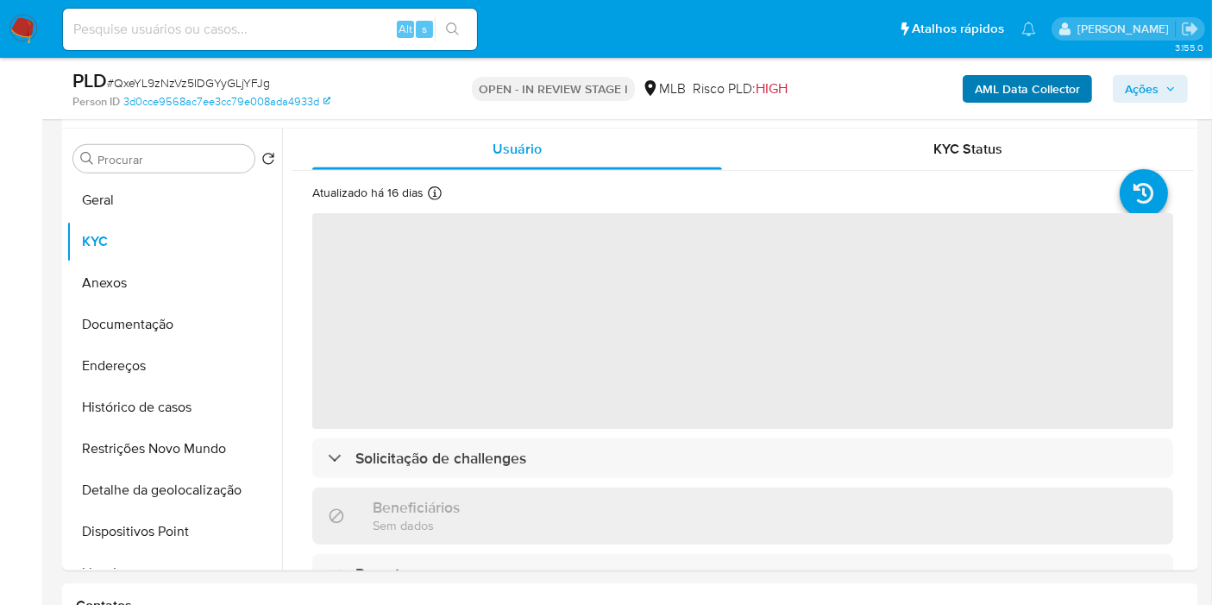
drag, startPoint x: 1143, startPoint y: 93, endPoint x: 1062, endPoint y: 97, distance: 80.3
click at [1140, 92] on span "Ações" at bounding box center [1142, 89] width 34 height 28
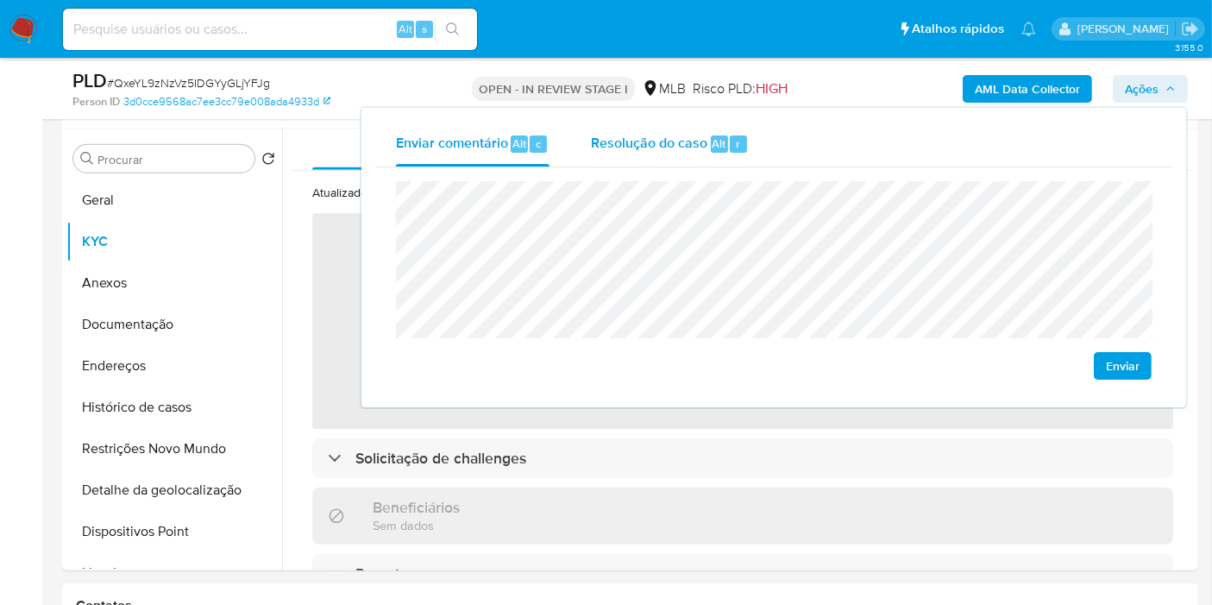
click at [699, 131] on div "Resolução do caso Alt r" at bounding box center [670, 144] width 158 height 45
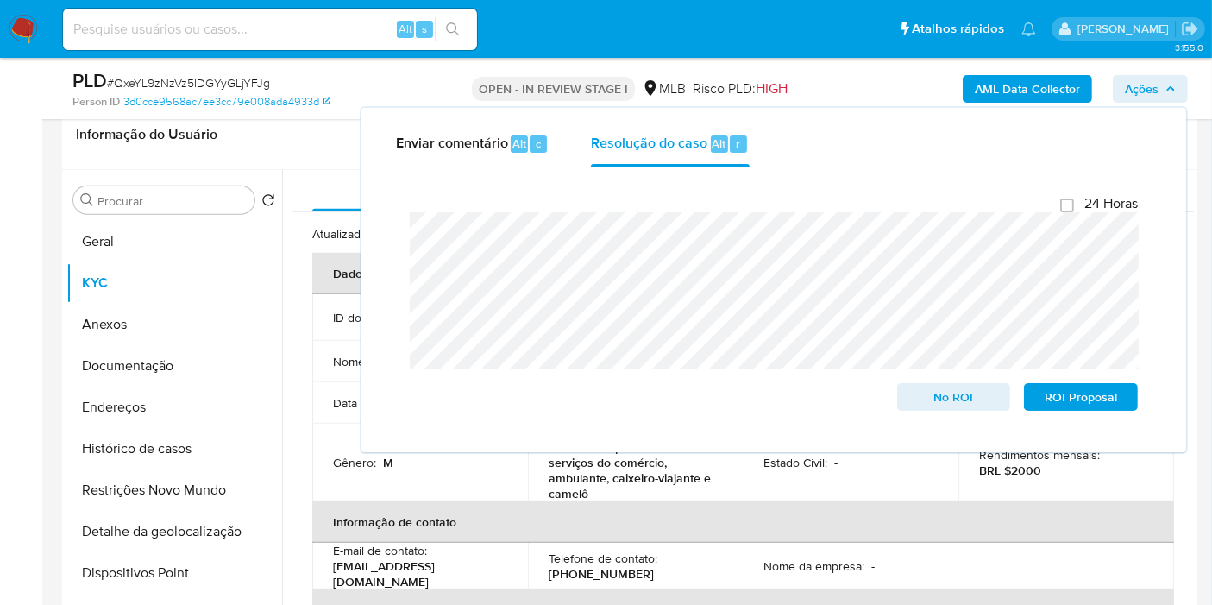
click at [1082, 89] on button "AML Data Collector" at bounding box center [1026, 89] width 129 height 28
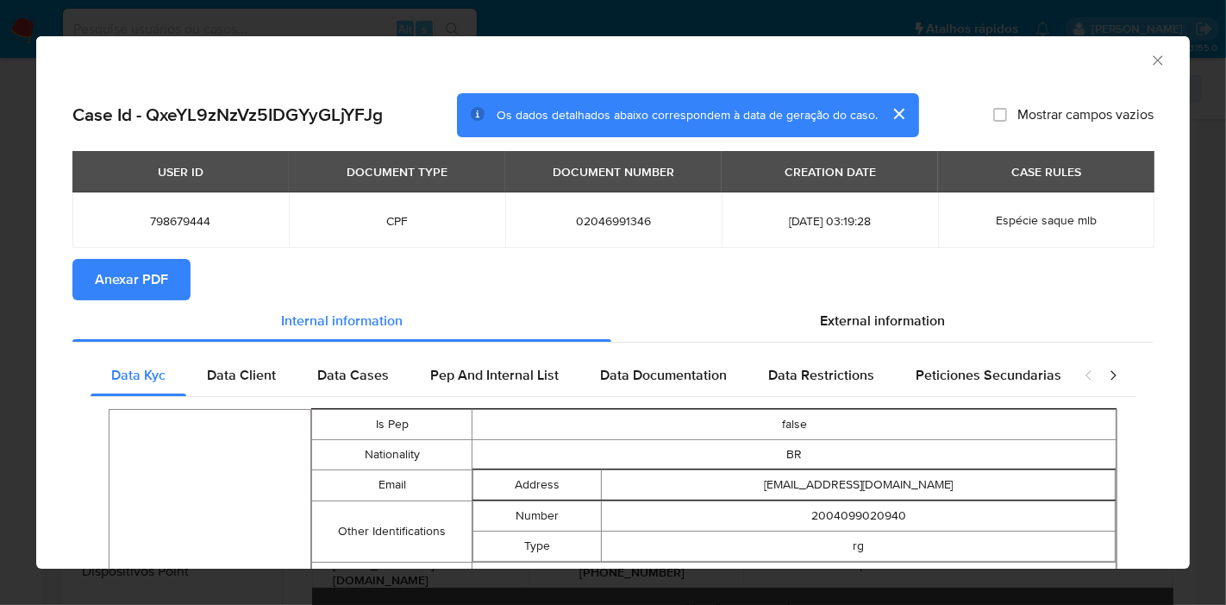
click at [128, 273] on span "Anexar PDF" at bounding box center [131, 279] width 73 height 38
click at [1150, 58] on icon "Fechar a janela" at bounding box center [1158, 60] width 17 height 17
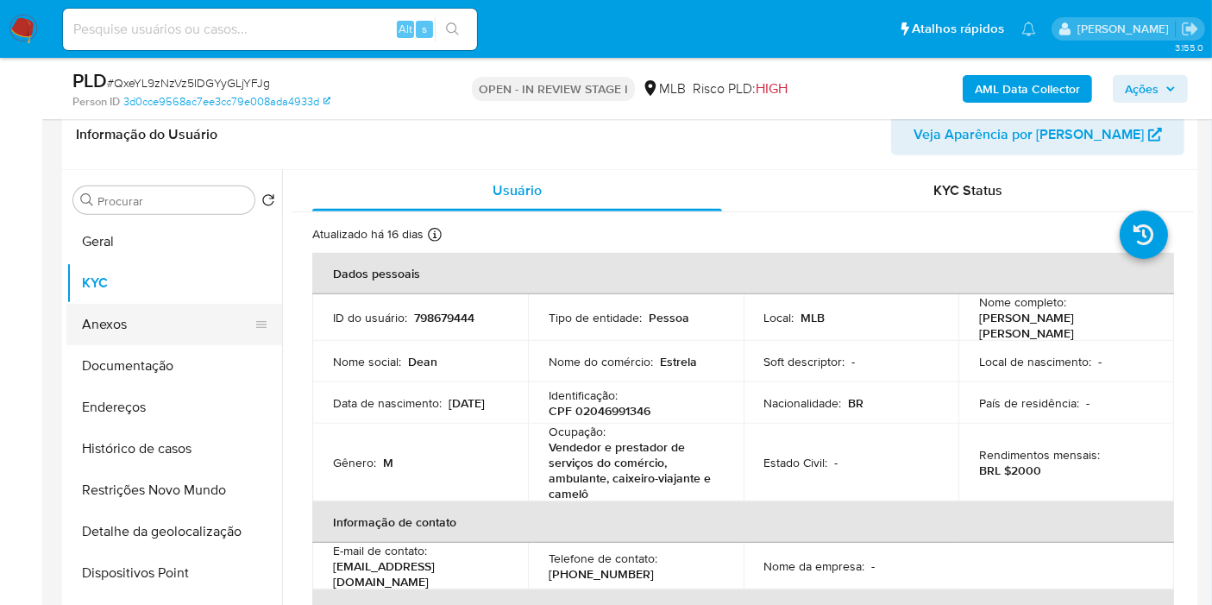
click at [150, 323] on button "Anexos" at bounding box center [167, 324] width 202 height 41
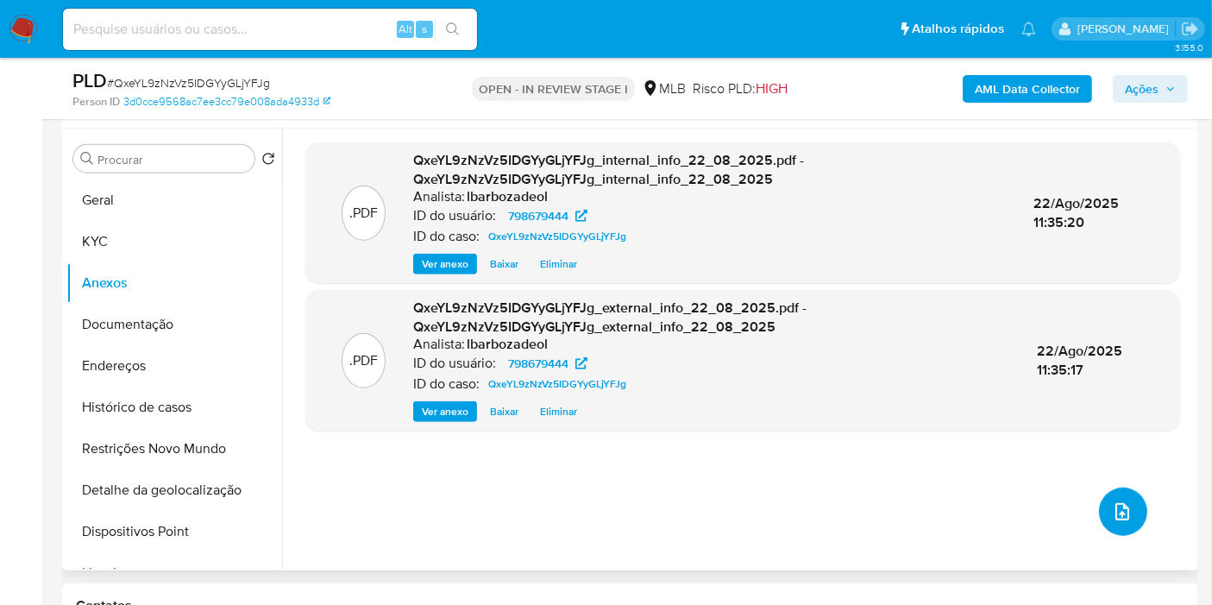
click at [1120, 505] on icon "upload-file" at bounding box center [1122, 511] width 21 height 21
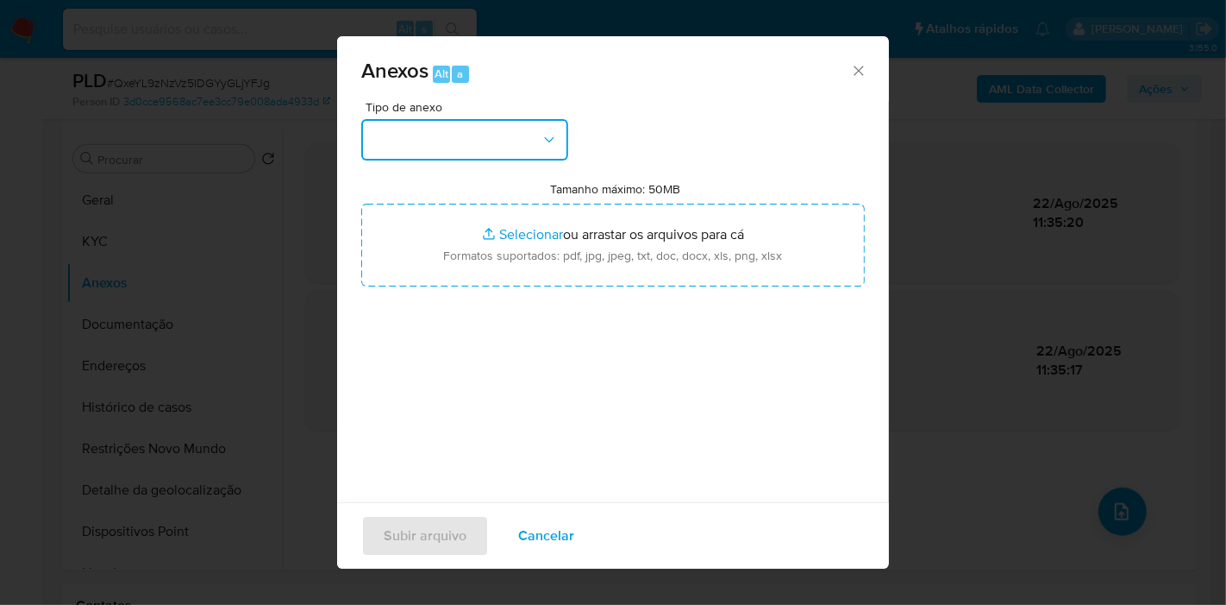
click at [485, 119] on button "button" at bounding box center [464, 139] width 207 height 41
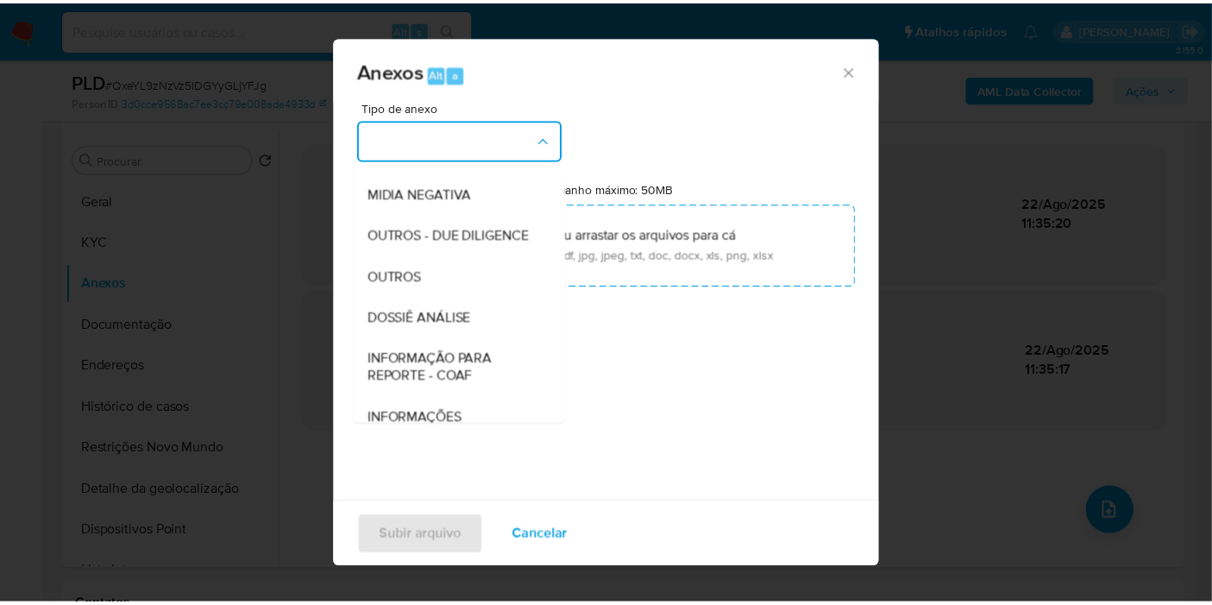
scroll to position [265, 0]
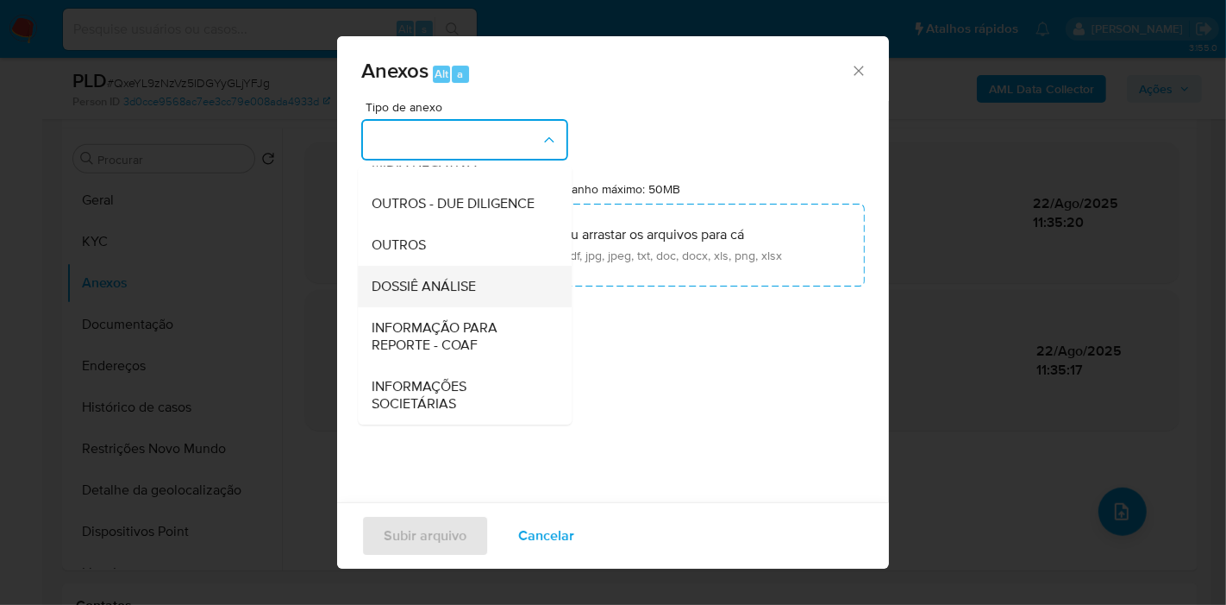
click at [480, 270] on div "DOSSIÊ ANÁLISE" at bounding box center [460, 286] width 176 height 41
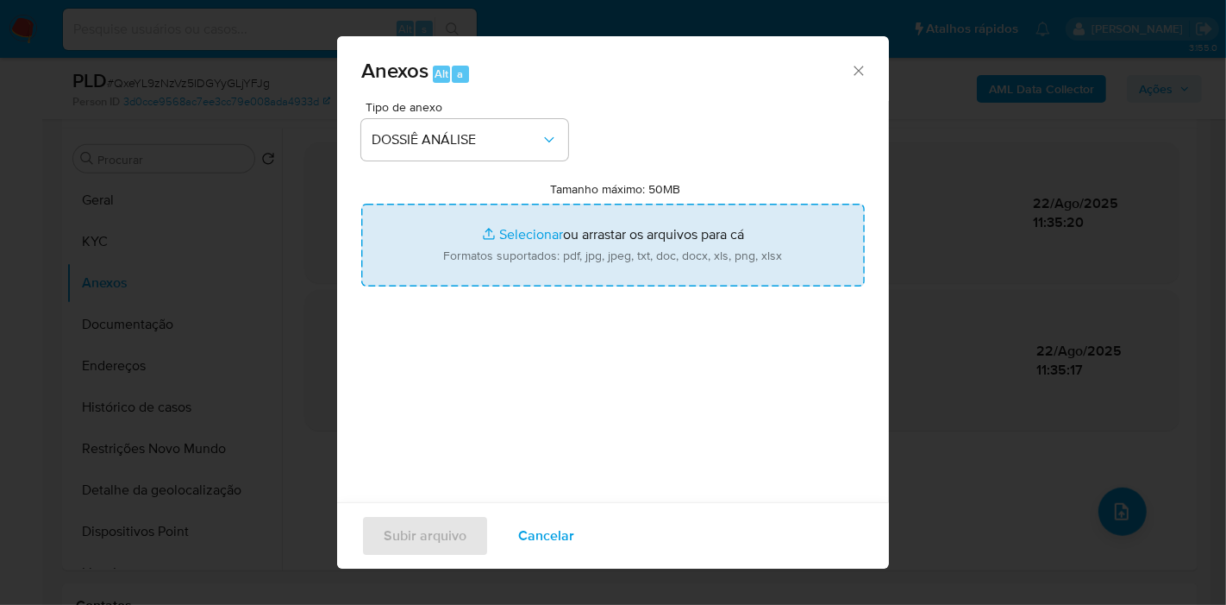
click at [498, 243] on input "Tamanho máximo: 50MB Selecionar arquivos" at bounding box center [613, 245] width 504 height 83
type input "C:\fakepath\SAR - XXX - CPF 02046991346 - JOSE DEANGELLYS MARTINS ALVES.pdf"
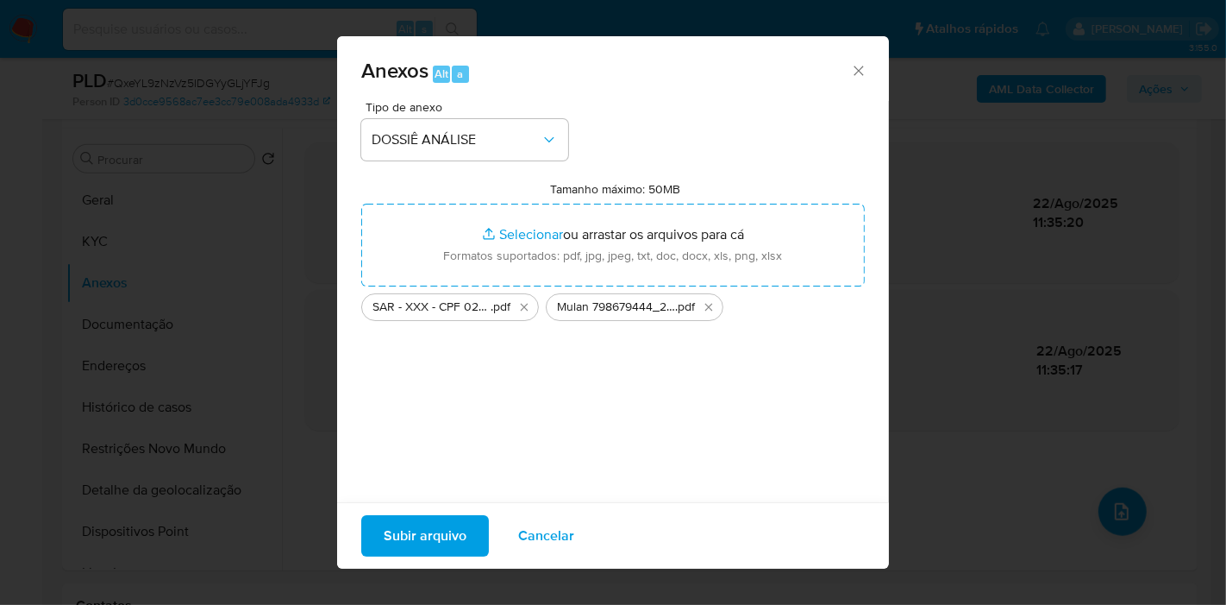
click at [404, 539] on span "Subir arquivo" at bounding box center [425, 536] width 83 height 38
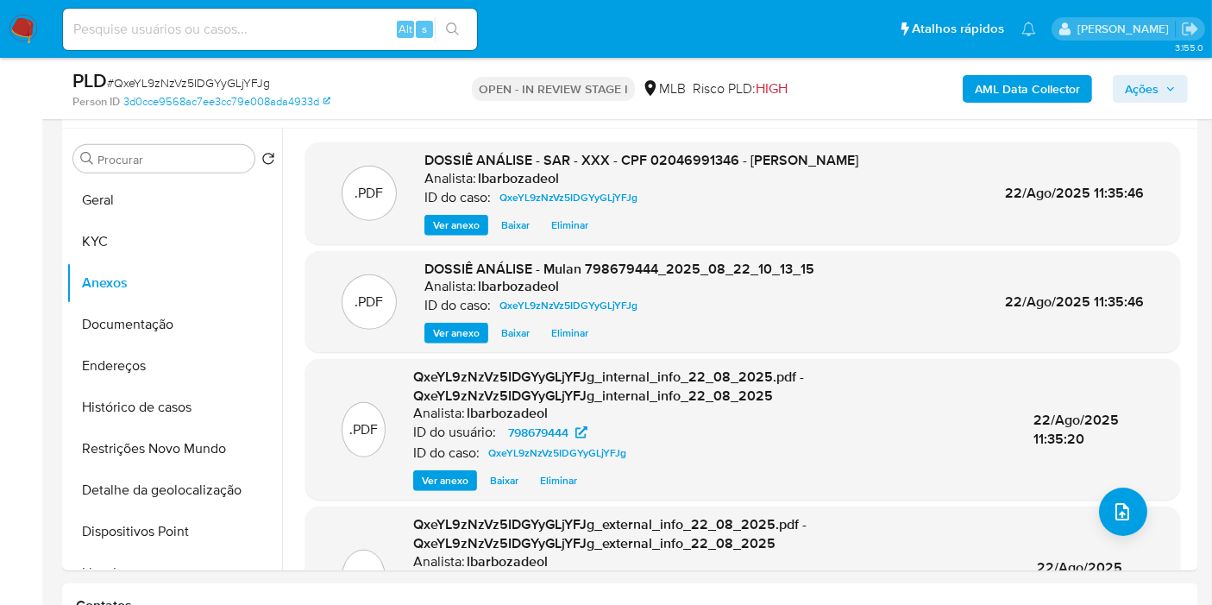
click at [1163, 89] on span "Ações" at bounding box center [1150, 89] width 51 height 24
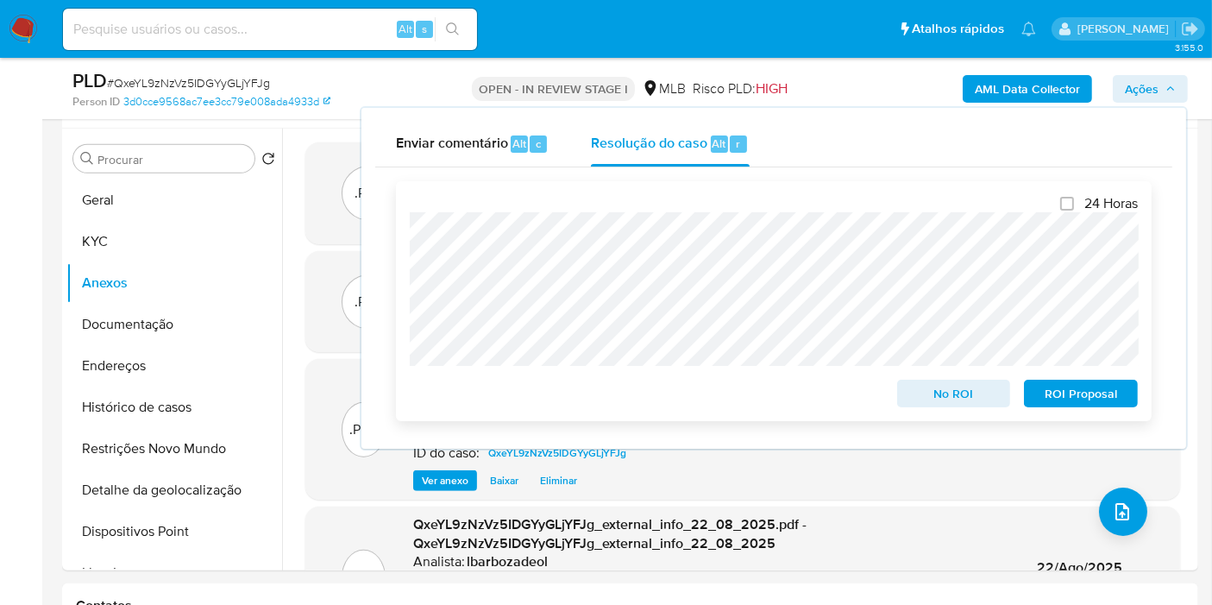
click at [1051, 396] on span "ROI Proposal" at bounding box center [1081, 393] width 90 height 24
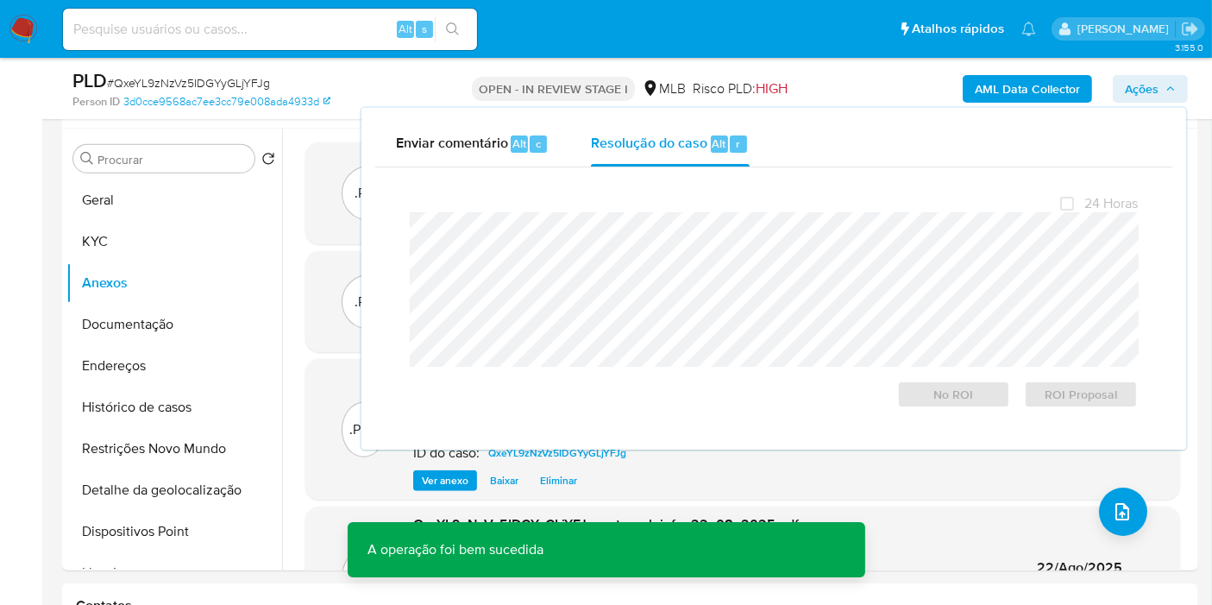
drag, startPoint x: 473, startPoint y: 0, endPoint x: 124, endPoint y: 30, distance: 350.6
click at [124, 30] on input at bounding box center [270, 29] width 414 height 22
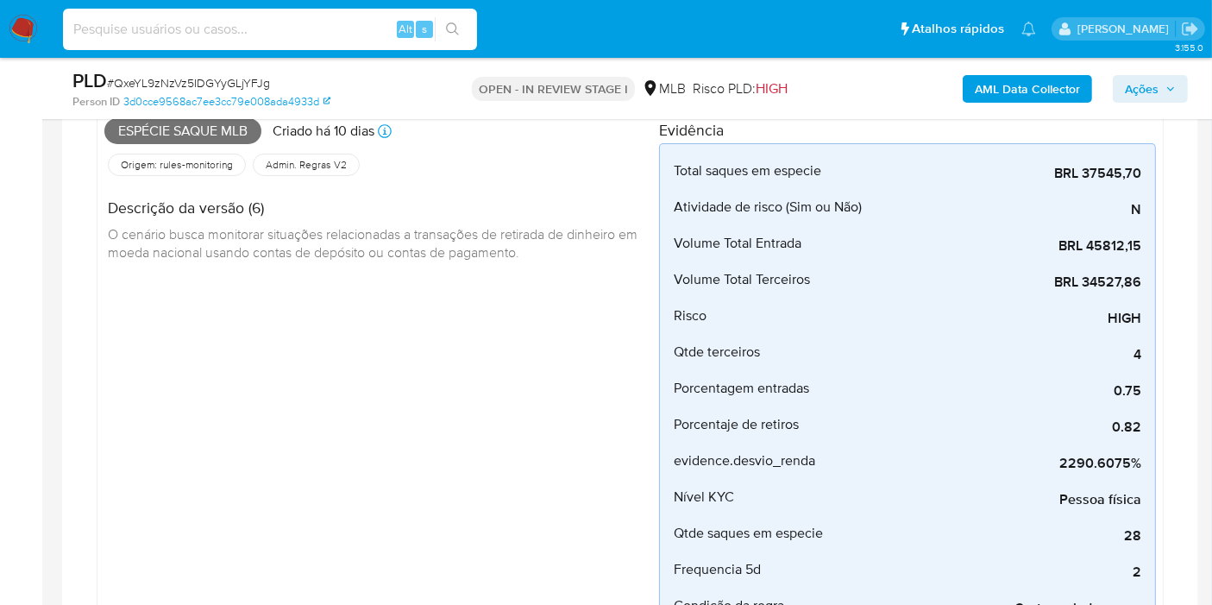
scroll to position [287, 0]
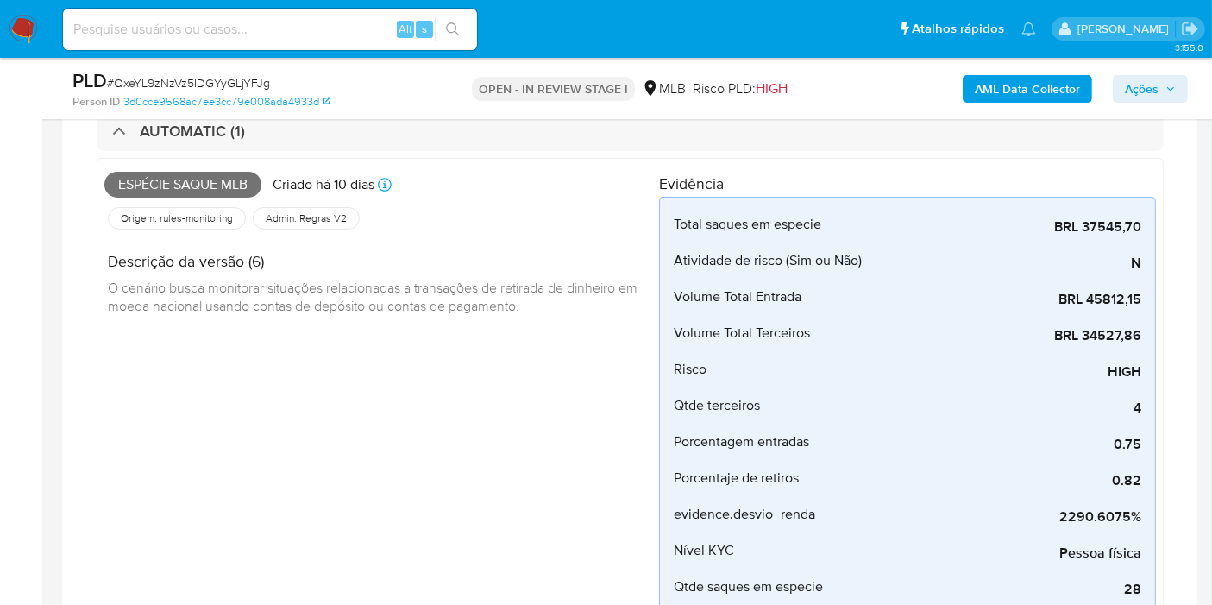
click at [1153, 84] on span "Ações" at bounding box center [1142, 89] width 34 height 28
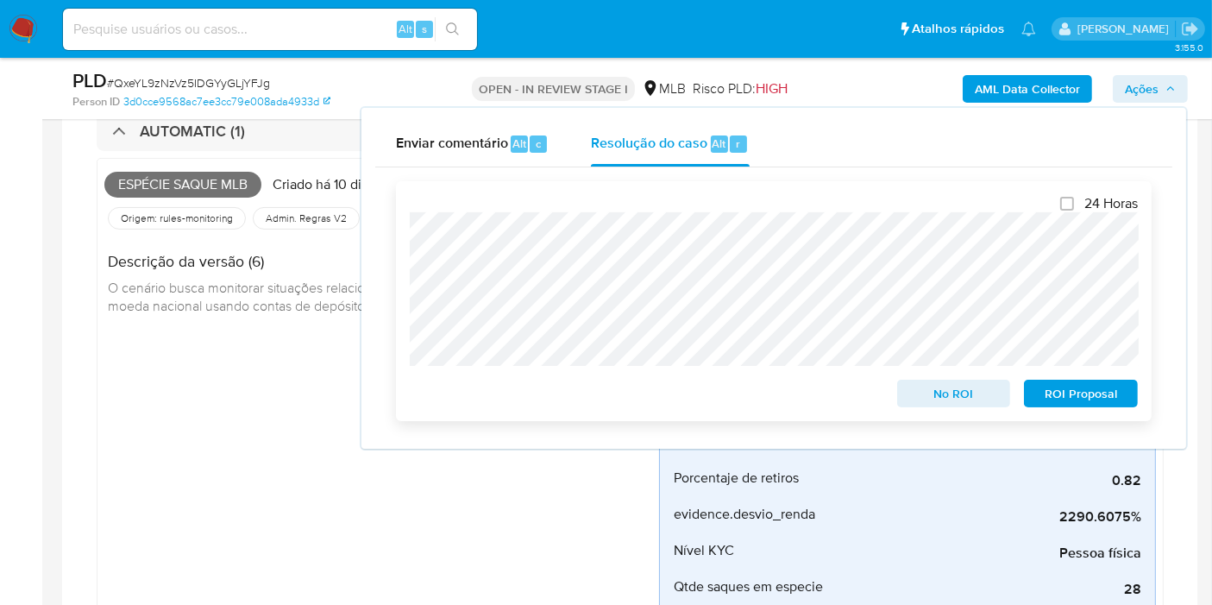
click at [1073, 392] on span "ROI Proposal" at bounding box center [1081, 393] width 90 height 24
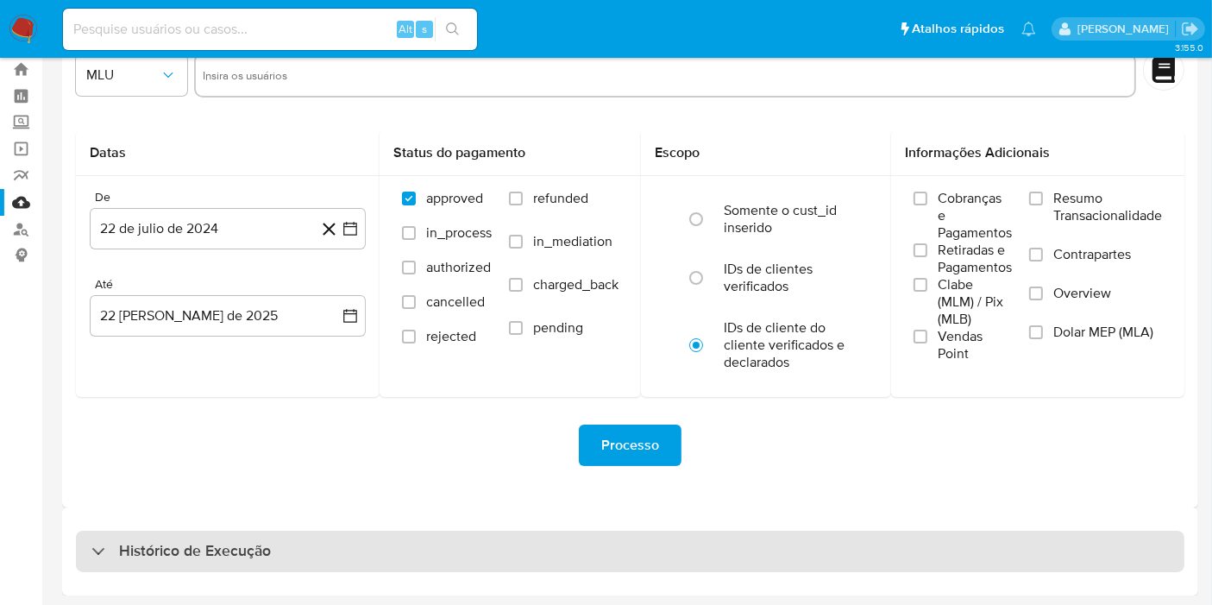
click at [336, 548] on div "Histórico de Execução" at bounding box center [630, 550] width 1108 height 41
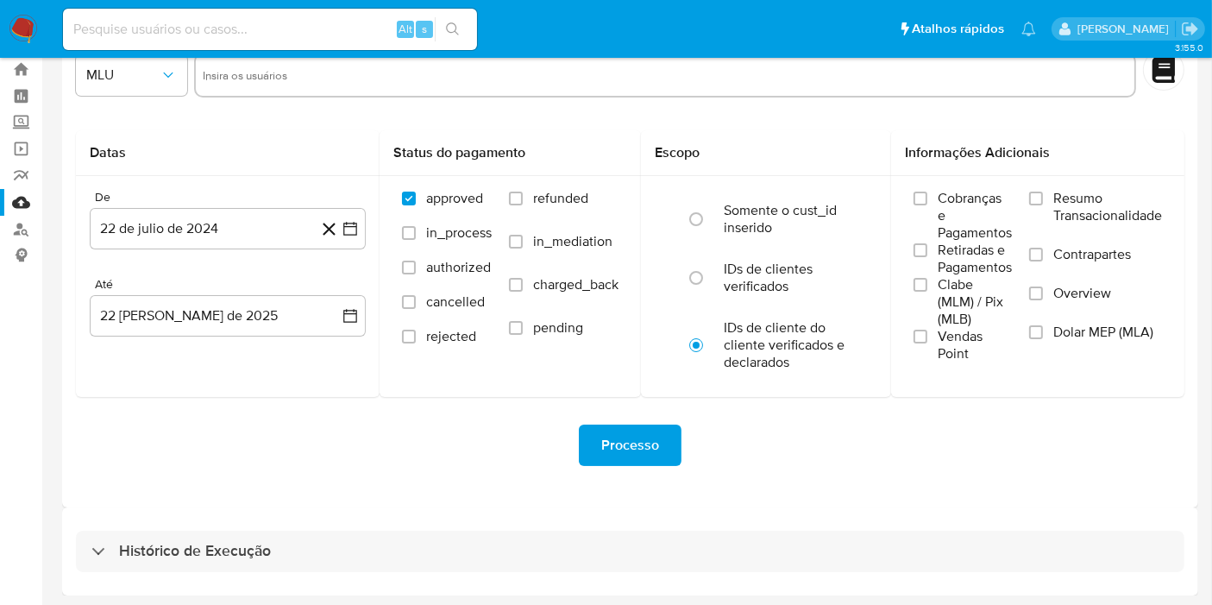
select select "10"
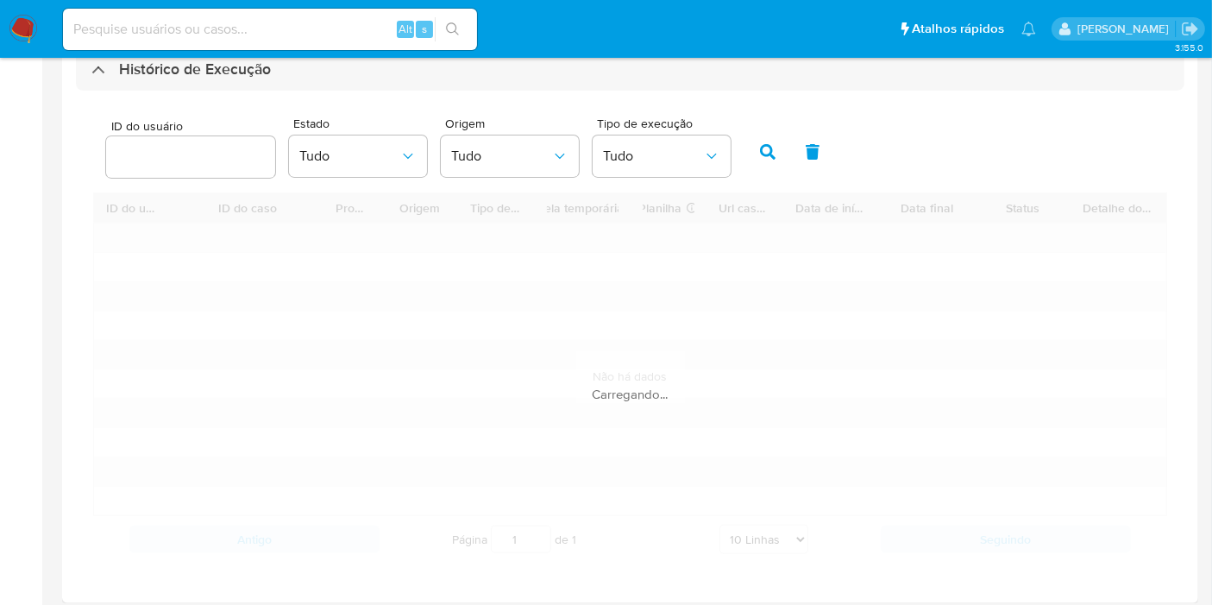
scroll to position [532, 0]
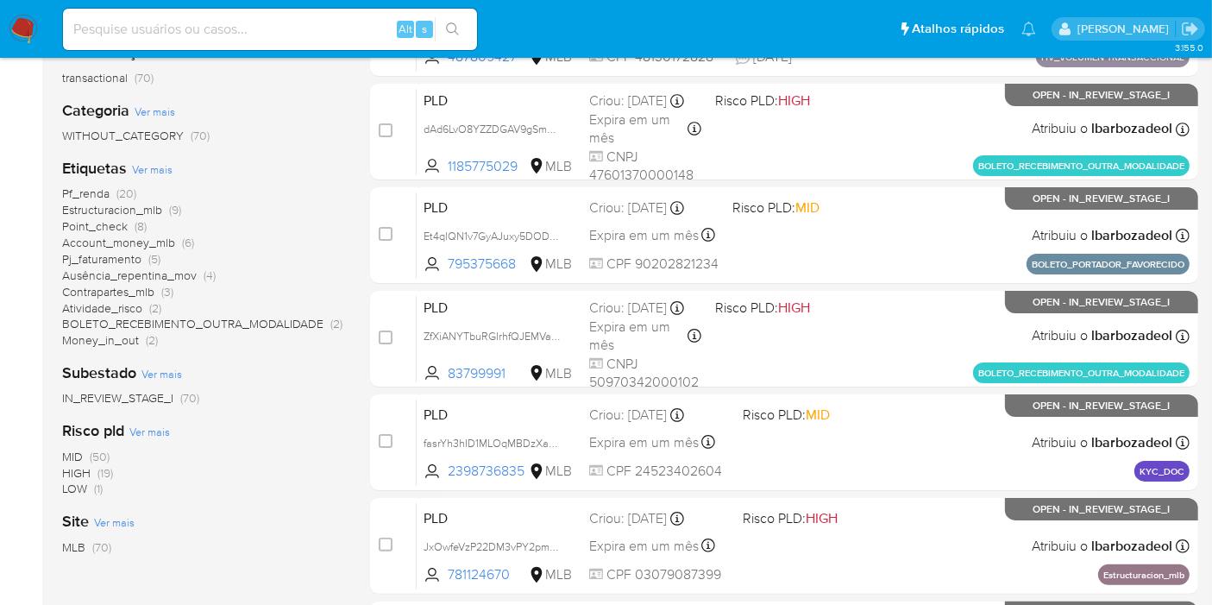
scroll to position [287, 0]
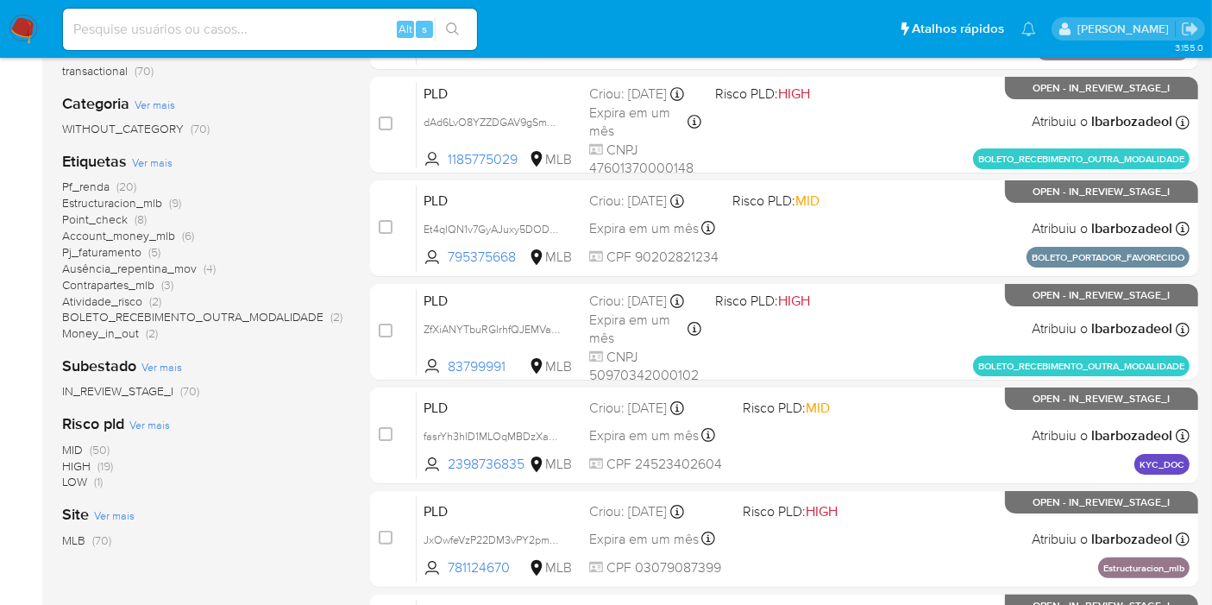
click at [115, 183] on span "Pf_renda (20)" at bounding box center [99, 187] width 74 height 16
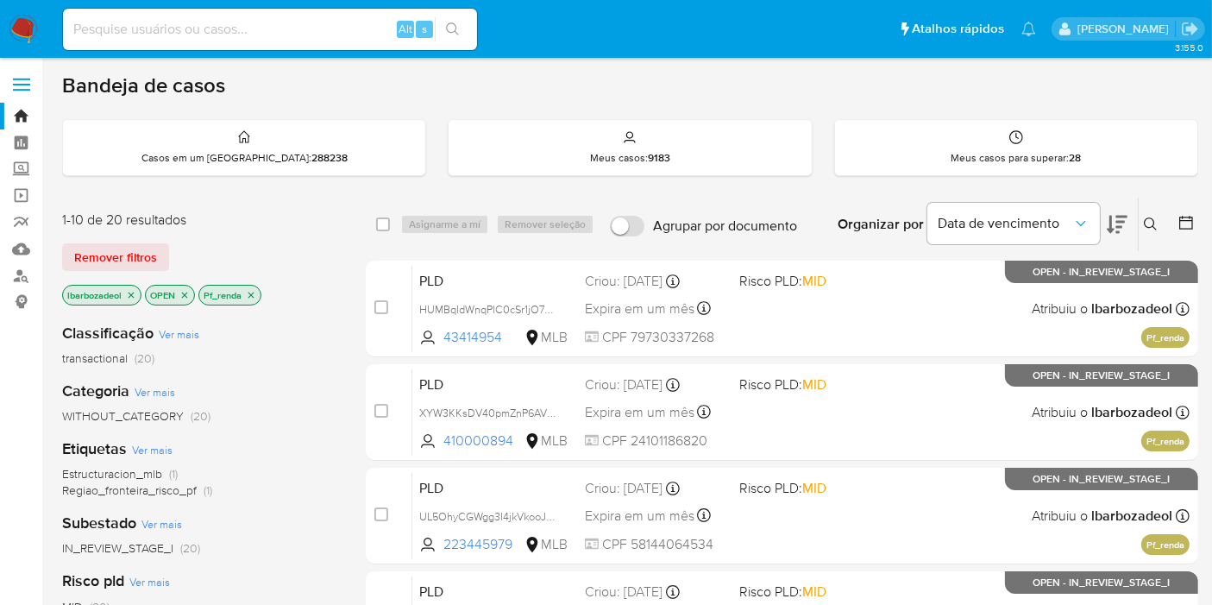
click at [191, 492] on span "Regiao_fronteira_risco_pf" at bounding box center [129, 489] width 135 height 17
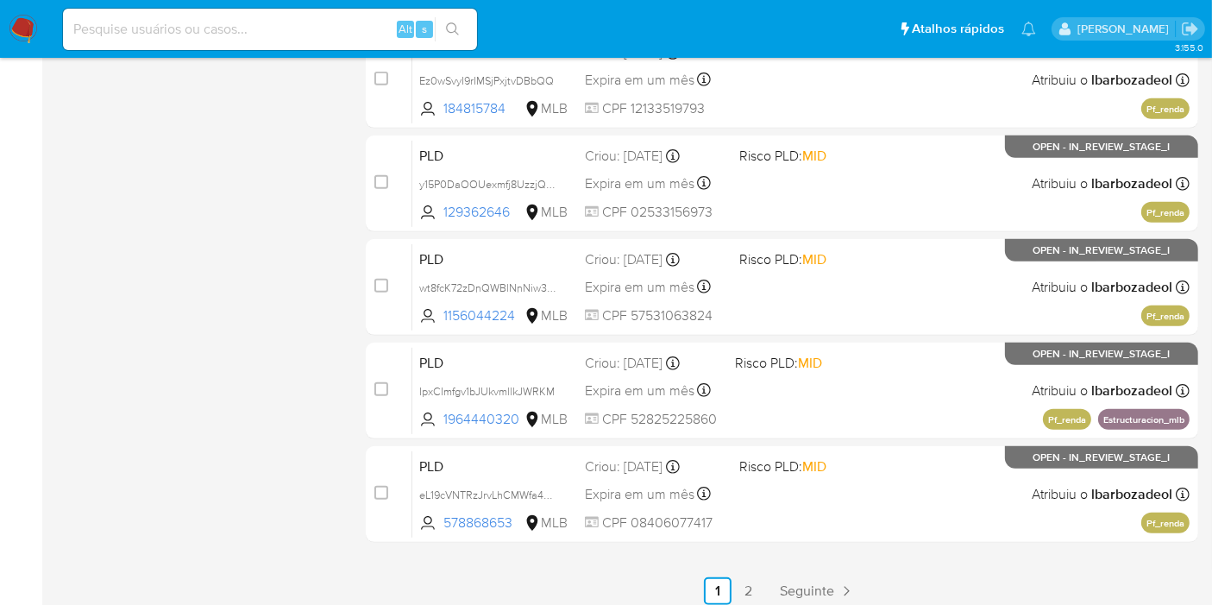
scroll to position [755, 0]
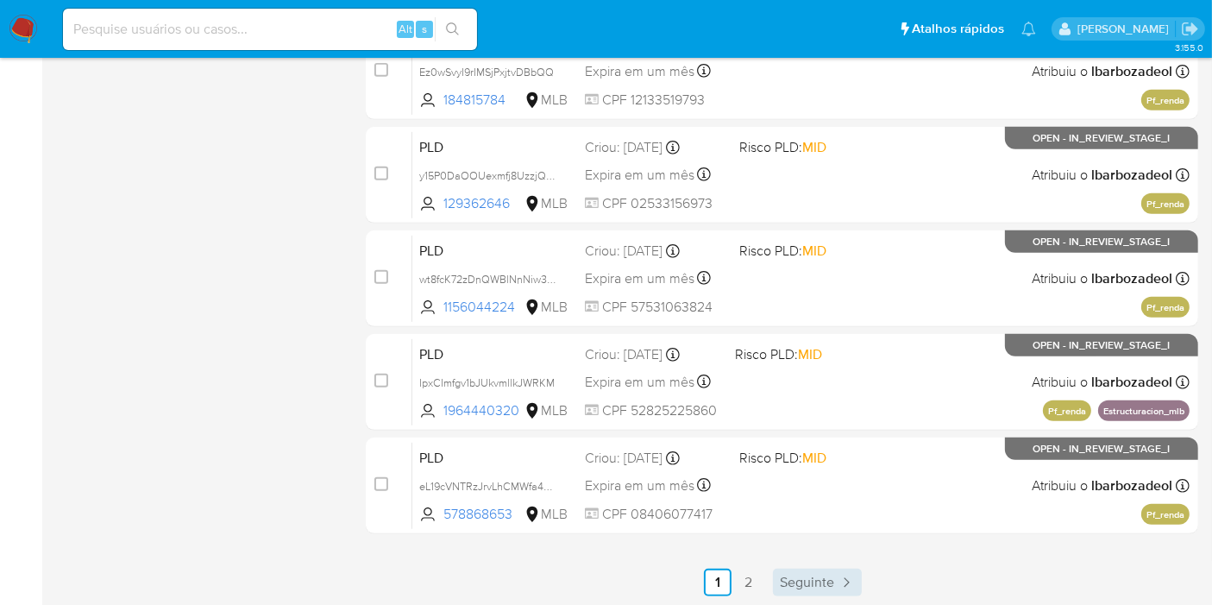
click at [800, 575] on span "Seguinte" at bounding box center [807, 582] width 54 height 14
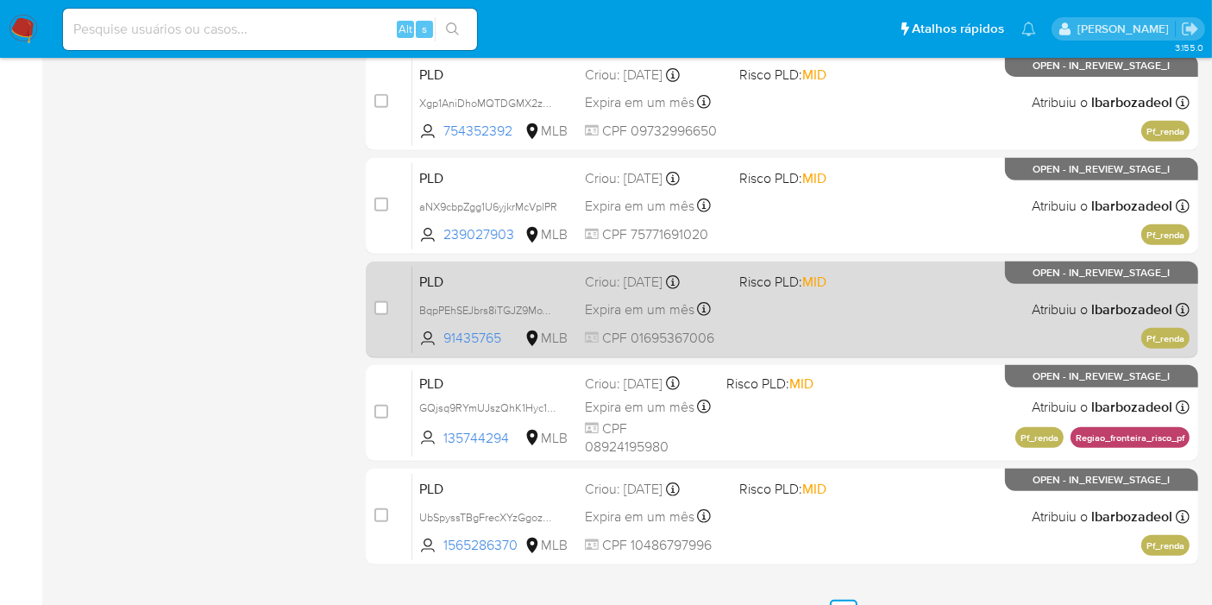
scroll to position [755, 0]
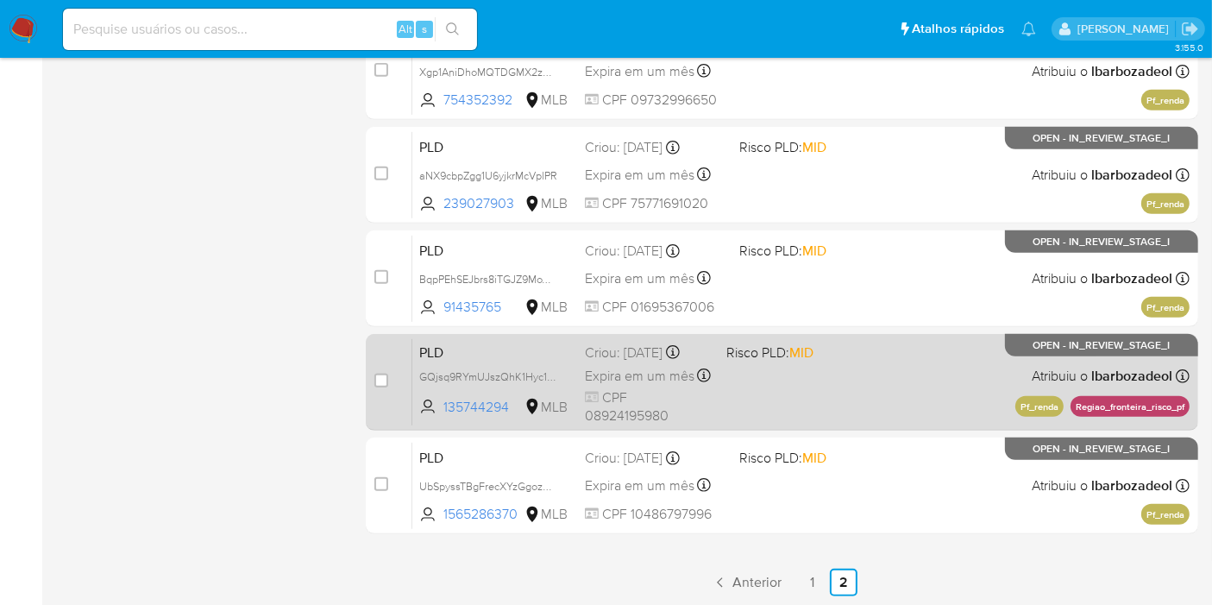
click at [828, 380] on div "PLD GQjsq9RYmUJszQhK1Hyc1UQu 135744294 MLB Risco PLD: MID Criou: [DATE] Criou: …" at bounding box center [800, 381] width 777 height 87
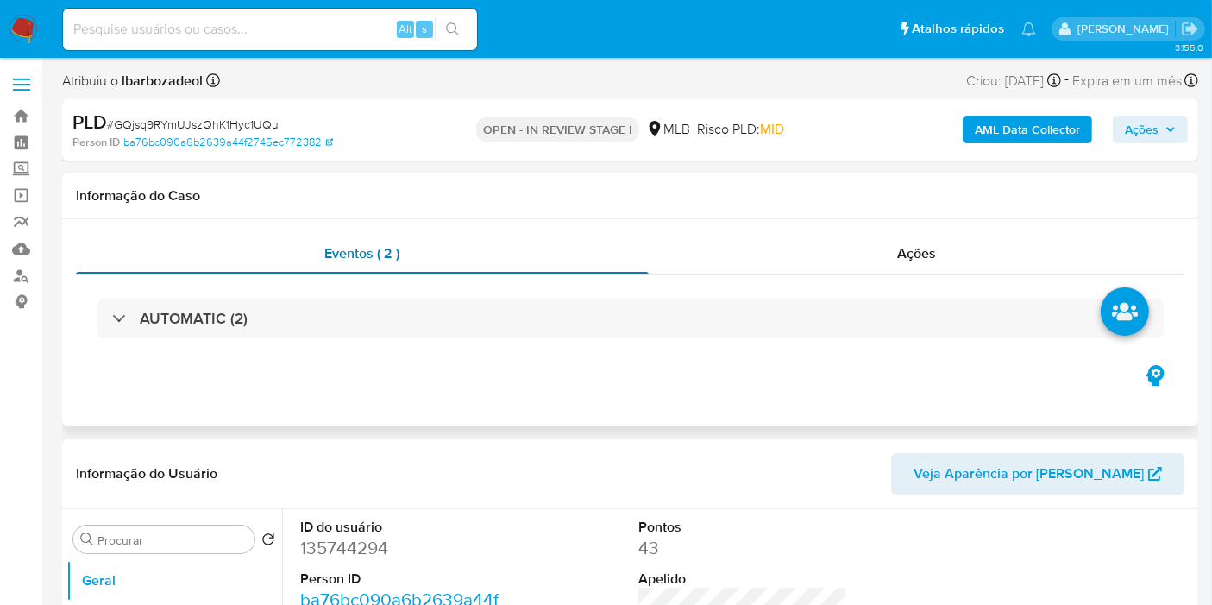
select select "10"
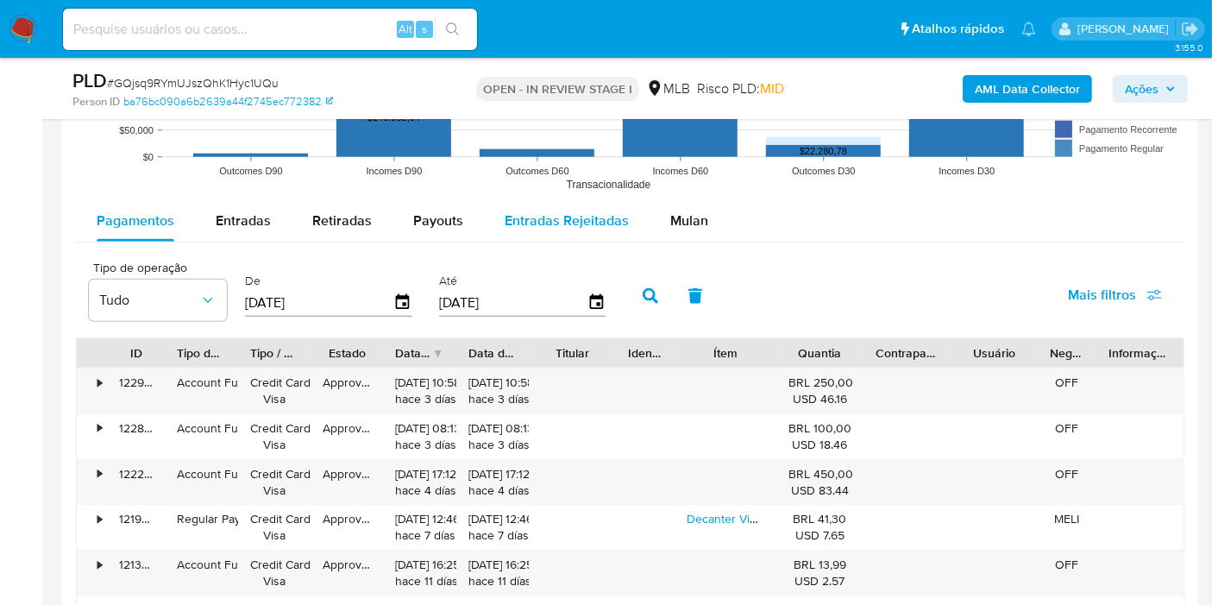
scroll to position [1725, 0]
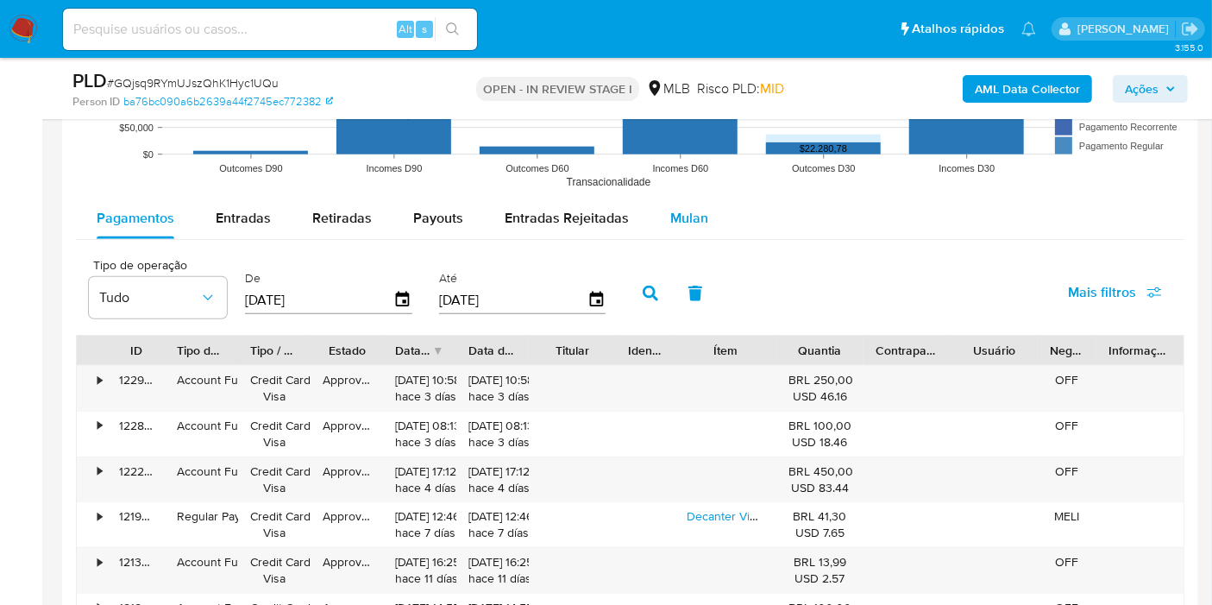
click at [670, 216] on span "Mulan" at bounding box center [689, 218] width 38 height 20
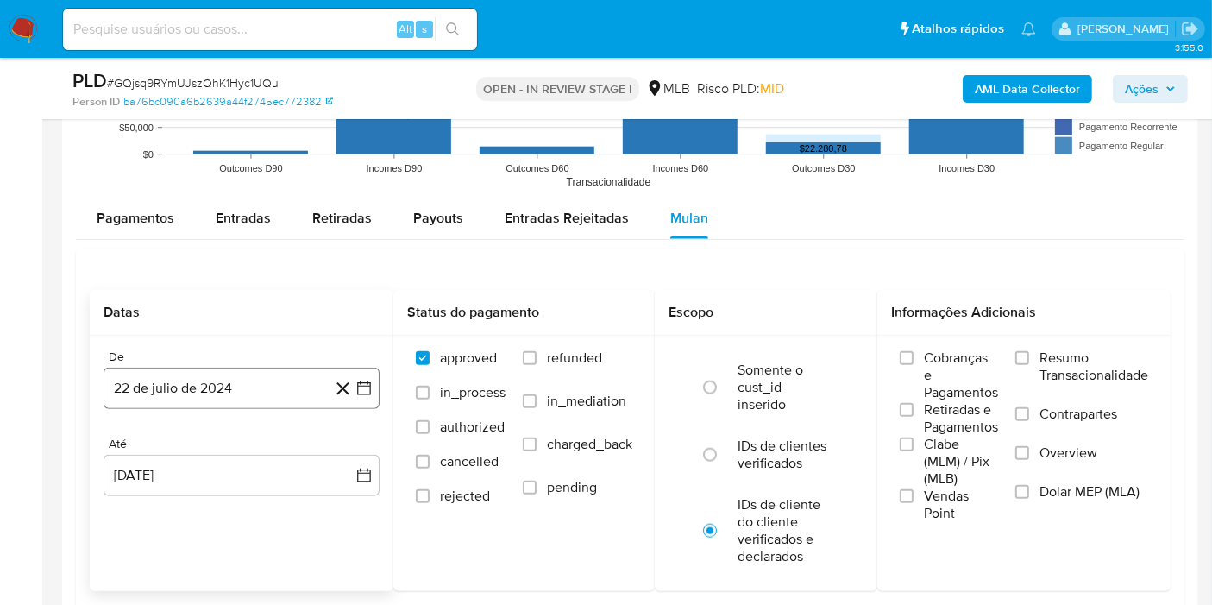
click at [286, 375] on button "22 de julio de 2024" at bounding box center [241, 387] width 276 height 41
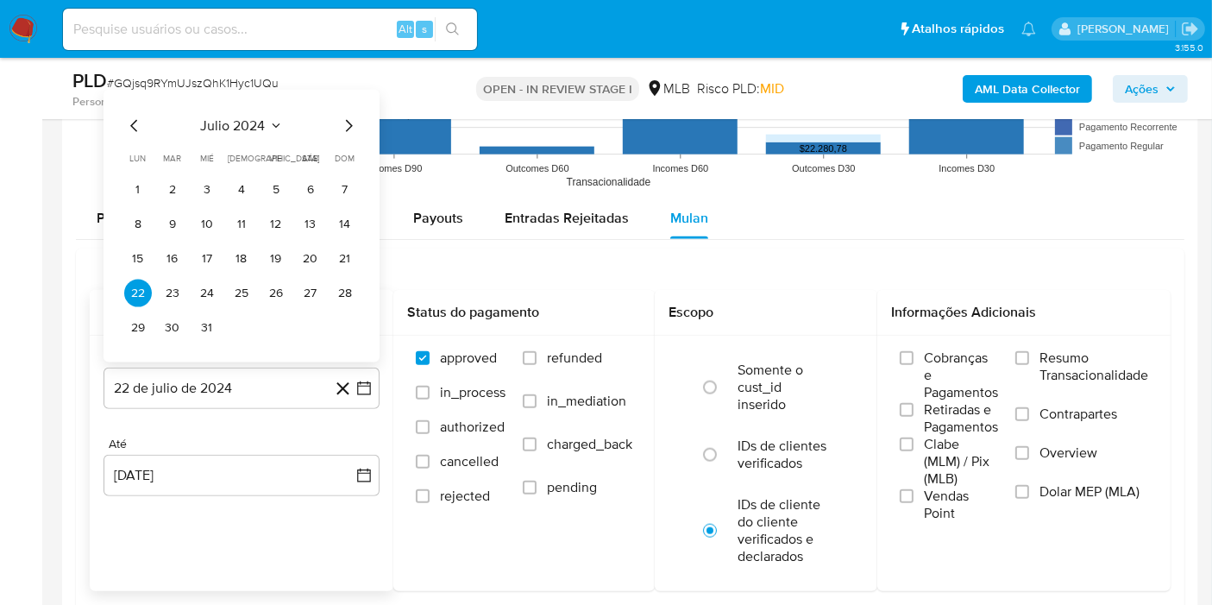
click at [262, 129] on span "julio 2024" at bounding box center [233, 125] width 65 height 17
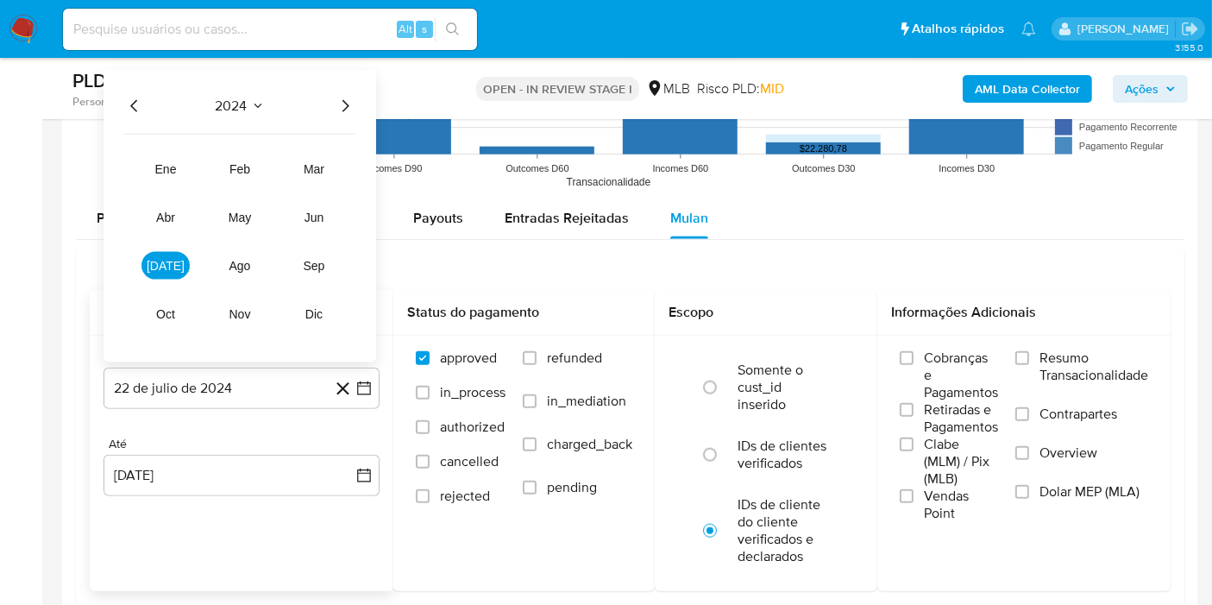
click at [342, 99] on icon "Año siguiente" at bounding box center [345, 106] width 21 height 21
click at [177, 261] on button "jul" at bounding box center [165, 266] width 48 height 28
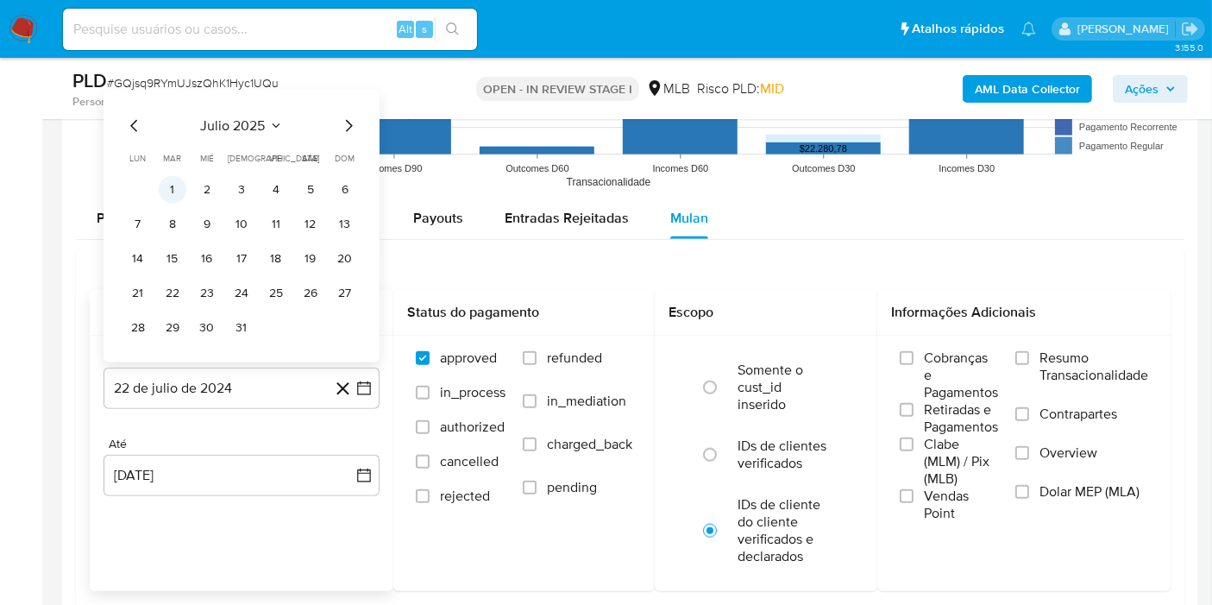
click at [179, 185] on button "1" at bounding box center [173, 190] width 28 height 28
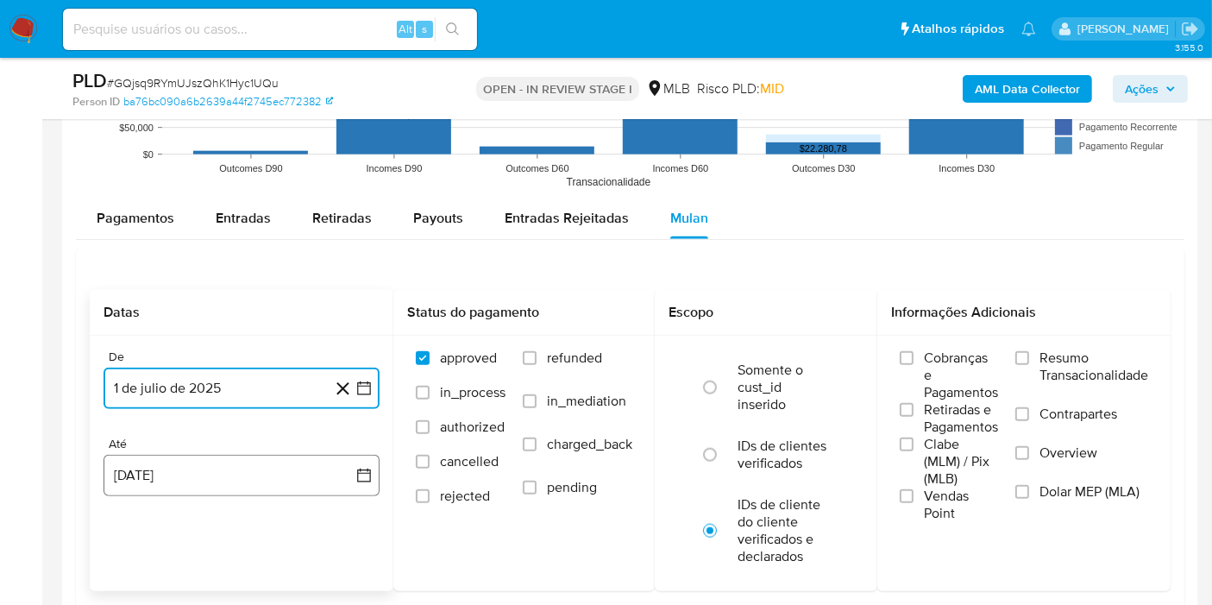
click at [185, 473] on button "22 de agosto de 2025" at bounding box center [241, 474] width 276 height 41
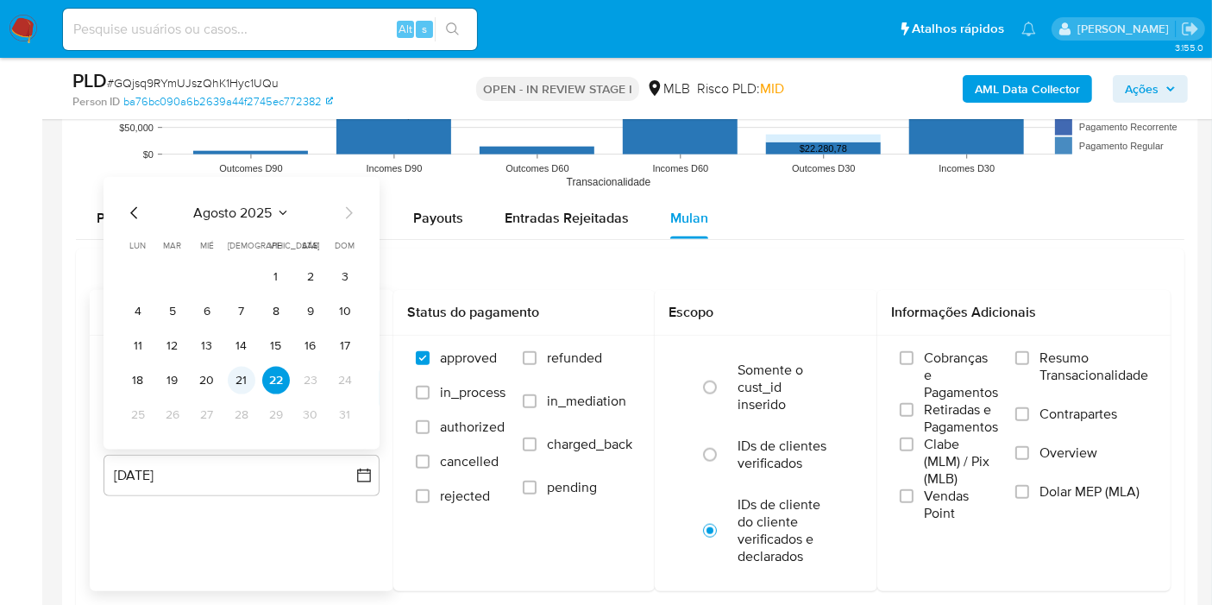
click at [236, 385] on button "21" at bounding box center [242, 381] width 28 height 28
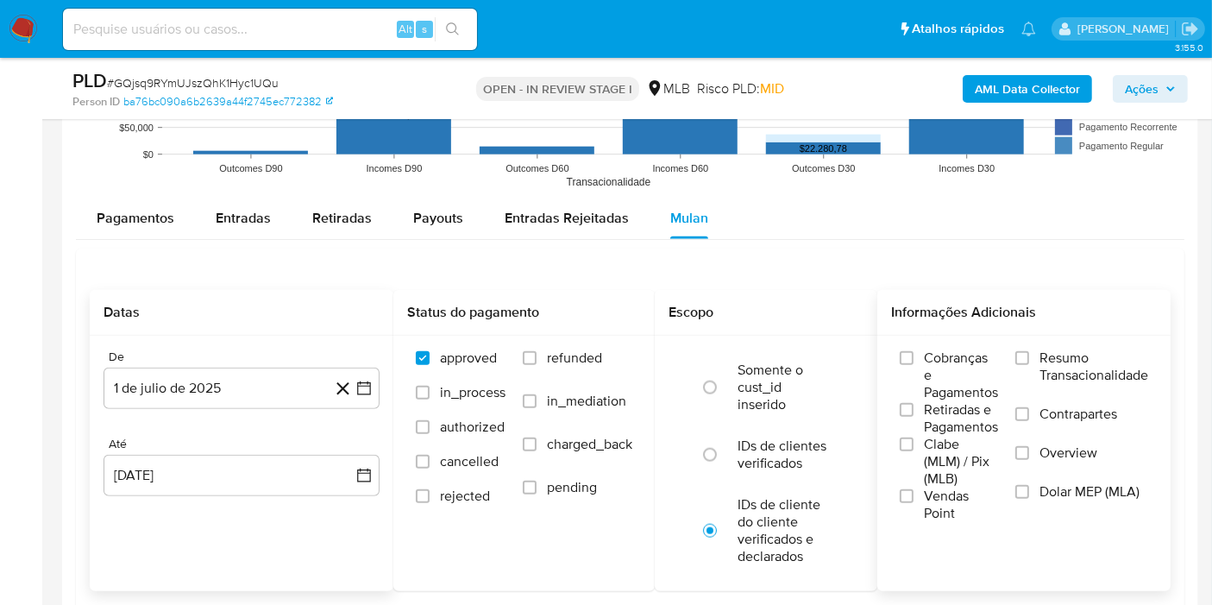
click at [1049, 360] on span "Resumo Transacionalidade" at bounding box center [1093, 366] width 109 height 34
click at [1029, 360] on input "Resumo Transacionalidade" at bounding box center [1022, 358] width 14 height 14
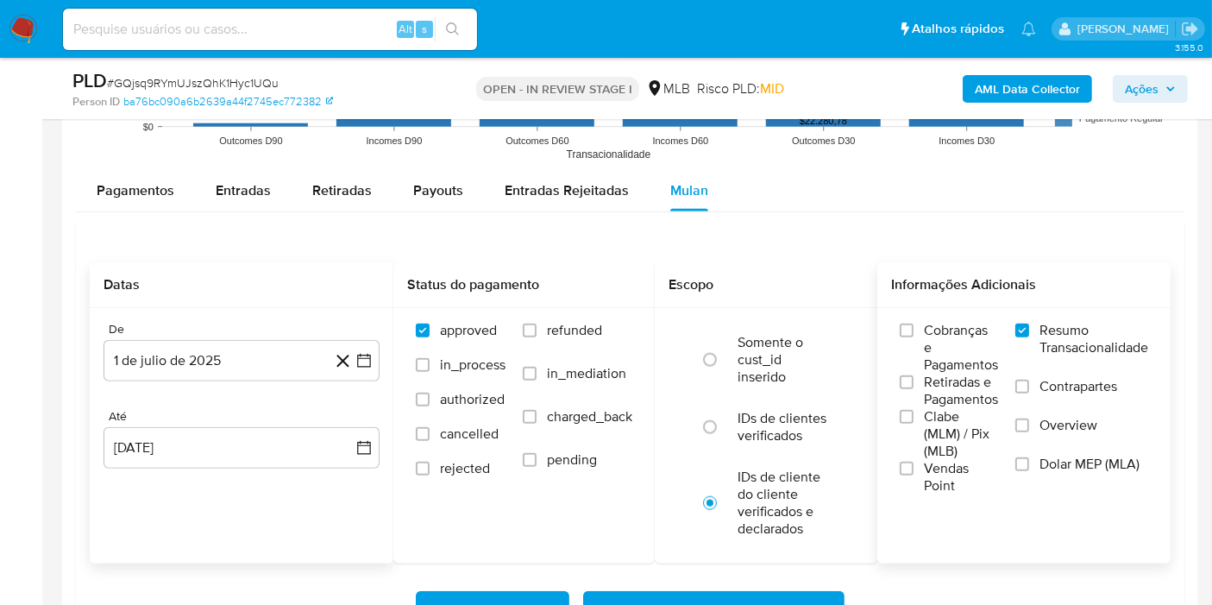
scroll to position [1821, 0]
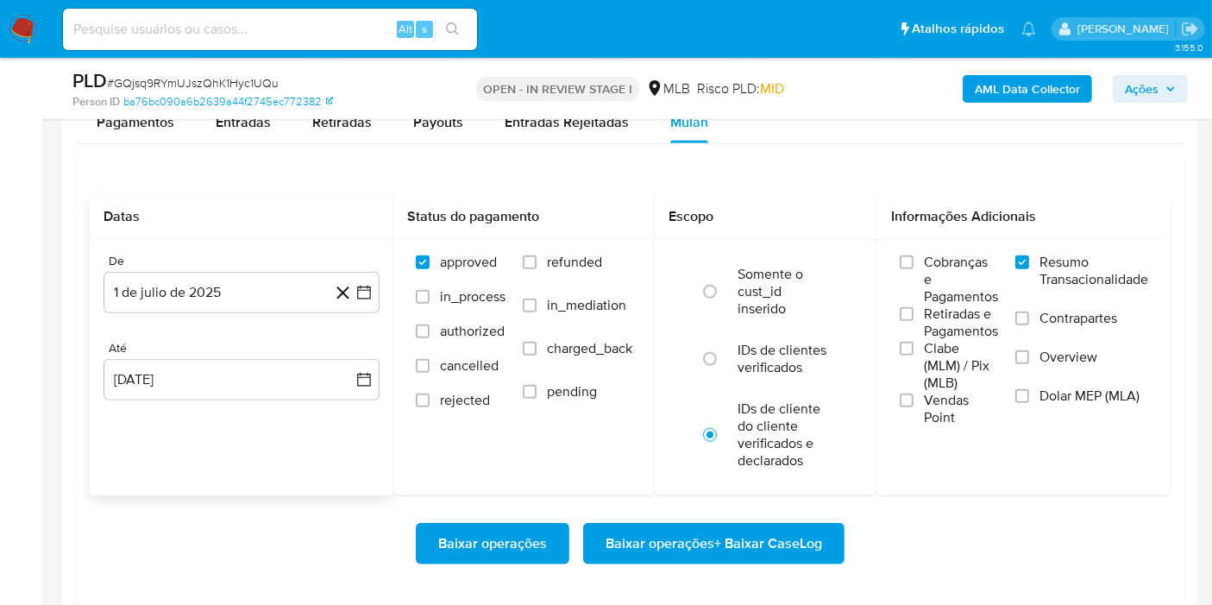
click at [820, 546] on span "Baixar operações + Baixar CaseLog" at bounding box center [713, 543] width 216 height 38
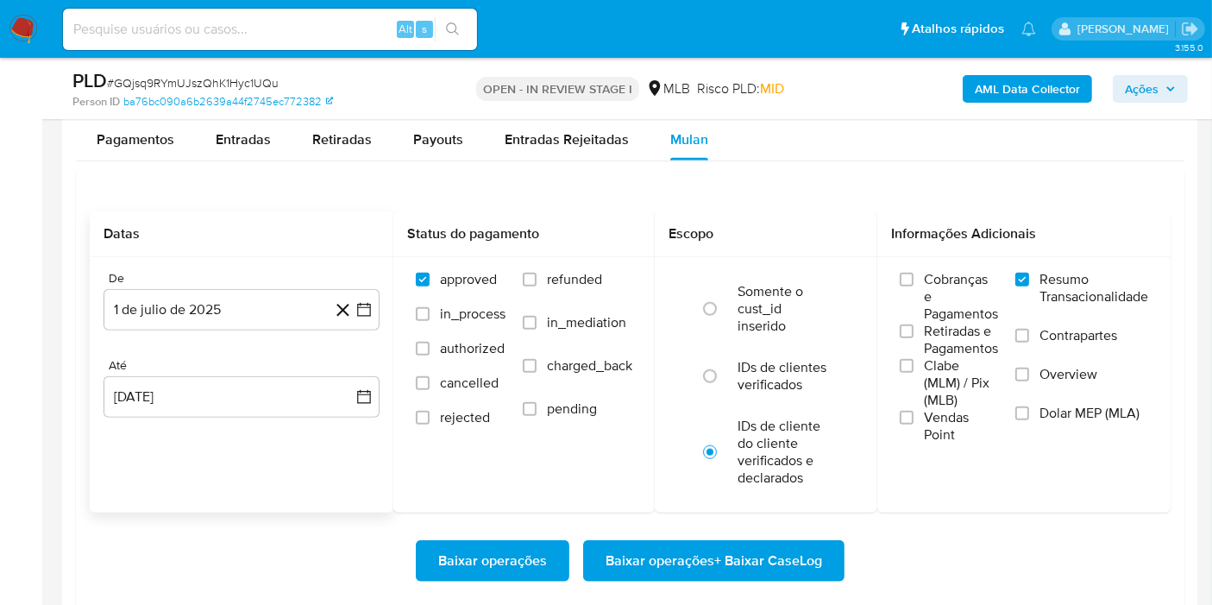
scroll to position [0, 0]
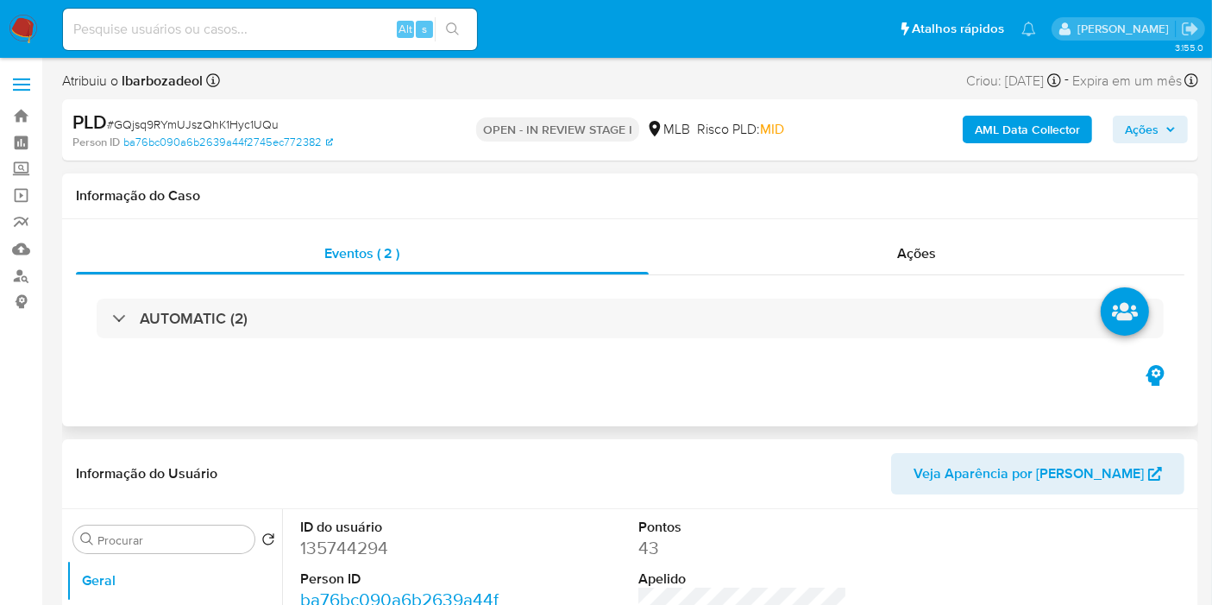
click at [571, 323] on div "AUTOMATIC (2)" at bounding box center [630, 318] width 1067 height 40
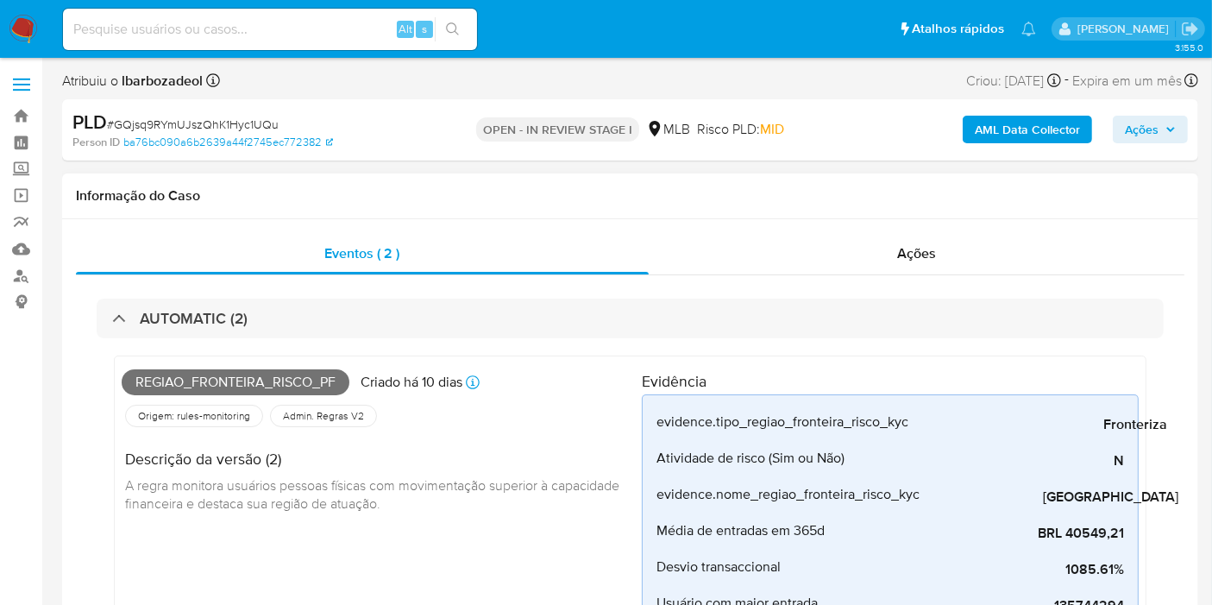
click at [305, 375] on span "Regiao_fronteira_risco_pf" at bounding box center [236, 382] width 228 height 26
copy span "Regiao_fronteira_risco_pf"
click at [1131, 116] on span "Ações" at bounding box center [1142, 130] width 34 height 28
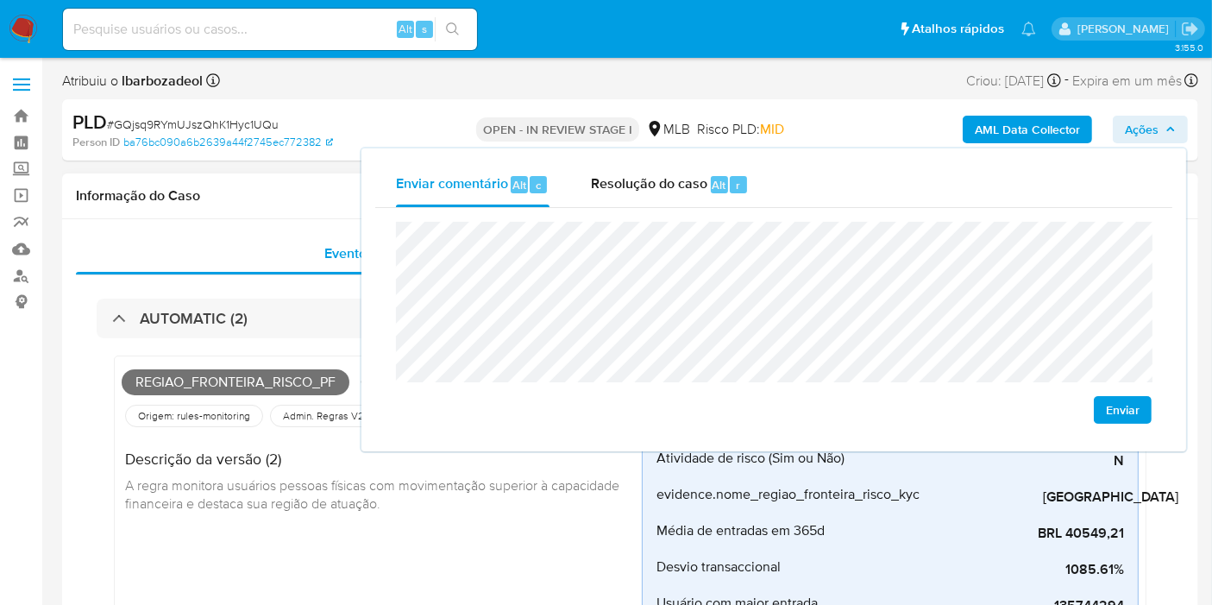
click at [275, 209] on div "Informação do Caso" at bounding box center [630, 196] width 1136 height 46
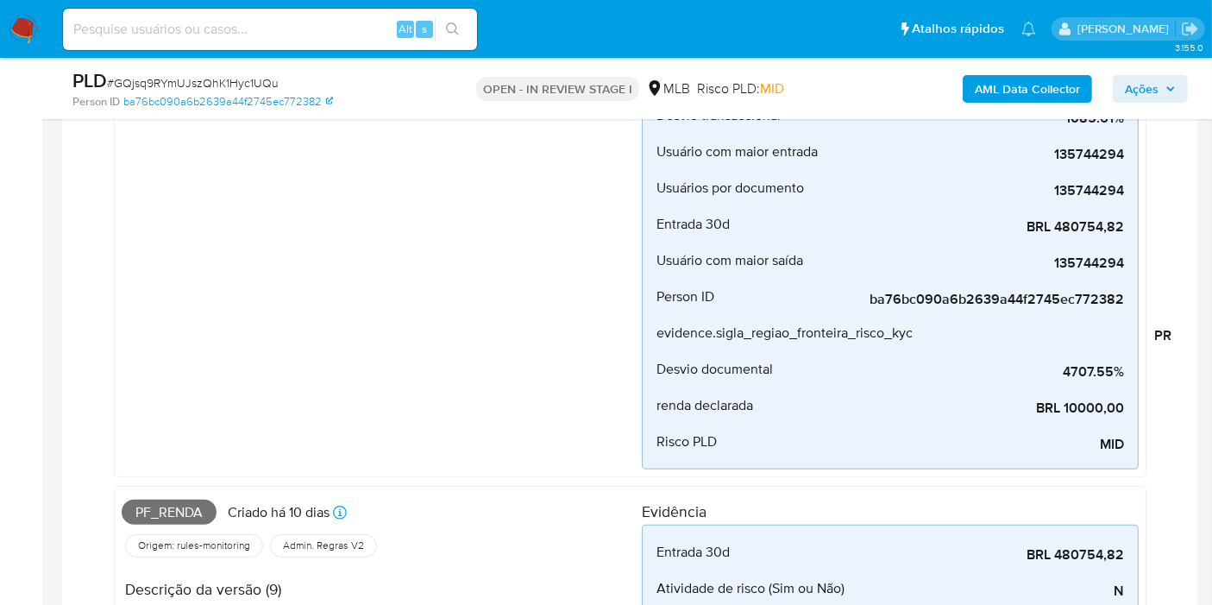
scroll to position [479, 0]
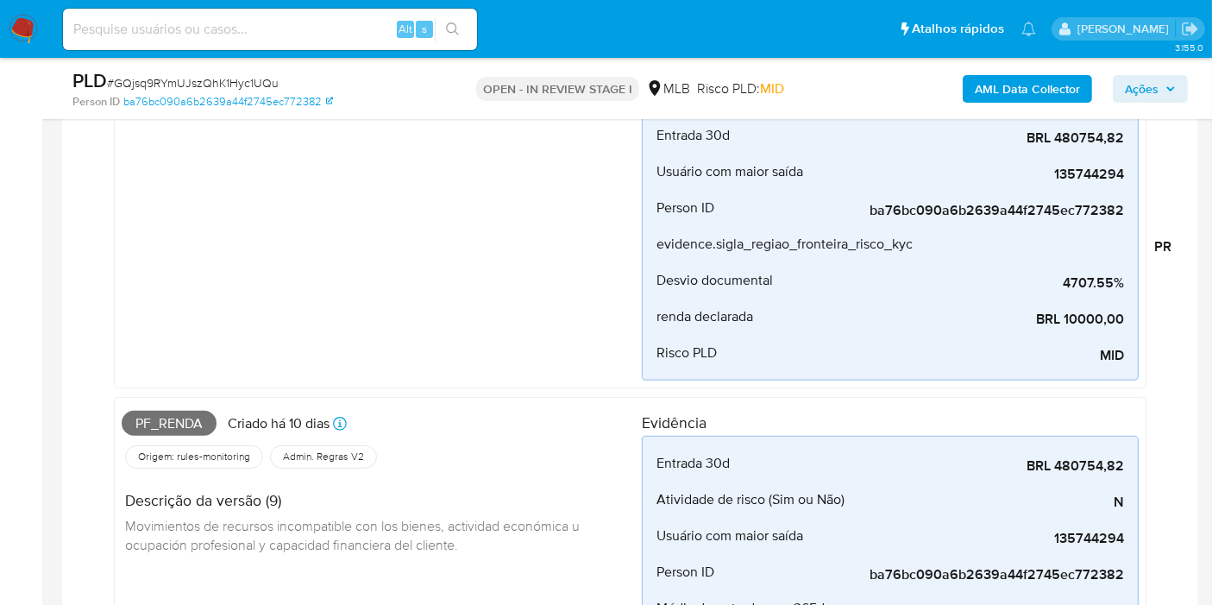
click at [187, 421] on span "Pf_renda" at bounding box center [169, 424] width 95 height 26
copy span "Pf_renda"
click at [1170, 78] on span "Ações" at bounding box center [1150, 89] width 51 height 24
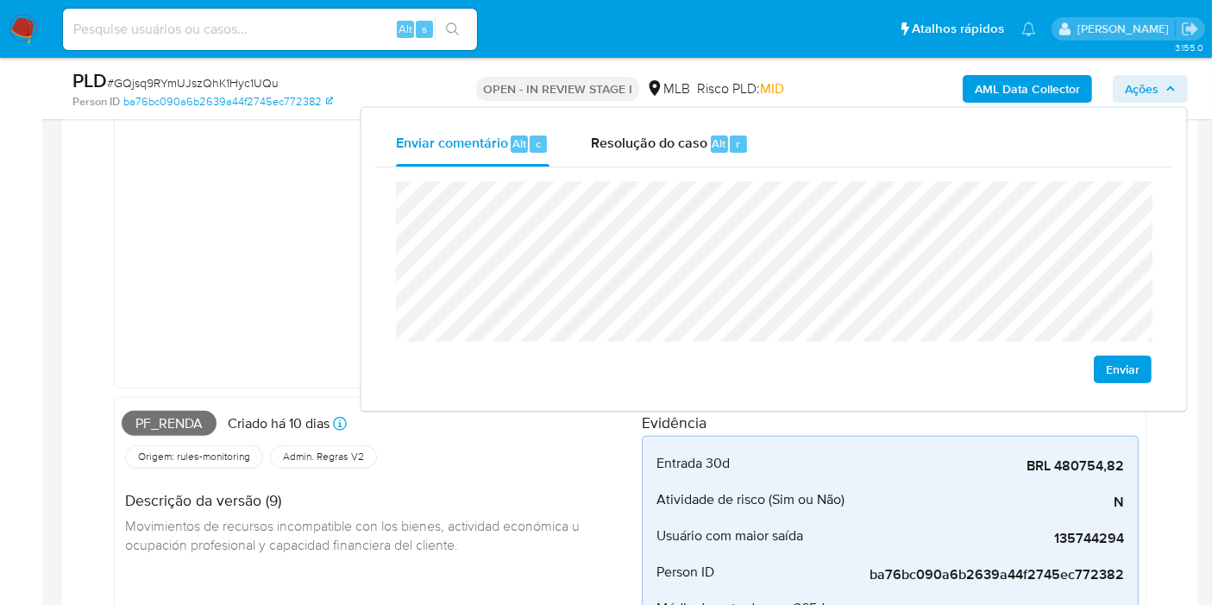
click at [209, 237] on div "Regiao_fronteira_risco_pf Criado há 10 dias Criado: 12/08/2025 00:12:07 Origem:…" at bounding box center [382, 101] width 520 height 557
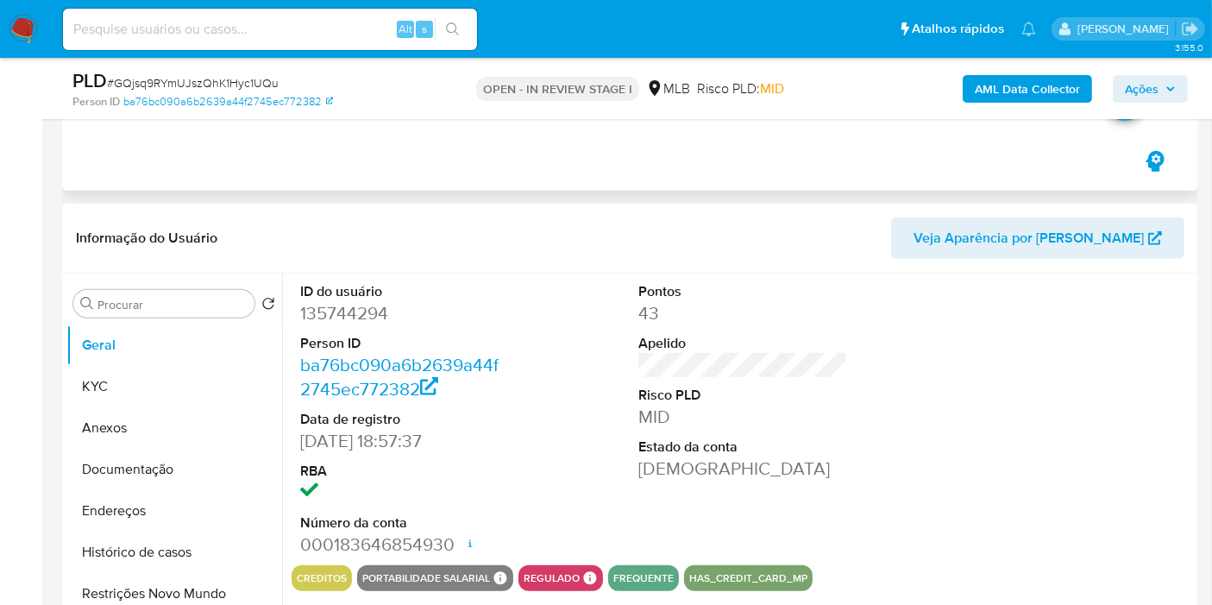
scroll to position [1341, 0]
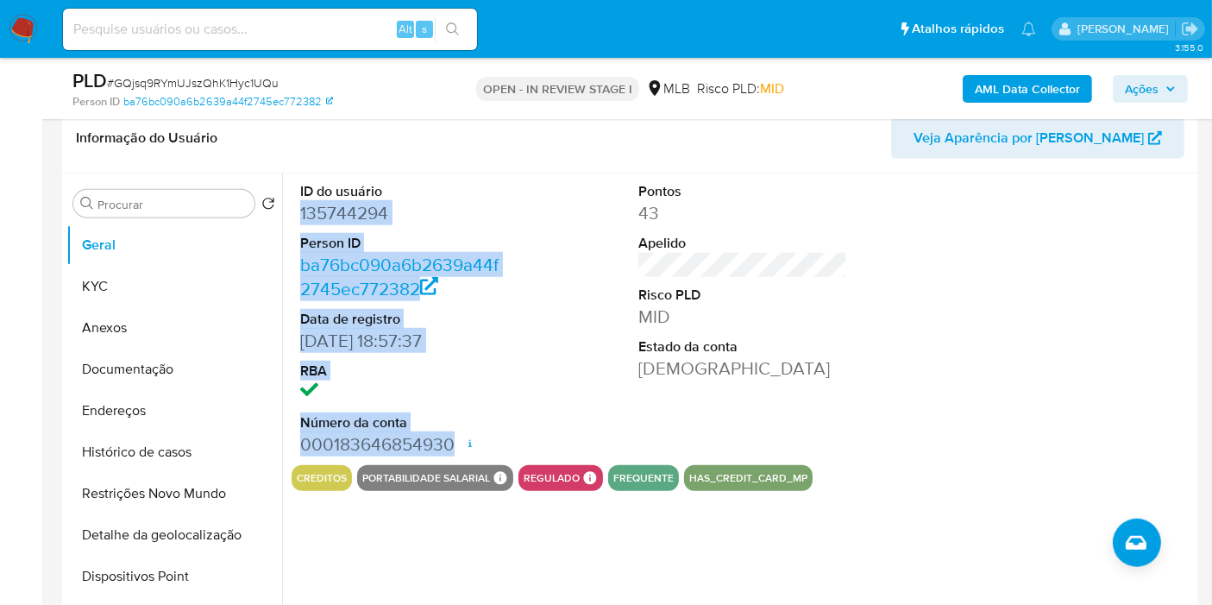
drag, startPoint x: 298, startPoint y: 210, endPoint x: 453, endPoint y: 435, distance: 272.7
click at [452, 437] on div "ID do usuário 135744294 Person ID ba76bc090a6b2639a44f2745ec772382 Data de regi…" at bounding box center [404, 318] width 226 height 291
copy dl "135744294 Person ID ba76bc090a6b2639a44f2745ec772382 Data de registro 29/03/201…"
click at [1169, 78] on span "Ações" at bounding box center [1150, 89] width 51 height 24
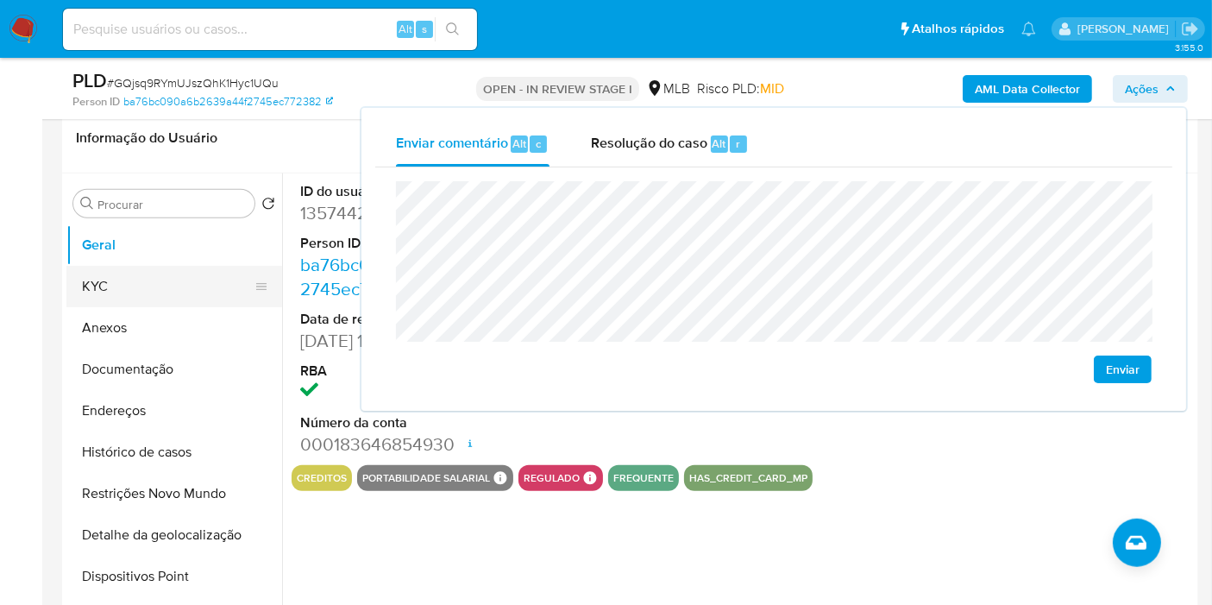
click at [120, 266] on button "KYC" at bounding box center [167, 286] width 202 height 41
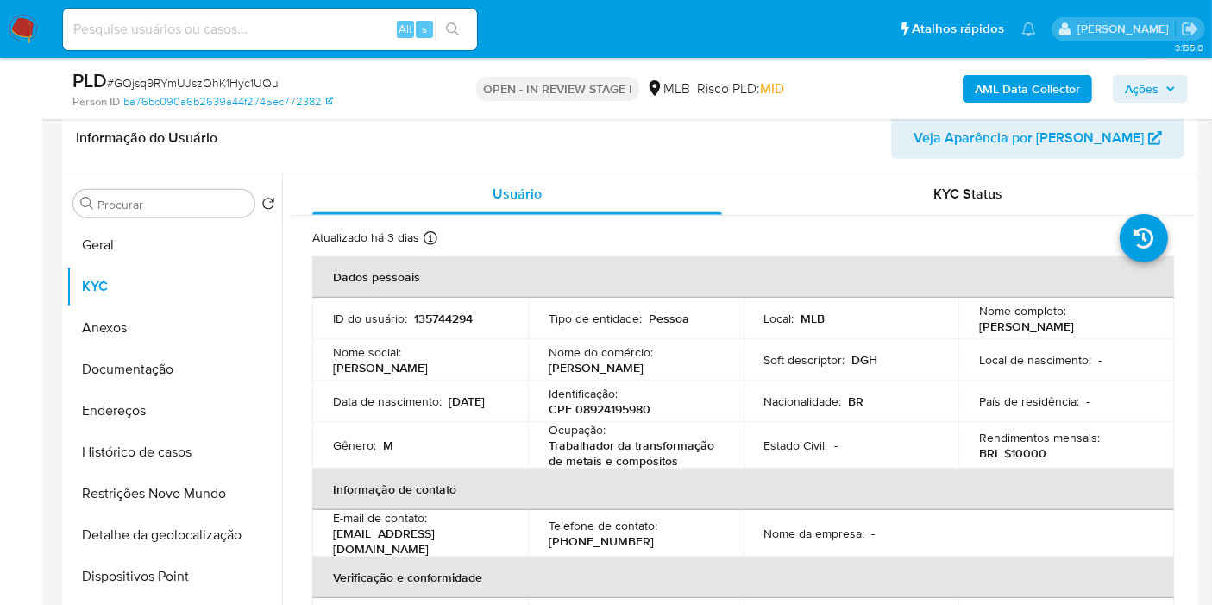
click at [617, 404] on p "CPF 08924195980" at bounding box center [599, 409] width 102 height 16
copy p "08924195980"
click at [1173, 95] on span "Ações" at bounding box center [1150, 89] width 51 height 24
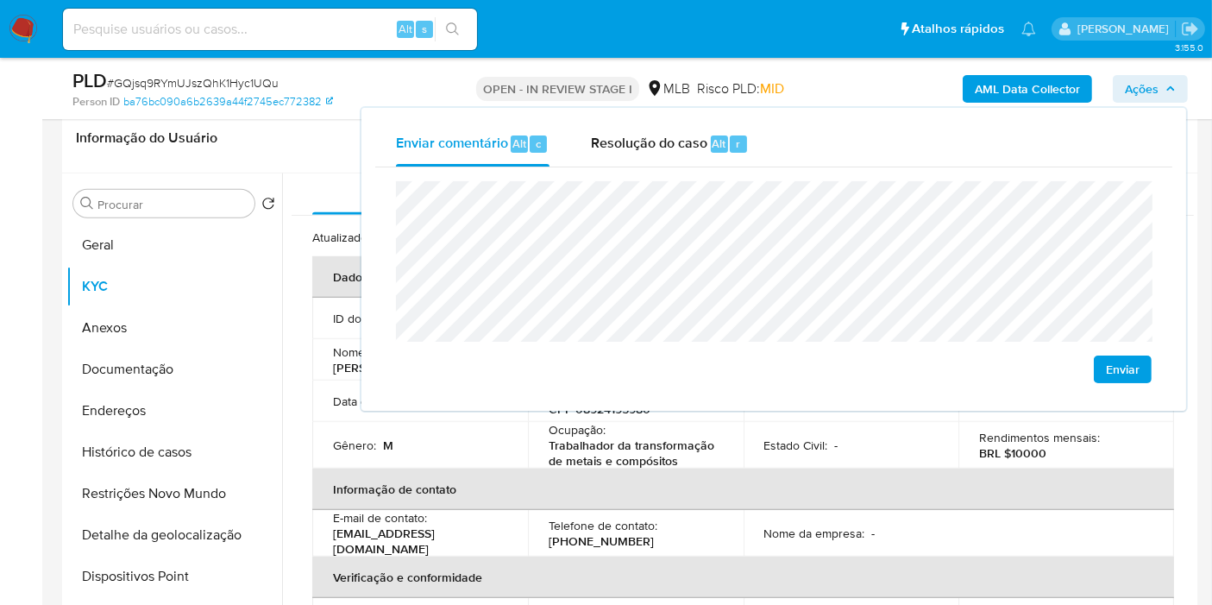
click at [0, 0] on lt-span "econômica" at bounding box center [0, 0] width 0 height 0
click at [747, 496] on th "Informação de contato" at bounding box center [743, 488] width 862 height 41
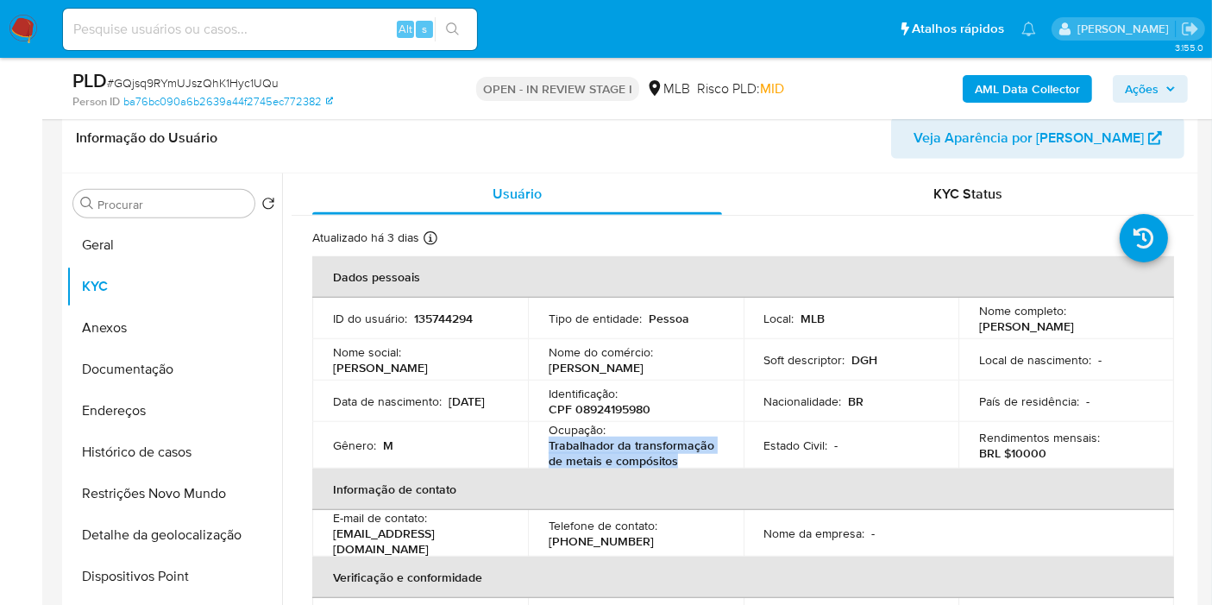
drag, startPoint x: 547, startPoint y: 438, endPoint x: 697, endPoint y: 462, distance: 152.0
click at [697, 462] on p "Trabalhador da transformação de metais e compósitos" at bounding box center [631, 452] width 167 height 31
copy p "Trabalhador da transformação de metais e compósitos"
click at [1149, 92] on span "Ações" at bounding box center [1142, 89] width 34 height 28
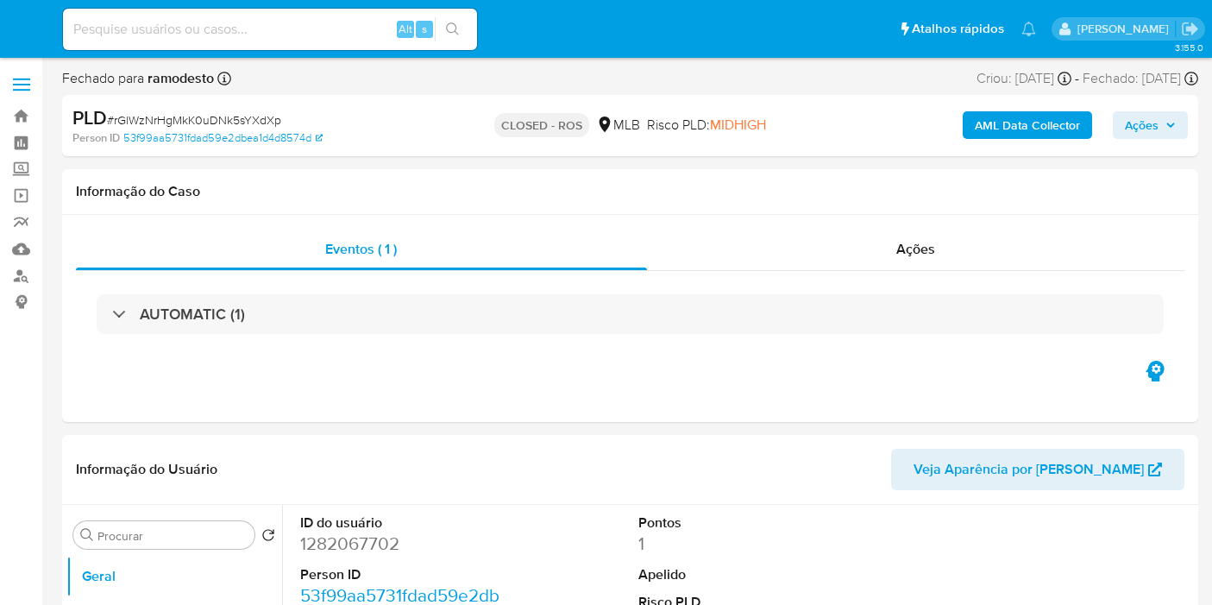
select select "10"
